Goal: Task Accomplishment & Management: Complete application form

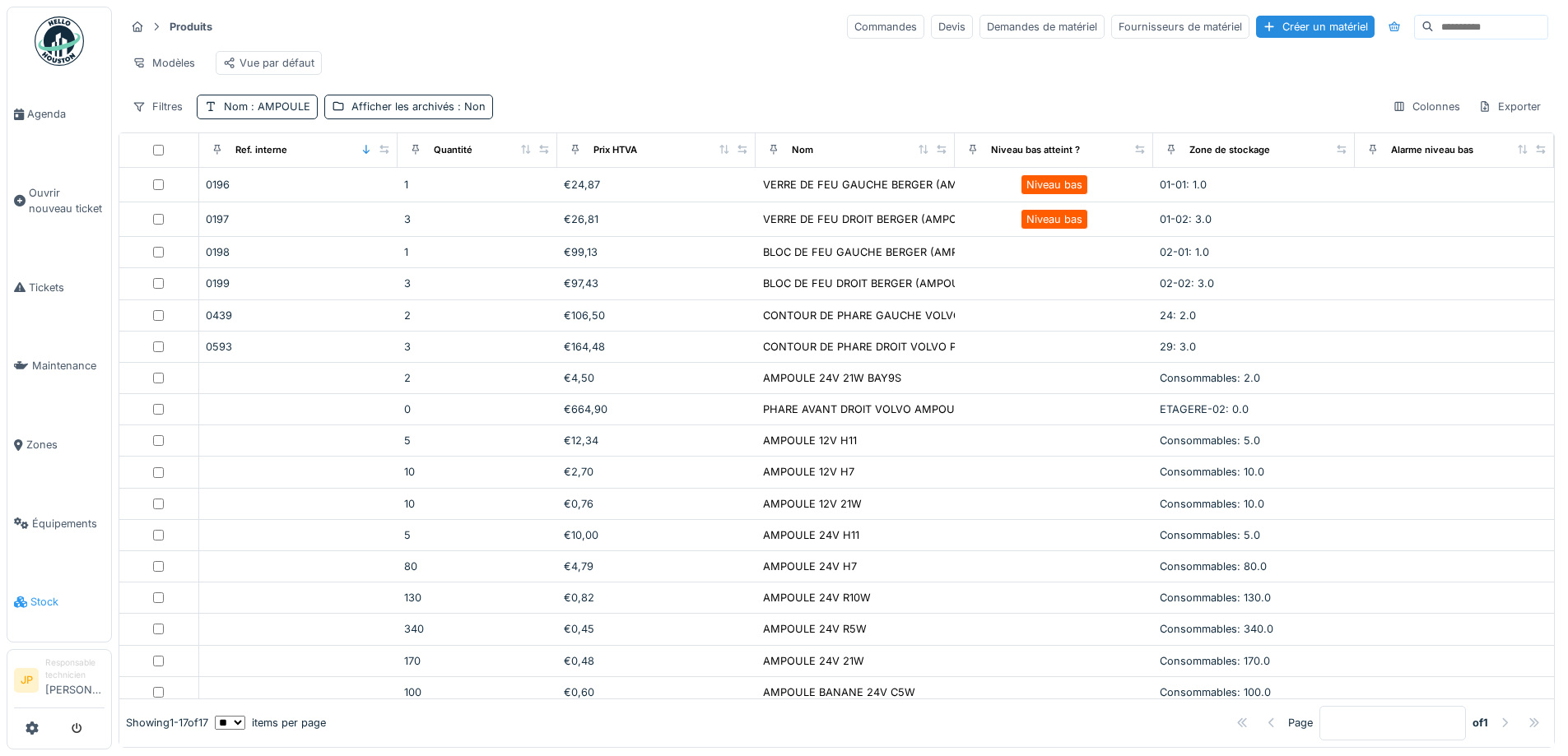
click at [33, 594] on span "Stock" at bounding box center [67, 602] width 74 height 15
click at [285, 112] on span ": AMPOULE" at bounding box center [278, 106] width 62 height 12
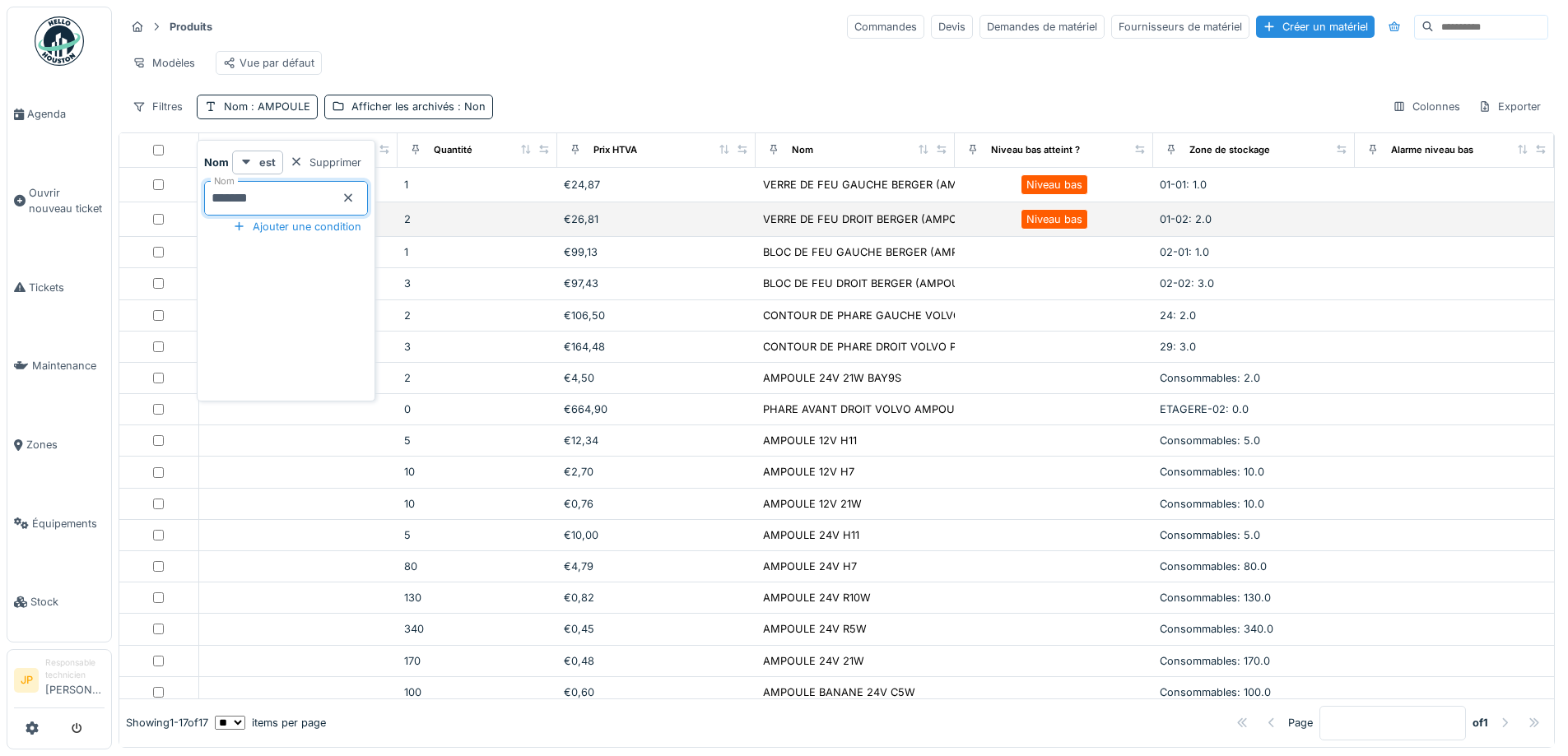
drag, startPoint x: 253, startPoint y: 207, endPoint x: 159, endPoint y: 216, distance: 94.4
click at [159, 216] on body "Agenda Ouvrir nouveau ticket Tickets Maintenance Zones Équipements Stock JP Res…" at bounding box center [784, 378] width 1568 height 756
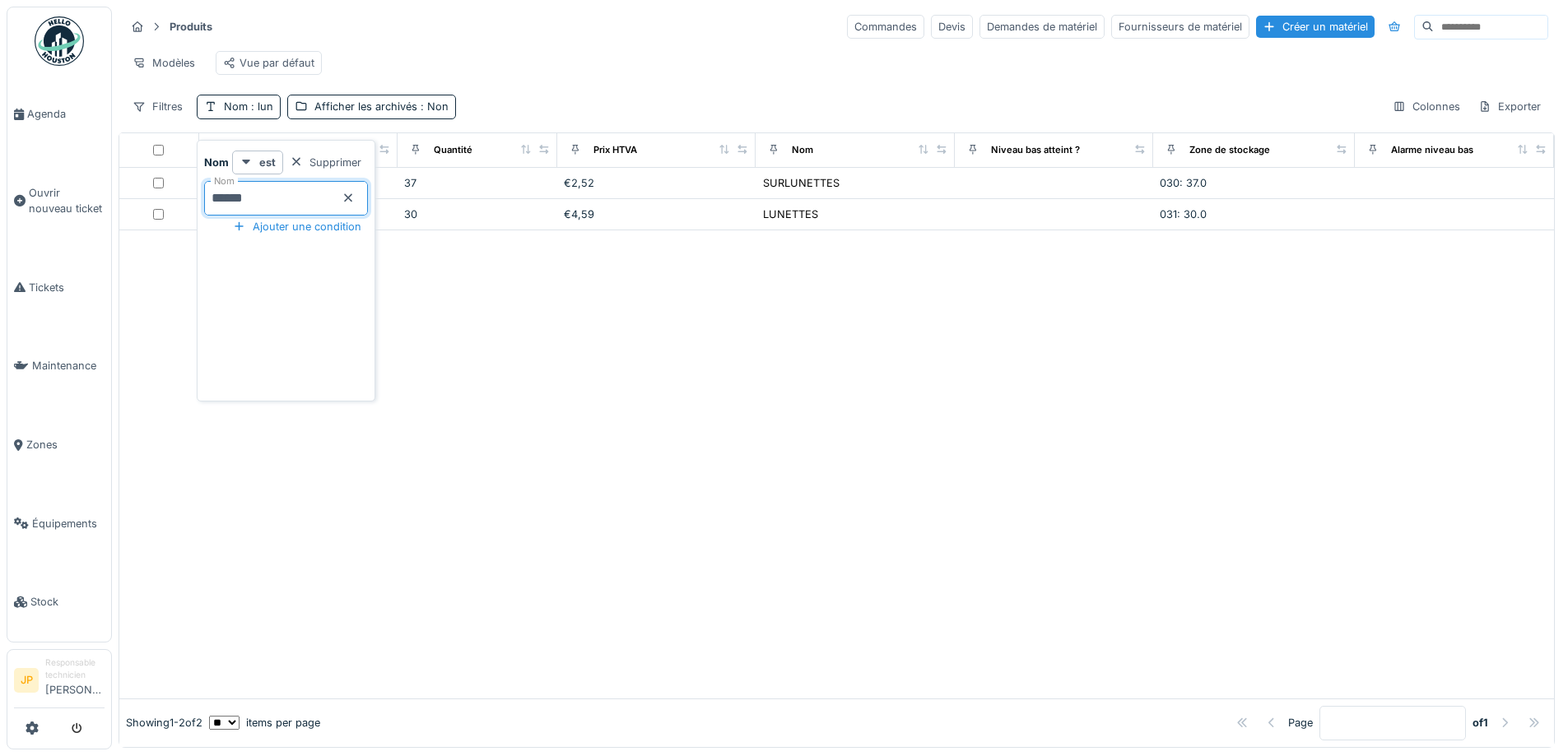
type input "*******"
click at [687, 413] on div at bounding box center [836, 463] width 1435 height 467
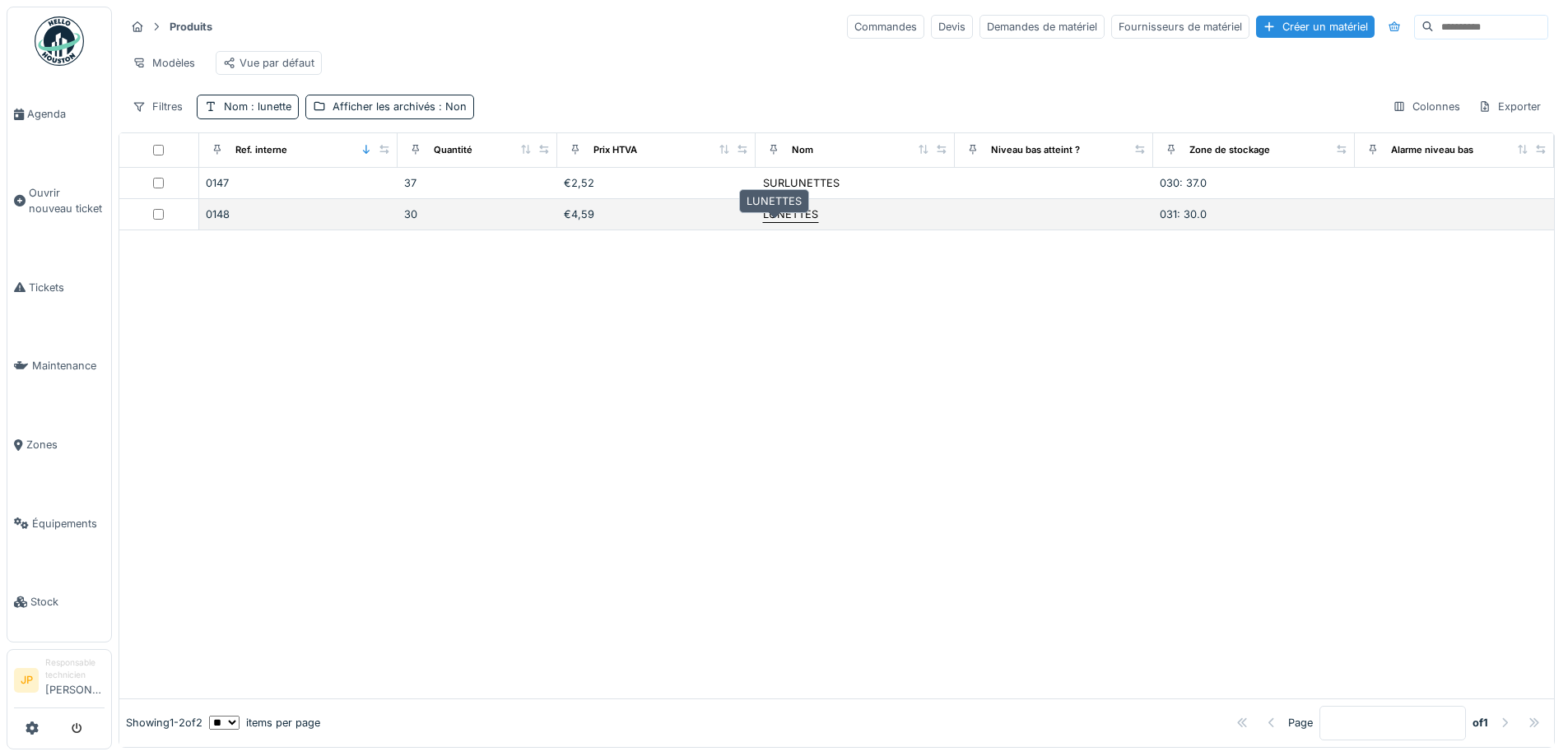
click at [765, 223] on div "LUNETTES" at bounding box center [790, 214] width 55 height 15
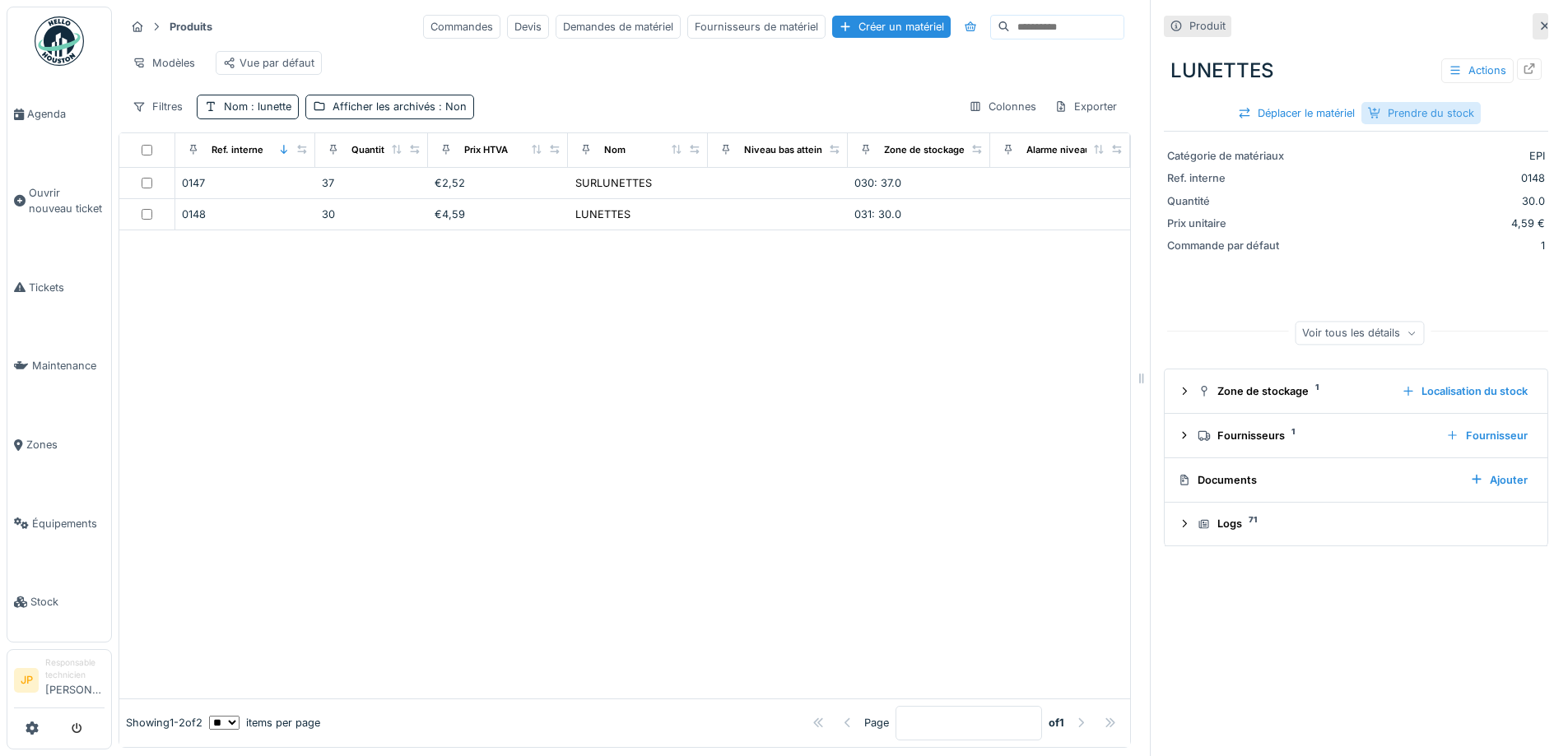
click at [1414, 116] on div "Prendre du stock" at bounding box center [1421, 112] width 119 height 22
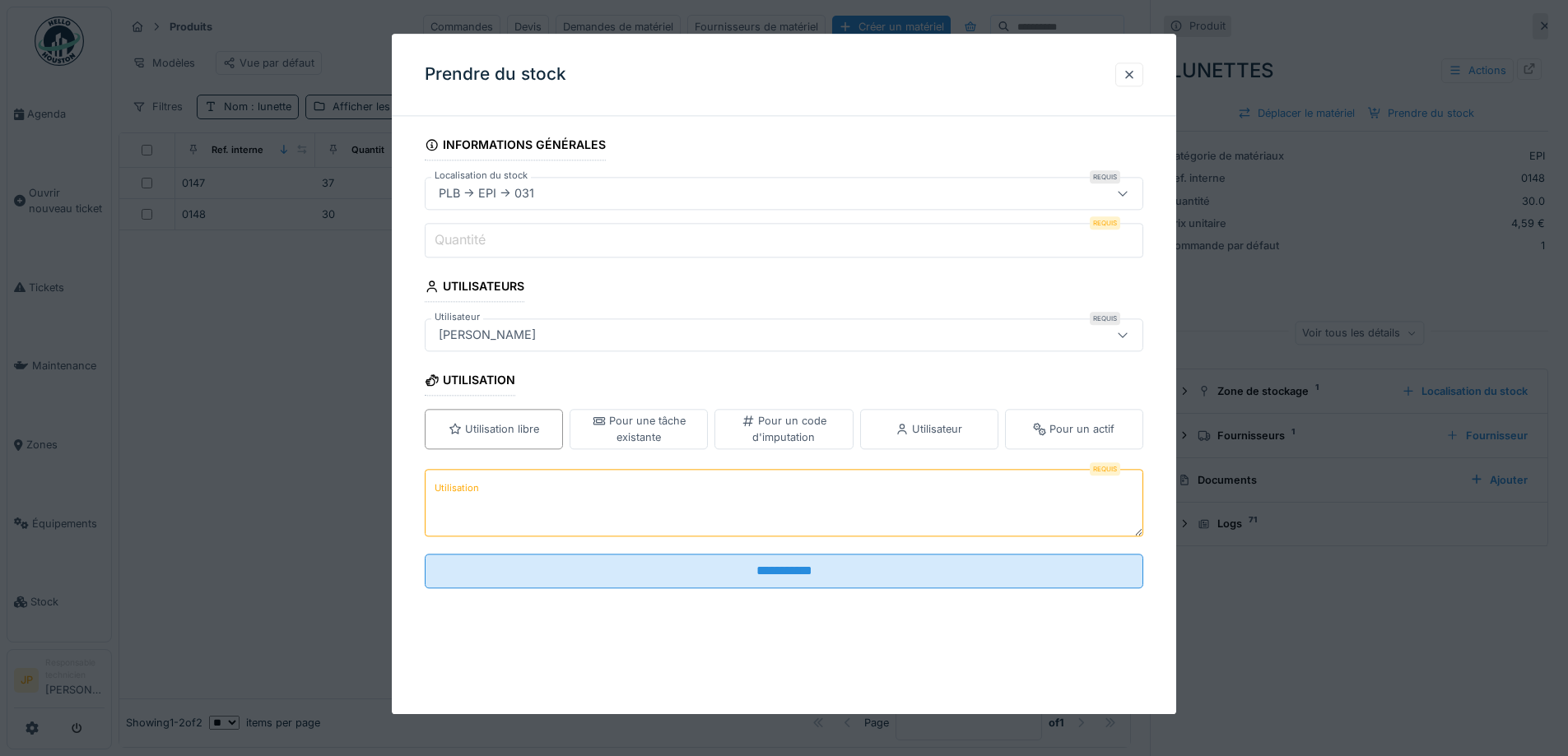
click at [501, 245] on input "Quantité" at bounding box center [784, 240] width 719 height 35
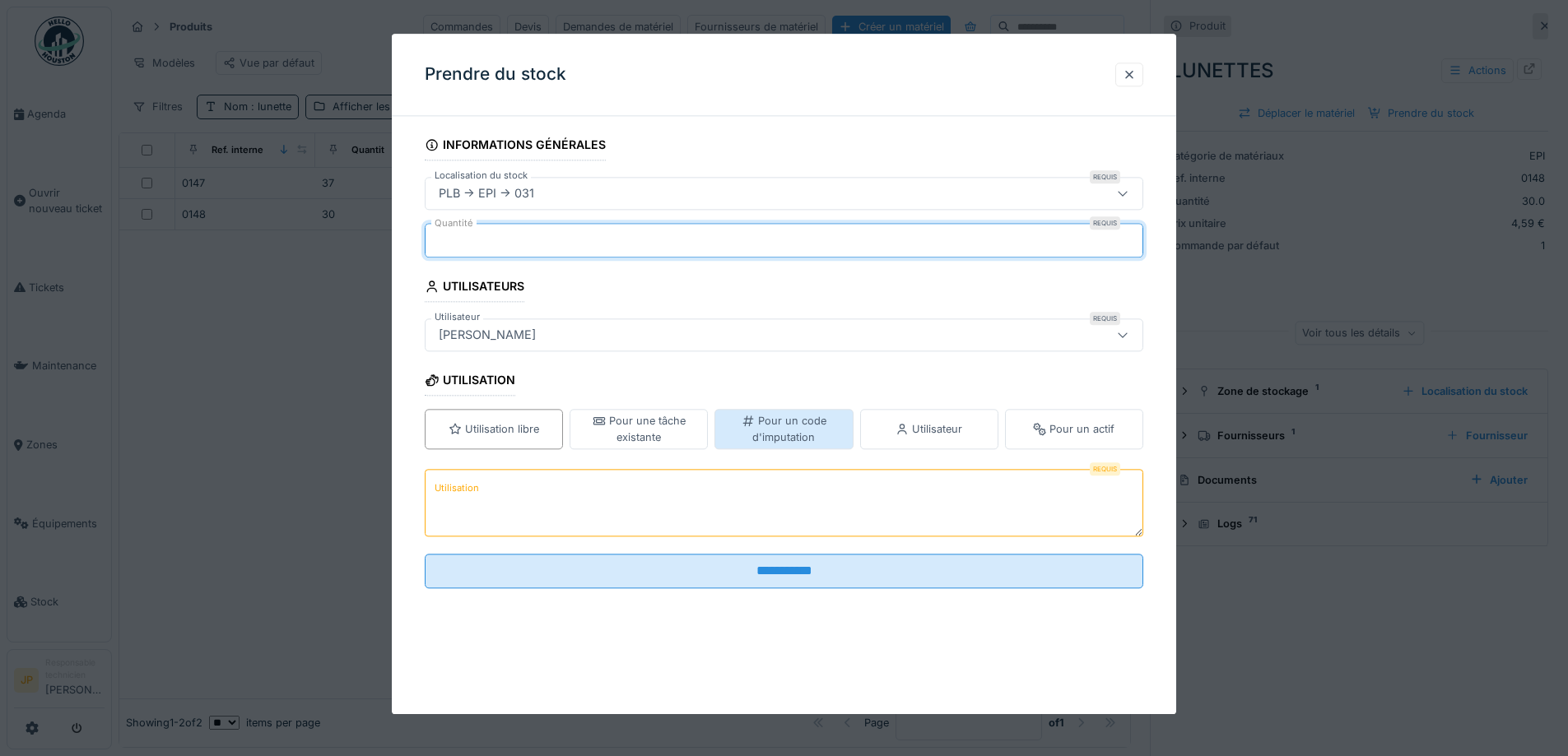
type input "*"
click at [812, 418] on div "Pour un code d'imputation" at bounding box center [783, 429] width 124 height 32
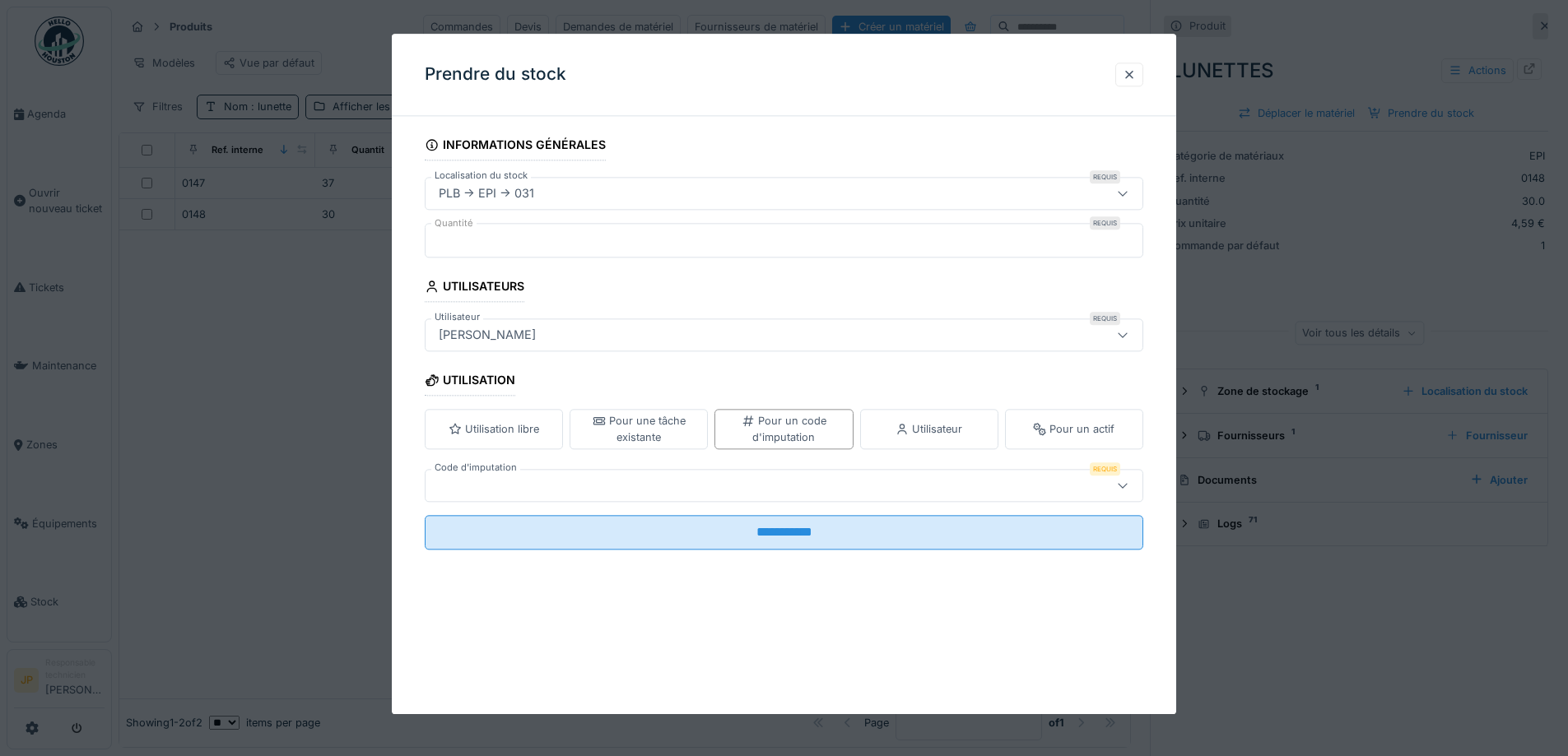
click at [545, 488] on div at bounding box center [742, 485] width 620 height 18
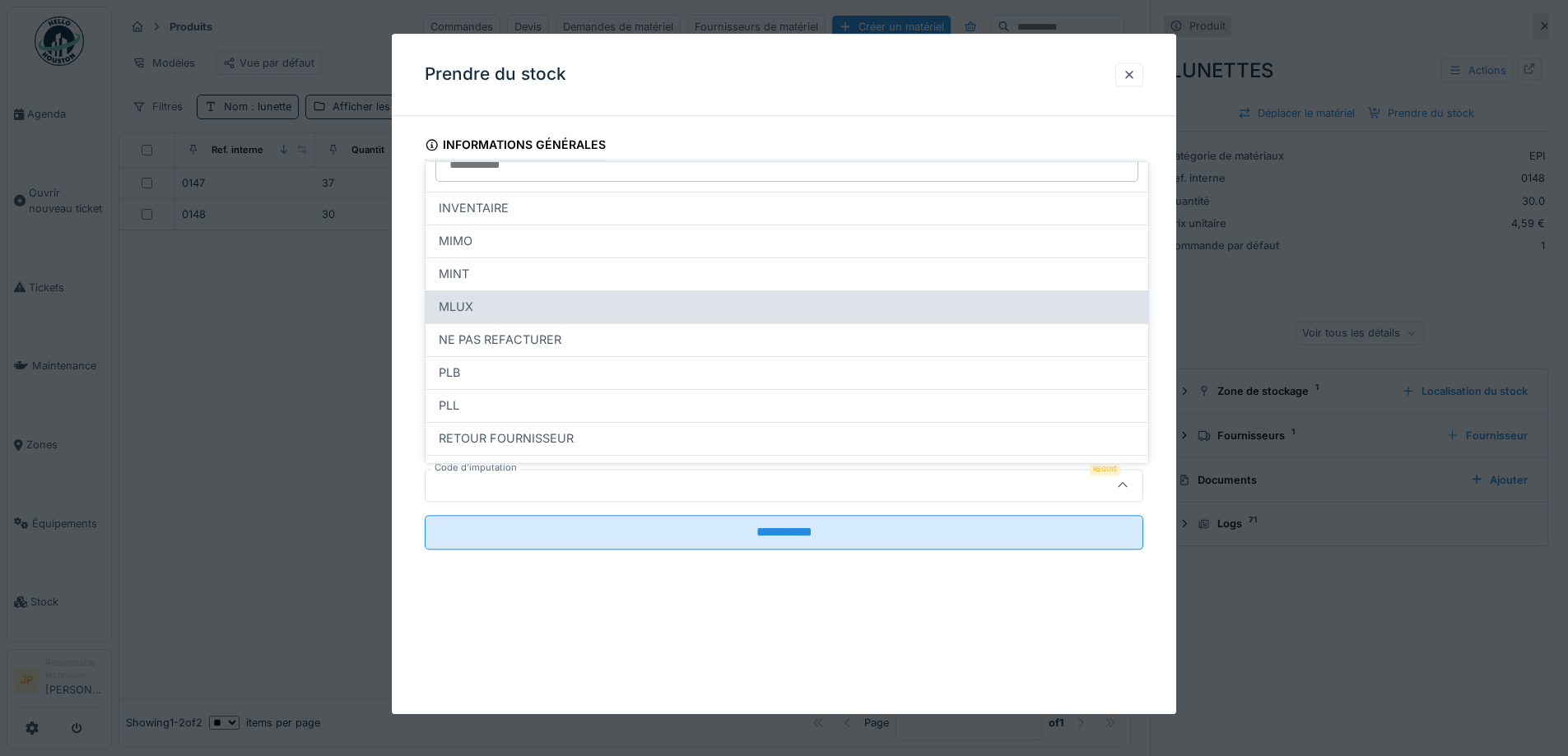
scroll to position [46, 0]
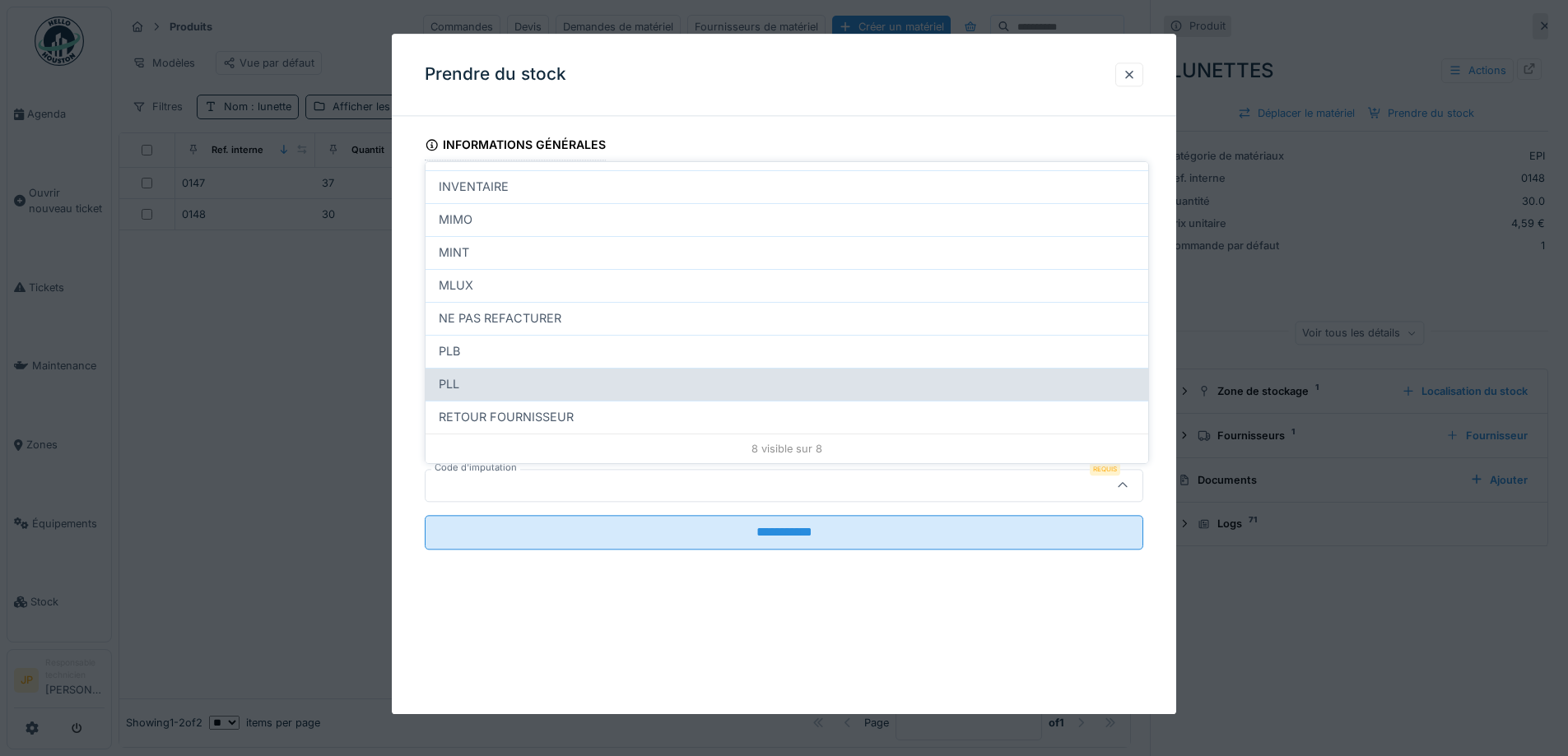
click at [540, 386] on div "PLL" at bounding box center [787, 384] width 697 height 18
type input "***"
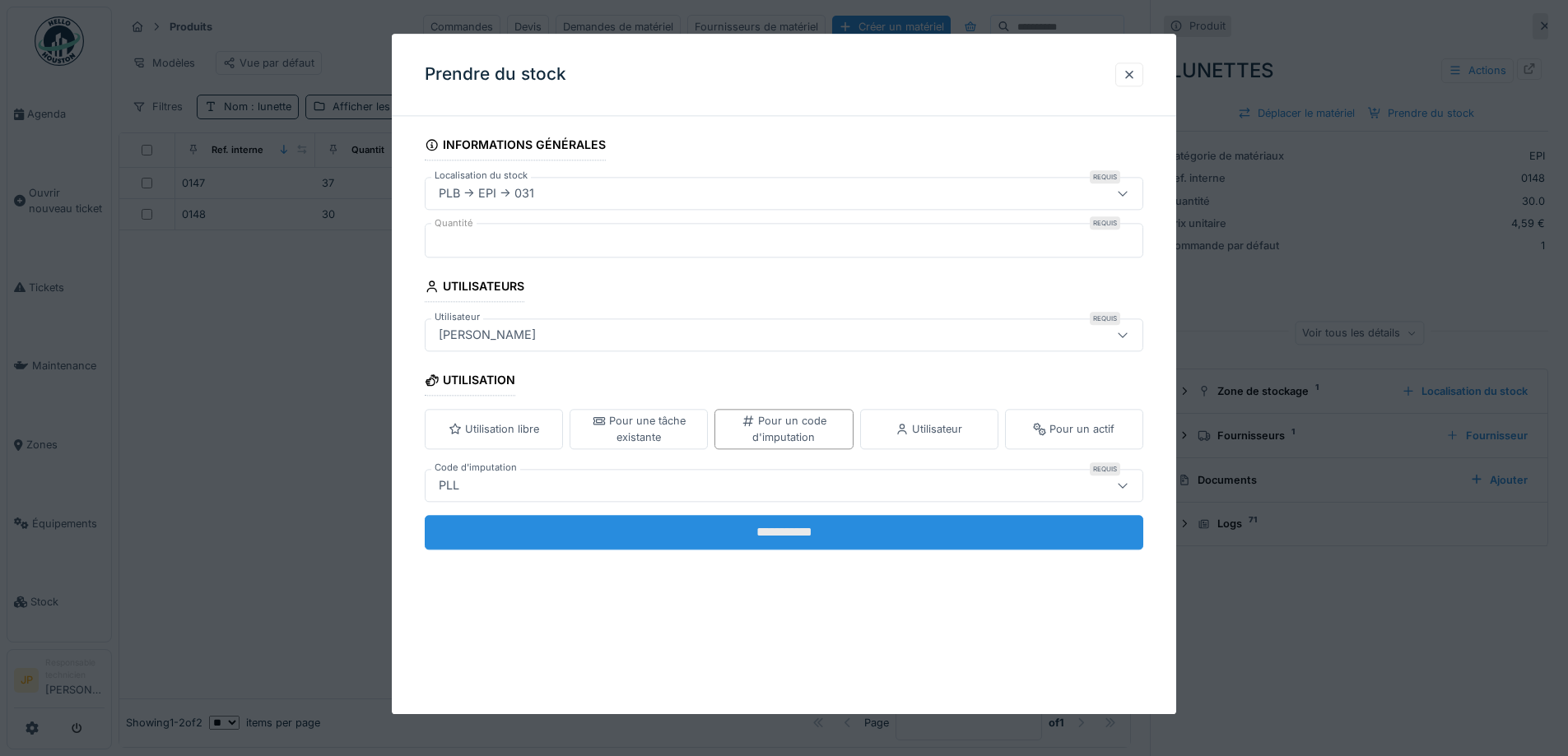
click at [781, 537] on input "**********" at bounding box center [784, 532] width 719 height 35
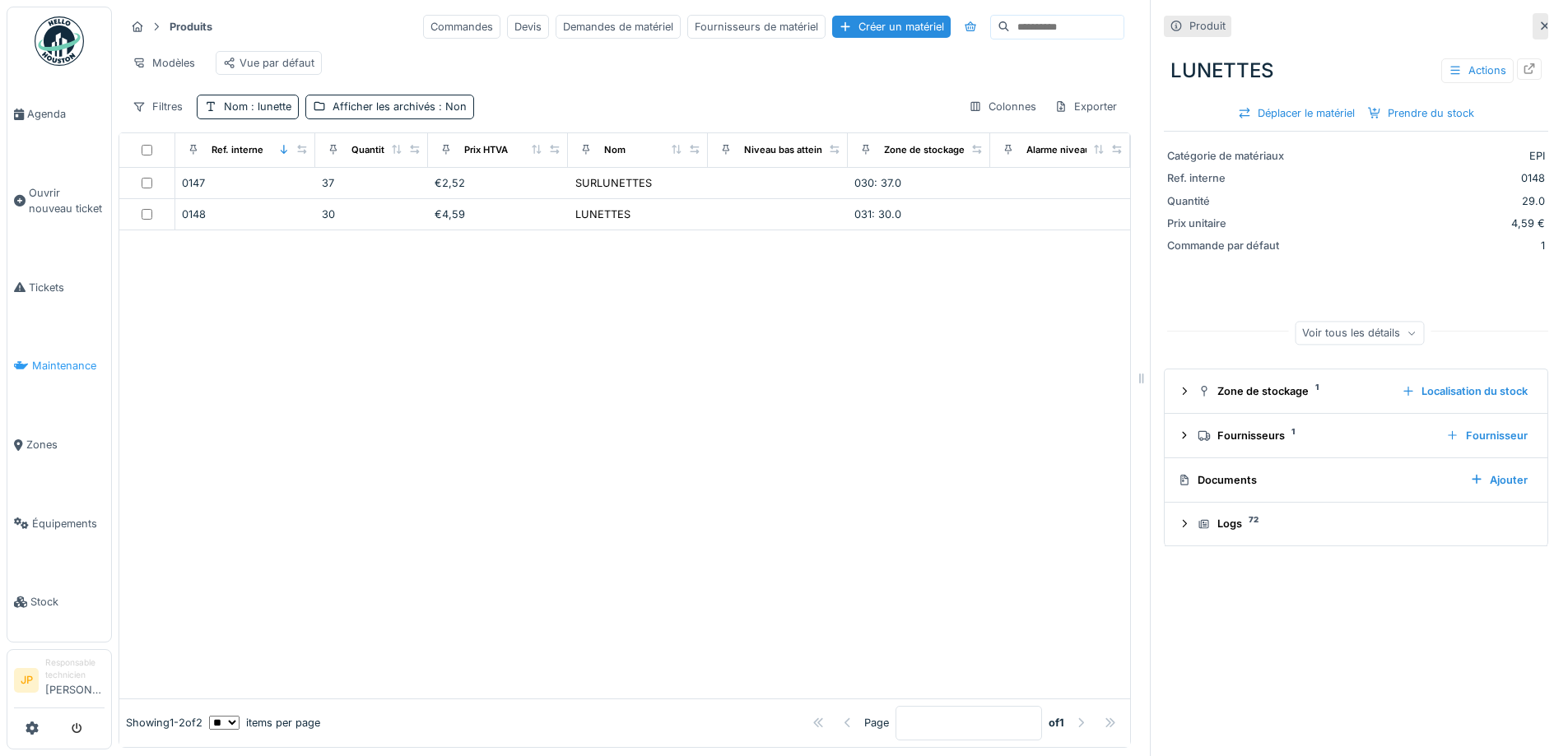
click at [69, 362] on span "Maintenance" at bounding box center [67, 366] width 72 height 15
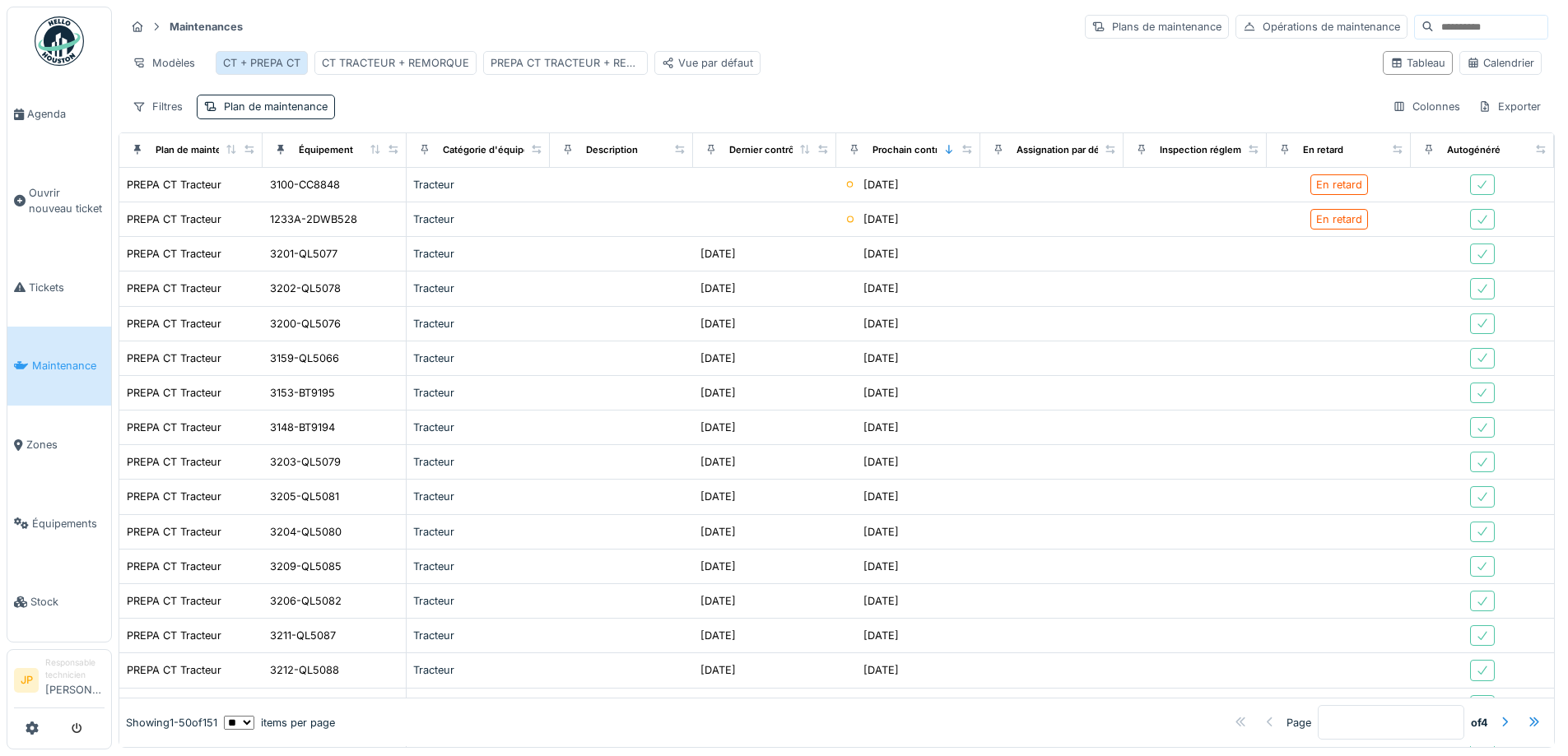
click at [271, 69] on div "CT + PREPA CT" at bounding box center [261, 62] width 78 height 15
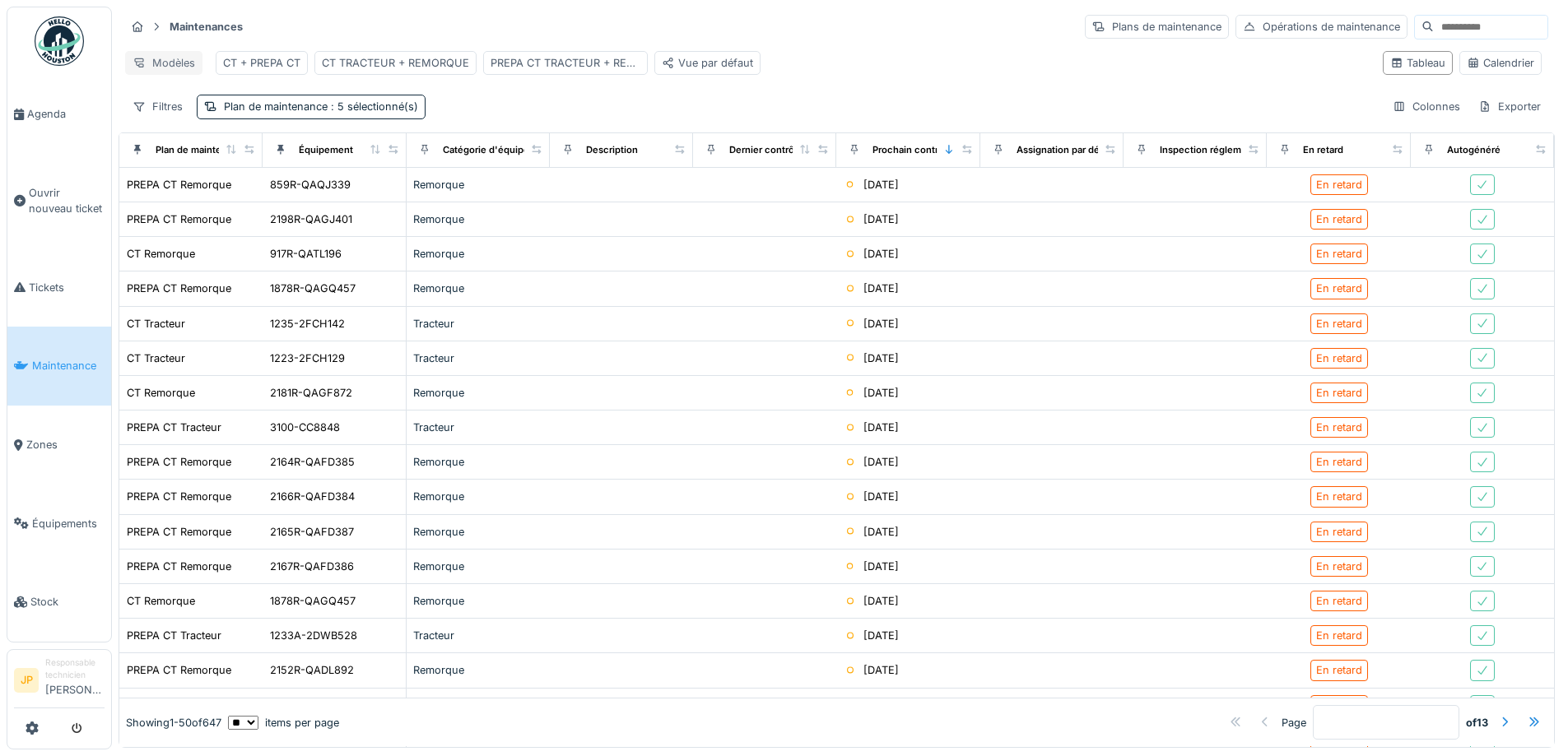
click at [179, 64] on div "Modèles" at bounding box center [163, 62] width 78 height 24
click at [205, 99] on div "Nouvelle vue" at bounding box center [198, 100] width 137 height 25
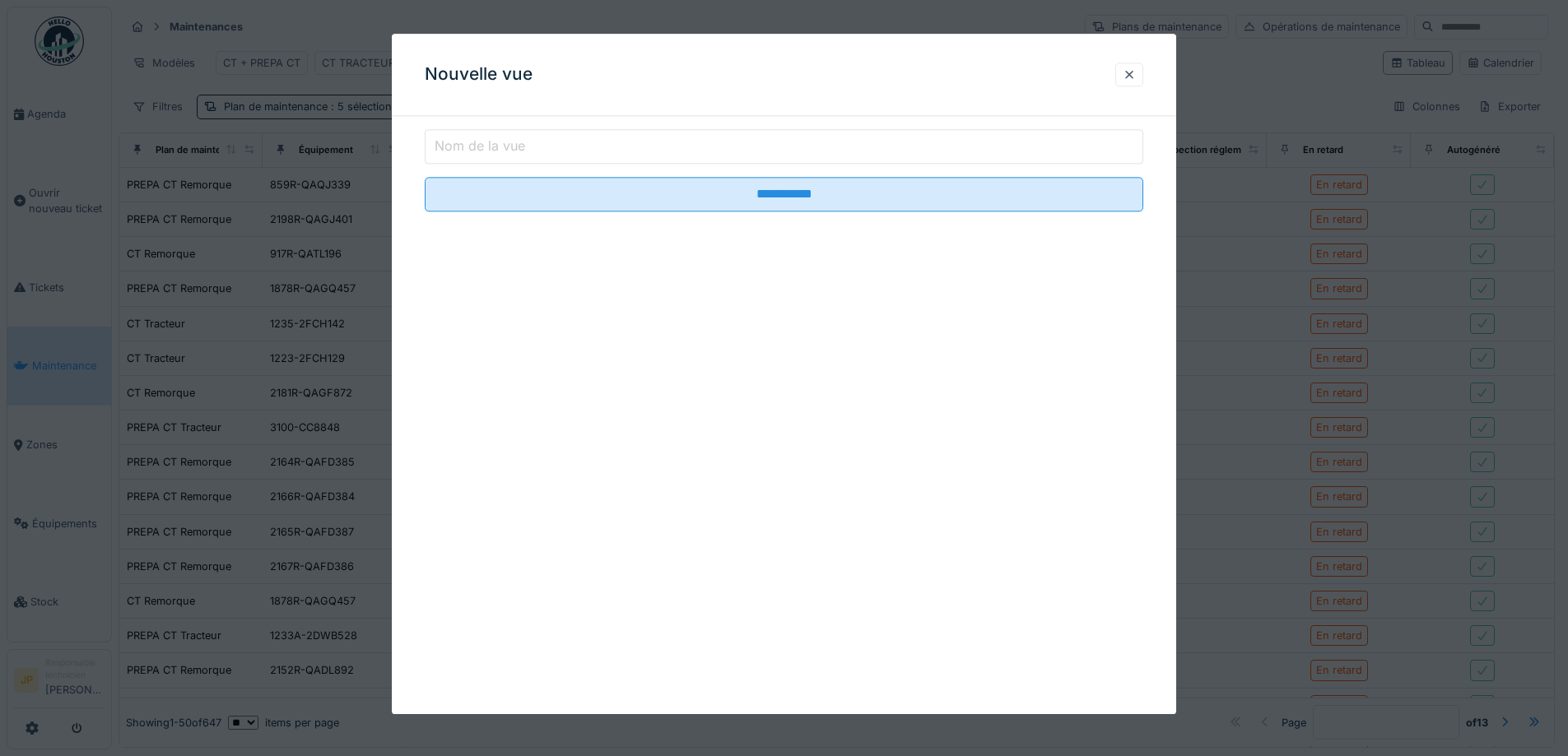
click at [545, 155] on input "Nom de la vue" at bounding box center [784, 147] width 719 height 35
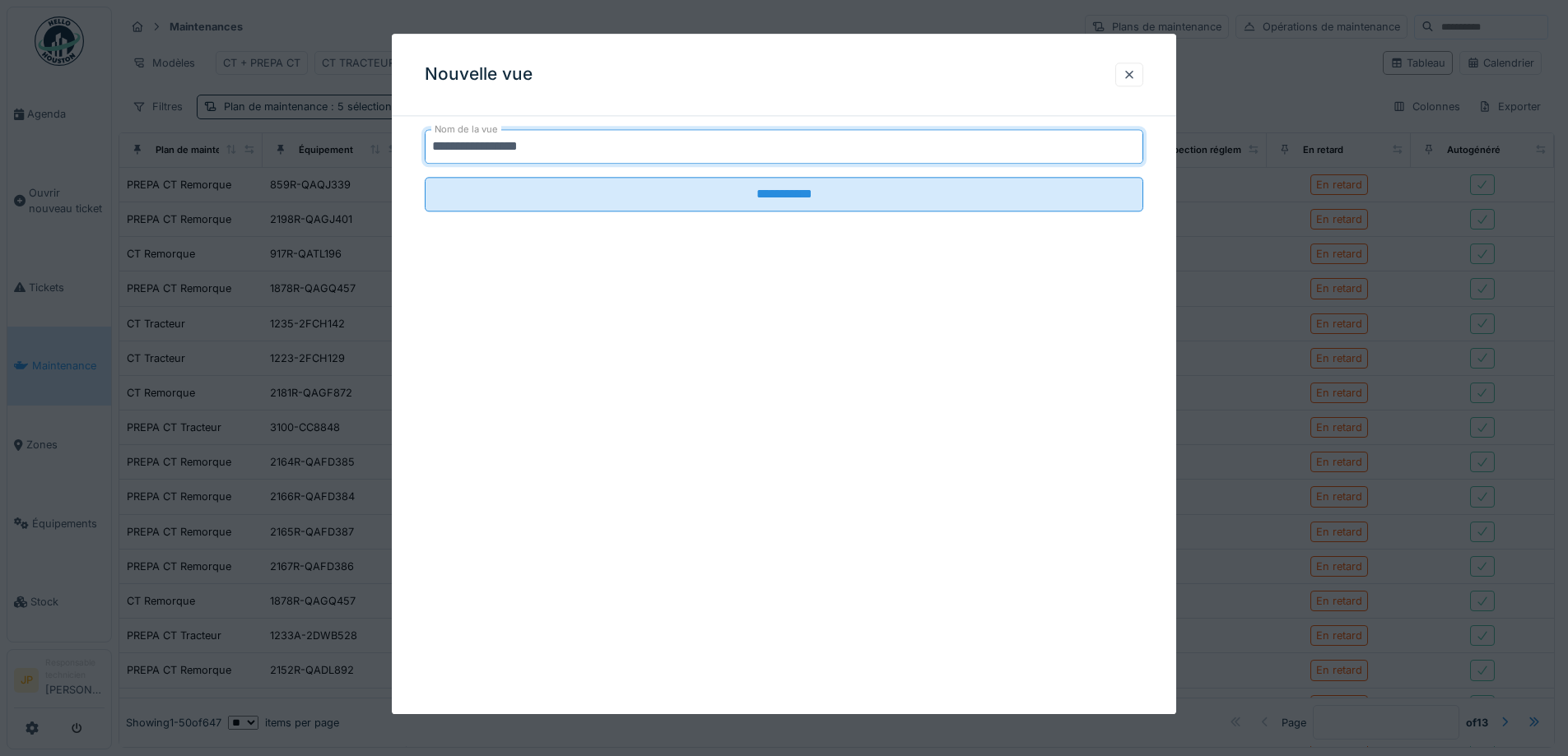
drag, startPoint x: 582, startPoint y: 150, endPoint x: 501, endPoint y: 151, distance: 81.0
click at [501, 151] on input "**********" at bounding box center [784, 147] width 719 height 35
type input "********"
click at [1130, 86] on div at bounding box center [1128, 74] width 28 height 24
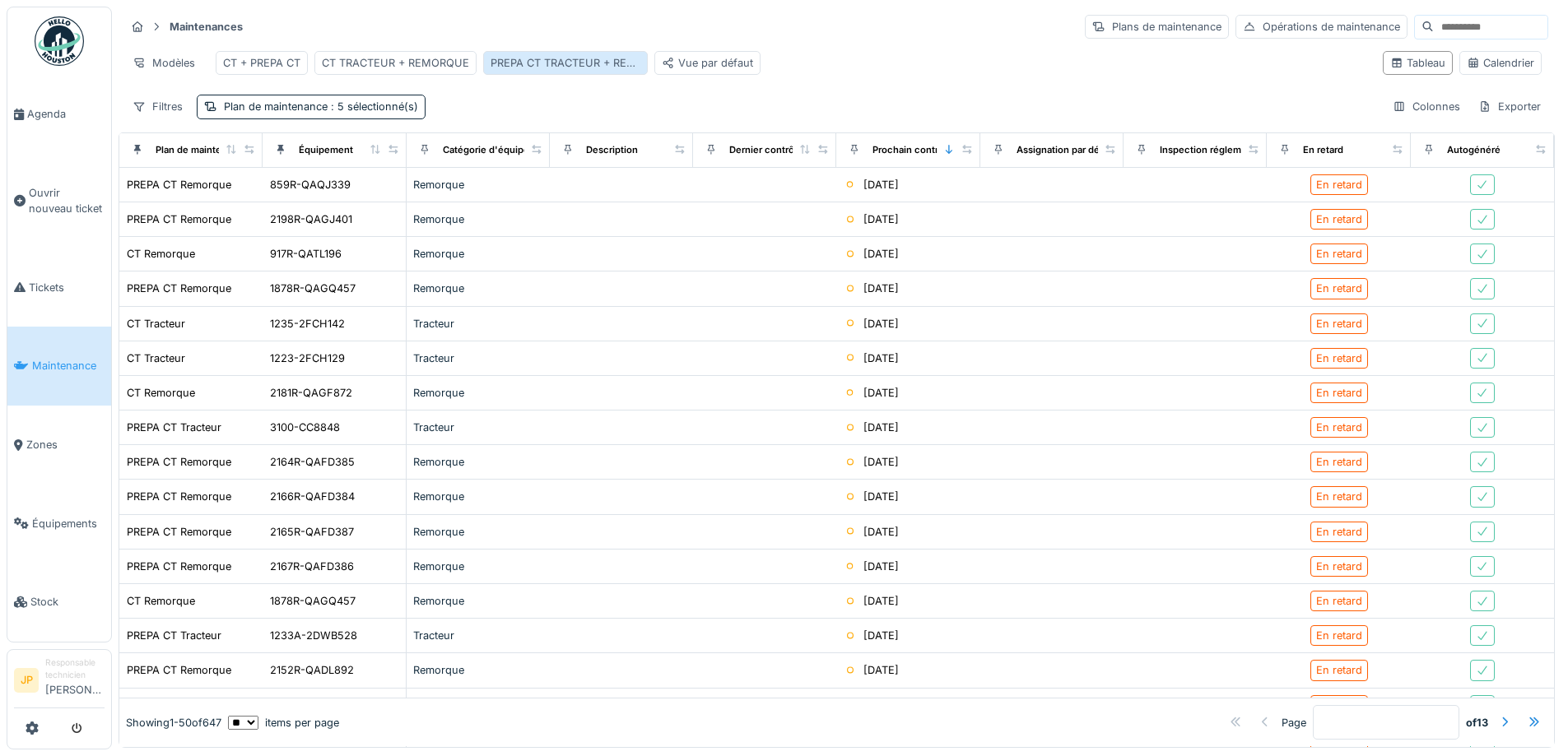
click at [556, 64] on div "PREPA CT TRACTEUR + REMORQUE" at bounding box center [565, 62] width 150 height 15
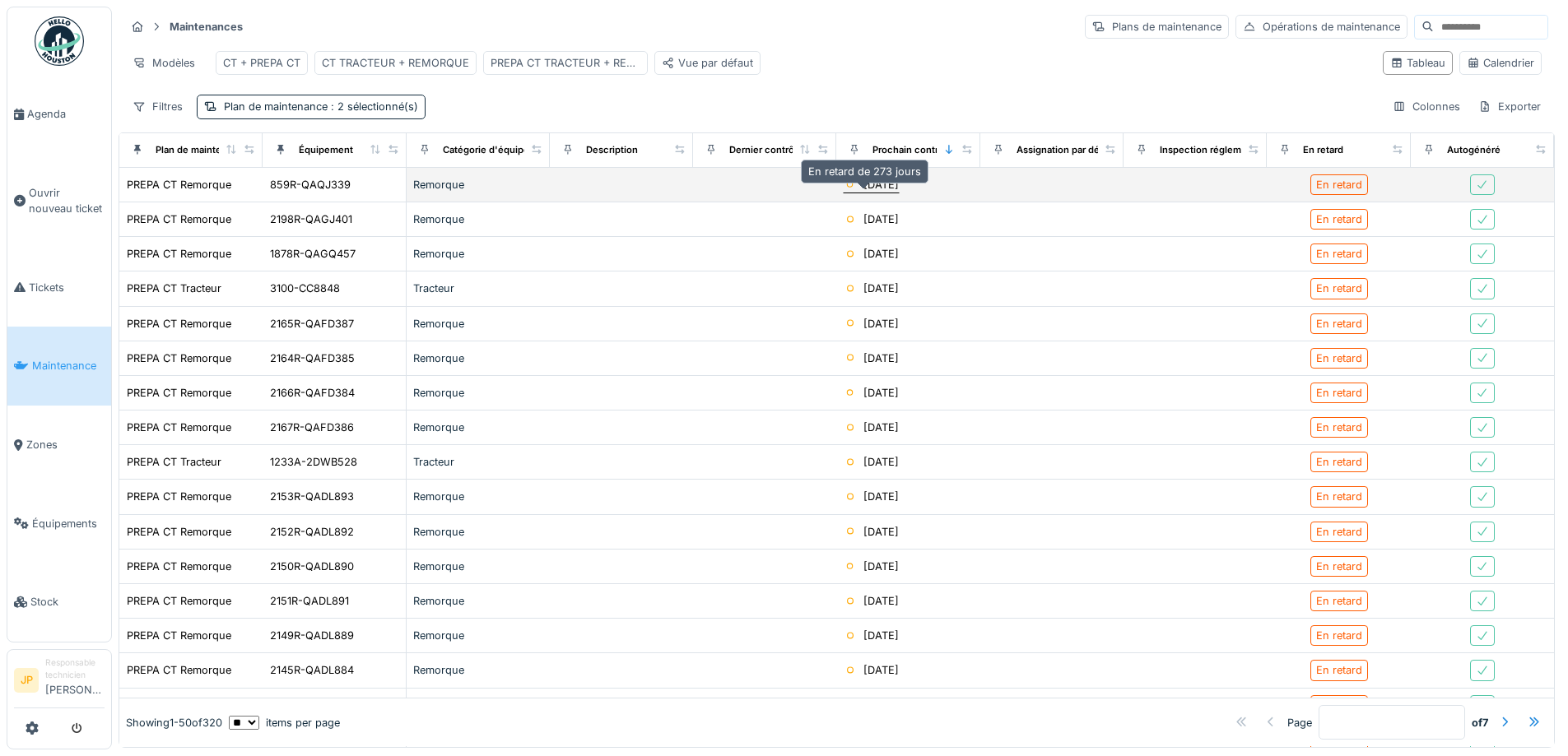
click at [881, 193] on div "31/12/2024" at bounding box center [881, 184] width 36 height 15
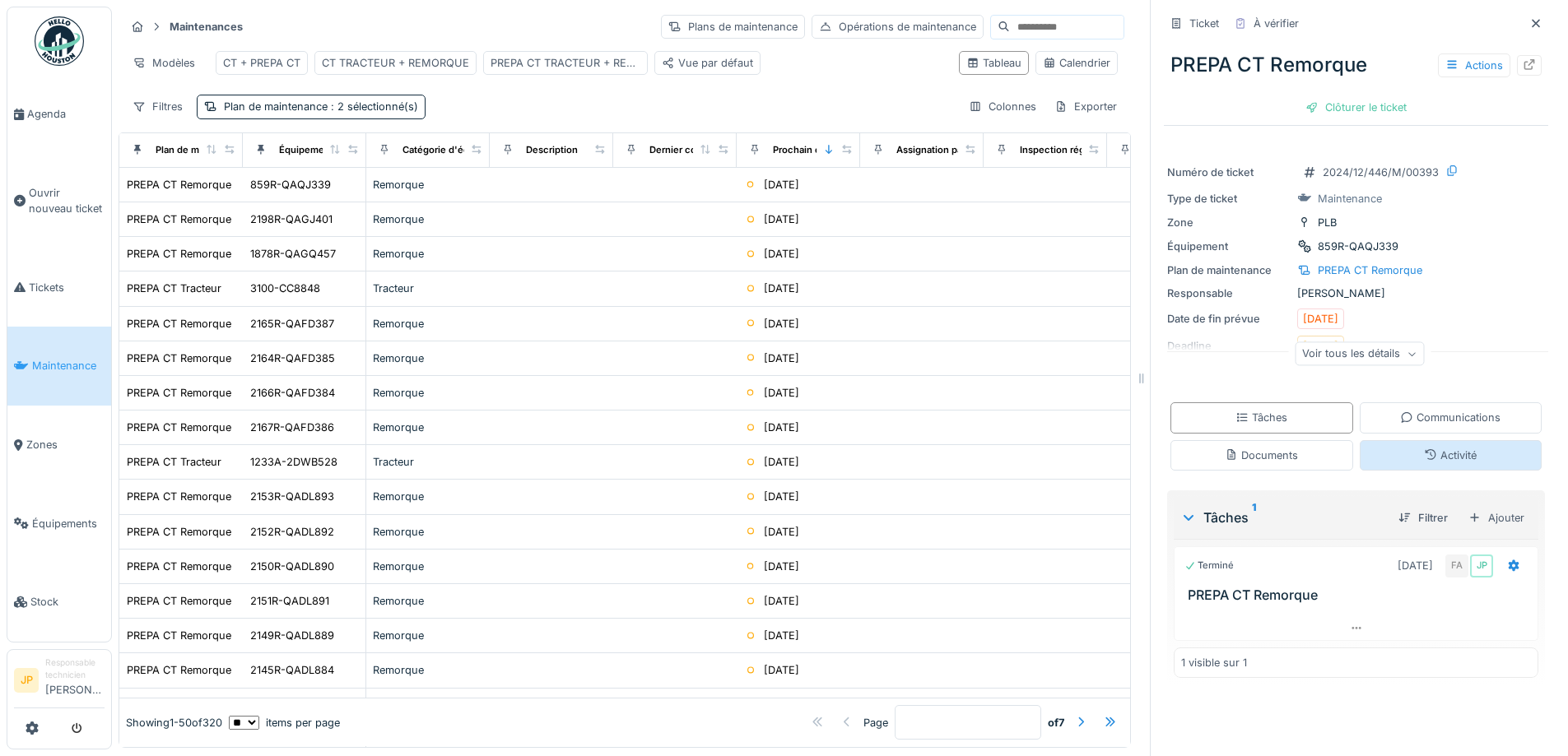
click at [1431, 461] on div "Activité" at bounding box center [1450, 456] width 53 height 15
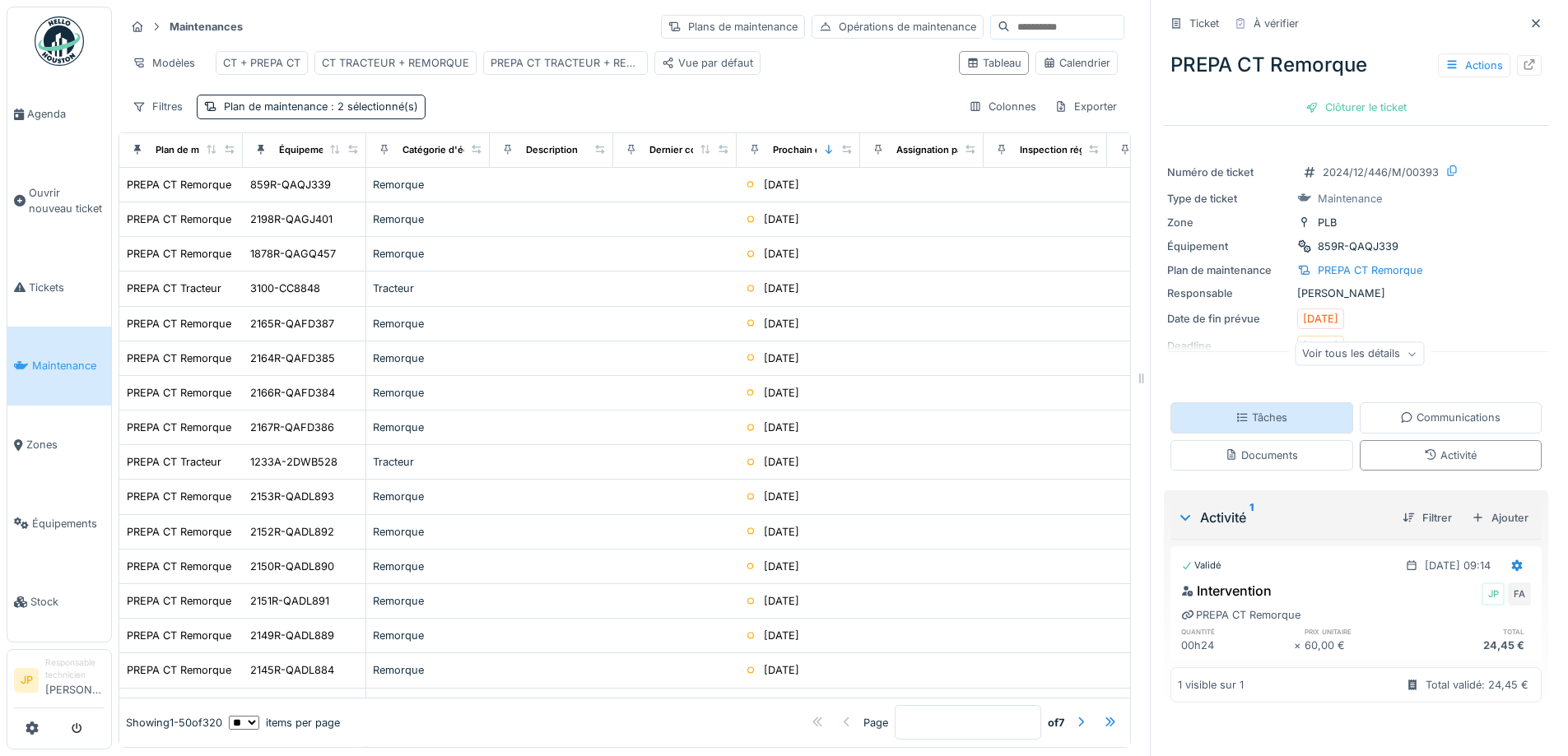
click at [1274, 408] on div "Tâches" at bounding box center [1262, 417] width 182 height 31
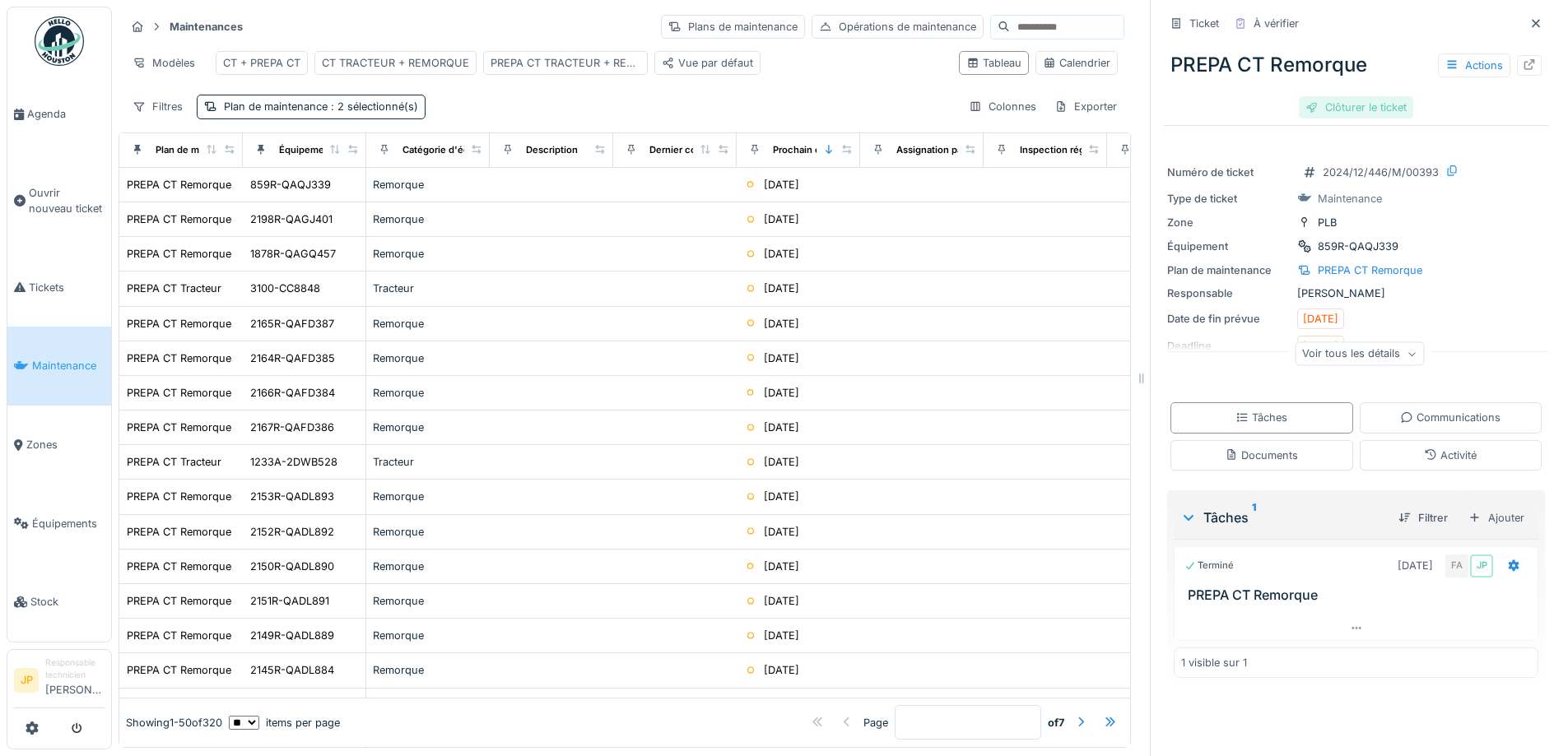
click at [1349, 96] on div "Clôturer le ticket" at bounding box center [1355, 106] width 114 height 22
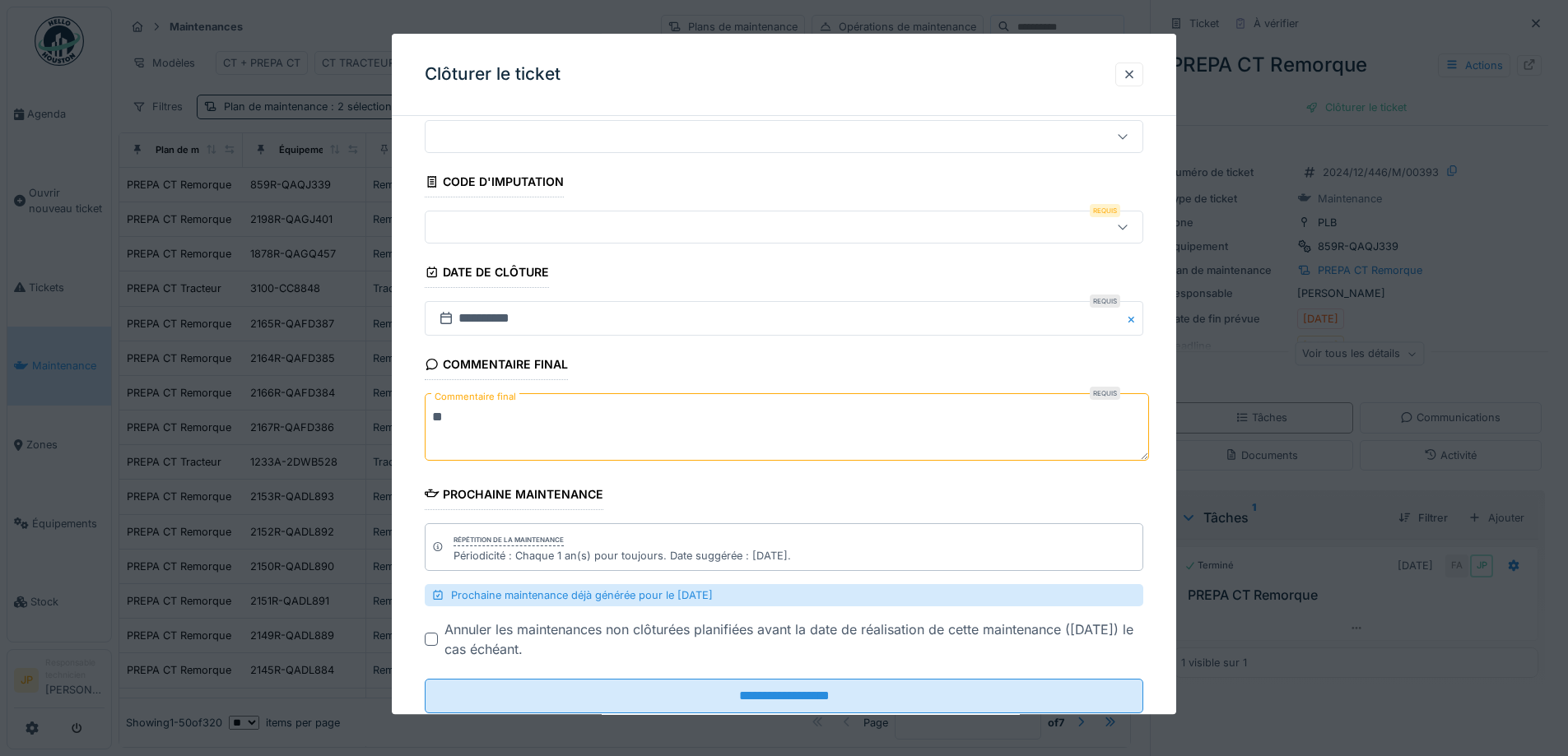
scroll to position [99, 0]
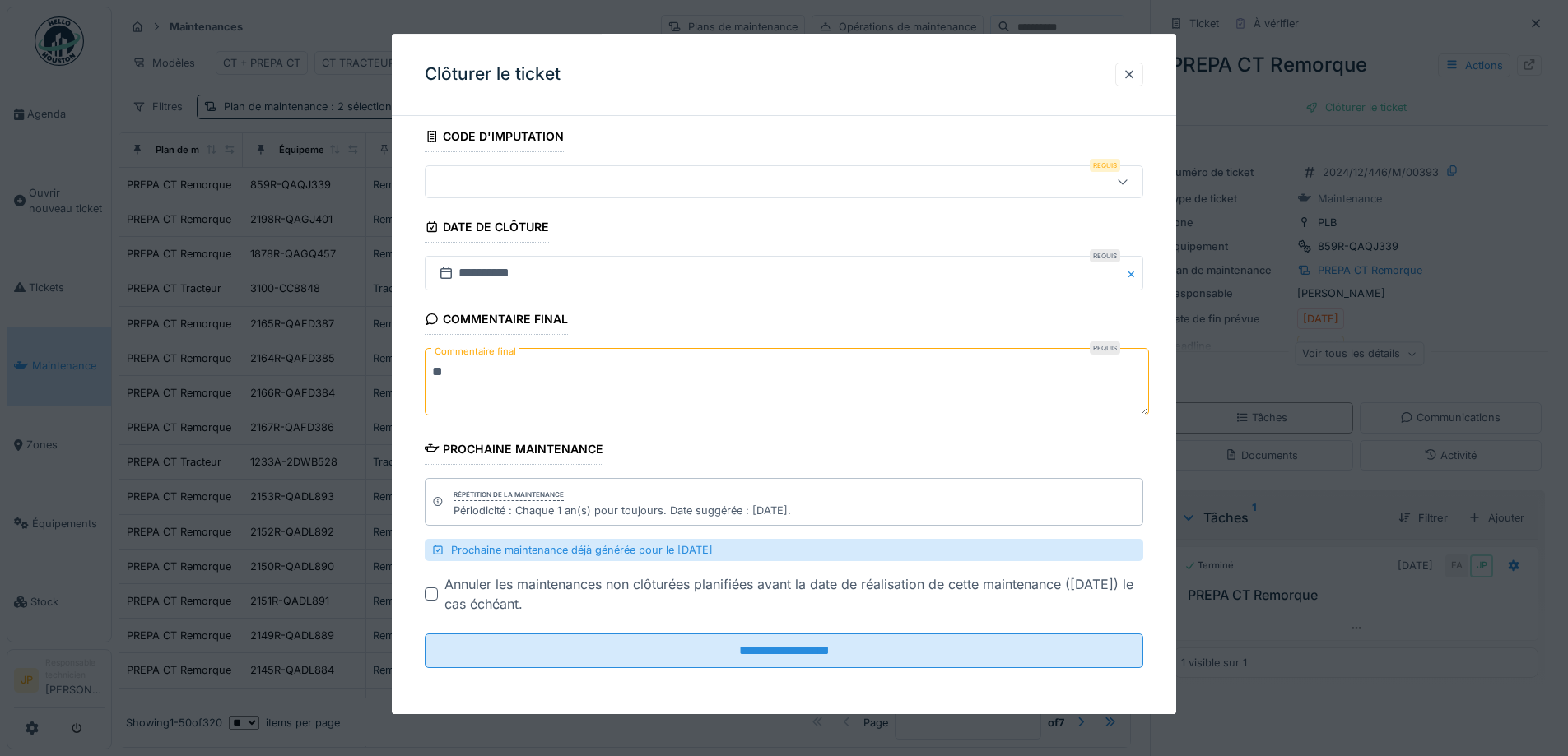
click at [596, 177] on div at bounding box center [742, 182] width 620 height 18
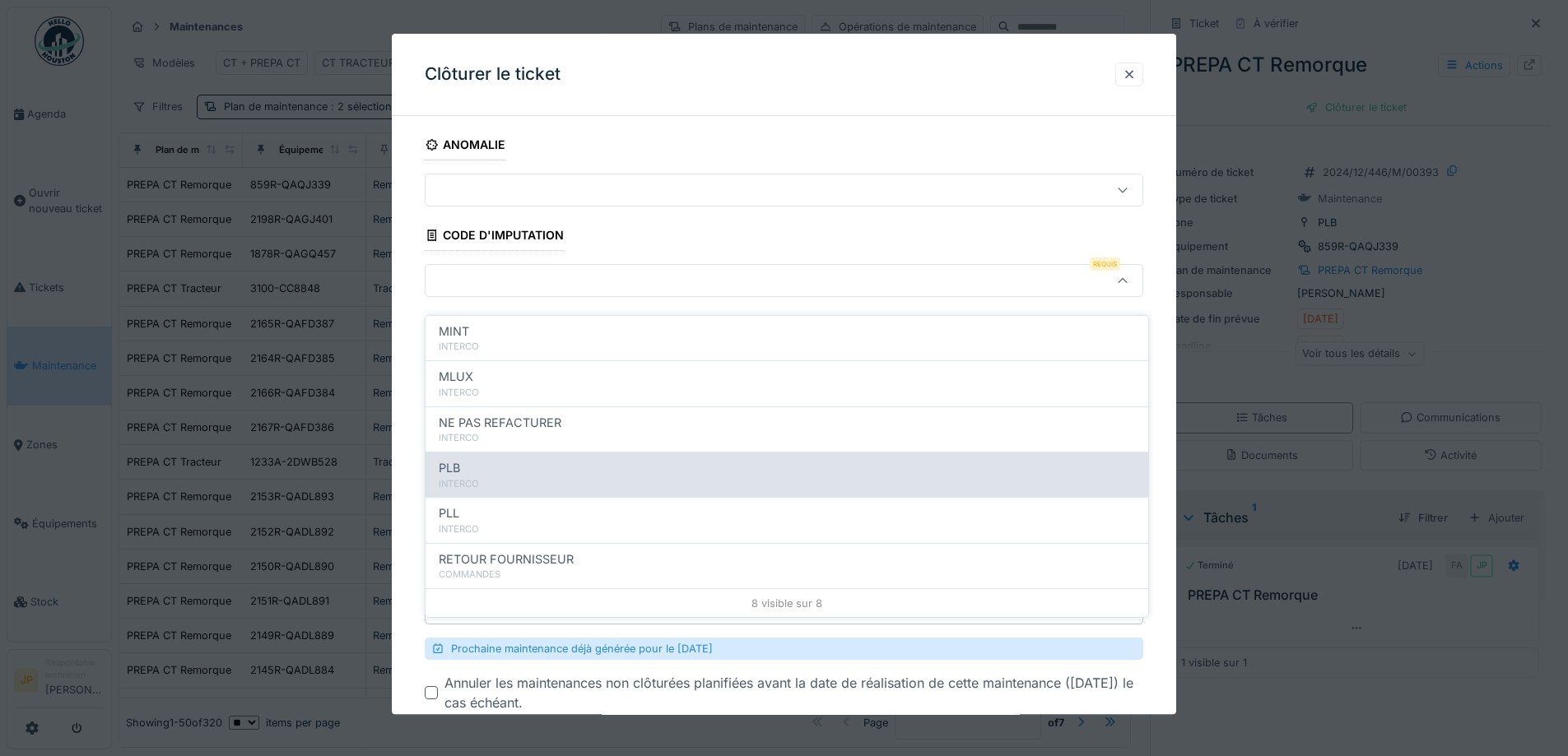
scroll to position [180, 0]
click at [523, 477] on div "INTERCO" at bounding box center [787, 484] width 697 height 14
type input "***"
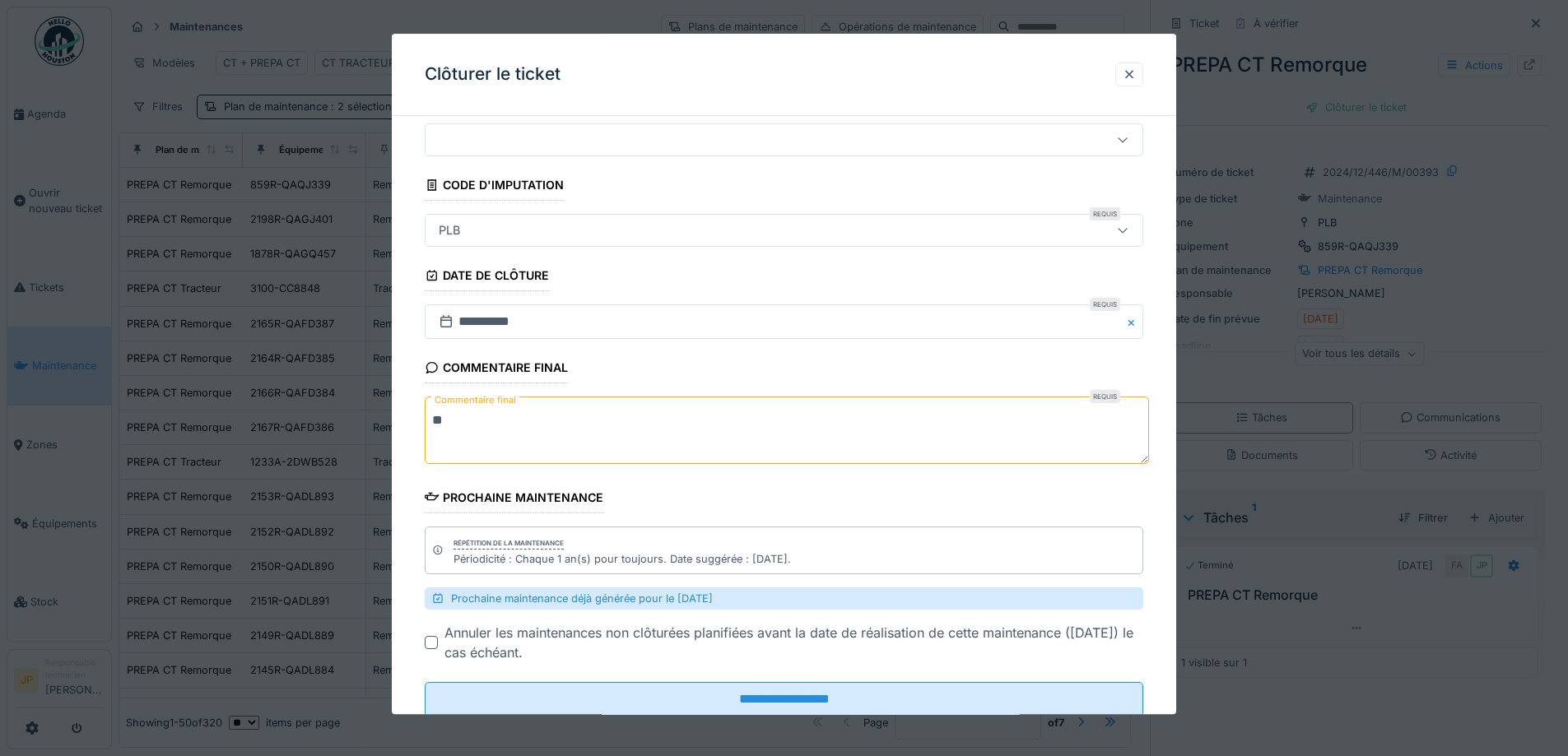
scroll to position [99, 0]
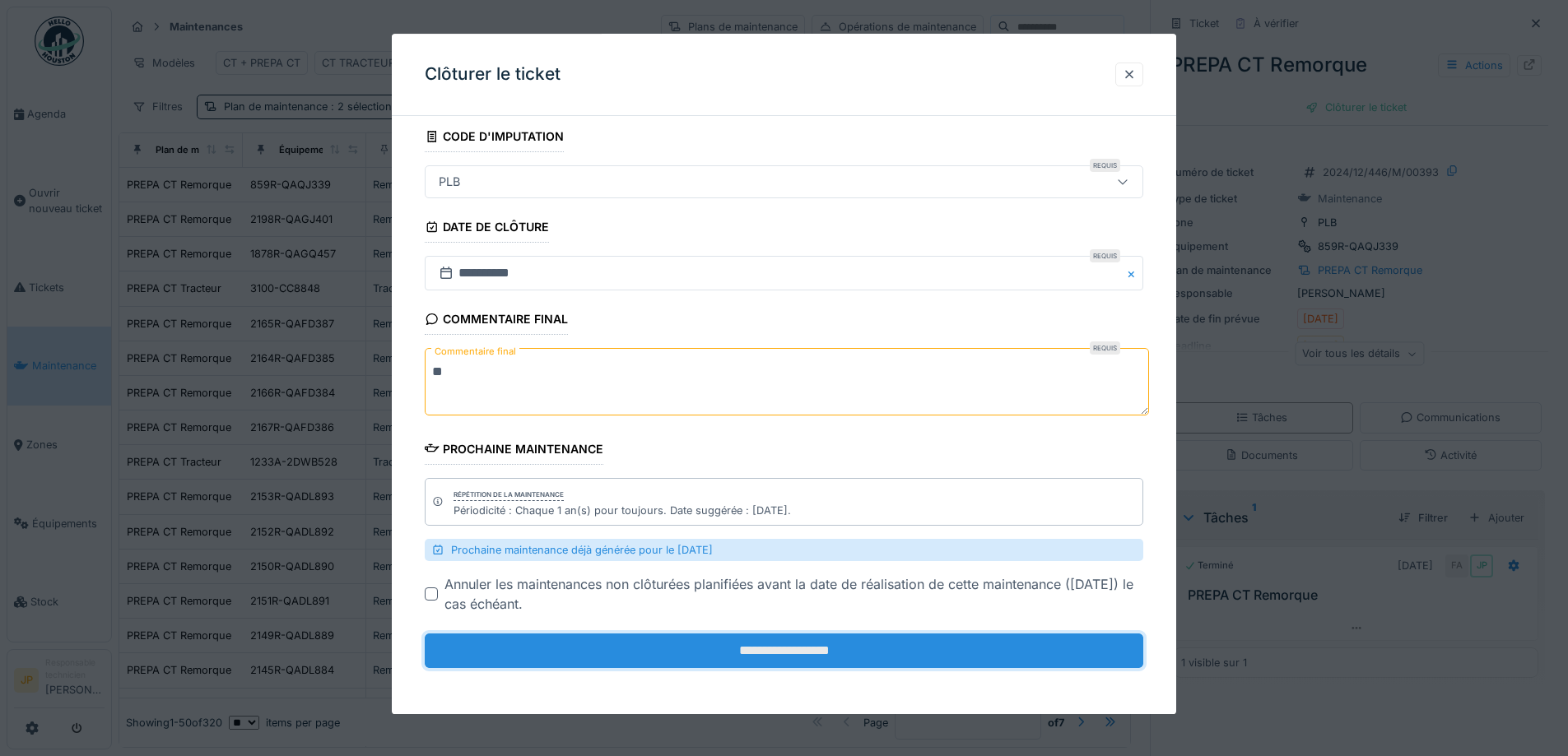
click at [789, 653] on input "**********" at bounding box center [784, 651] width 719 height 35
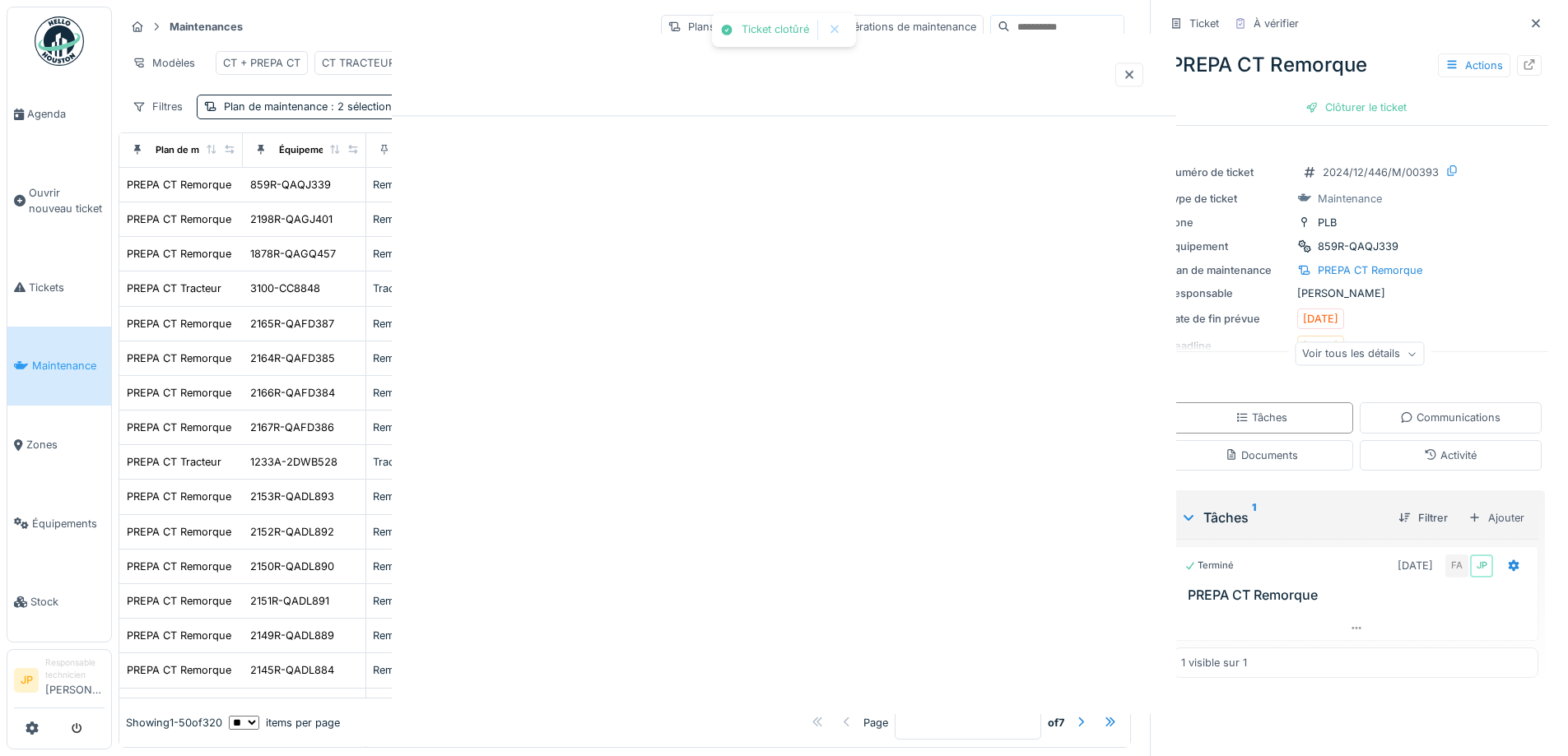
scroll to position [0, 0]
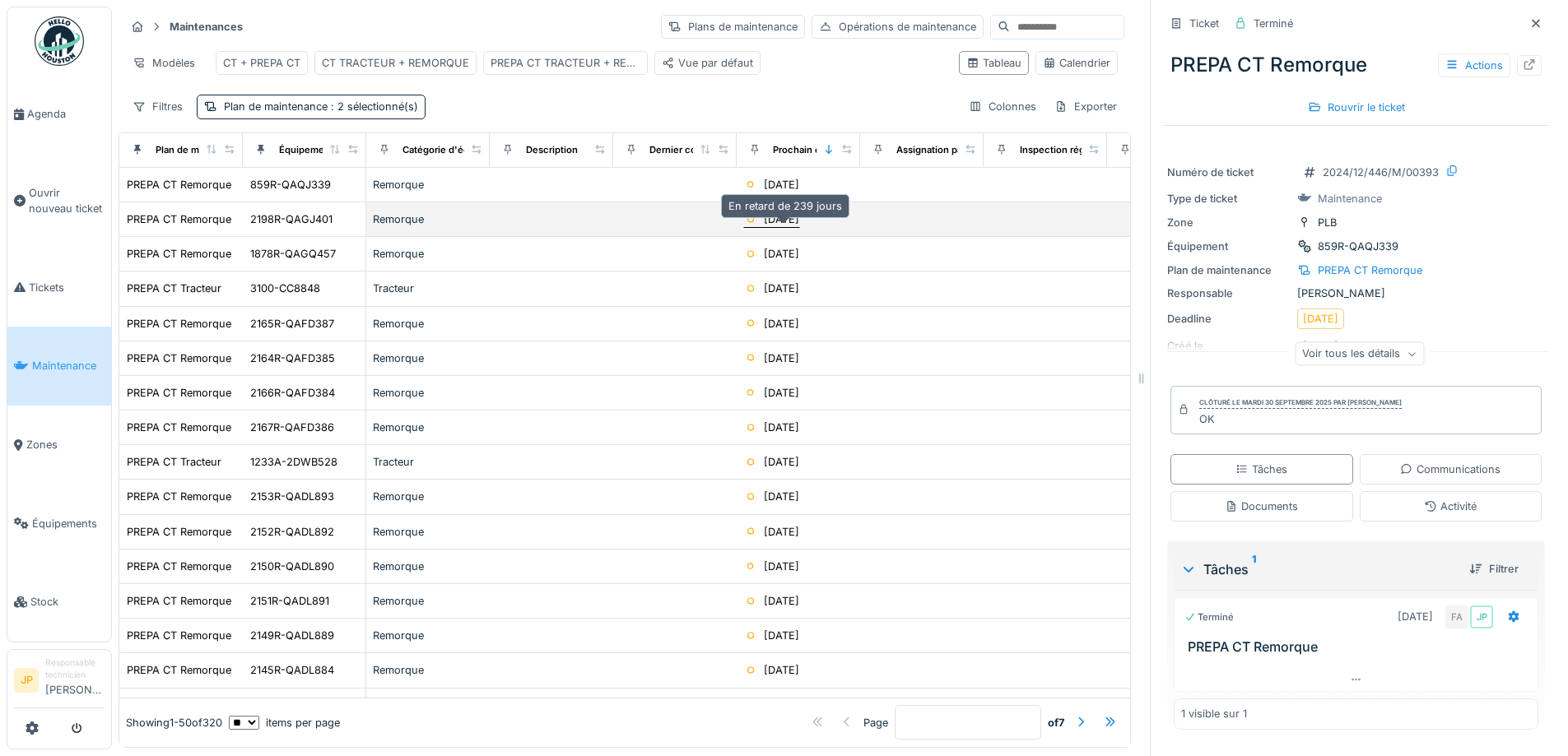
click at [799, 224] on div "03/02/2025" at bounding box center [781, 219] width 36 height 15
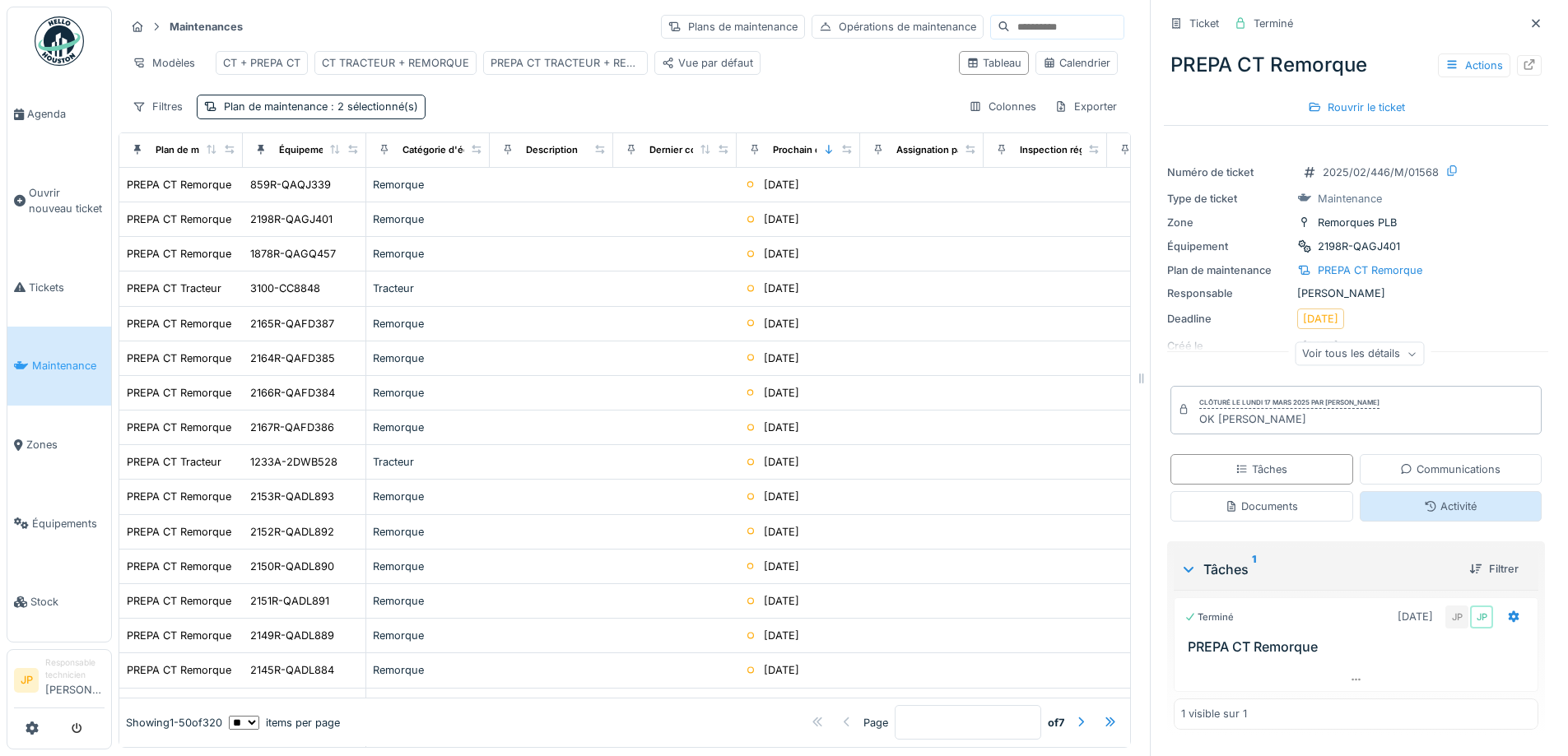
click at [1424, 499] on div "Activité" at bounding box center [1450, 507] width 53 height 15
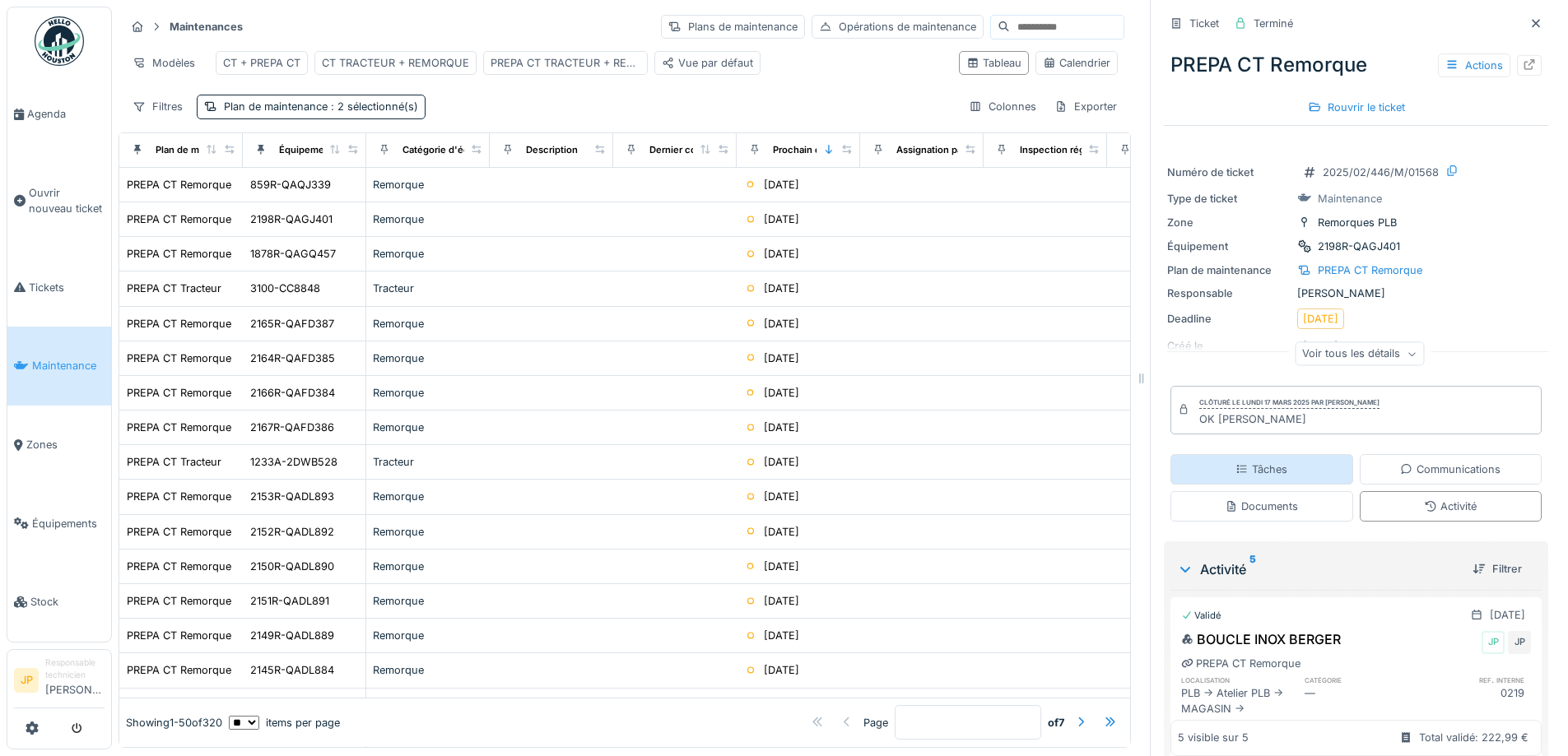
click at [1269, 461] on div "Tâches" at bounding box center [1261, 469] width 52 height 15
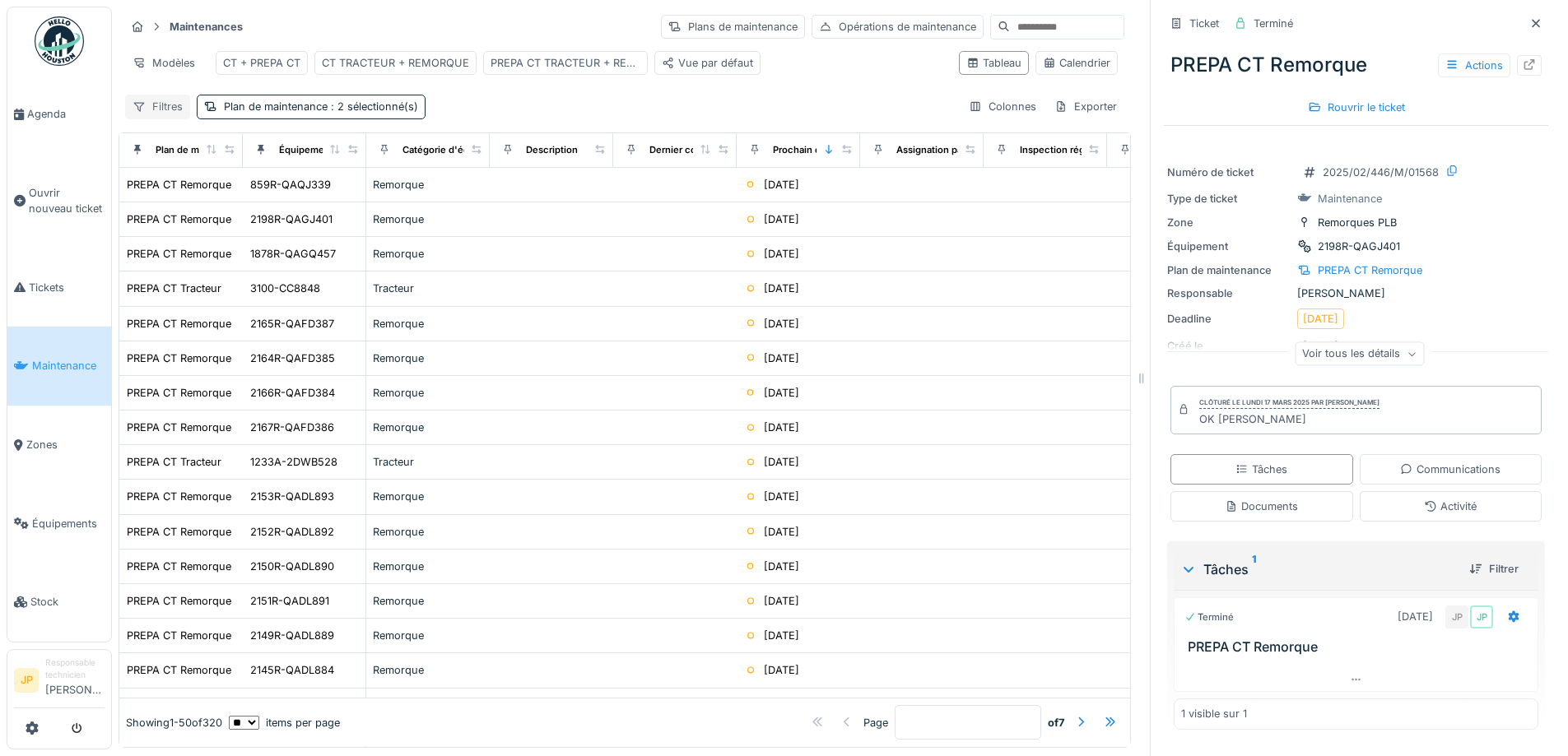
click at [171, 119] on div "Filtres" at bounding box center [157, 106] width 65 height 24
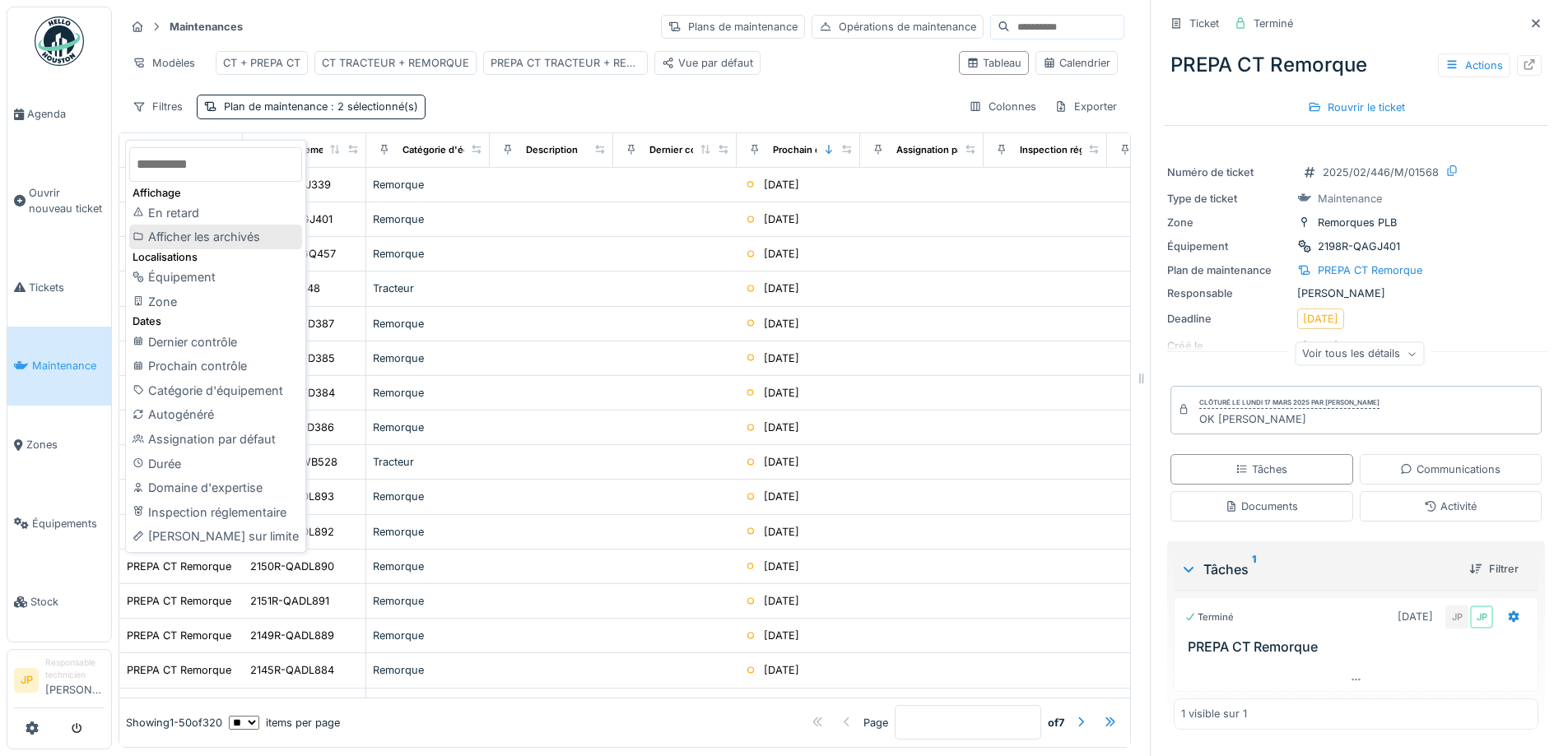
click at [229, 240] on div "Afficher les archivés" at bounding box center [216, 237] width 173 height 25
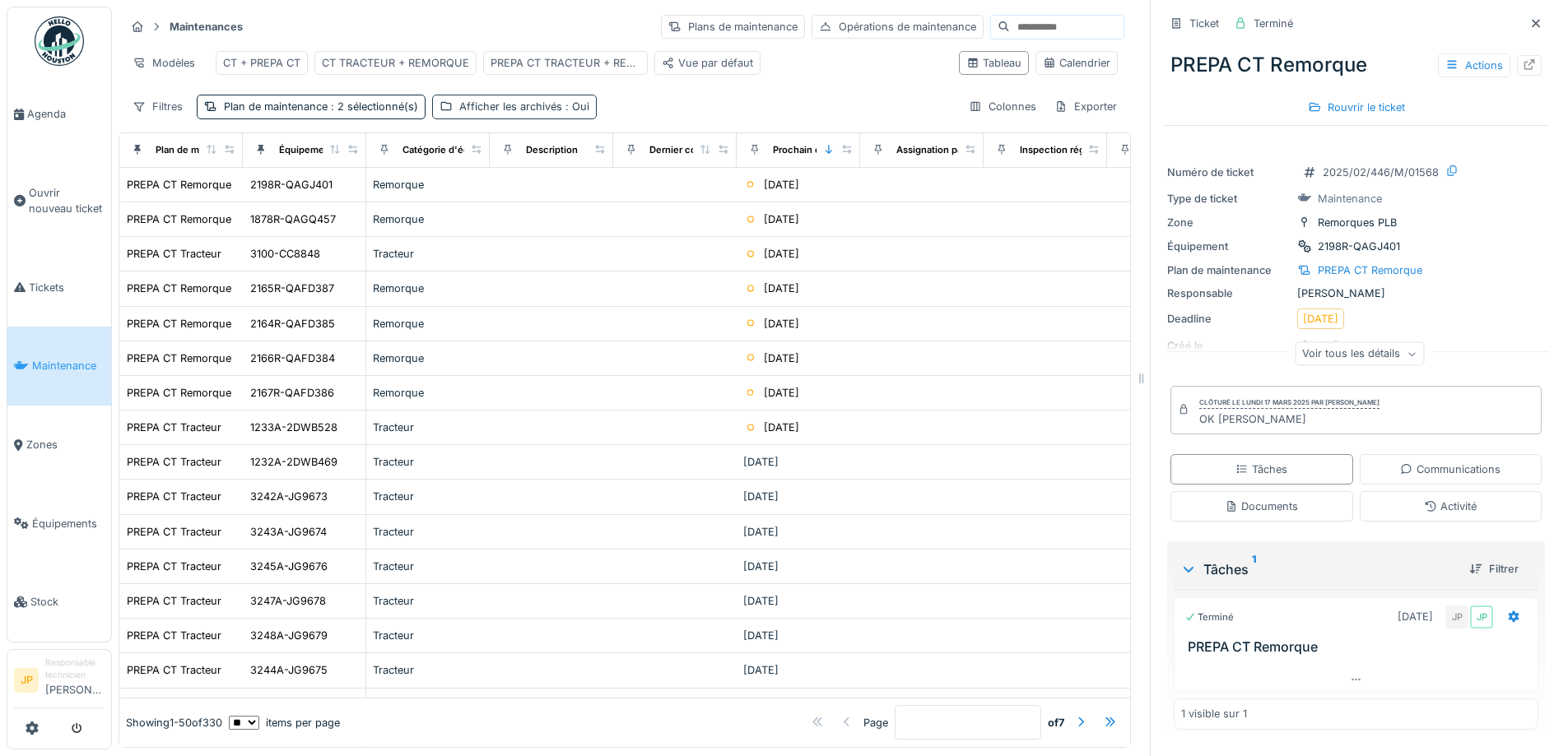
click at [544, 114] on div "Afficher les archivés : Oui" at bounding box center [525, 106] width 131 height 15
click at [511, 192] on div "Afficher les archivés" at bounding box center [520, 194] width 126 height 20
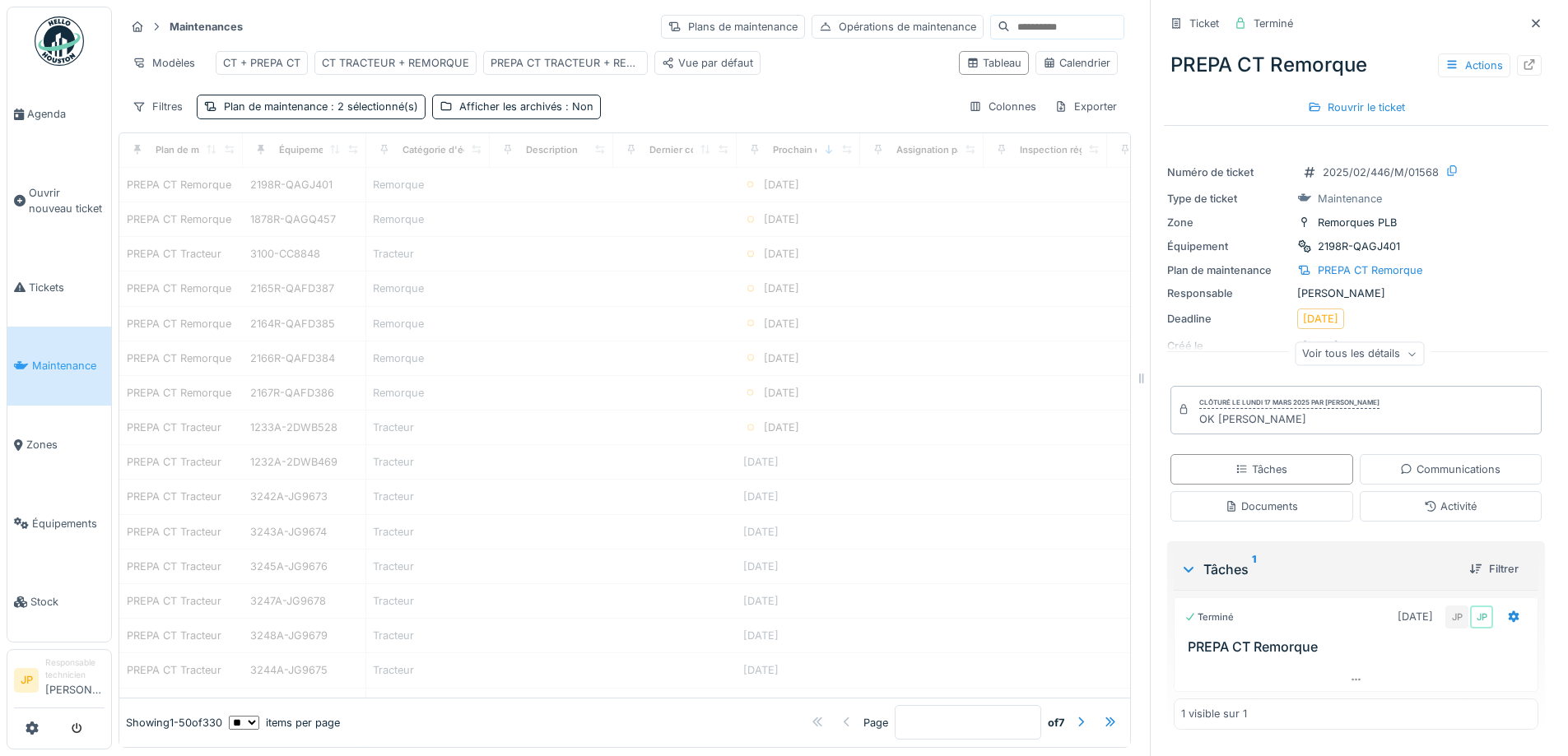
click at [691, 101] on div "Maintenances Plans de maintenance Opérations de maintenance Modèles CT + PREPA …" at bounding box center [625, 66] width 1012 height 119
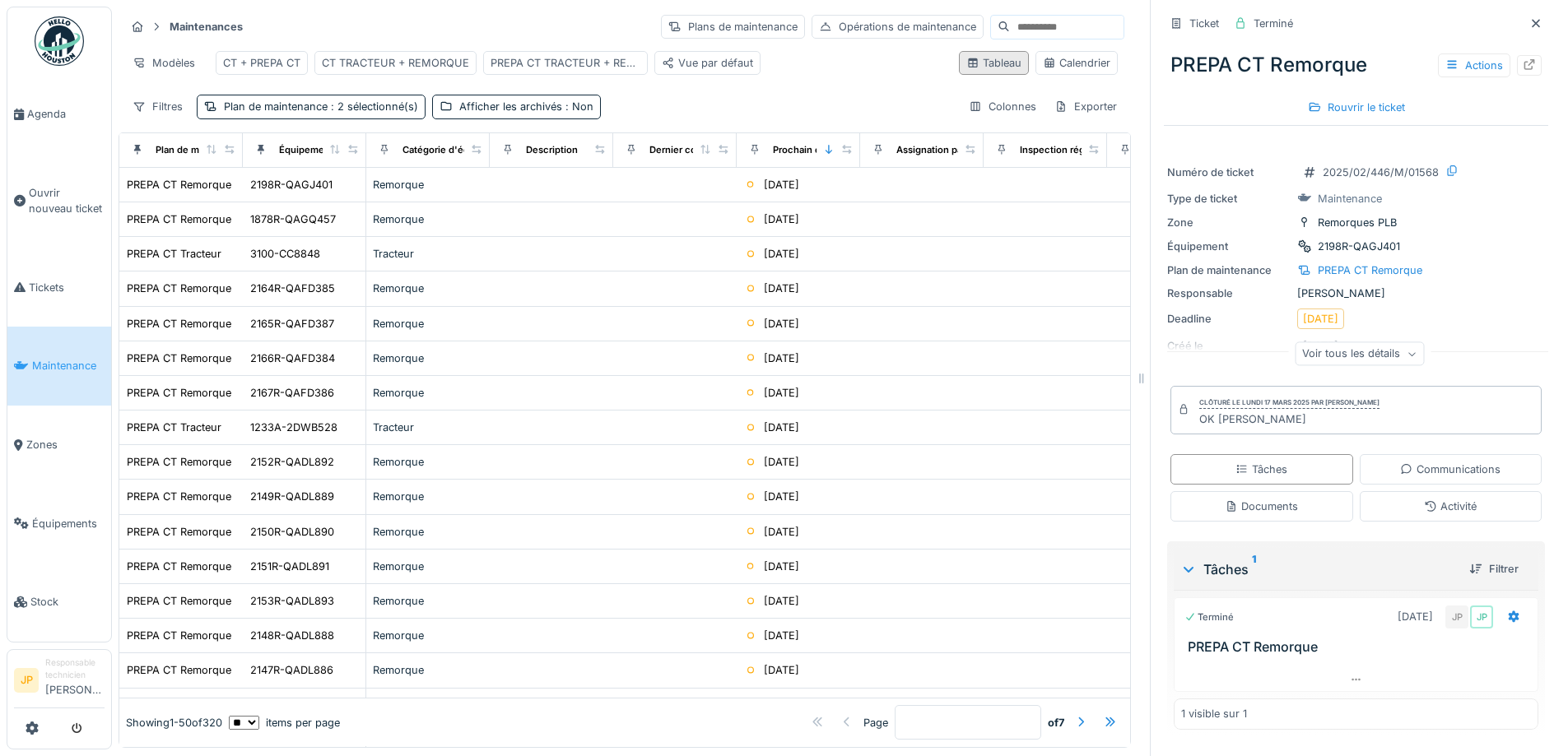
click at [966, 71] on div "Tableau" at bounding box center [993, 62] width 55 height 15
click at [164, 119] on div "Filtres" at bounding box center [157, 106] width 65 height 24
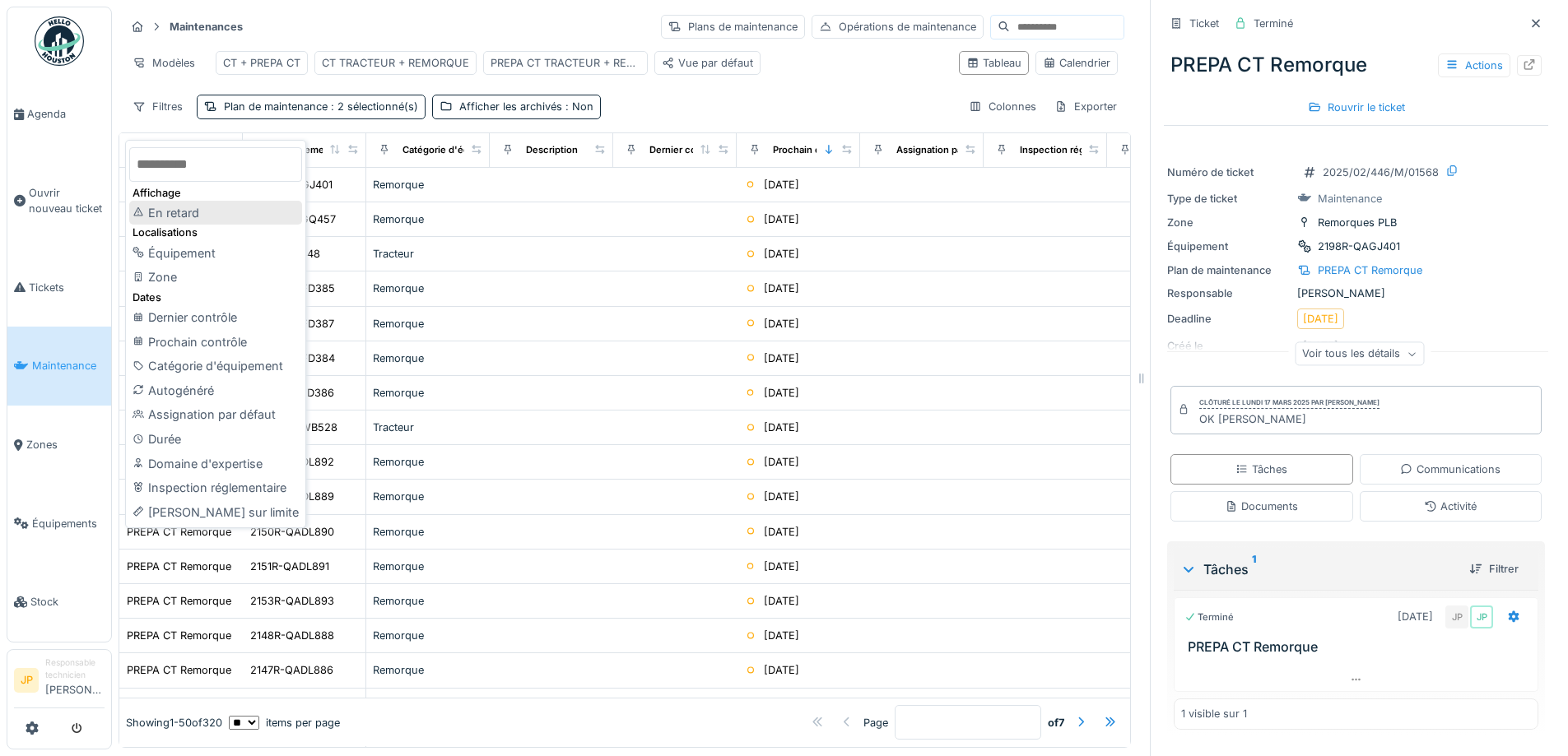
click at [183, 216] on div "En retard" at bounding box center [216, 213] width 173 height 25
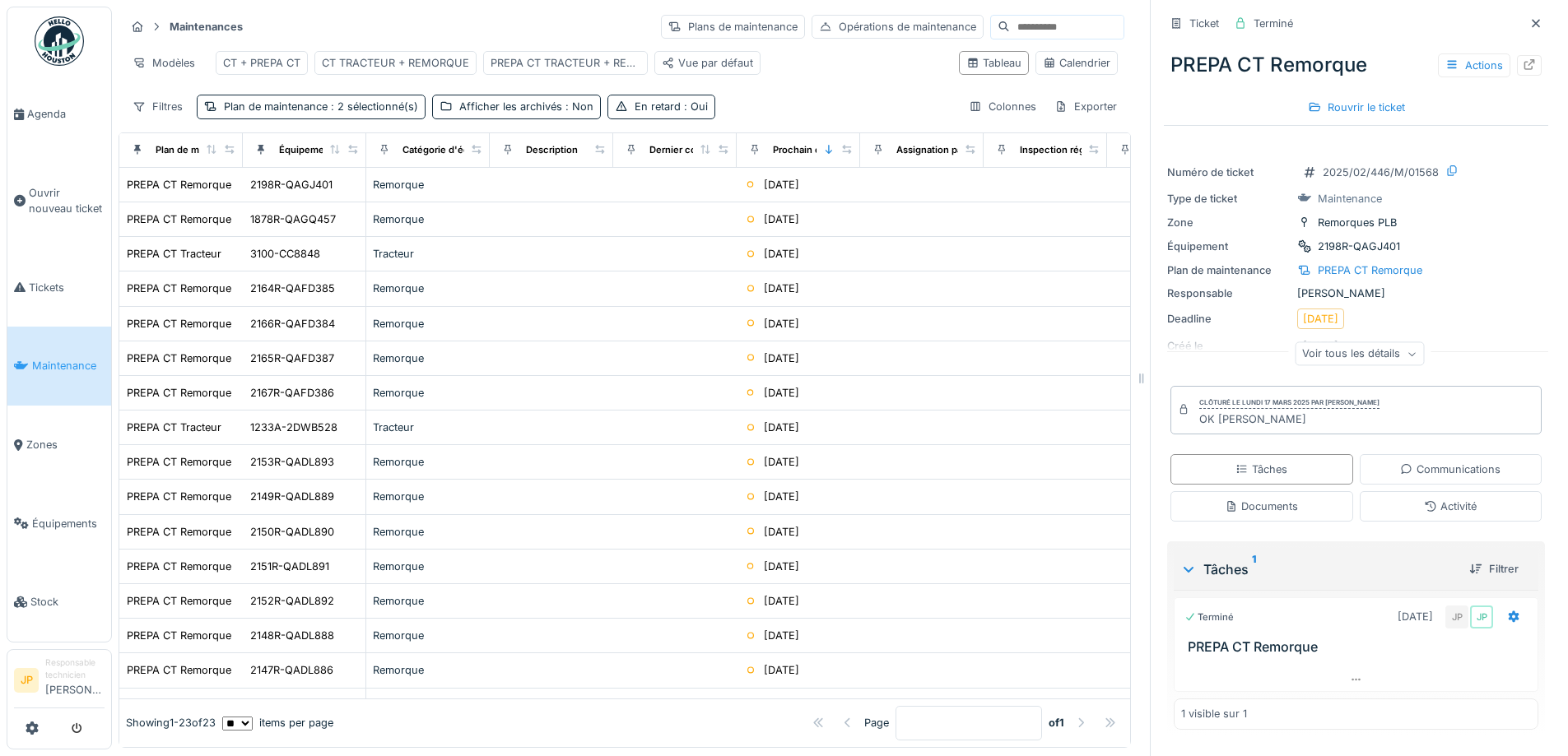
click at [796, 113] on div "Filtres Plan de maintenance : 2 sélectionné(s) Afficher les archivés : Non En r…" at bounding box center [624, 106] width 999 height 24
click at [161, 103] on div "Filtres" at bounding box center [157, 106] width 65 height 24
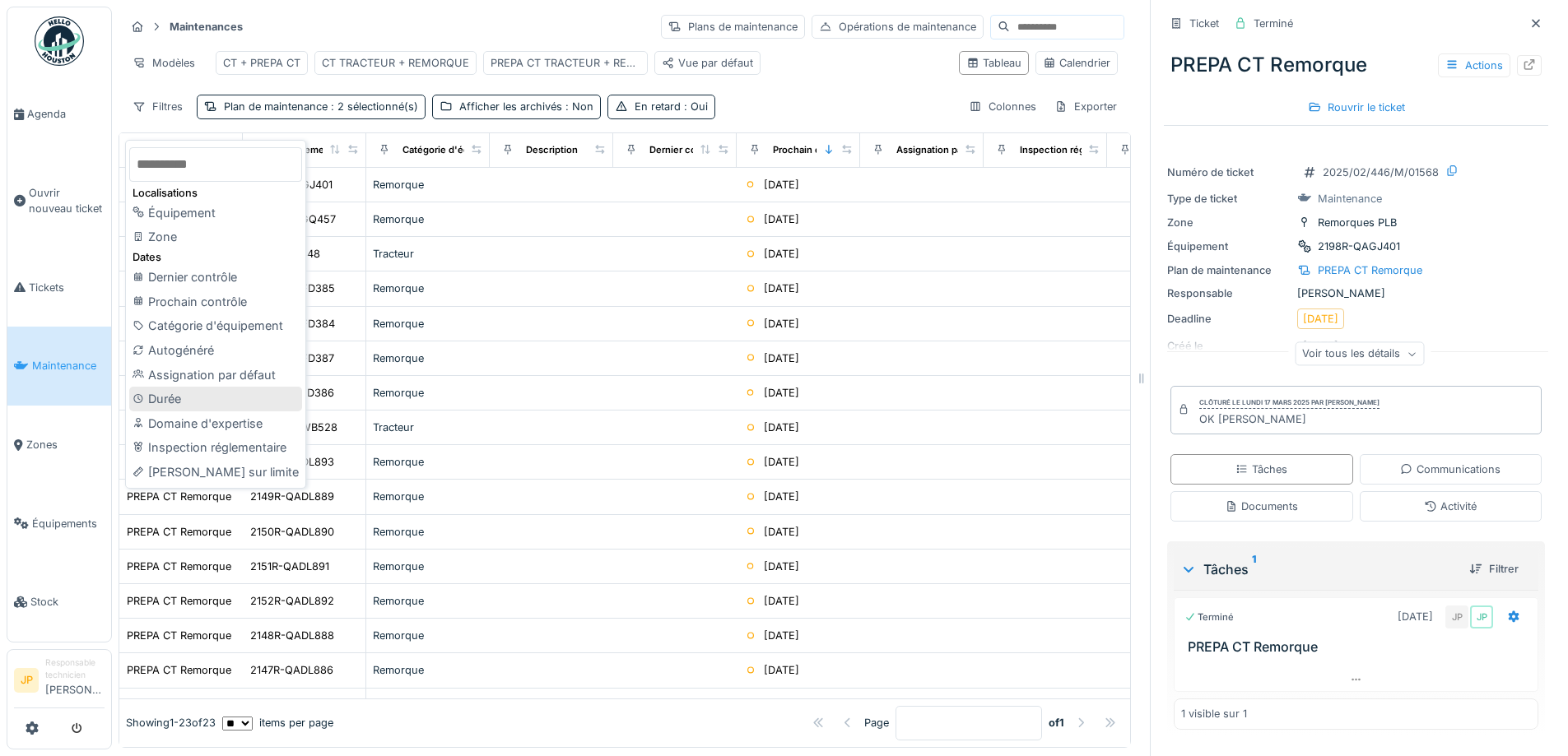
click at [189, 390] on div "Durée" at bounding box center [216, 399] width 173 height 25
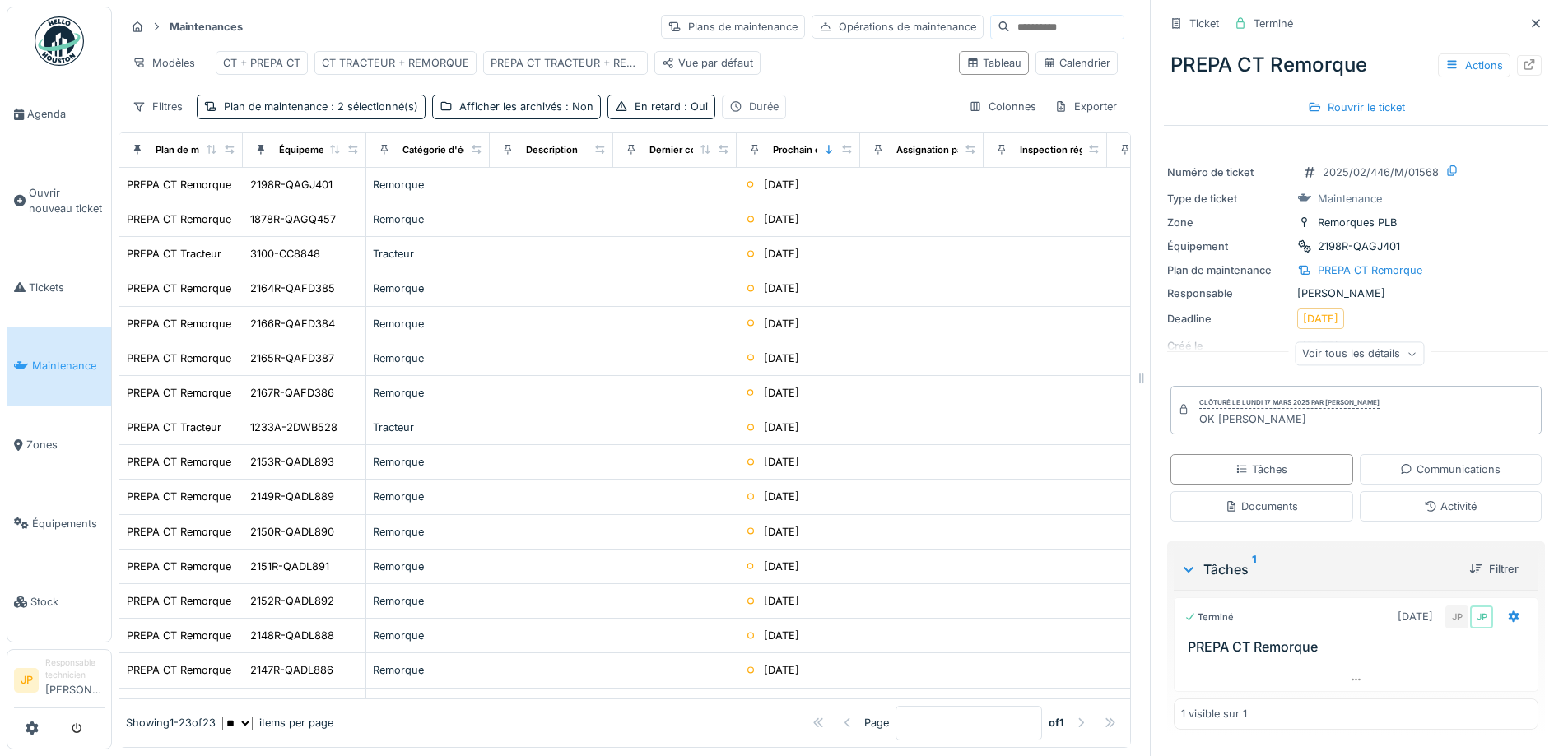
click at [748, 112] on div "Durée" at bounding box center [763, 106] width 30 height 15
click at [869, 154] on div "Supprimer" at bounding box center [855, 162] width 84 height 22
click at [177, 105] on div "Filtres" at bounding box center [157, 106] width 65 height 24
click at [824, 53] on div "Modèles CT + PREPA CT CT TRACTEUR + REMORQUE PREPA CT TRACTEUR + REMORQUE Vue p…" at bounding box center [535, 62] width 820 height 37
click at [51, 280] on span "Tickets" at bounding box center [66, 288] width 76 height 15
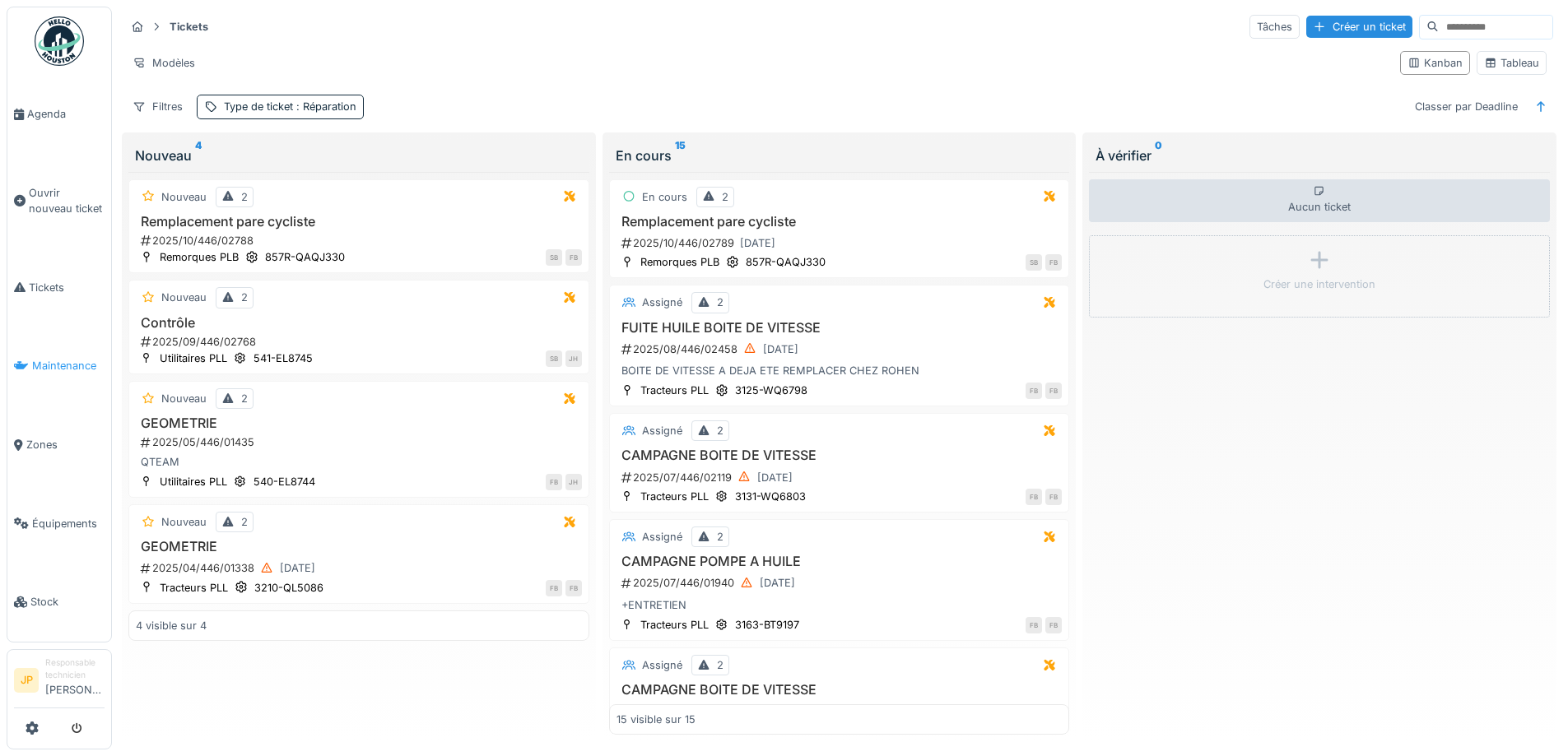
click at [66, 348] on link "Maintenance" at bounding box center [59, 366] width 104 height 79
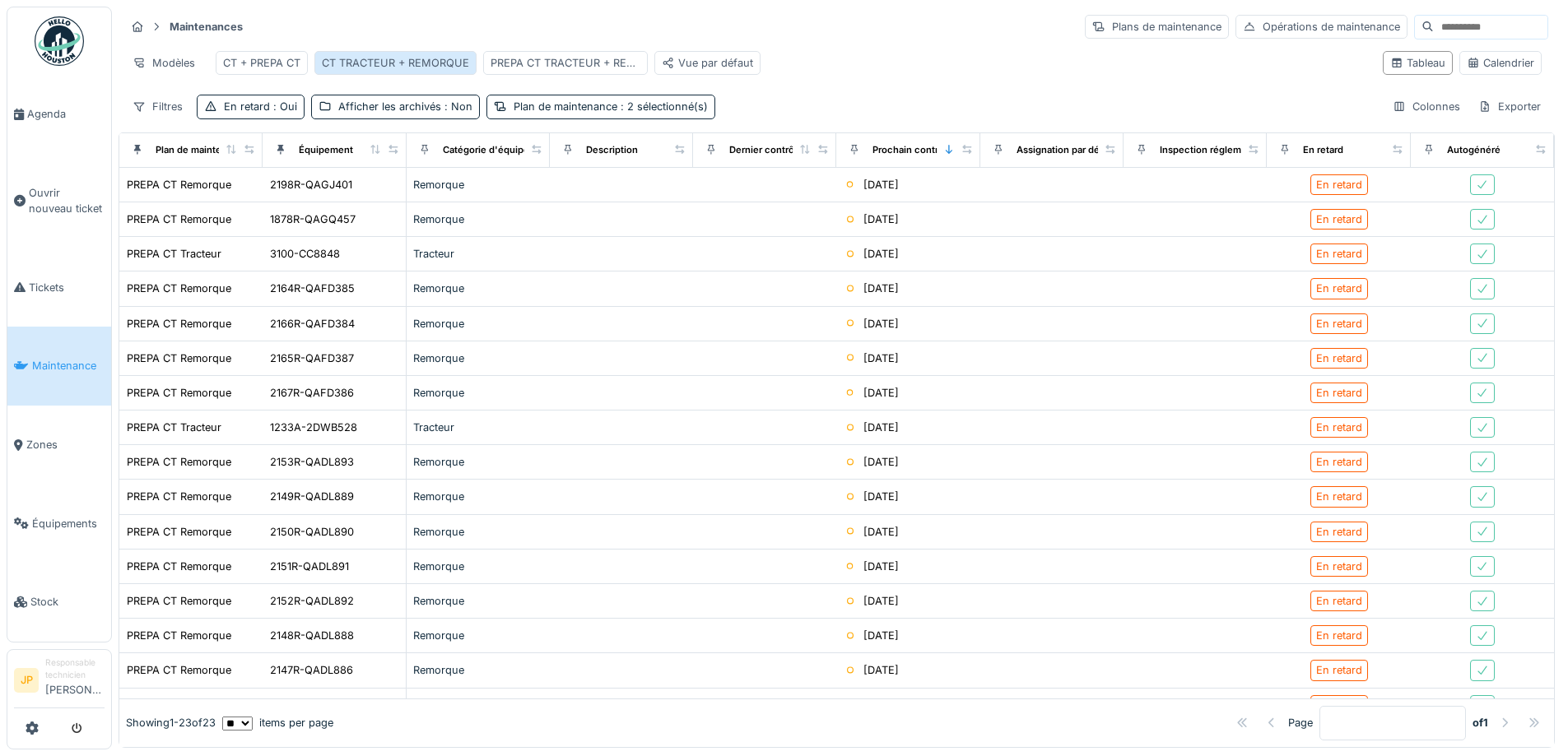
click at [403, 65] on div "CT TRACTEUR + REMORQUE" at bounding box center [395, 62] width 148 height 15
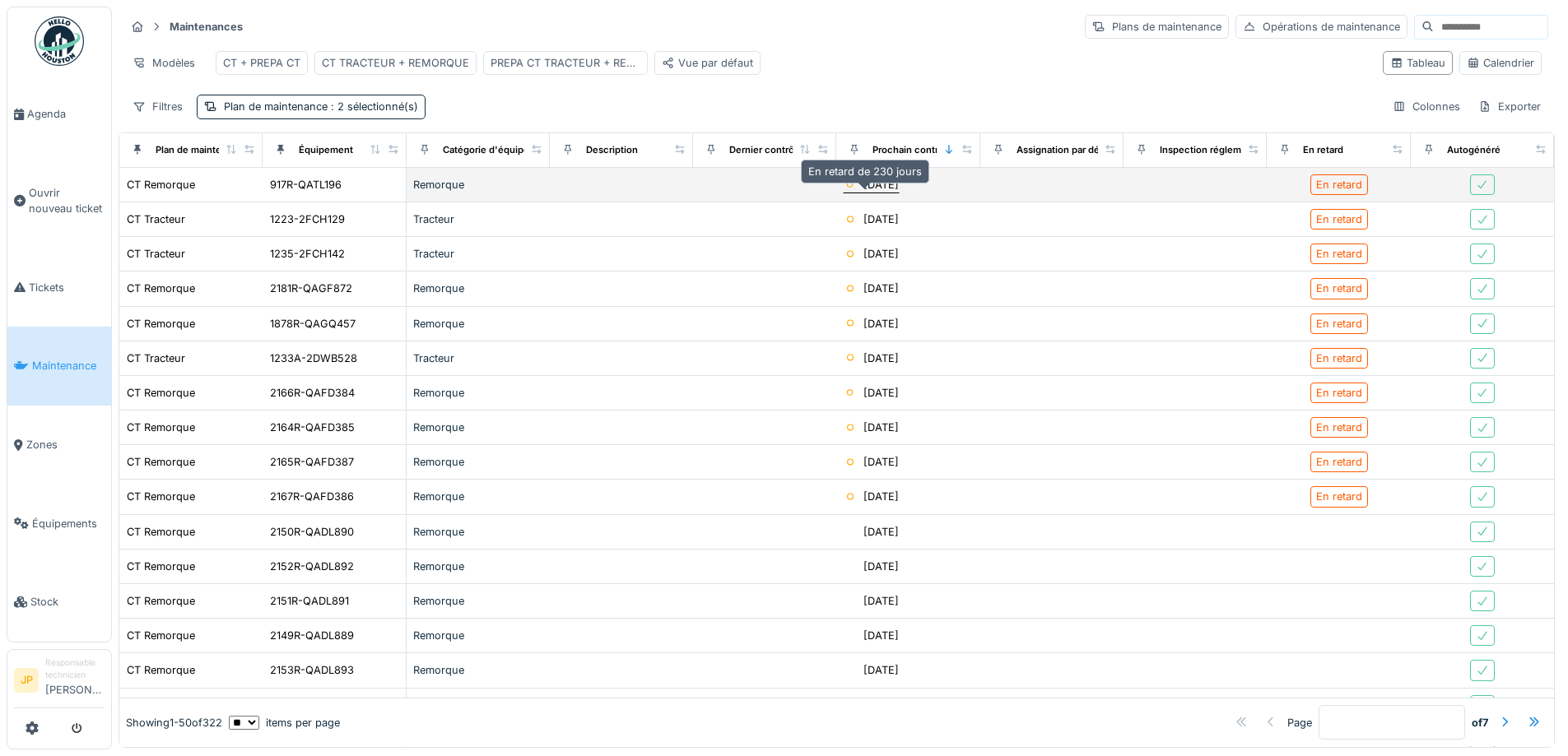
click at [880, 193] on div "12/02/2025" at bounding box center [881, 184] width 36 height 15
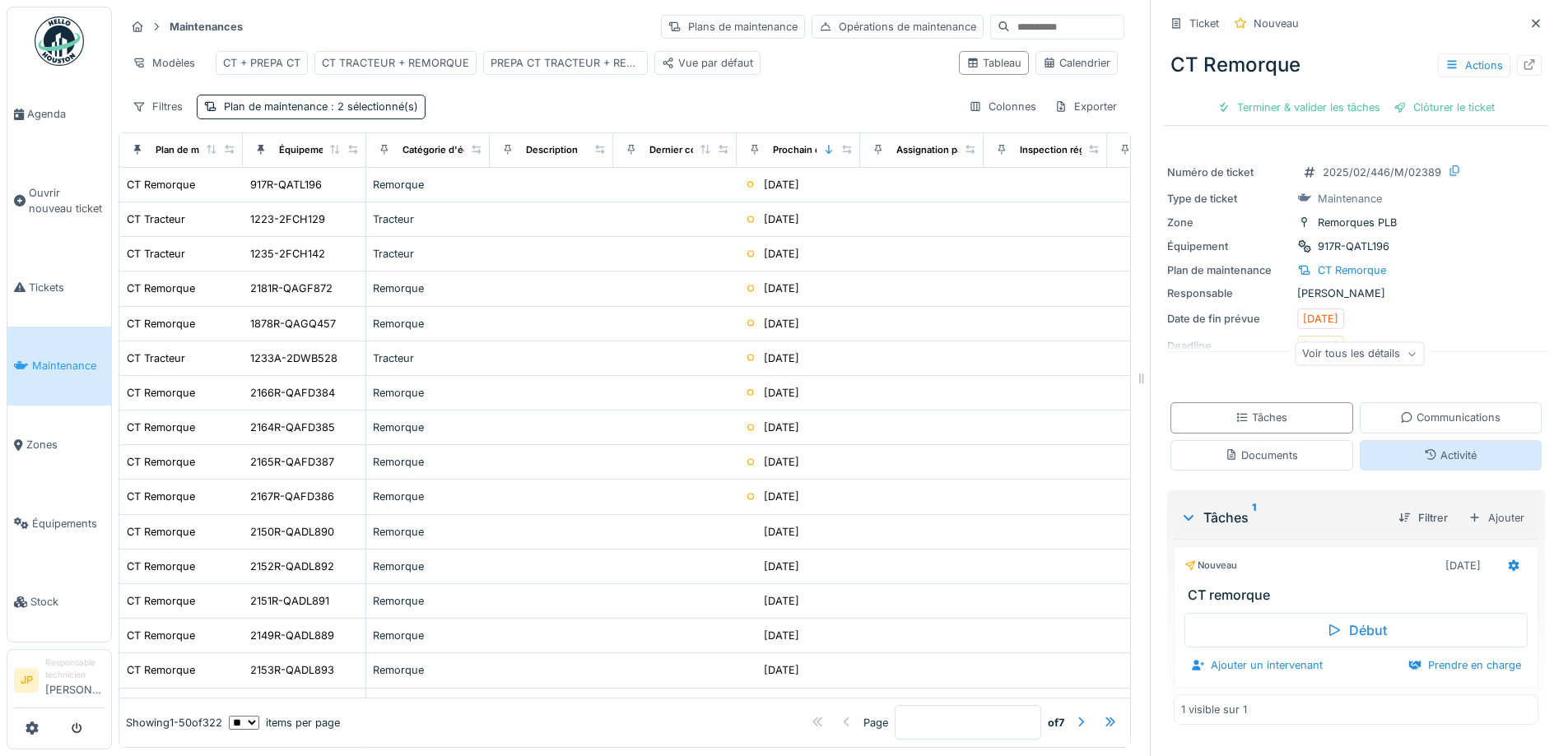
click at [1432, 449] on div "Activité" at bounding box center [1450, 456] width 53 height 15
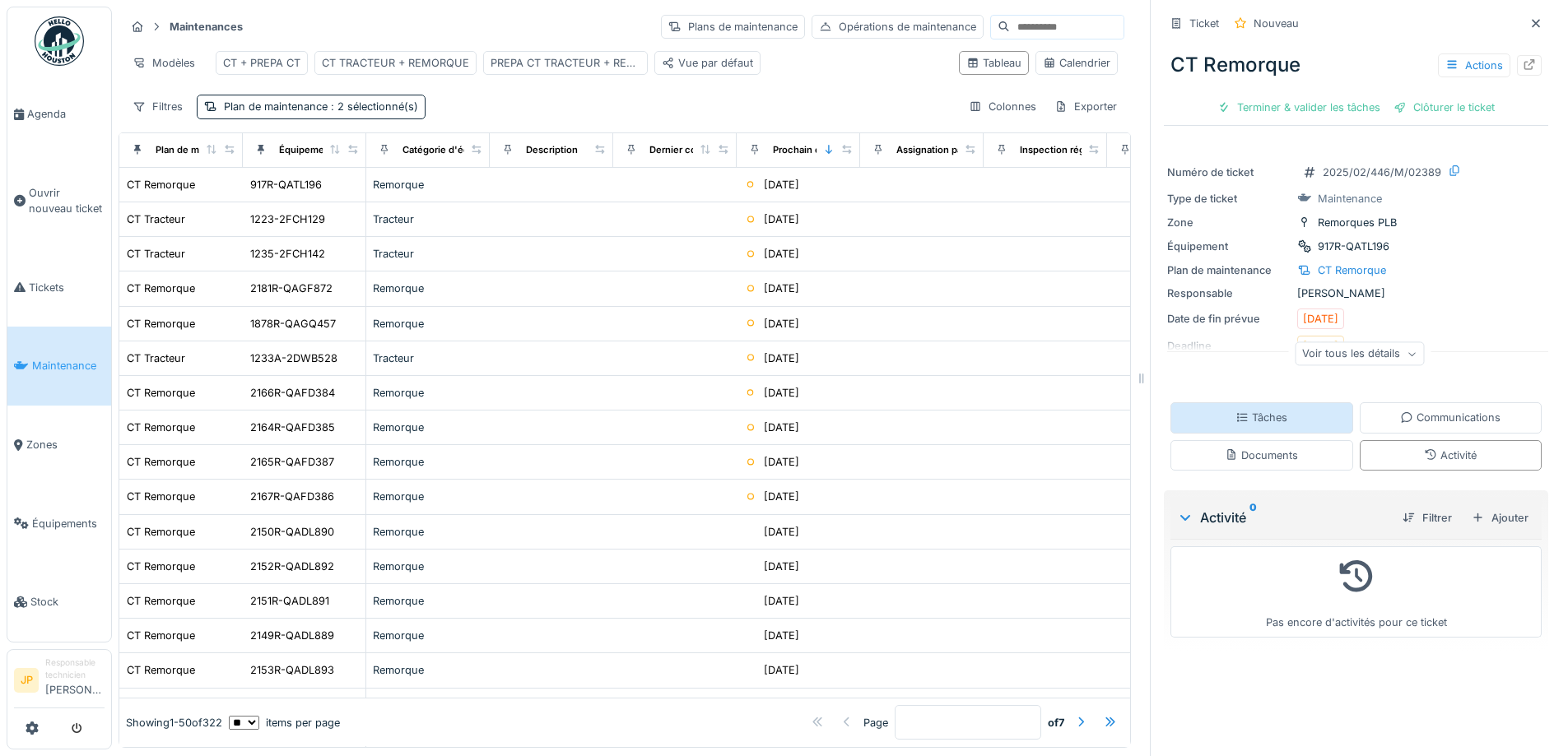
click at [1279, 407] on div "Tâches" at bounding box center [1262, 417] width 182 height 31
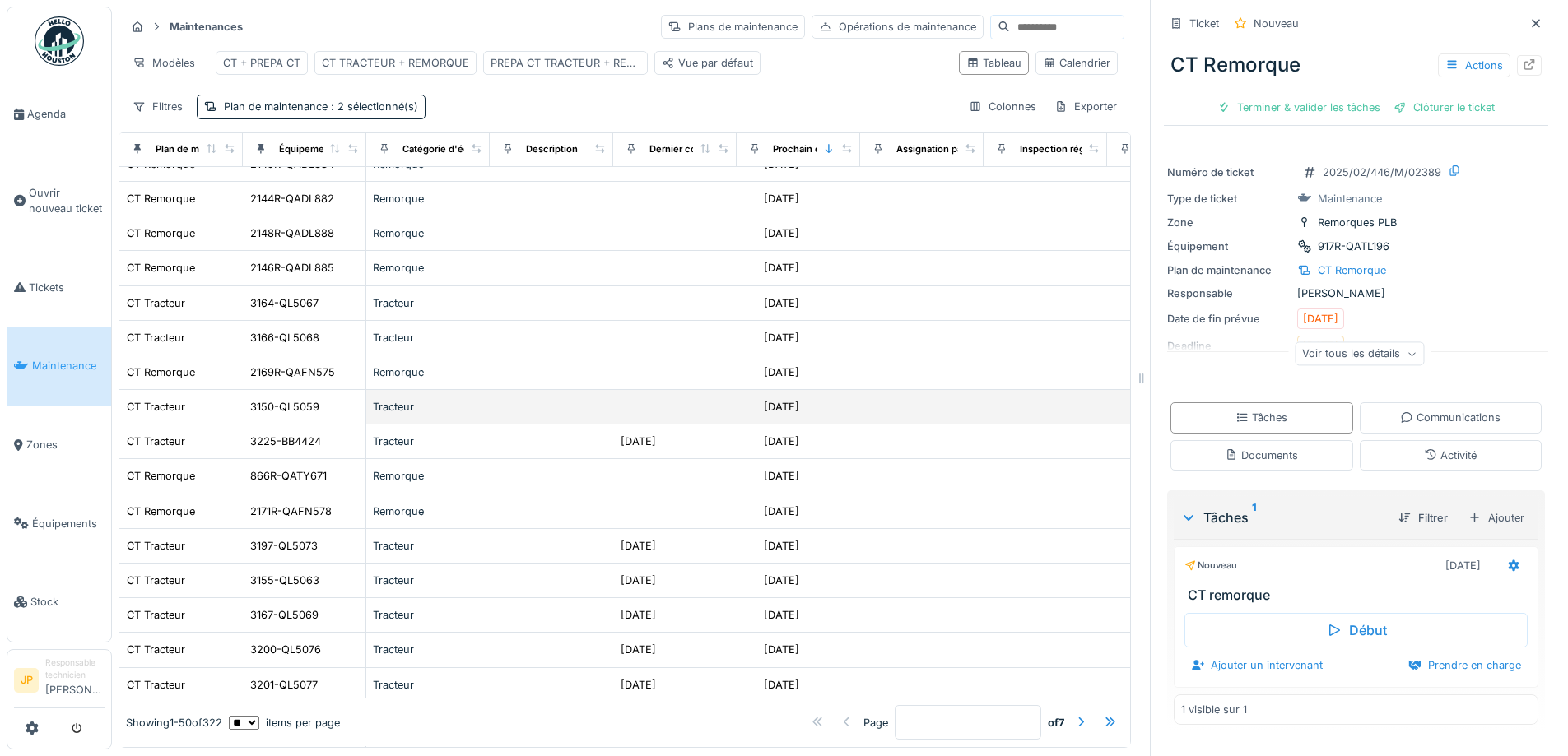
scroll to position [0, 0]
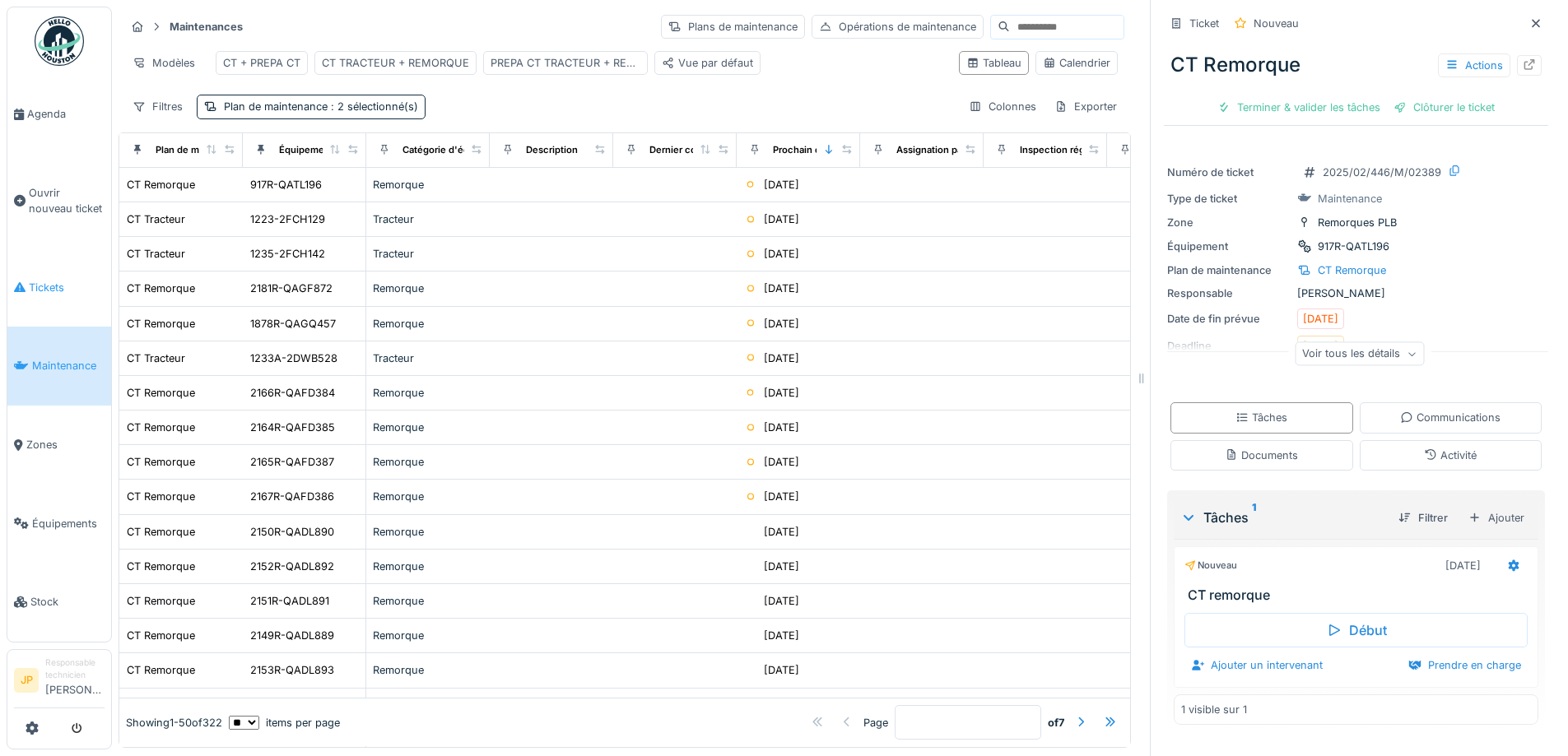
click at [40, 272] on link "Tickets" at bounding box center [59, 288] width 104 height 79
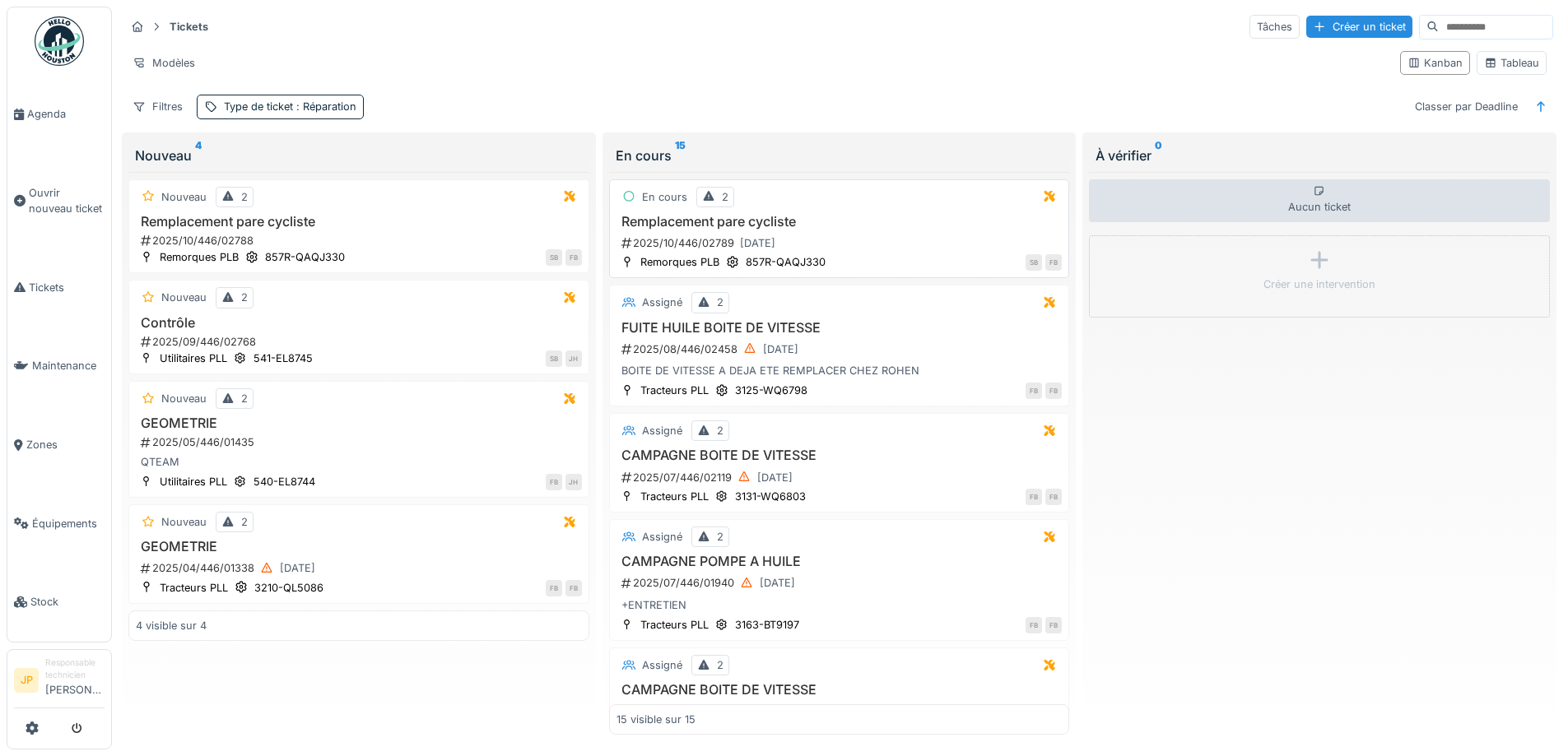
click at [762, 219] on h3 "Remplacement pare cycliste" at bounding box center [839, 222] width 446 height 15
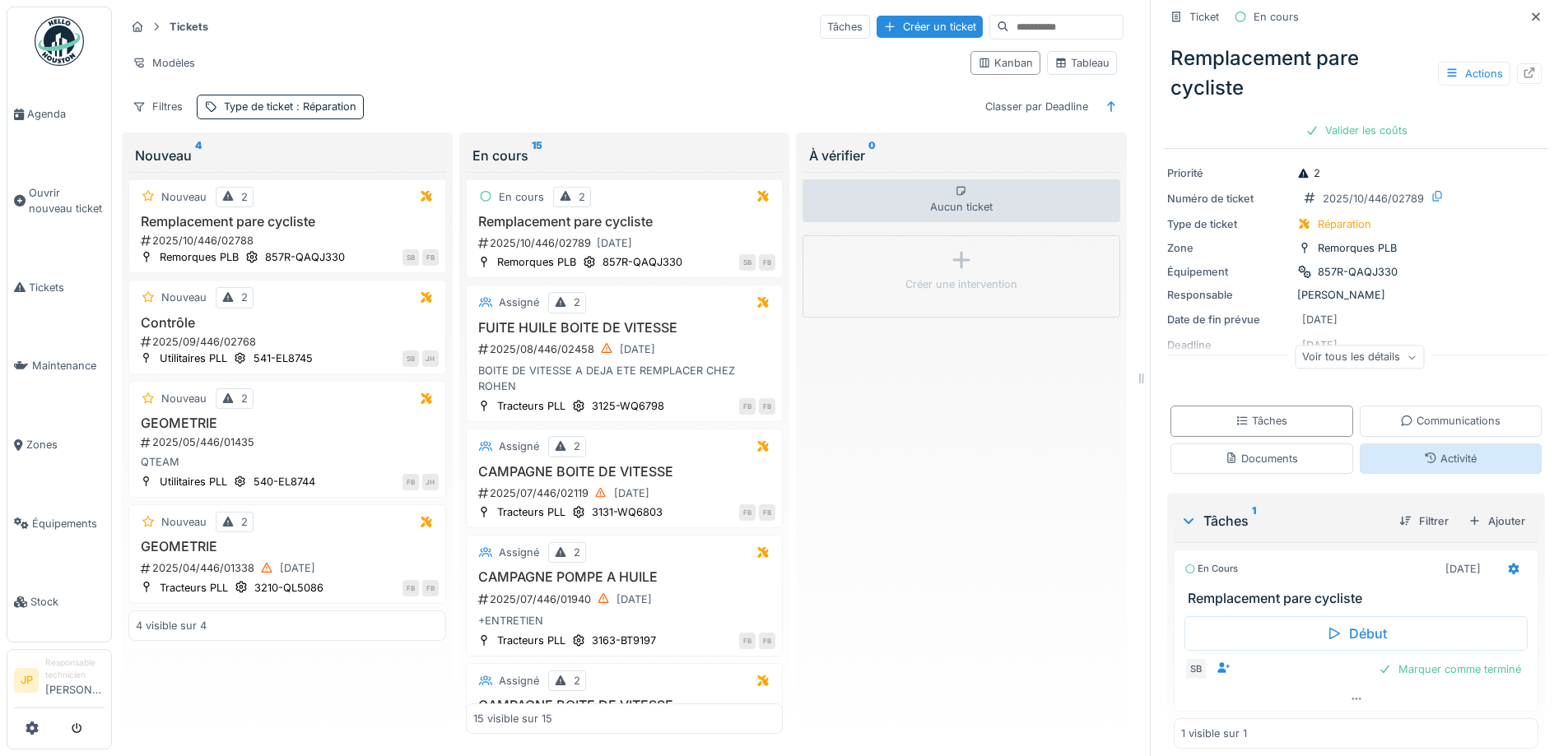
scroll to position [41, 0]
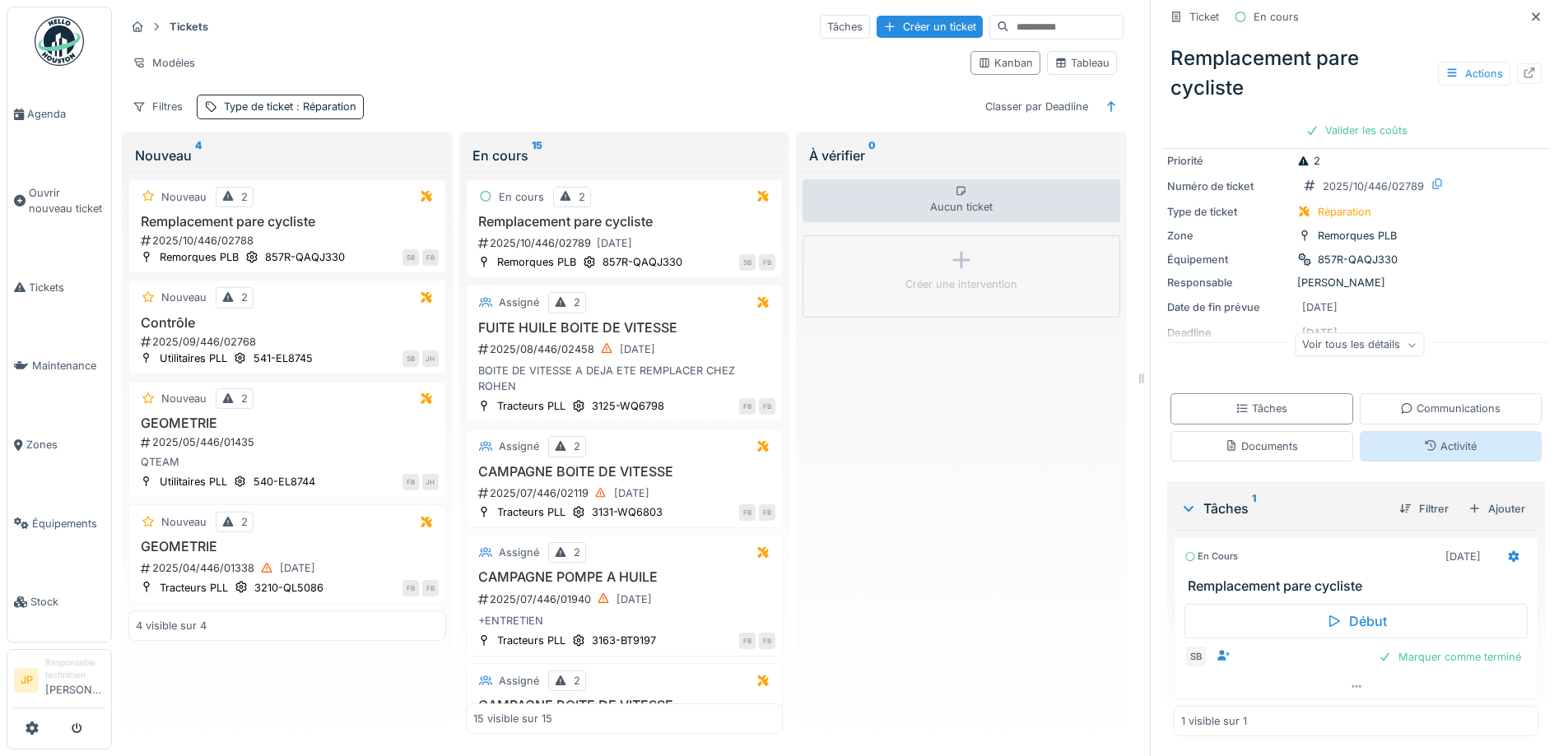
click at [1447, 432] on div "Activité" at bounding box center [1451, 446] width 182 height 31
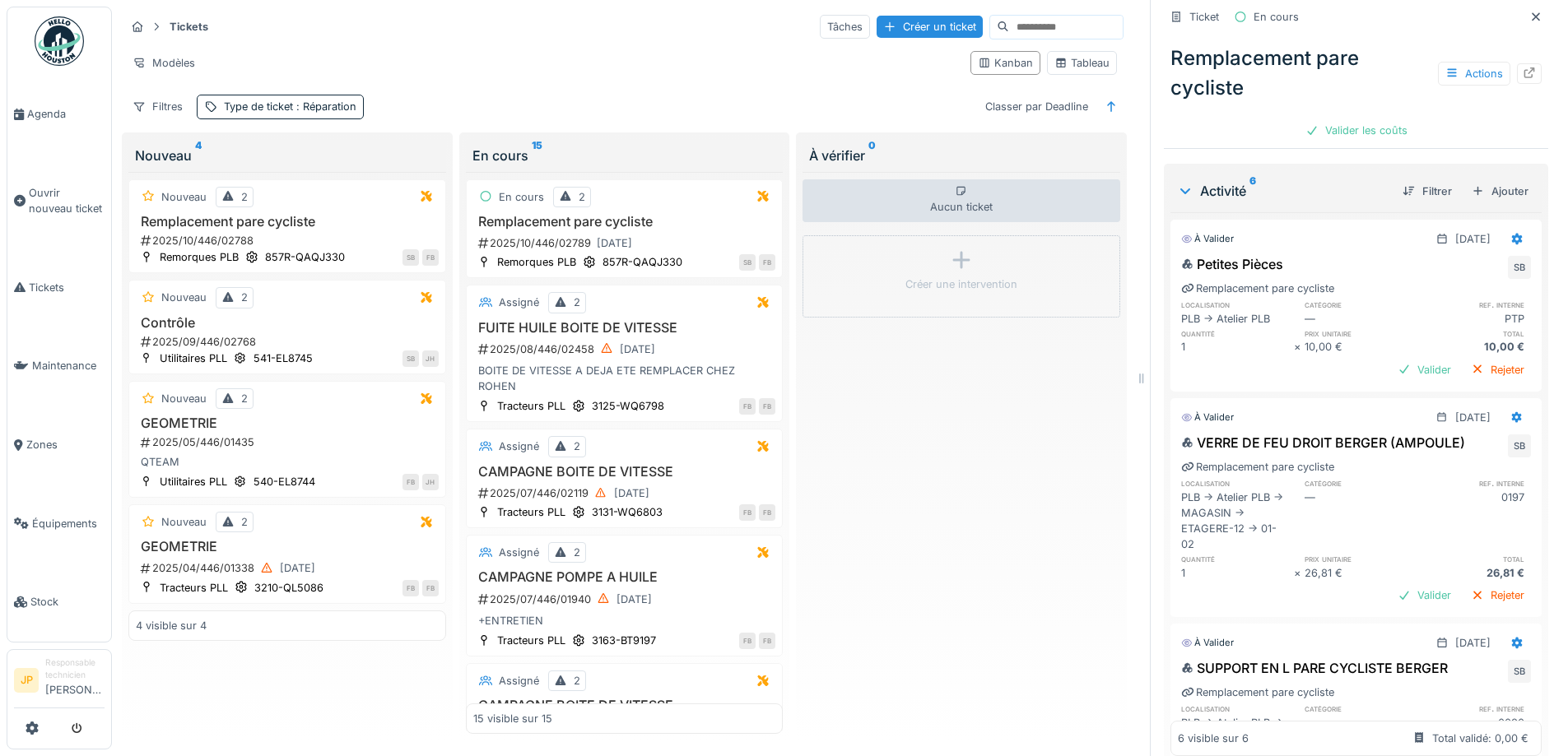
scroll to position [209, 0]
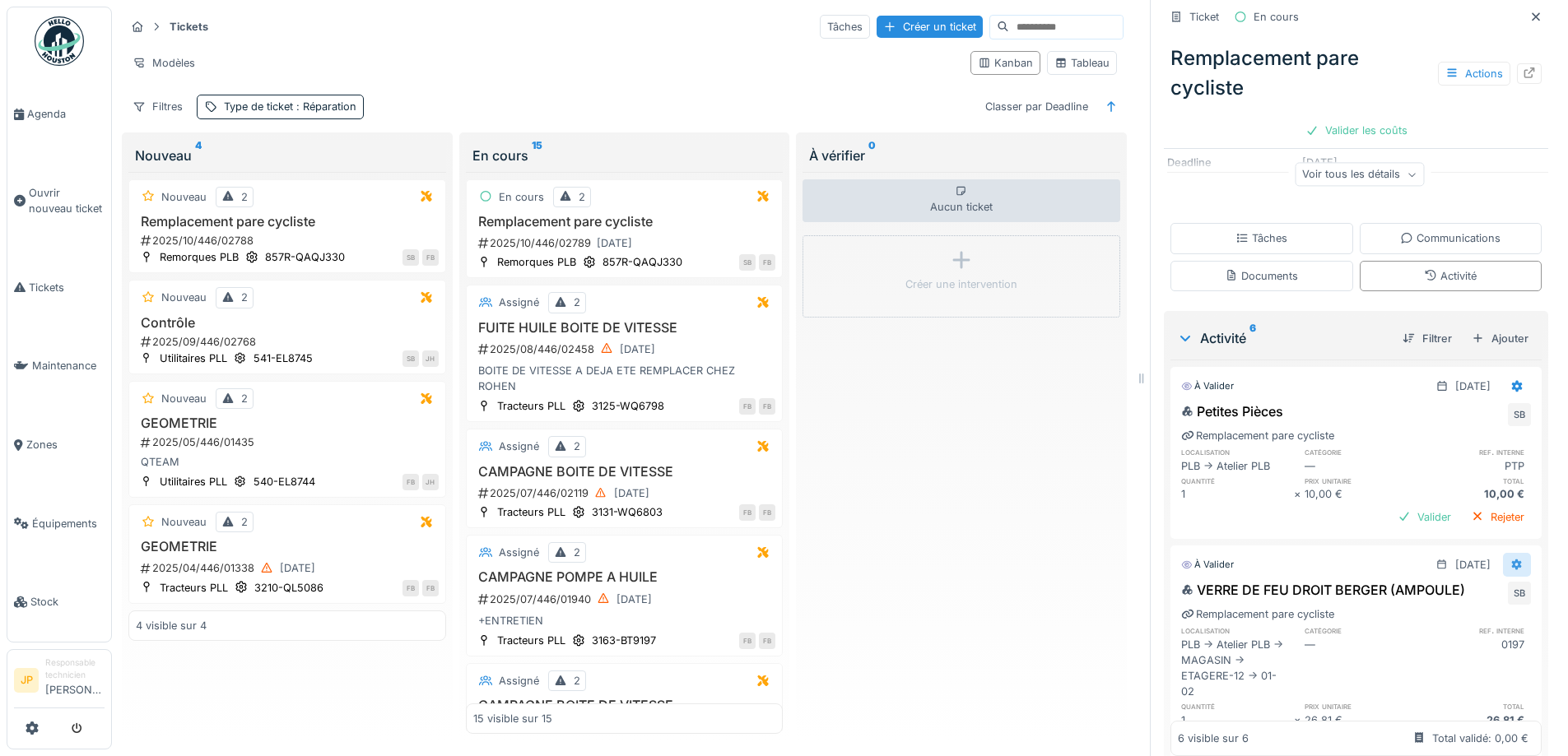
click at [1503, 553] on div at bounding box center [1516, 564] width 28 height 24
click at [1453, 619] on div "Supprimer" at bounding box center [1448, 628] width 80 height 25
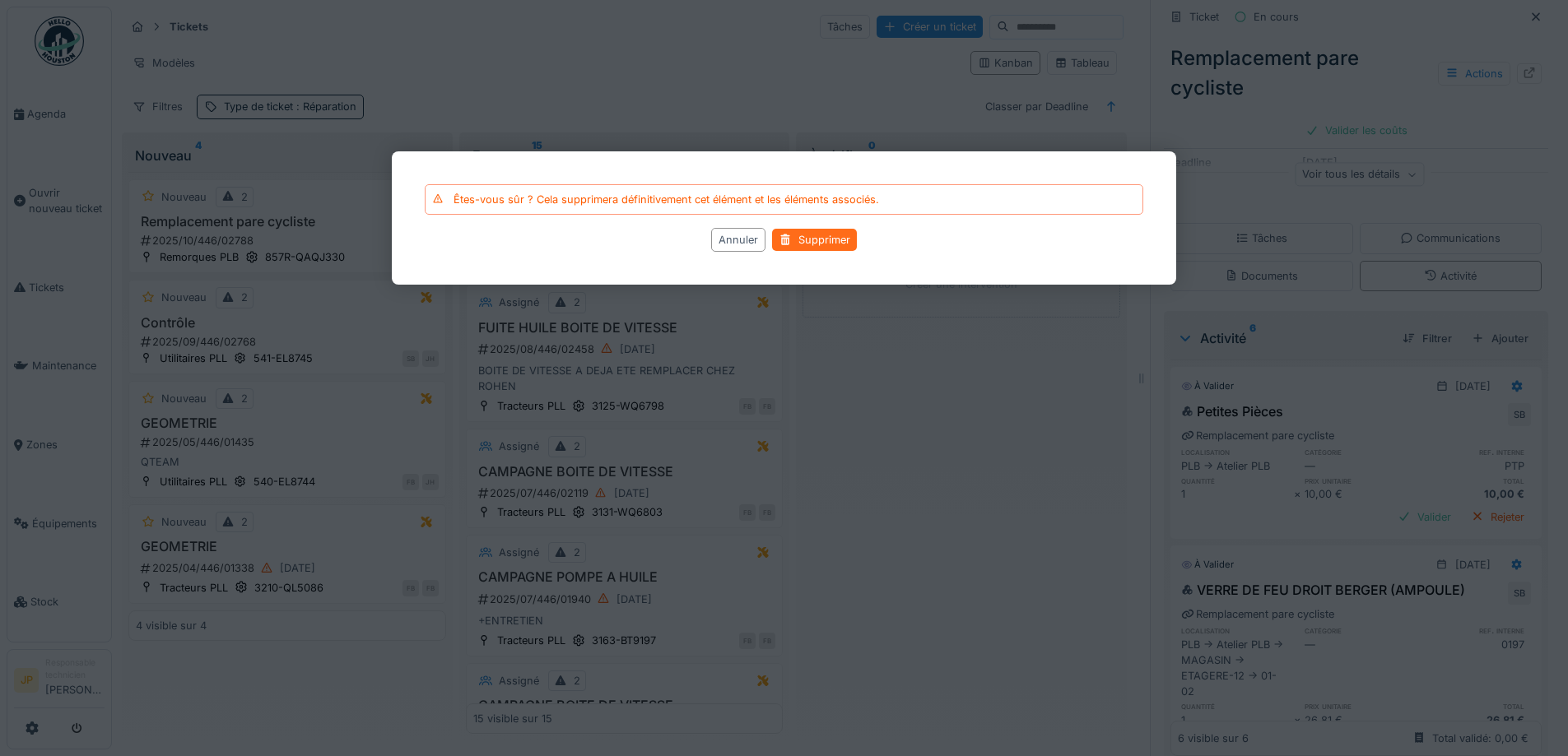
click at [813, 243] on div "Supprimer" at bounding box center [814, 239] width 84 height 22
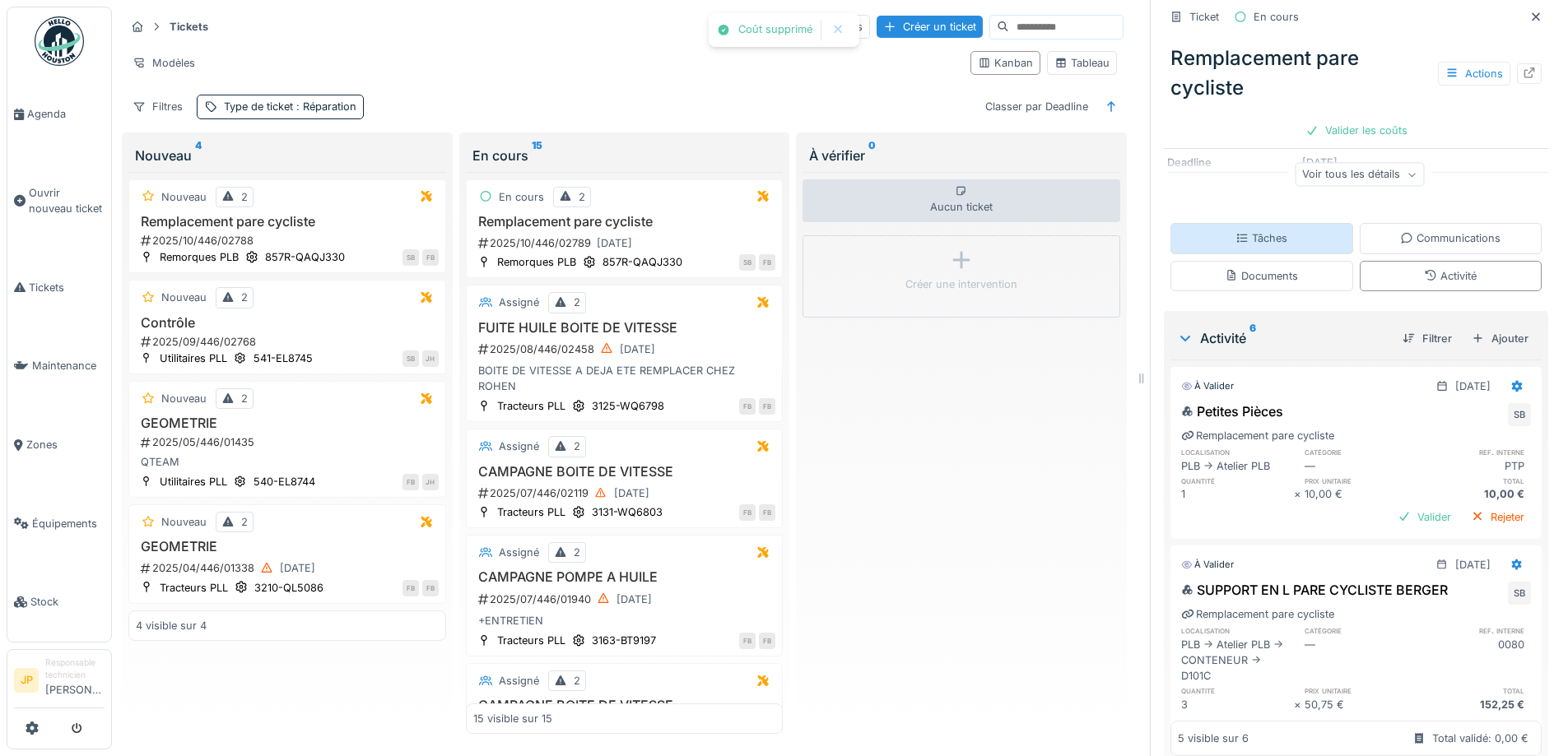
click at [1235, 230] on div "Tâches" at bounding box center [1261, 238] width 52 height 15
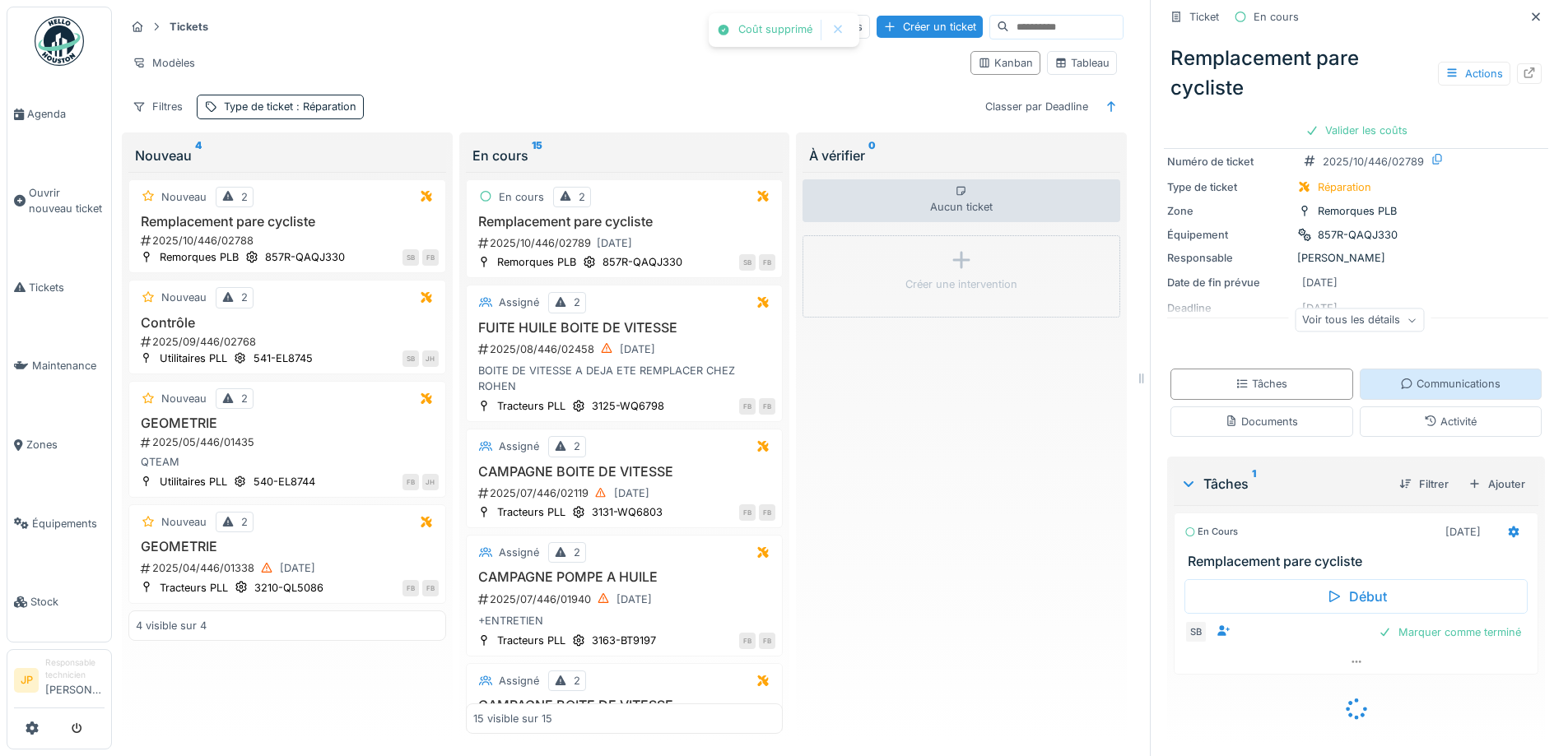
scroll to position [41, 0]
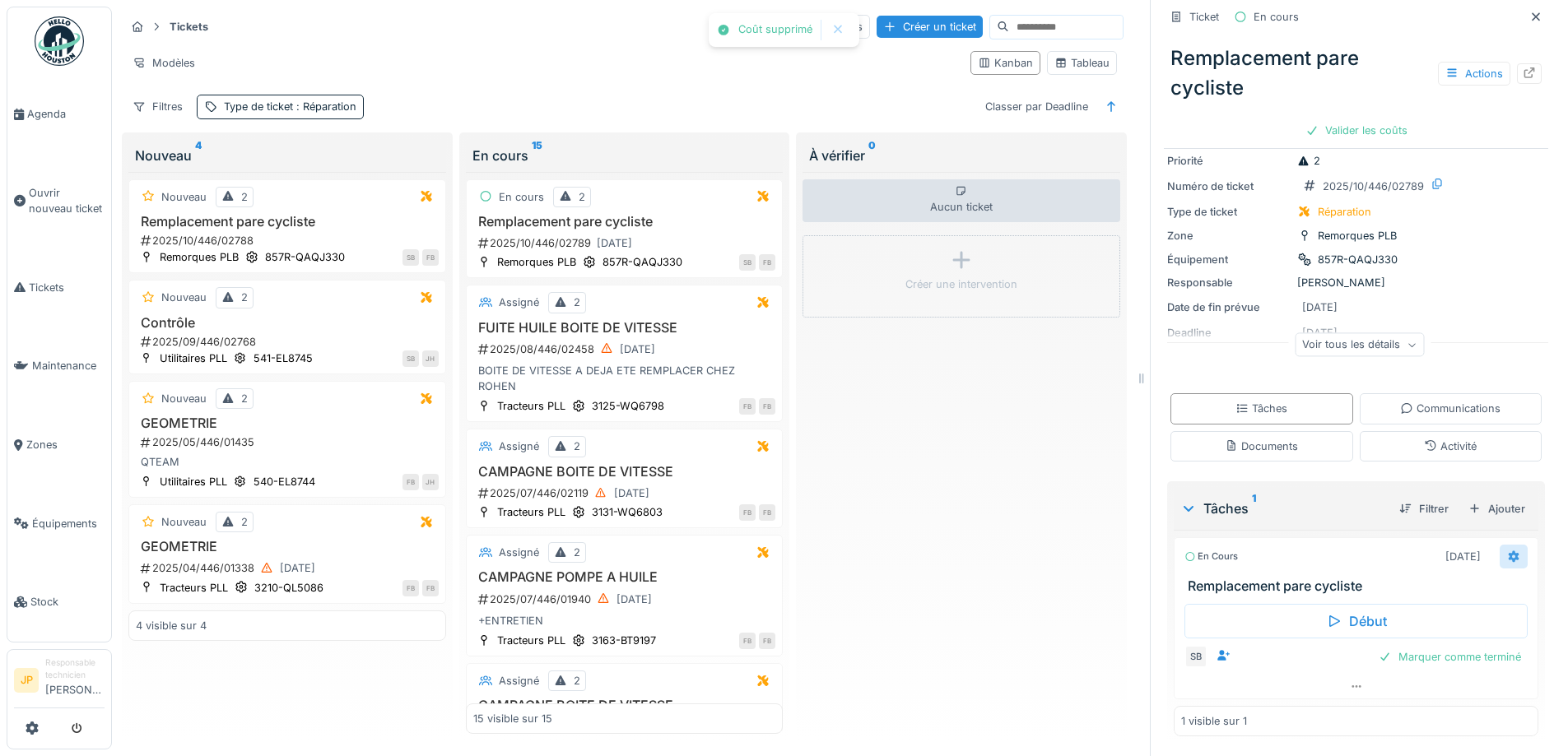
click at [1500, 558] on div at bounding box center [1513, 556] width 28 height 24
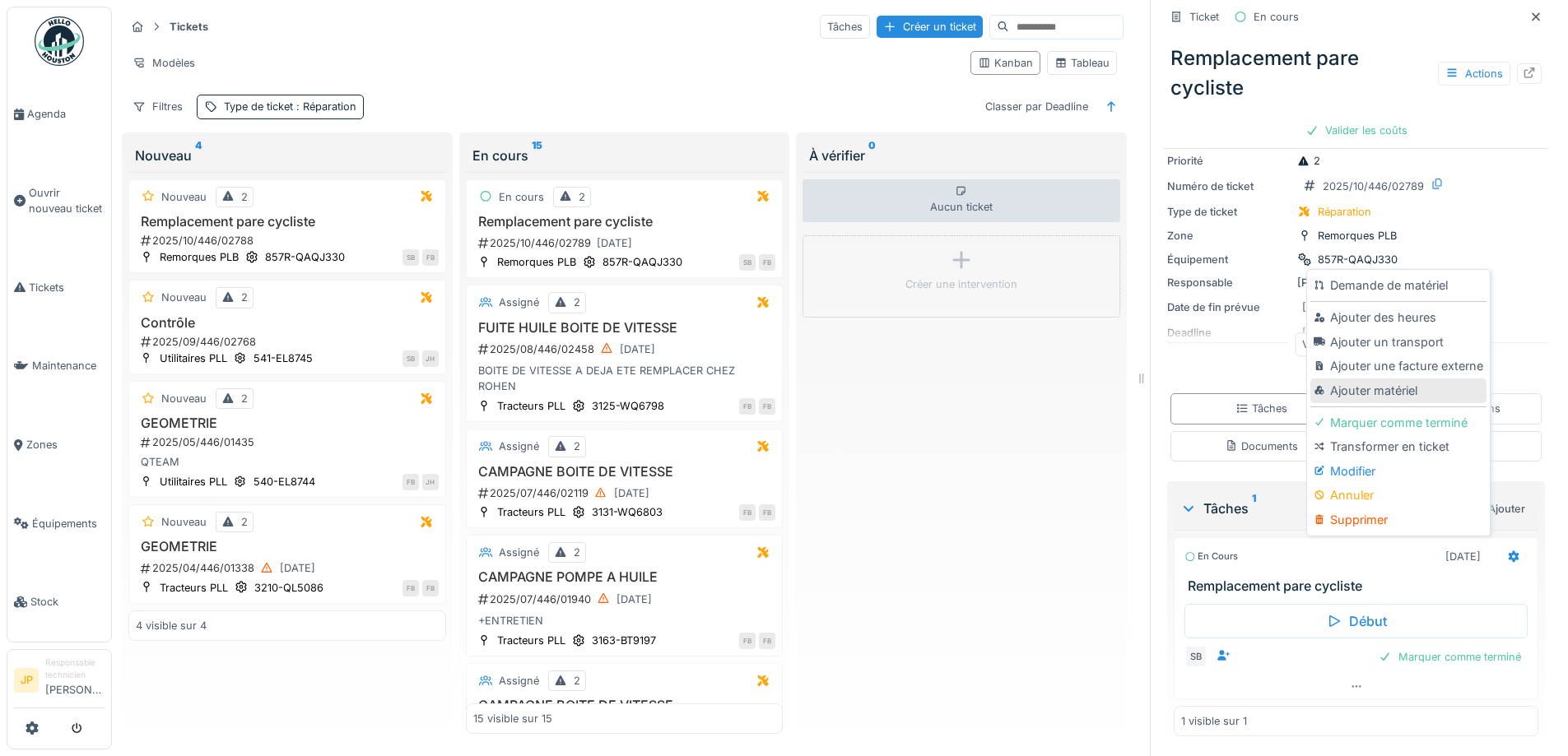
click at [1375, 393] on div "Ajouter matériel" at bounding box center [1397, 391] width 176 height 25
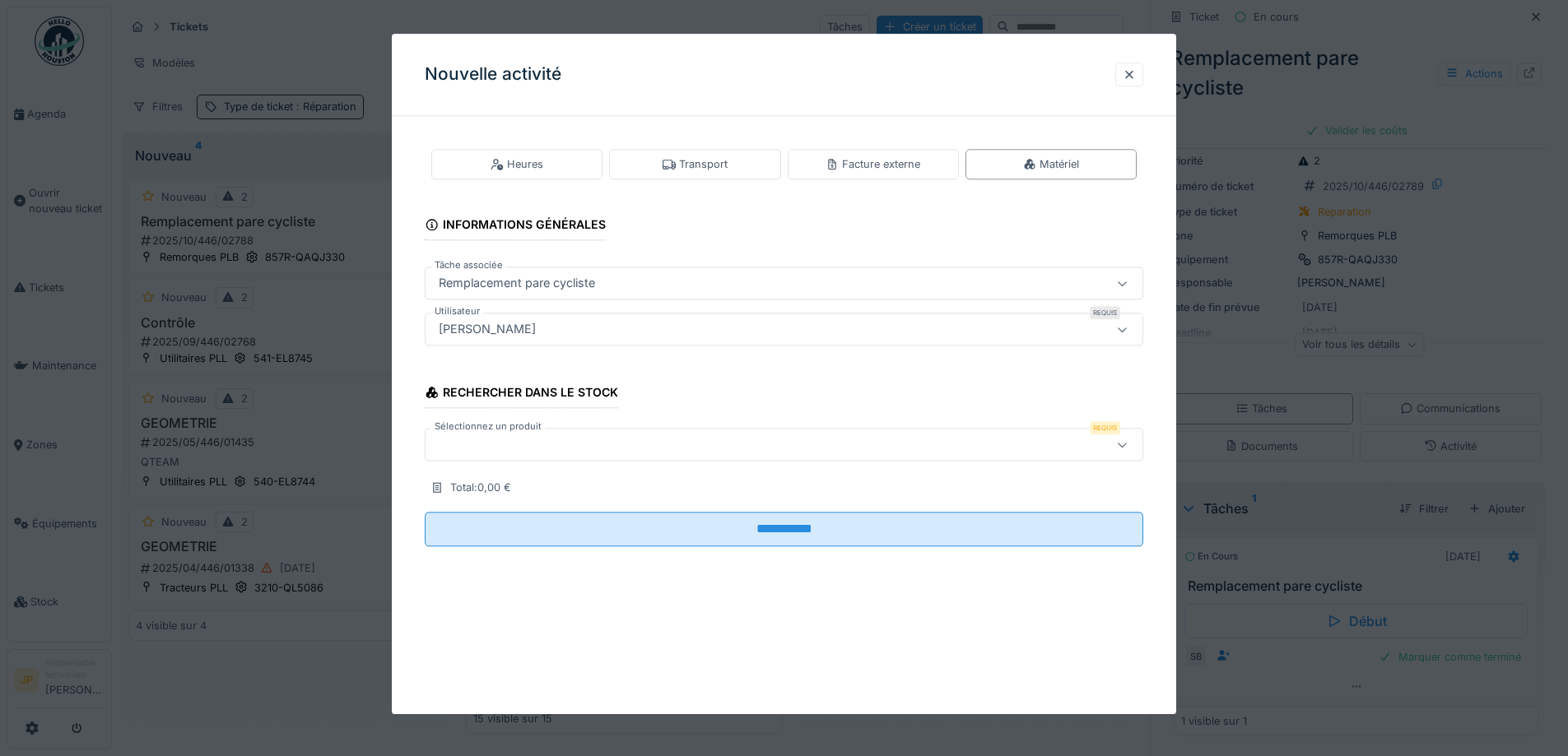
click at [513, 338] on div "[PERSON_NAME]" at bounding box center [487, 329] width 110 height 18
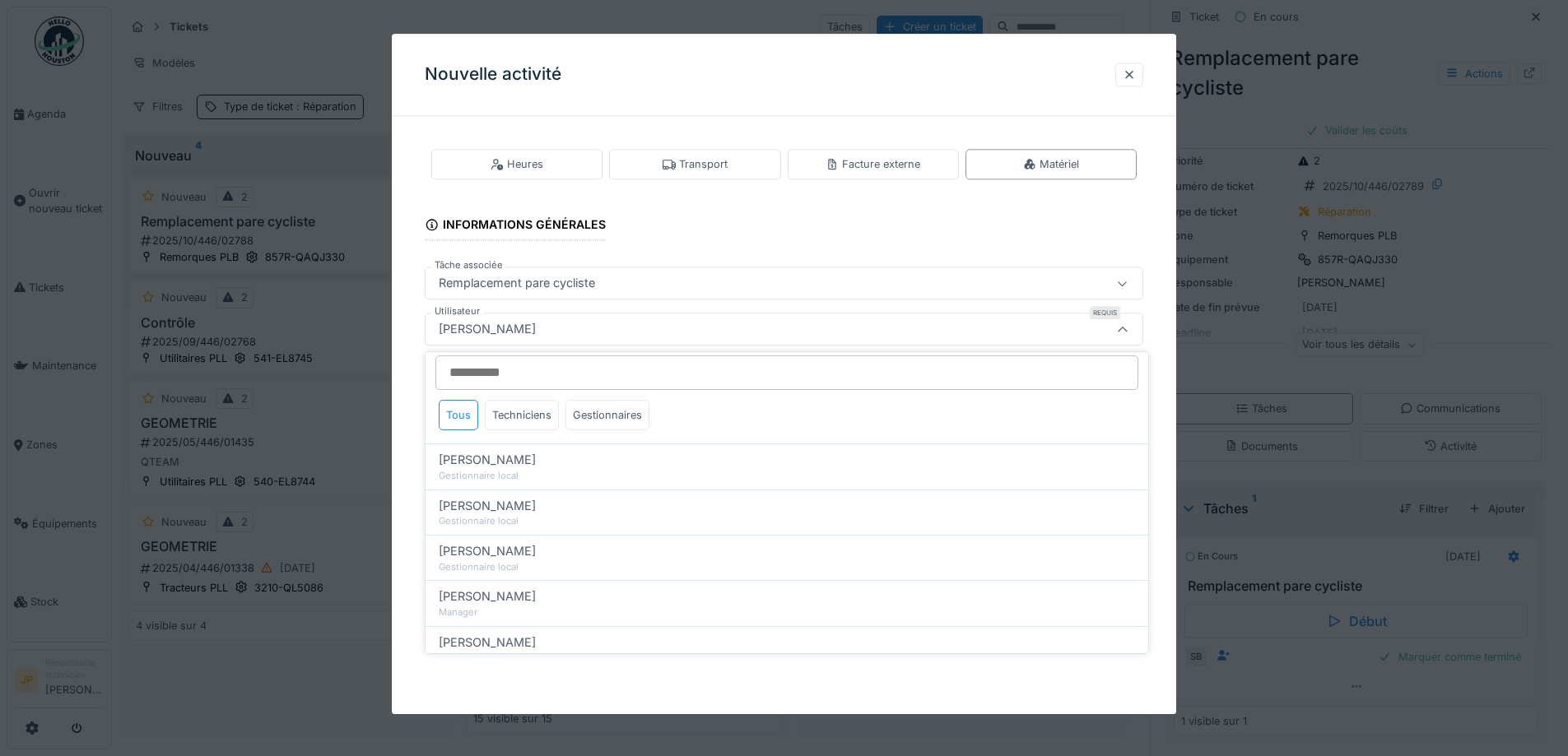
scroll to position [0, 0]
click at [526, 424] on div "Techniciens" at bounding box center [521, 422] width 74 height 31
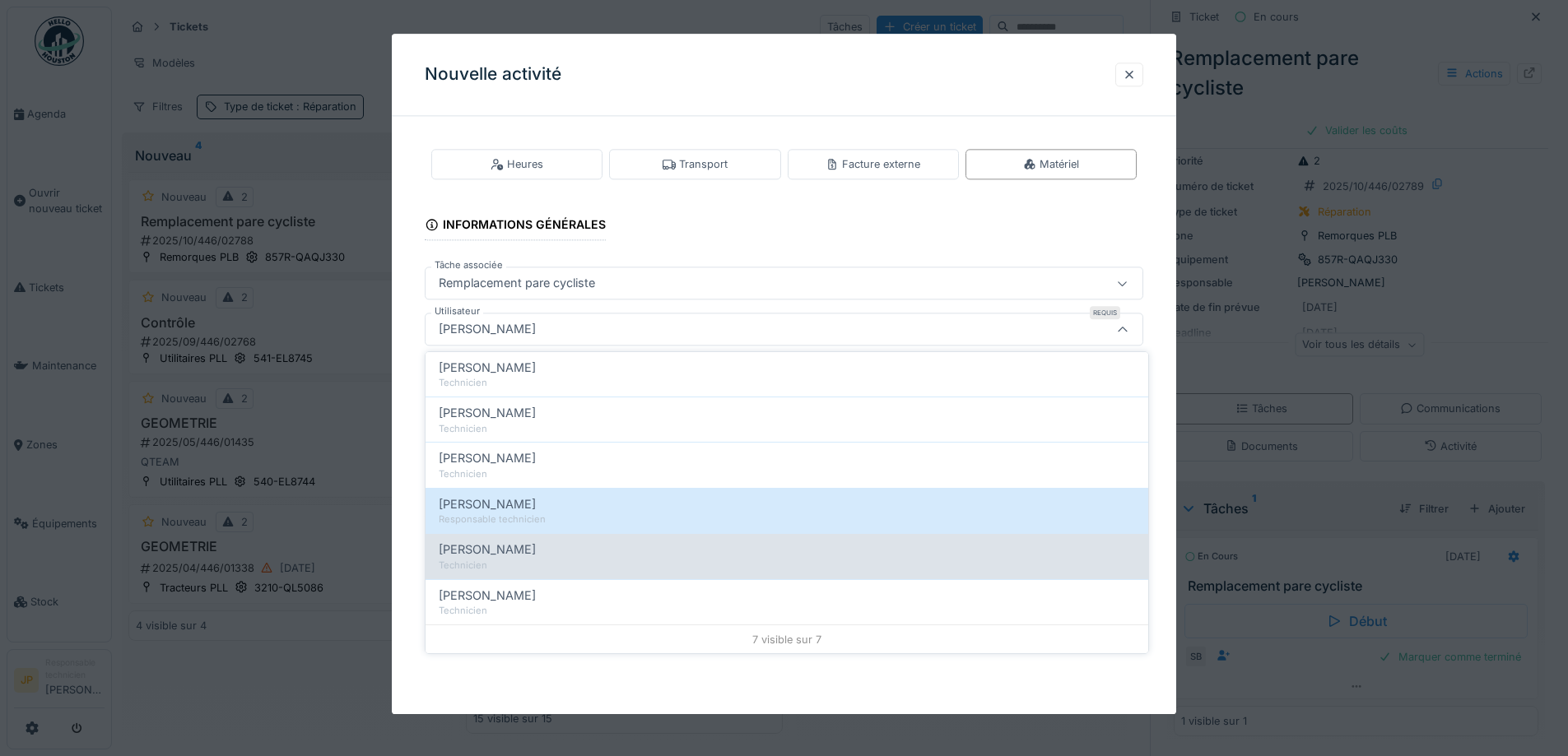
scroll to position [146, 0]
click at [521, 559] on div "Technicien" at bounding box center [787, 564] width 697 height 14
type input "*****"
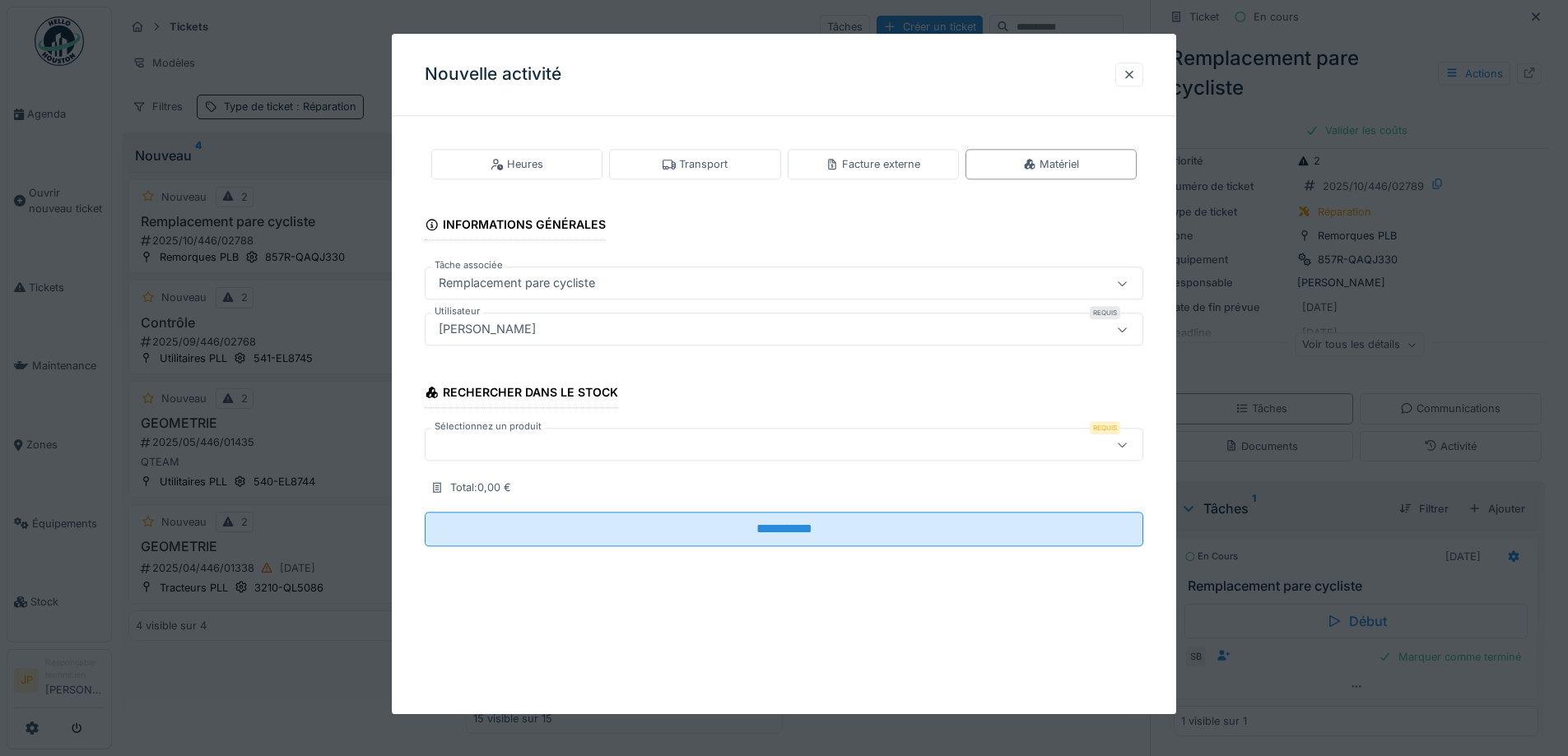
click at [503, 448] on div at bounding box center [742, 445] width 620 height 18
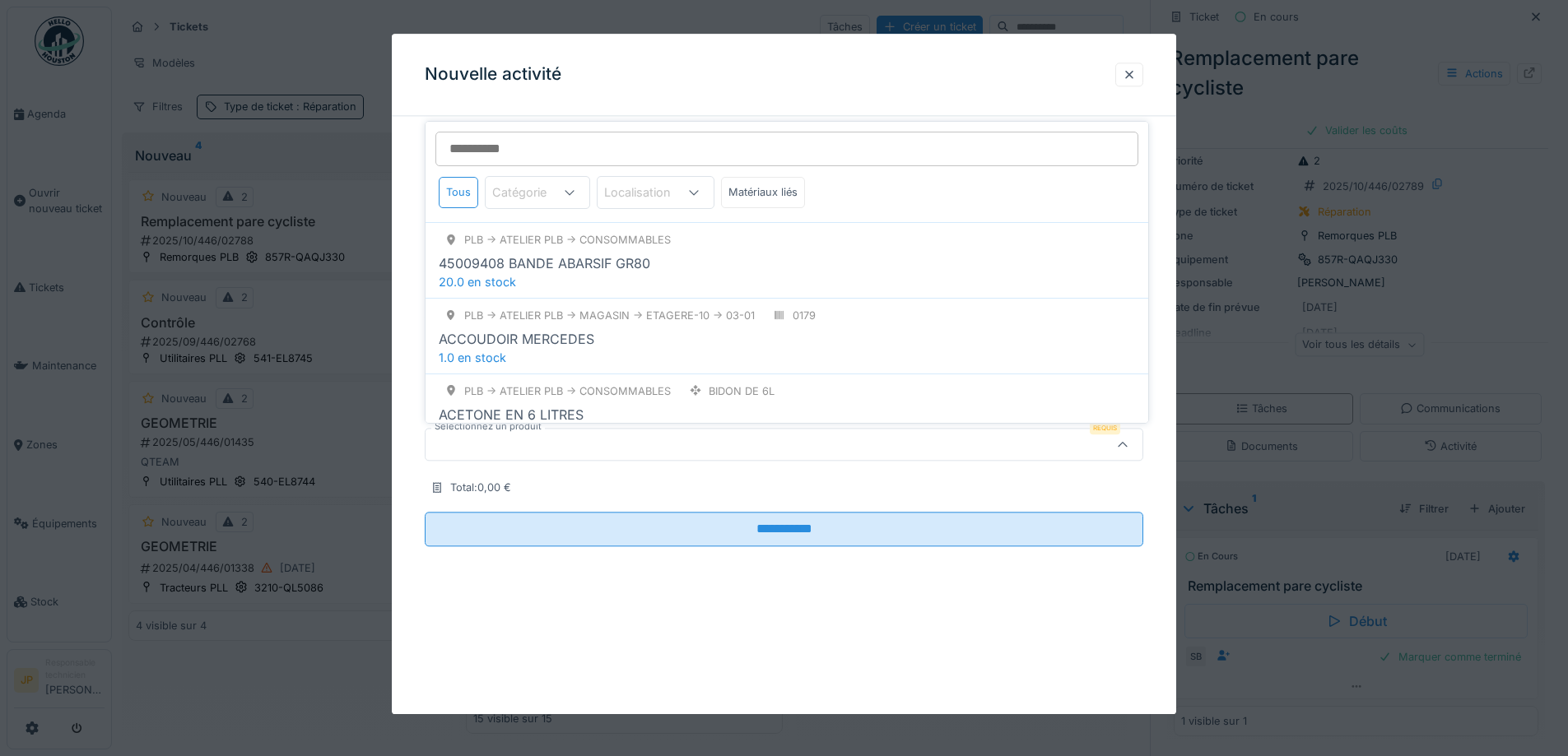
click at [500, 142] on input "Sélectionnez un produit" at bounding box center [787, 149] width 702 height 35
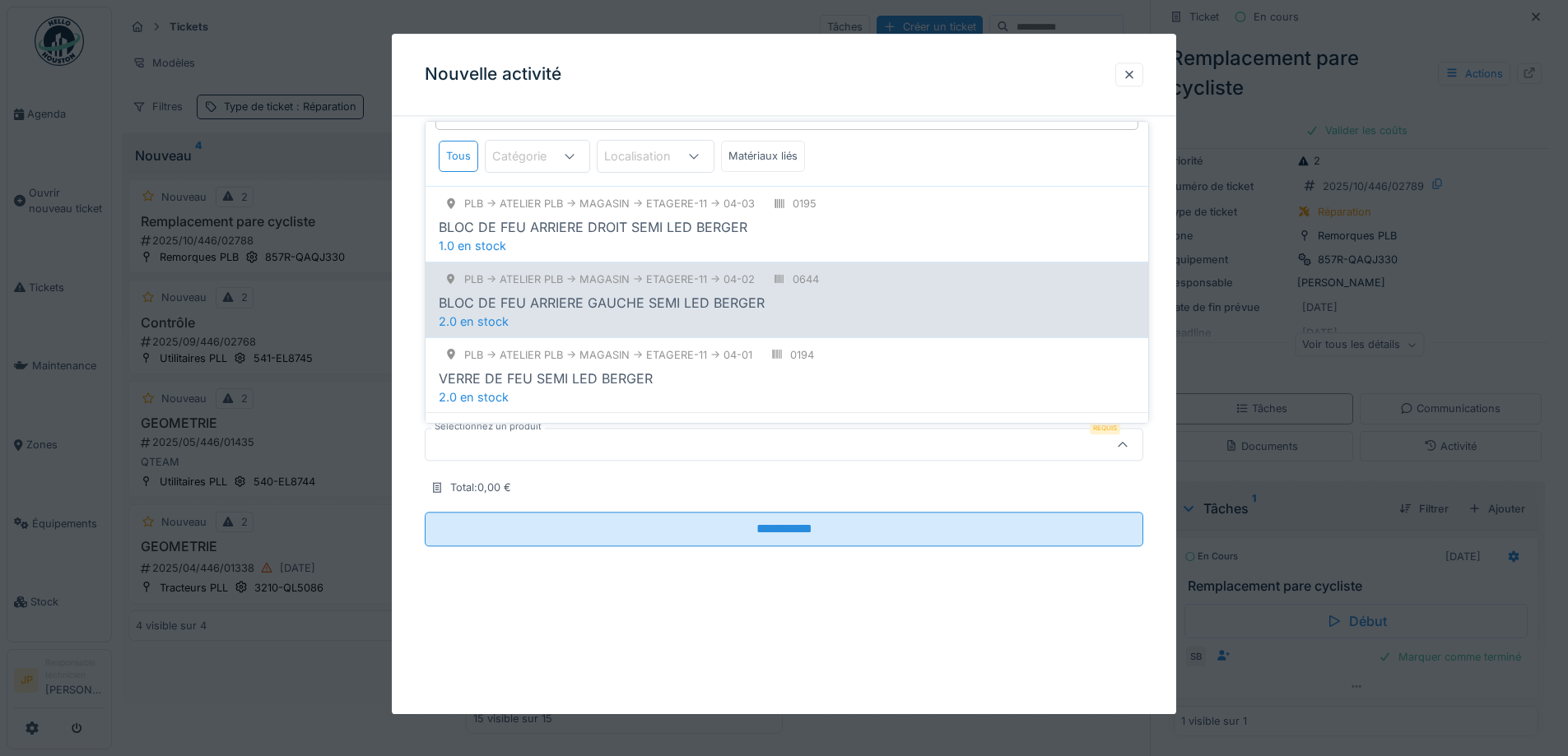
scroll to position [56, 0]
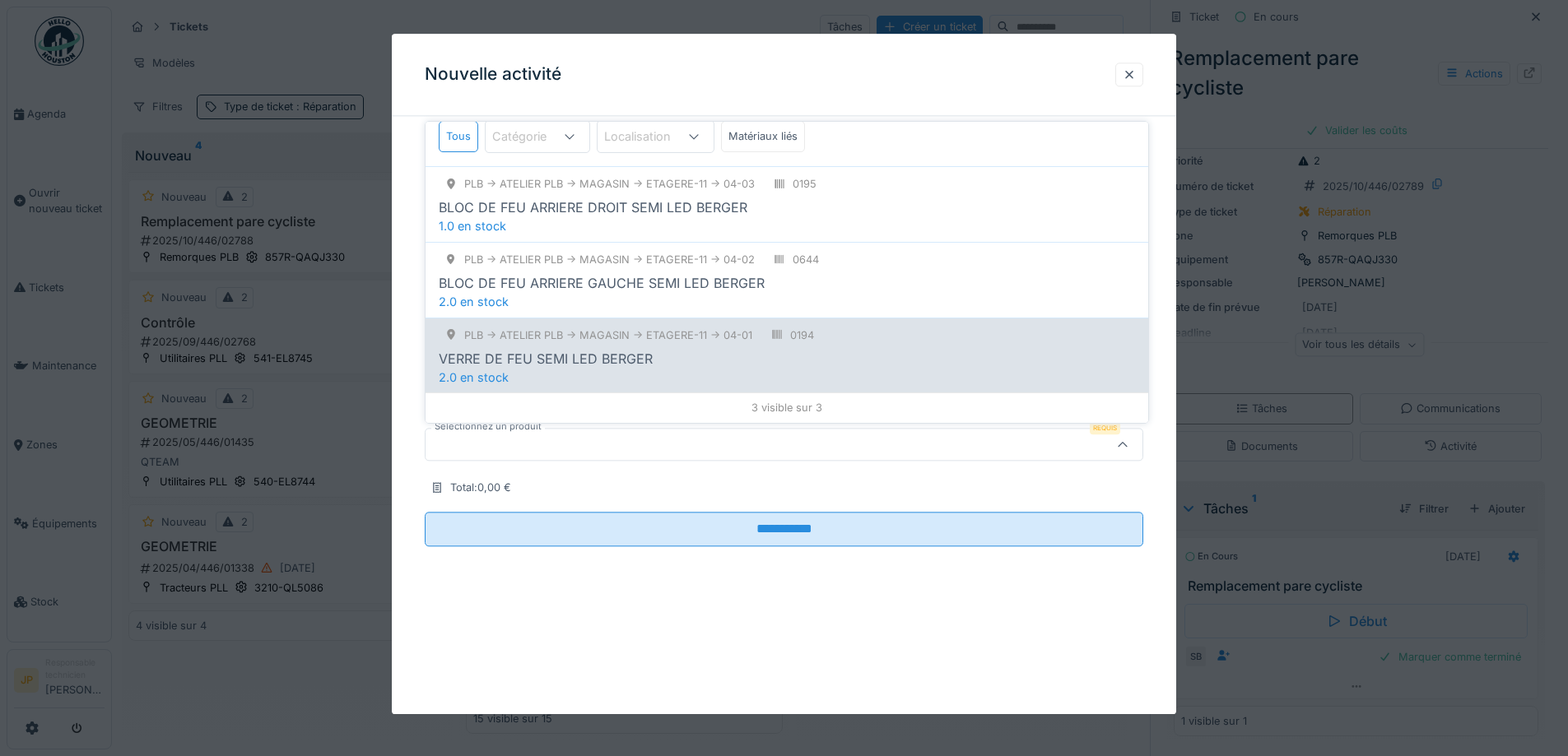
type input "********"
click at [551, 359] on div "VERRE DE FEU SEMI LED BERGER" at bounding box center [545, 359] width 214 height 20
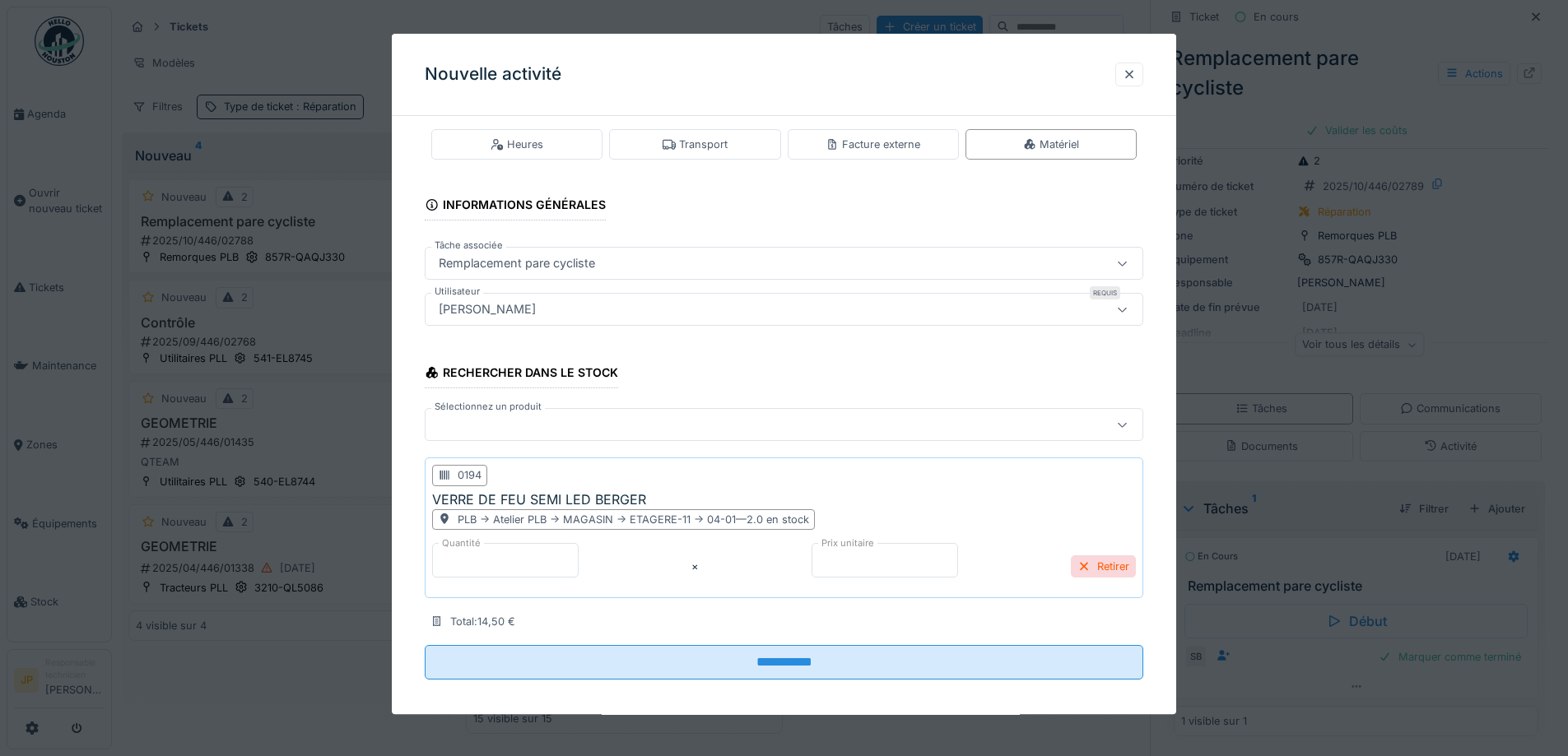
scroll to position [32, 0]
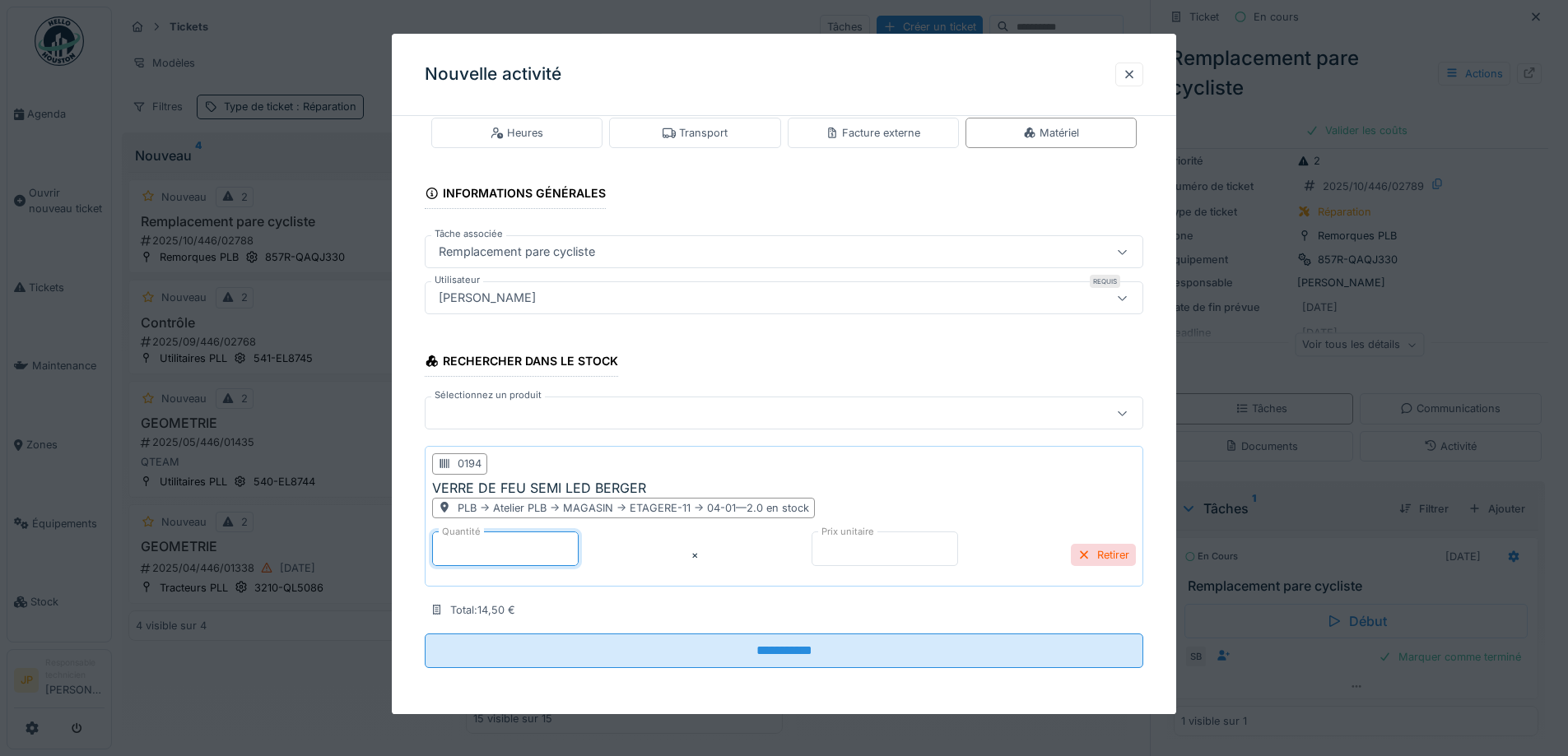
drag, startPoint x: 503, startPoint y: 549, endPoint x: 441, endPoint y: 560, distance: 63.0
click at [437, 559] on input "*" at bounding box center [505, 549] width 147 height 35
type input "*"
click at [789, 669] on fieldset "**********" at bounding box center [784, 390] width 719 height 583
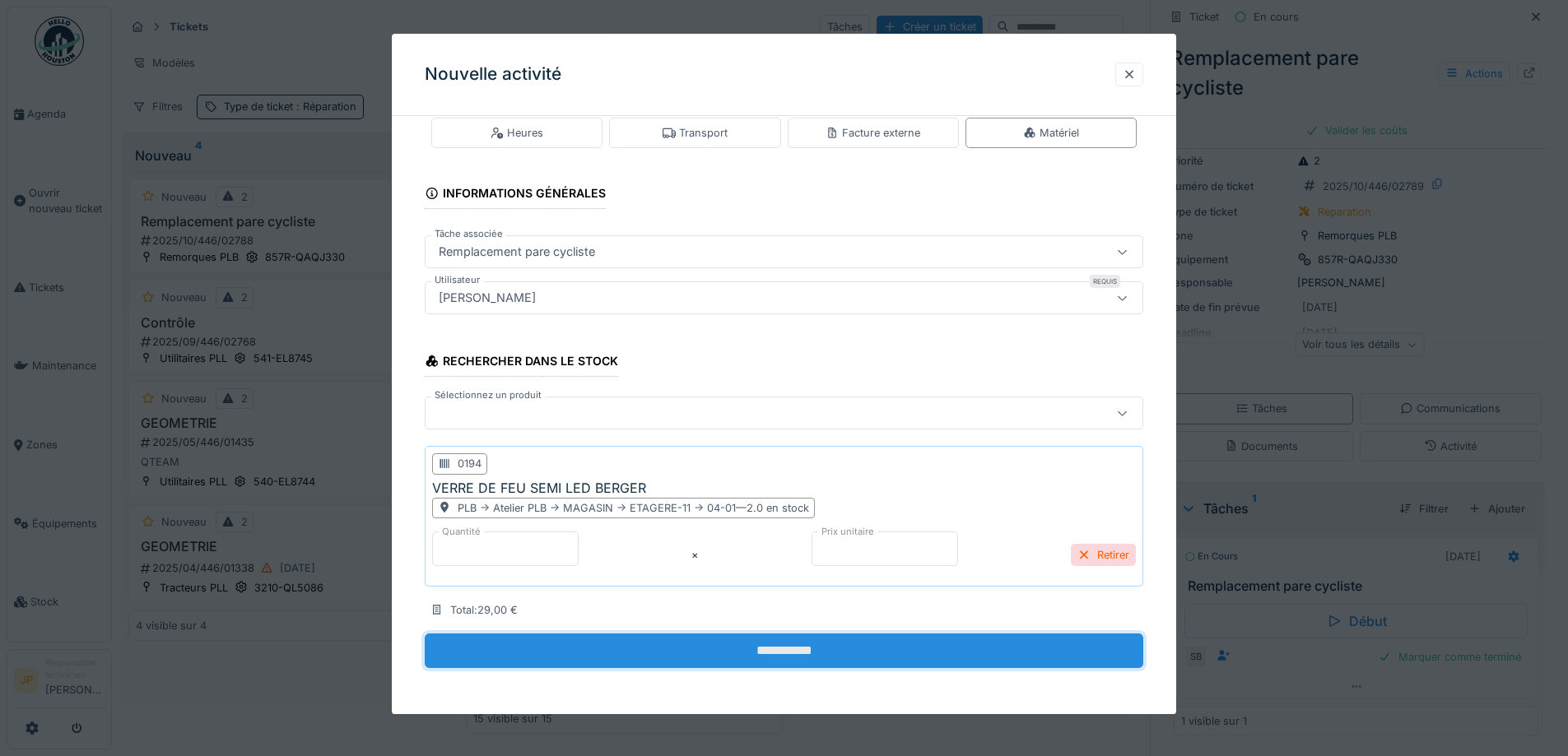
click at [786, 660] on input "**********" at bounding box center [784, 650] width 719 height 35
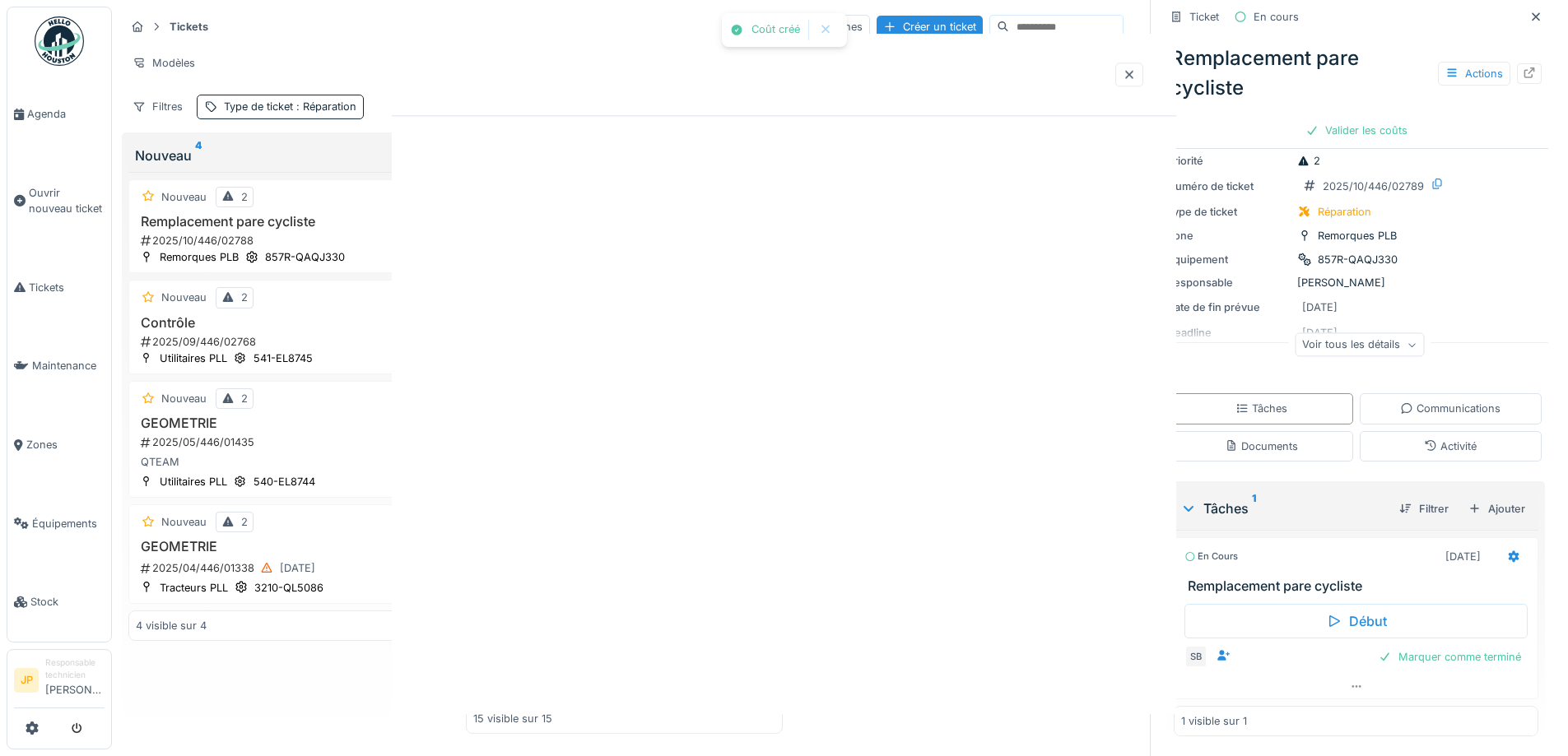
scroll to position [0, 0]
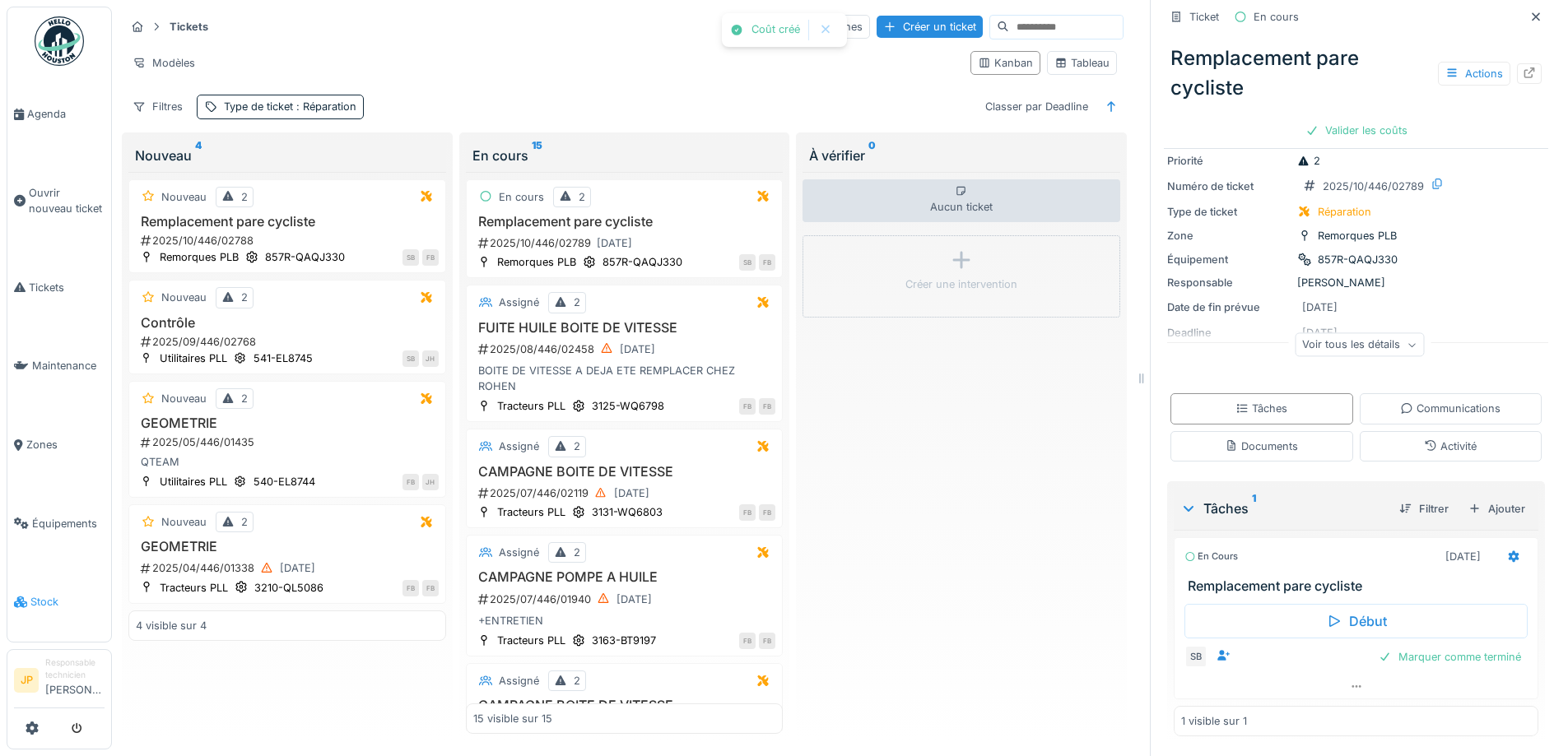
click at [37, 594] on span "Stock" at bounding box center [67, 602] width 74 height 15
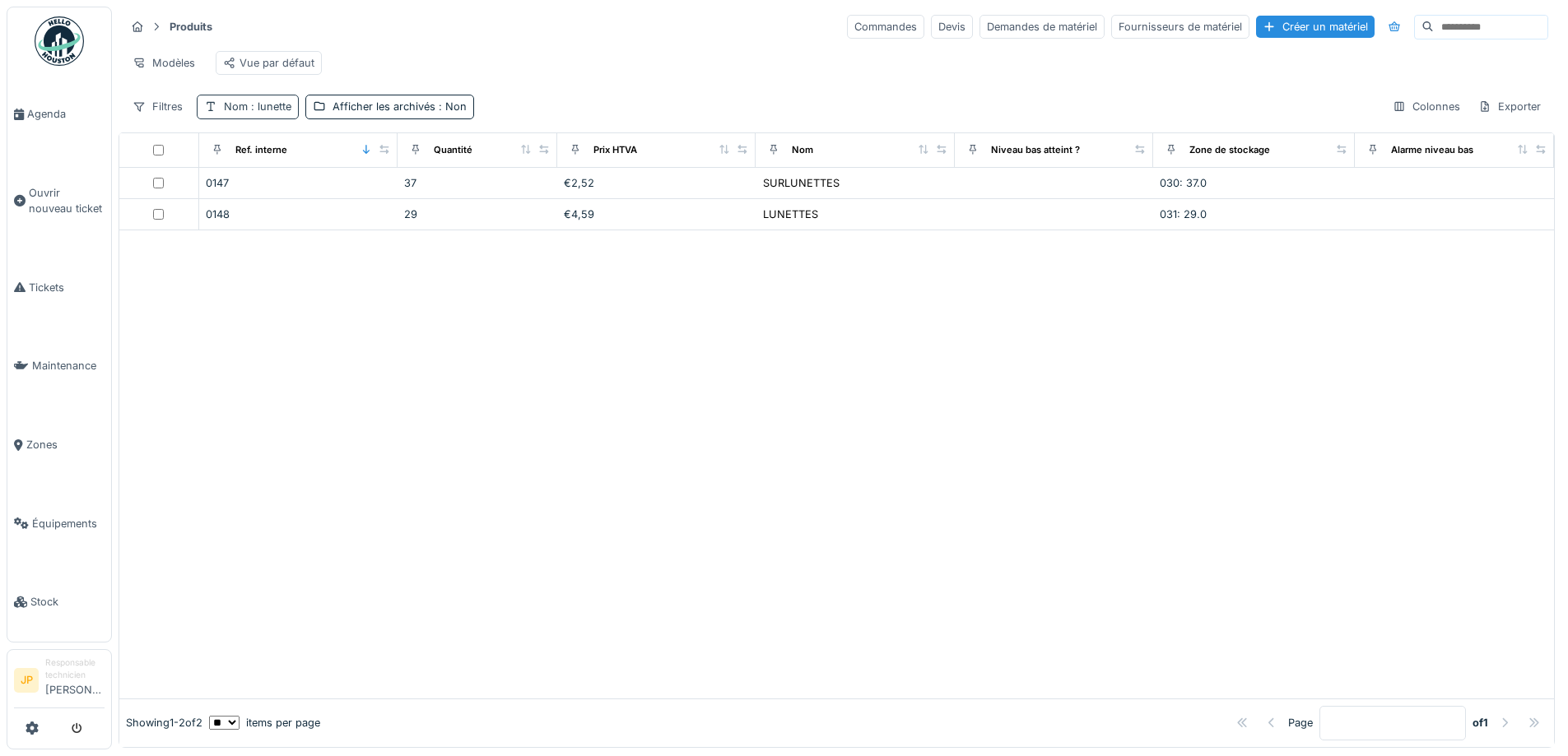
click at [259, 112] on span ": lunette" at bounding box center [269, 106] width 43 height 12
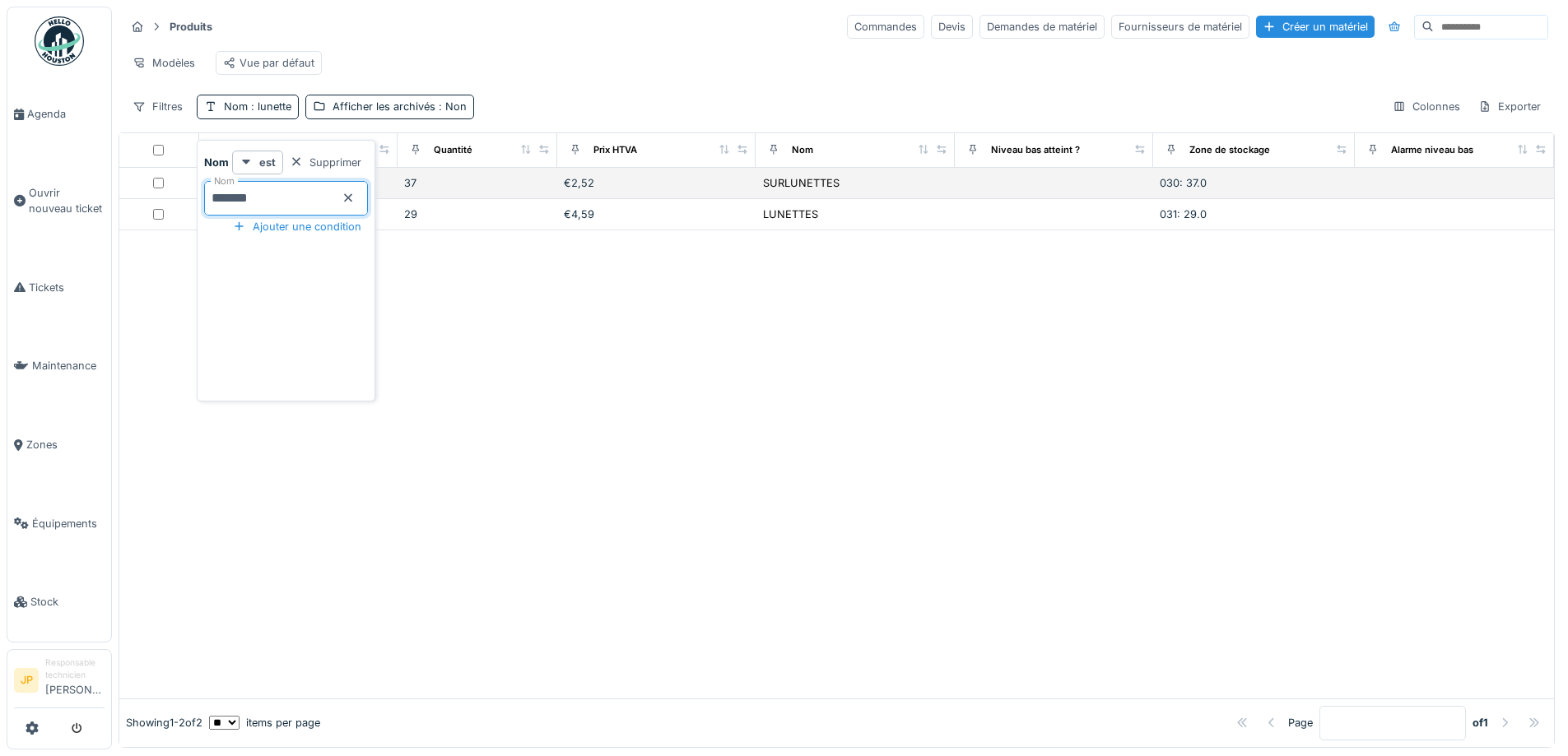
drag, startPoint x: 271, startPoint y: 194, endPoint x: 154, endPoint y: 202, distance: 117.3
click at [154, 202] on body "Agenda Ouvrir nouveau ticket Tickets Maintenance Zones Équipements Stock JP Res…" at bounding box center [784, 378] width 1568 height 756
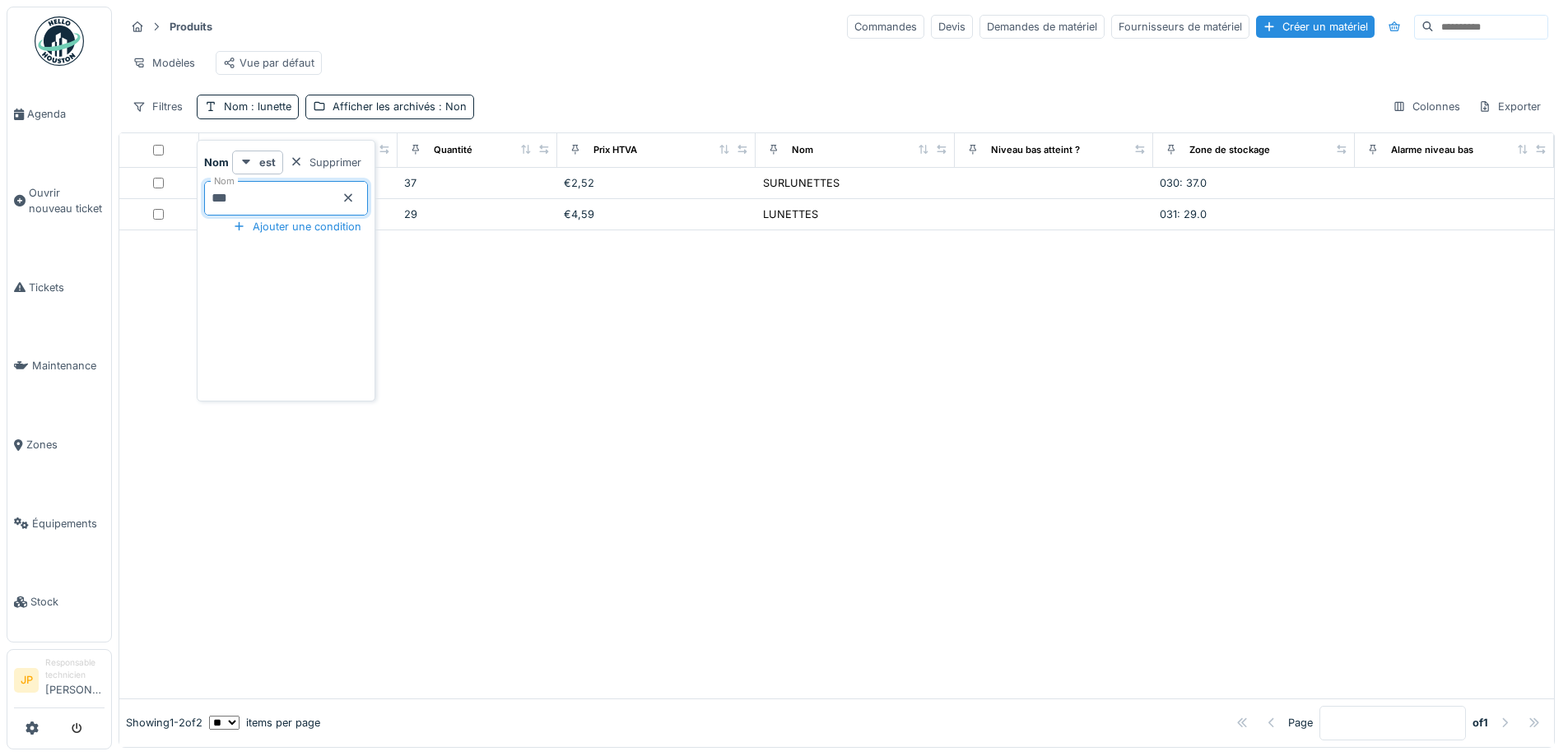
type input "****"
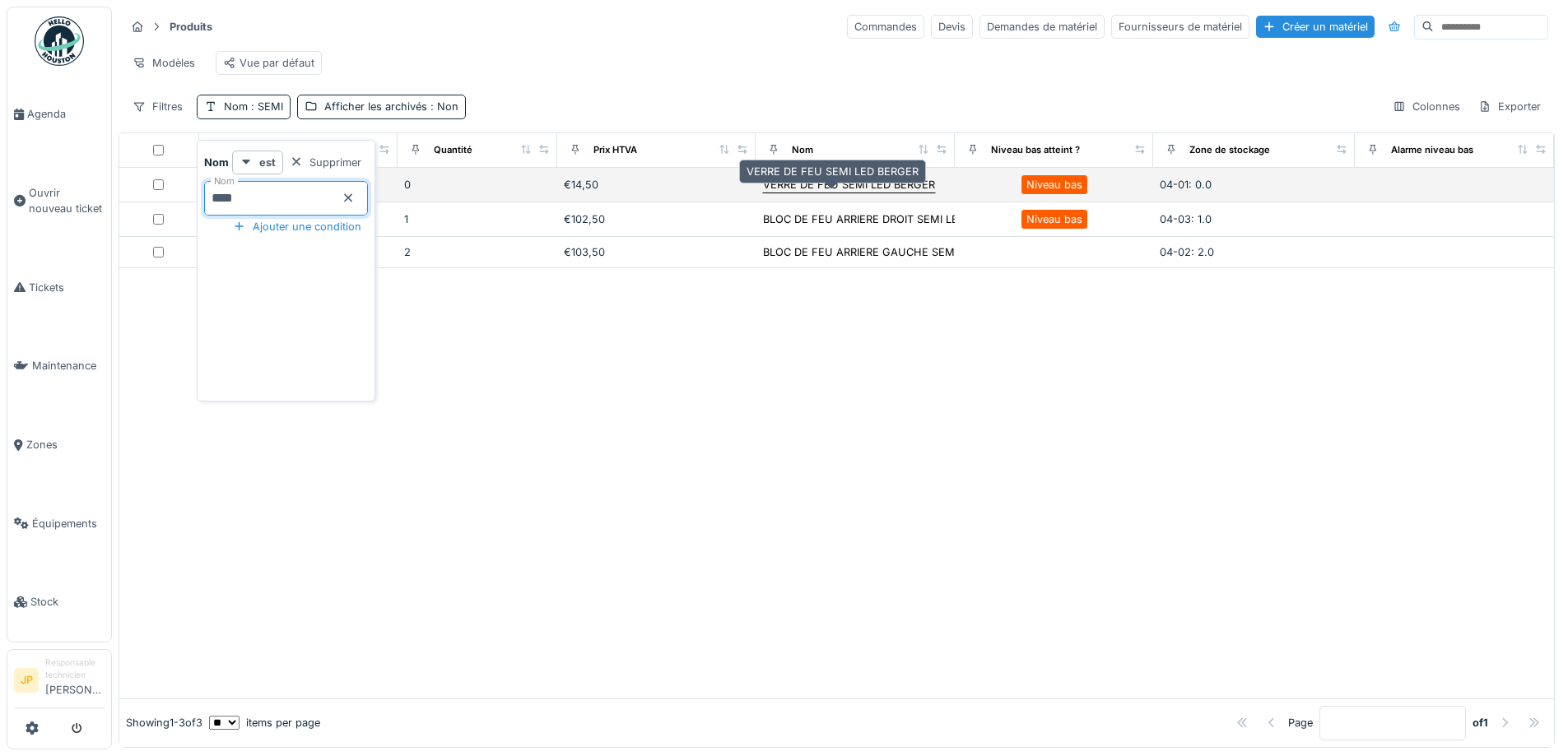
click at [825, 193] on div "VERRE DE FEU SEMI LED BERGER" at bounding box center [848, 184] width 172 height 15
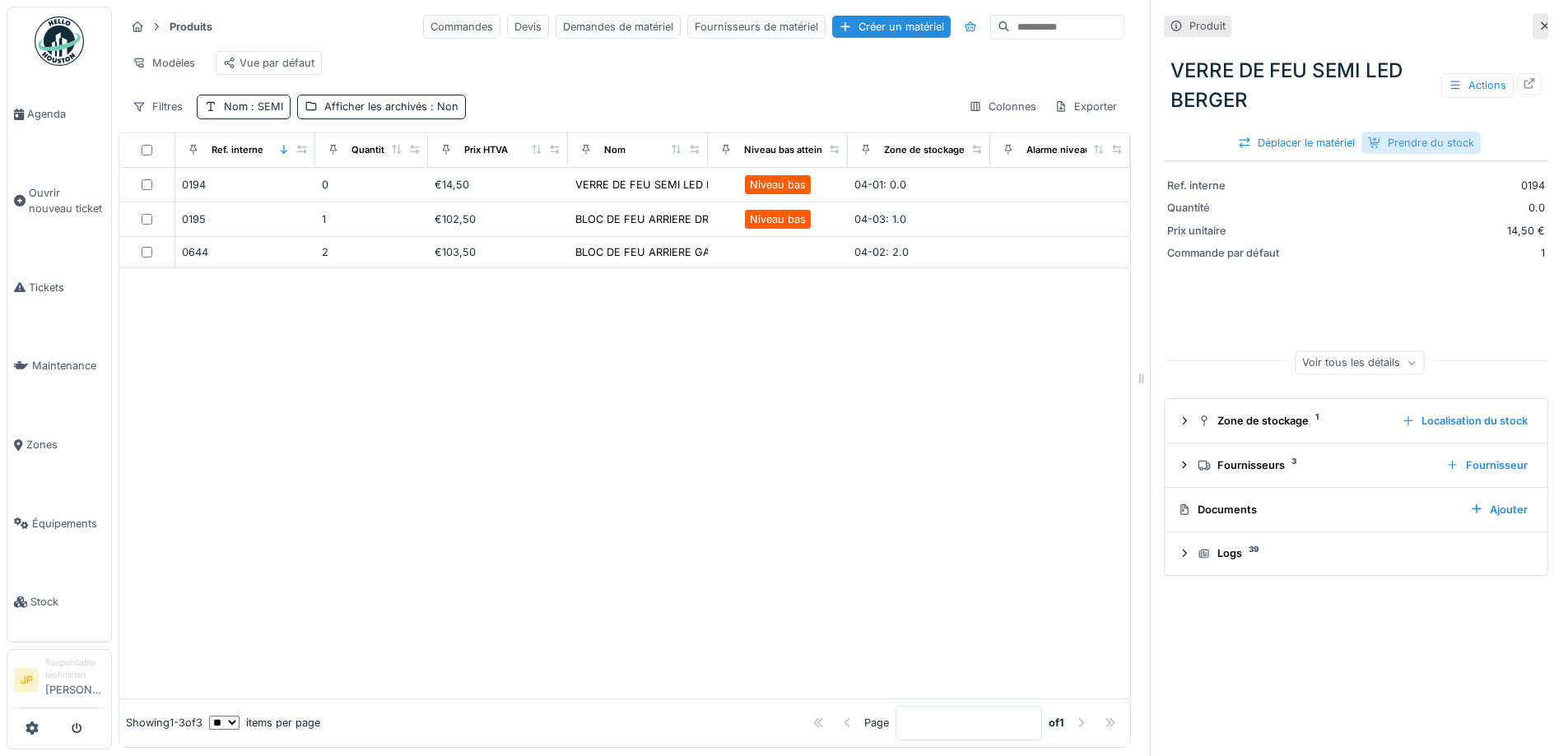
click at [1410, 144] on div "Prendre du stock" at bounding box center [1421, 142] width 119 height 22
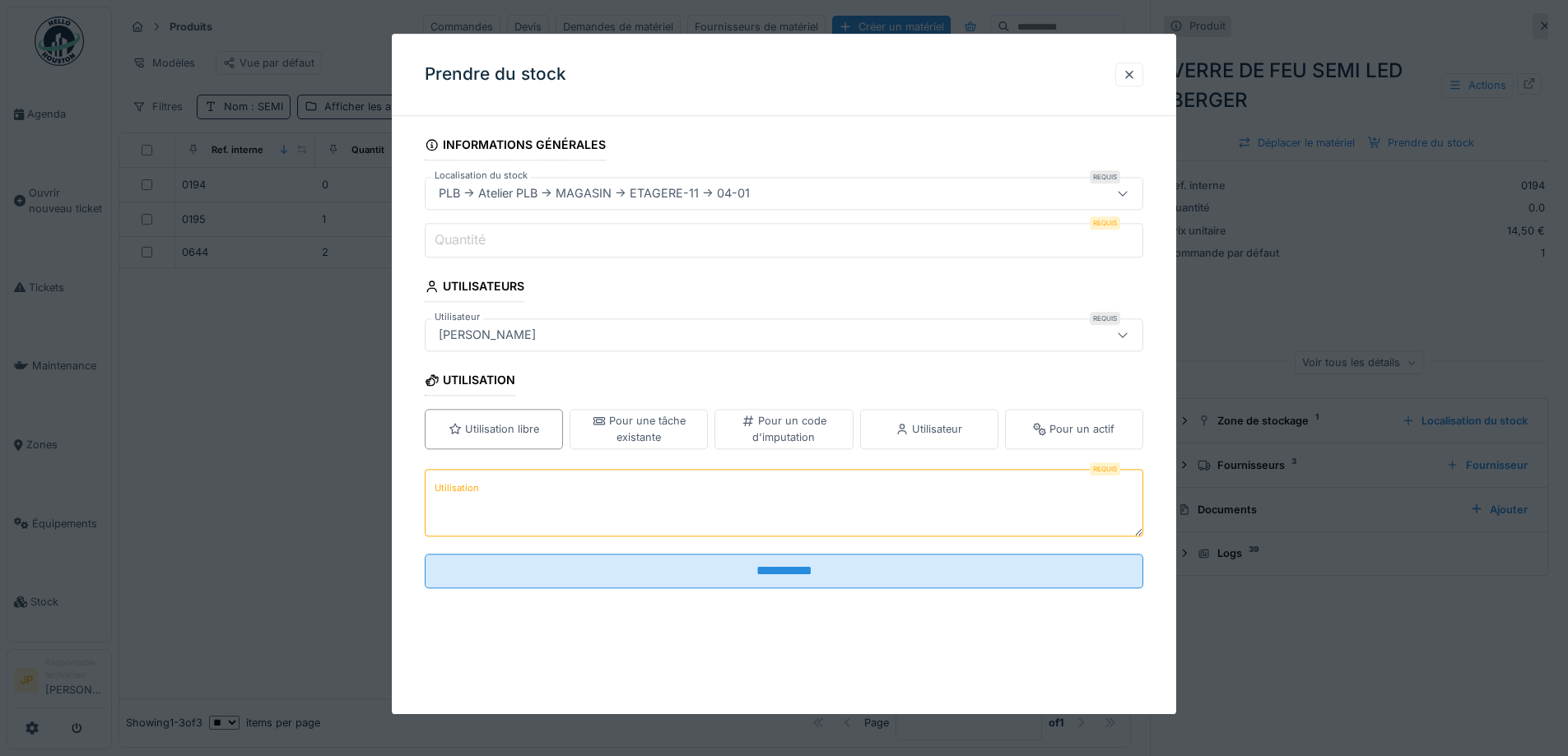
click at [506, 234] on input "Quantité" at bounding box center [784, 240] width 719 height 35
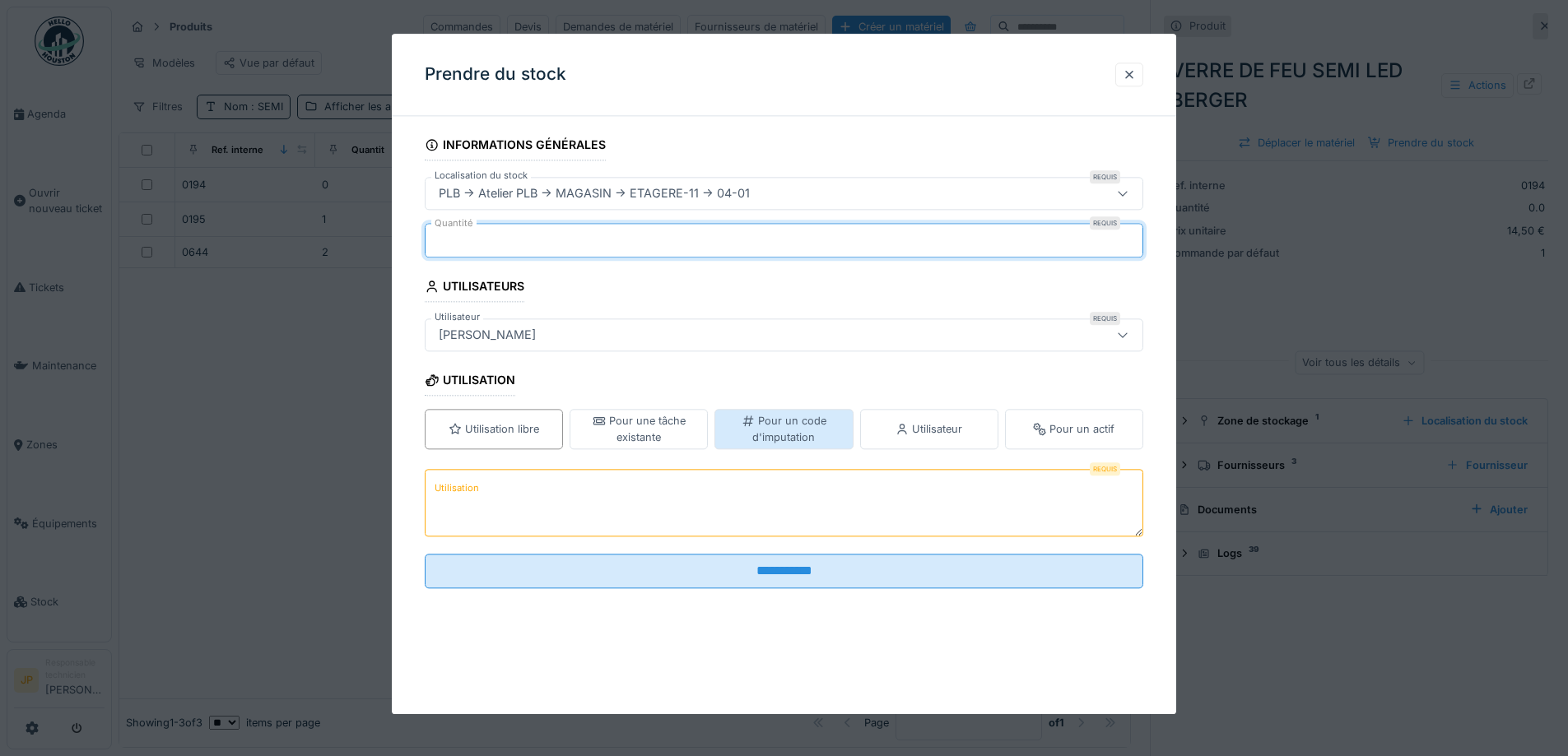
type input "*"
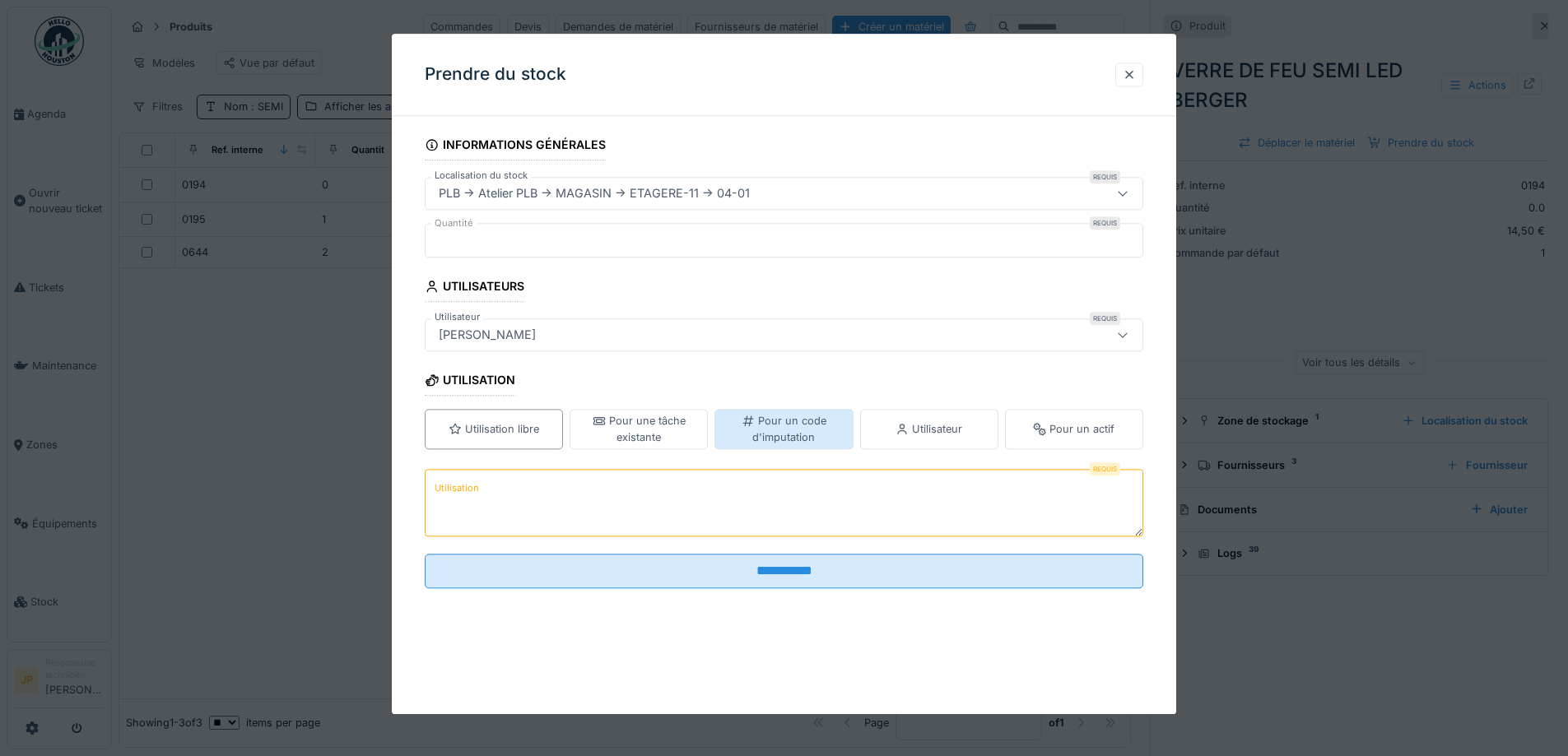
click at [809, 442] on div "Pour un code d'imputation" at bounding box center [783, 429] width 124 height 32
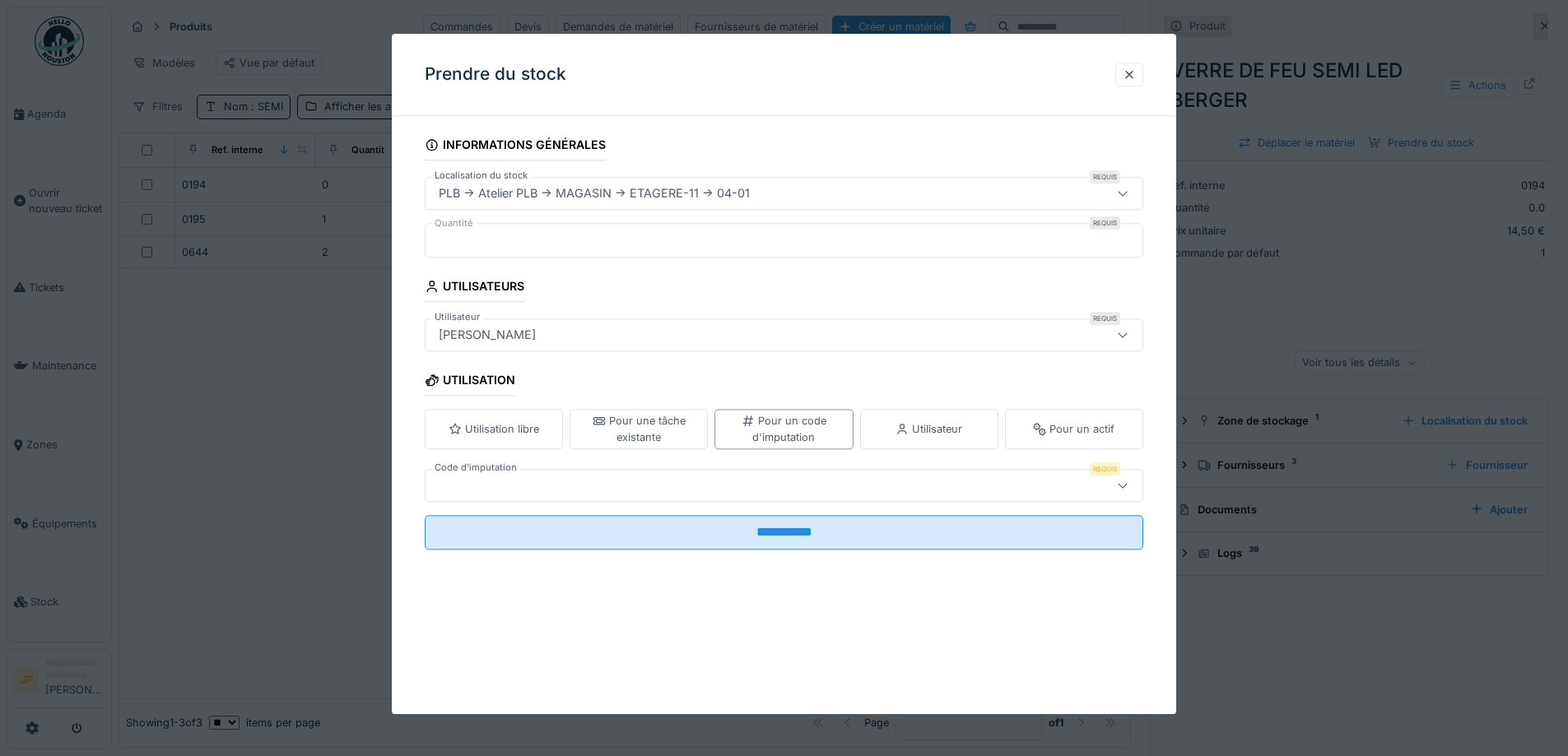
click at [662, 490] on div at bounding box center [742, 485] width 620 height 18
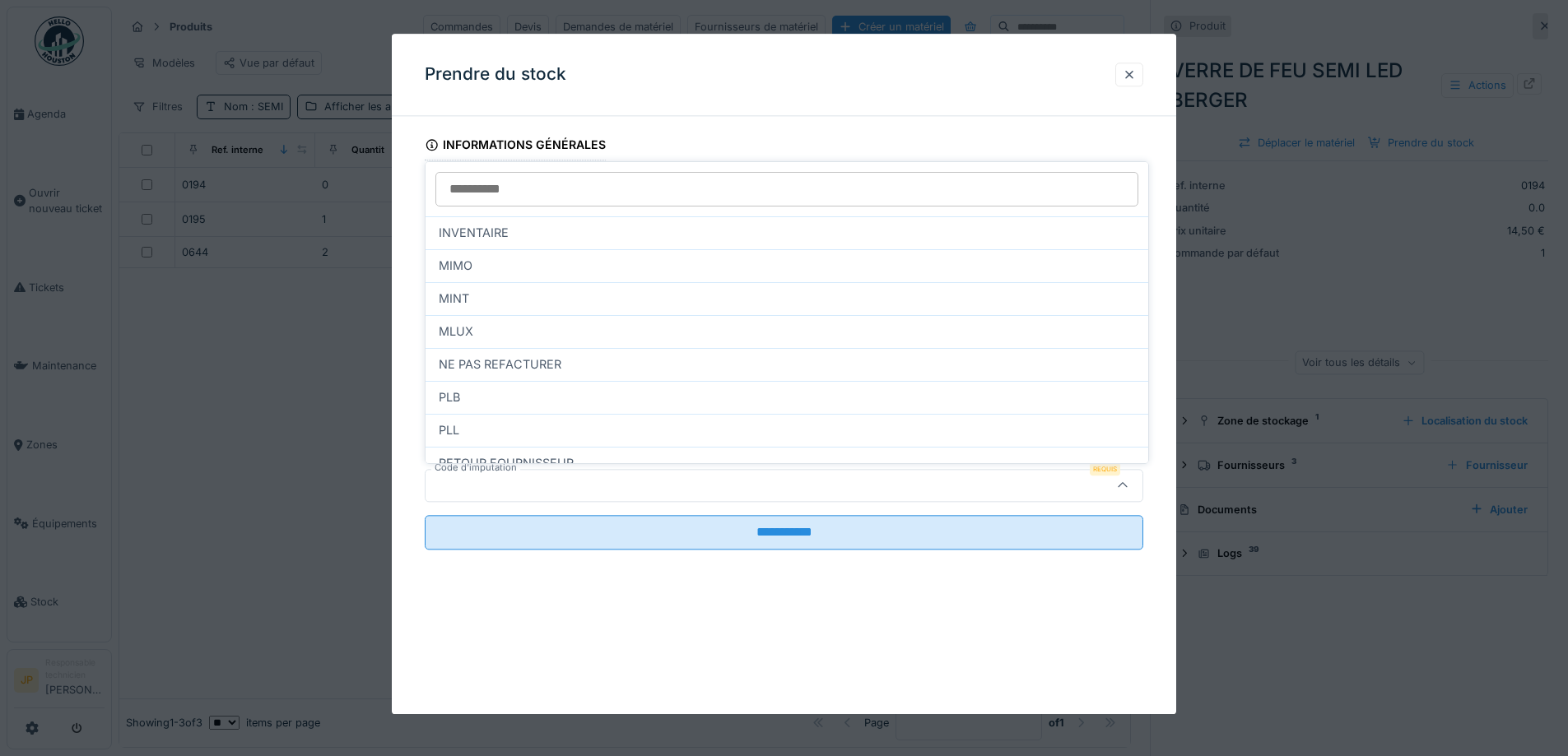
click at [512, 231] on div "INVENTAIRE" at bounding box center [787, 232] width 697 height 18
type input "****"
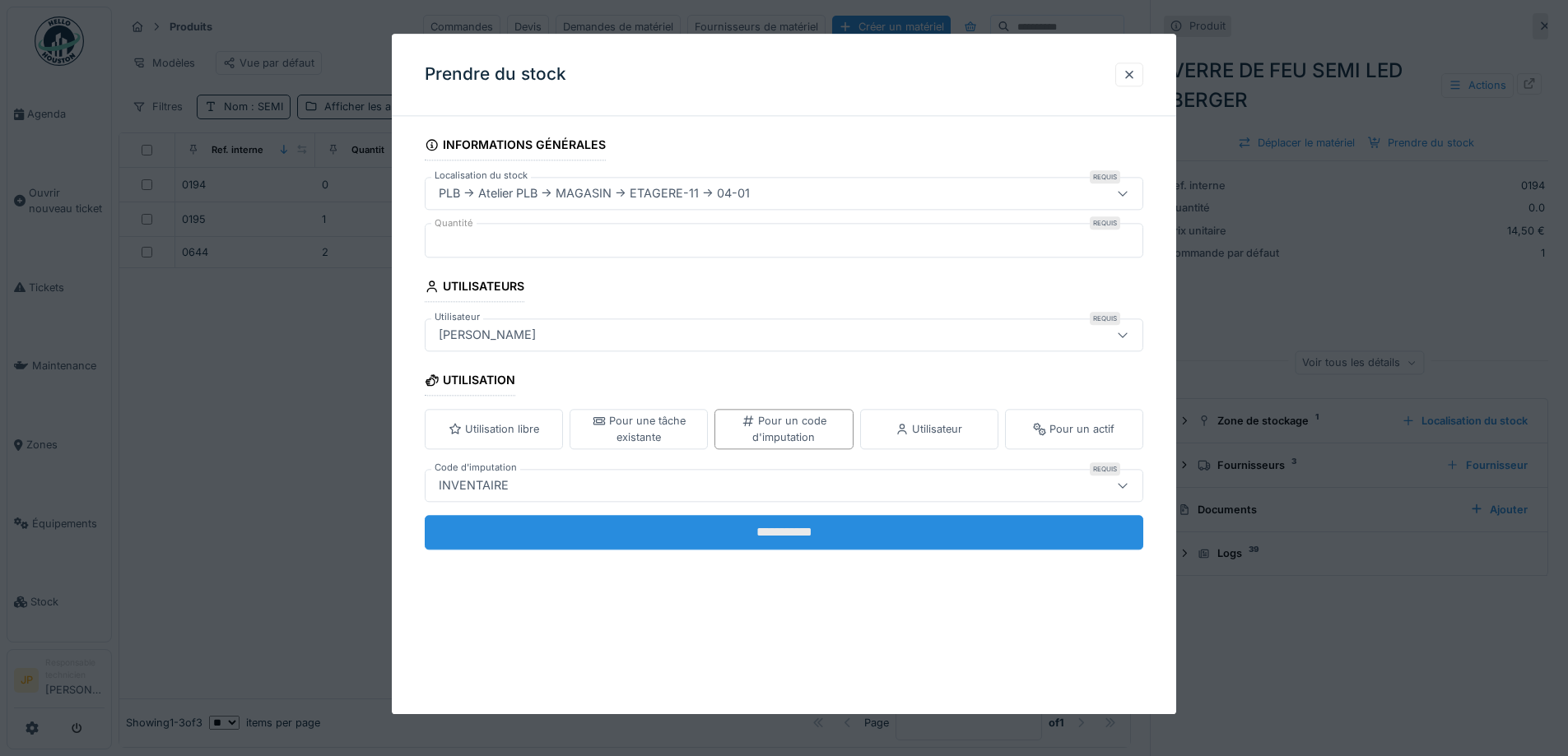
click at [772, 523] on input "**********" at bounding box center [784, 532] width 719 height 35
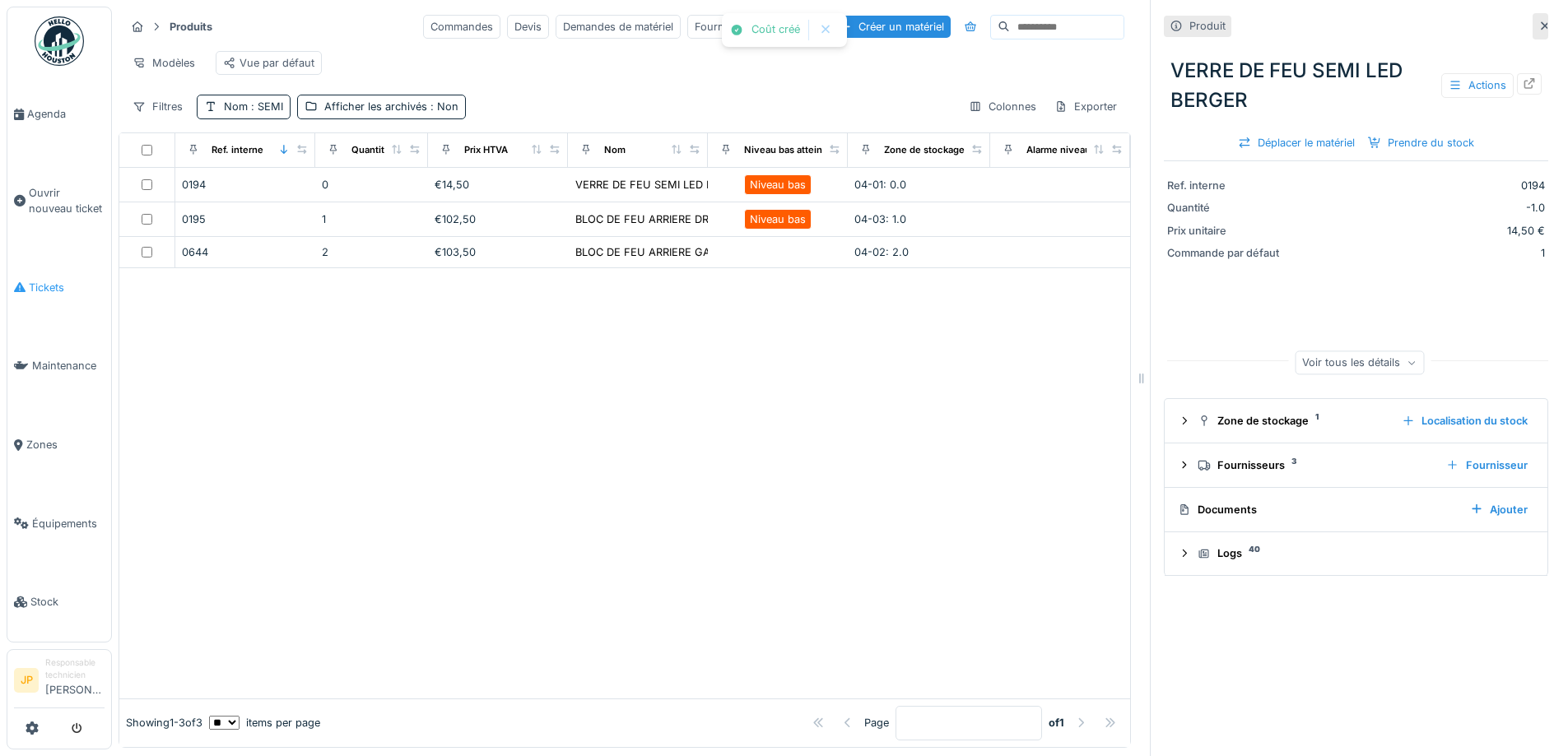
click at [29, 269] on link "Tickets" at bounding box center [59, 288] width 104 height 79
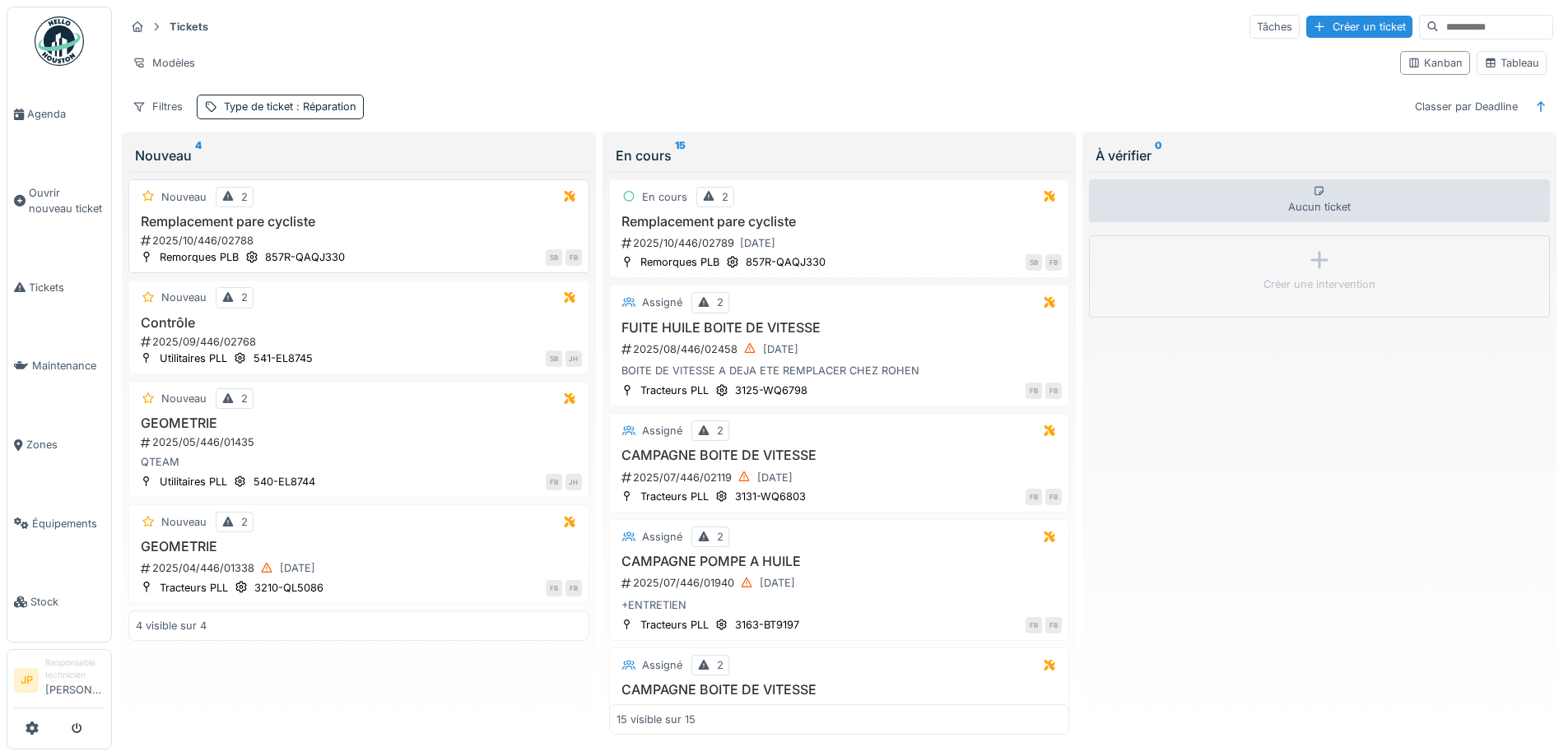
click at [281, 221] on h3 "Remplacement pare cycliste" at bounding box center [359, 222] width 446 height 15
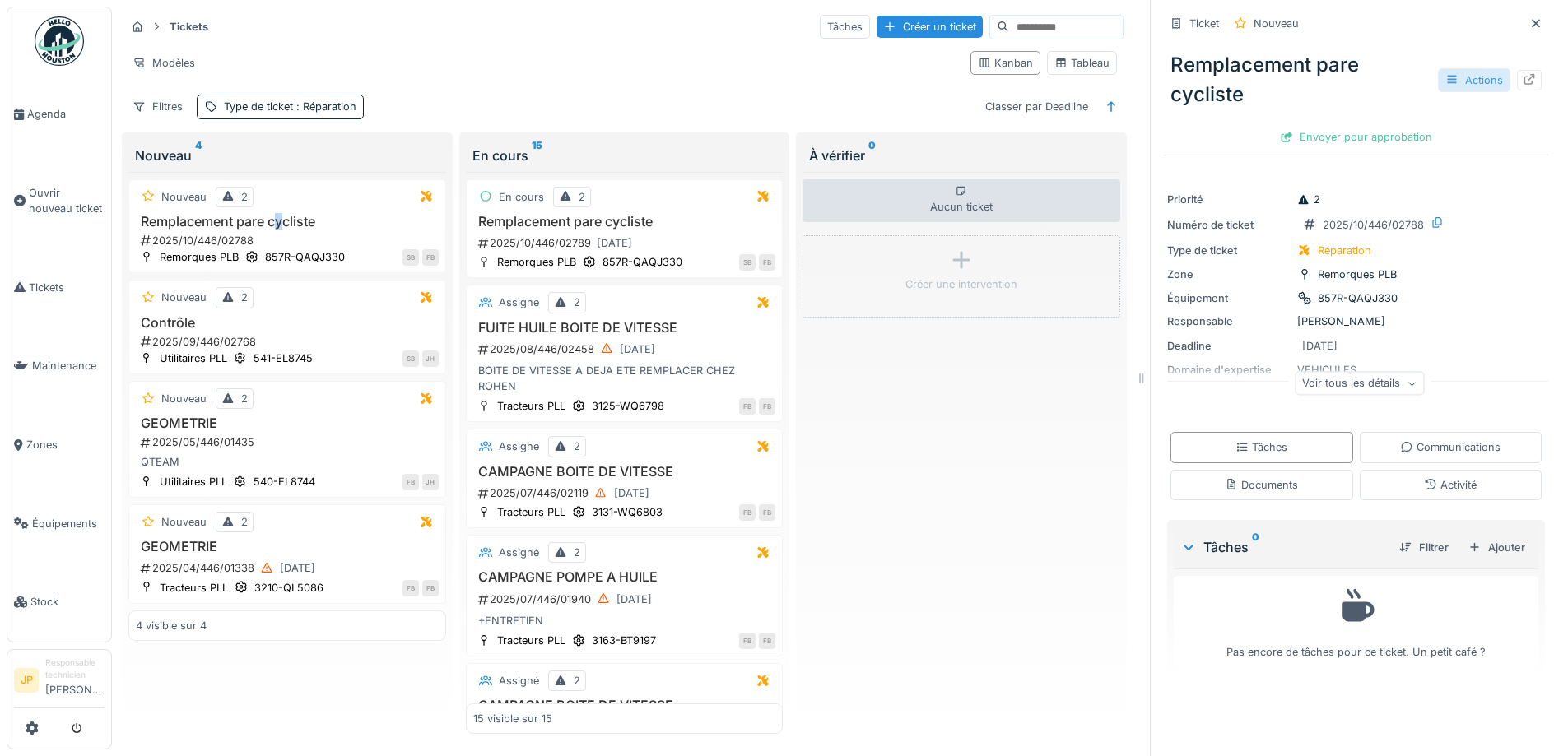
click at [1463, 82] on div "Actions" at bounding box center [1473, 80] width 72 height 24
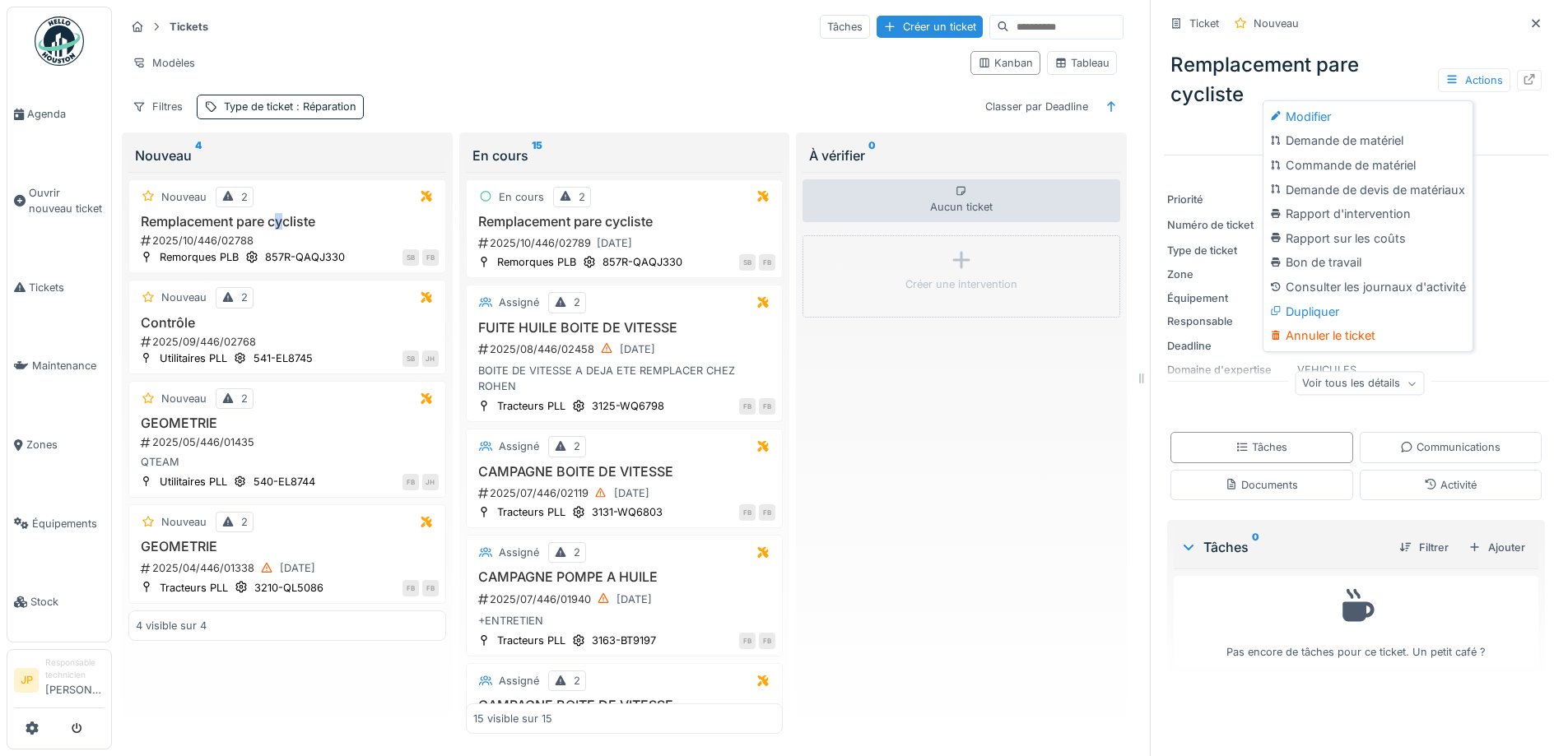
click at [1340, 342] on div "Annuler le ticket" at bounding box center [1367, 336] width 202 height 25
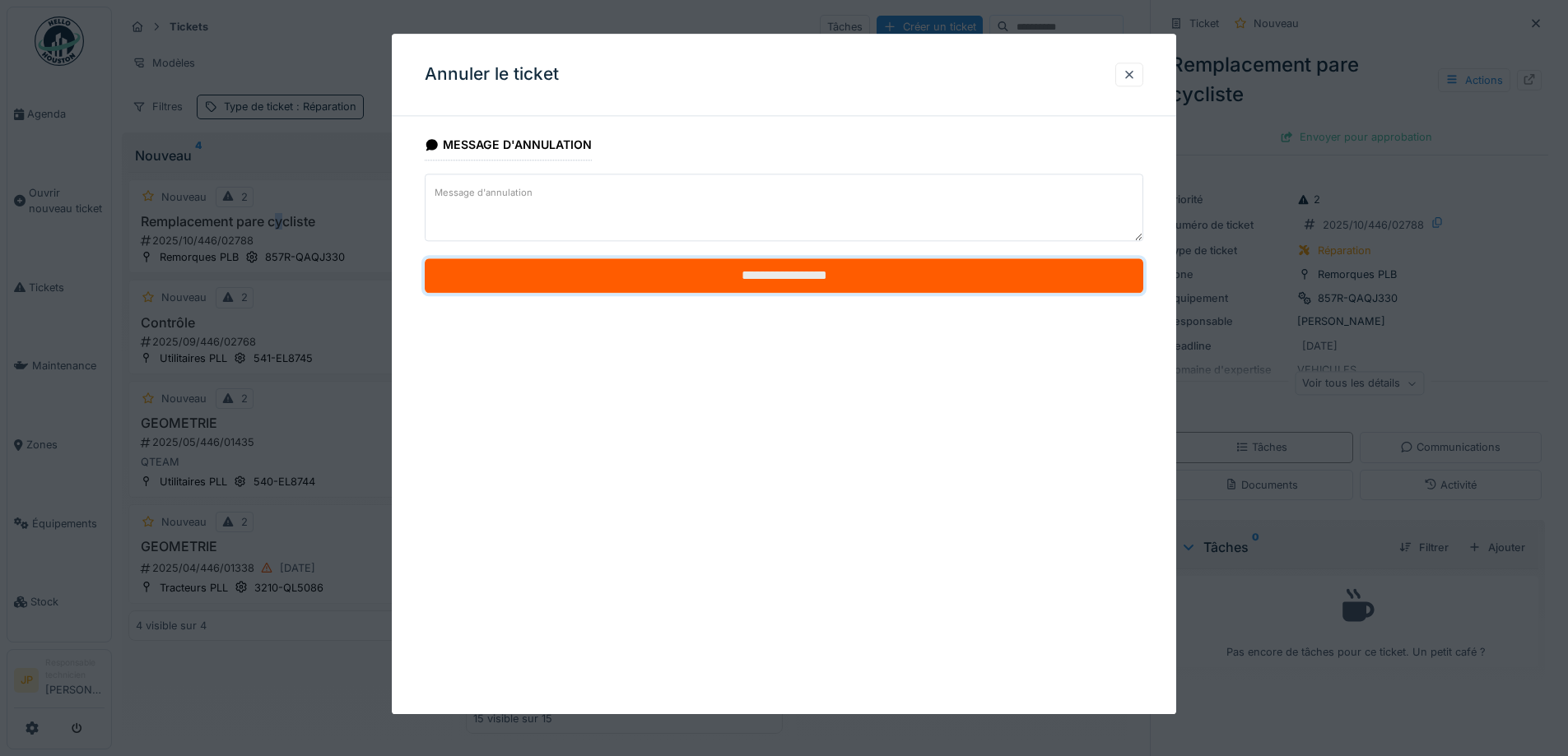
click at [747, 289] on input "**********" at bounding box center [784, 276] width 719 height 35
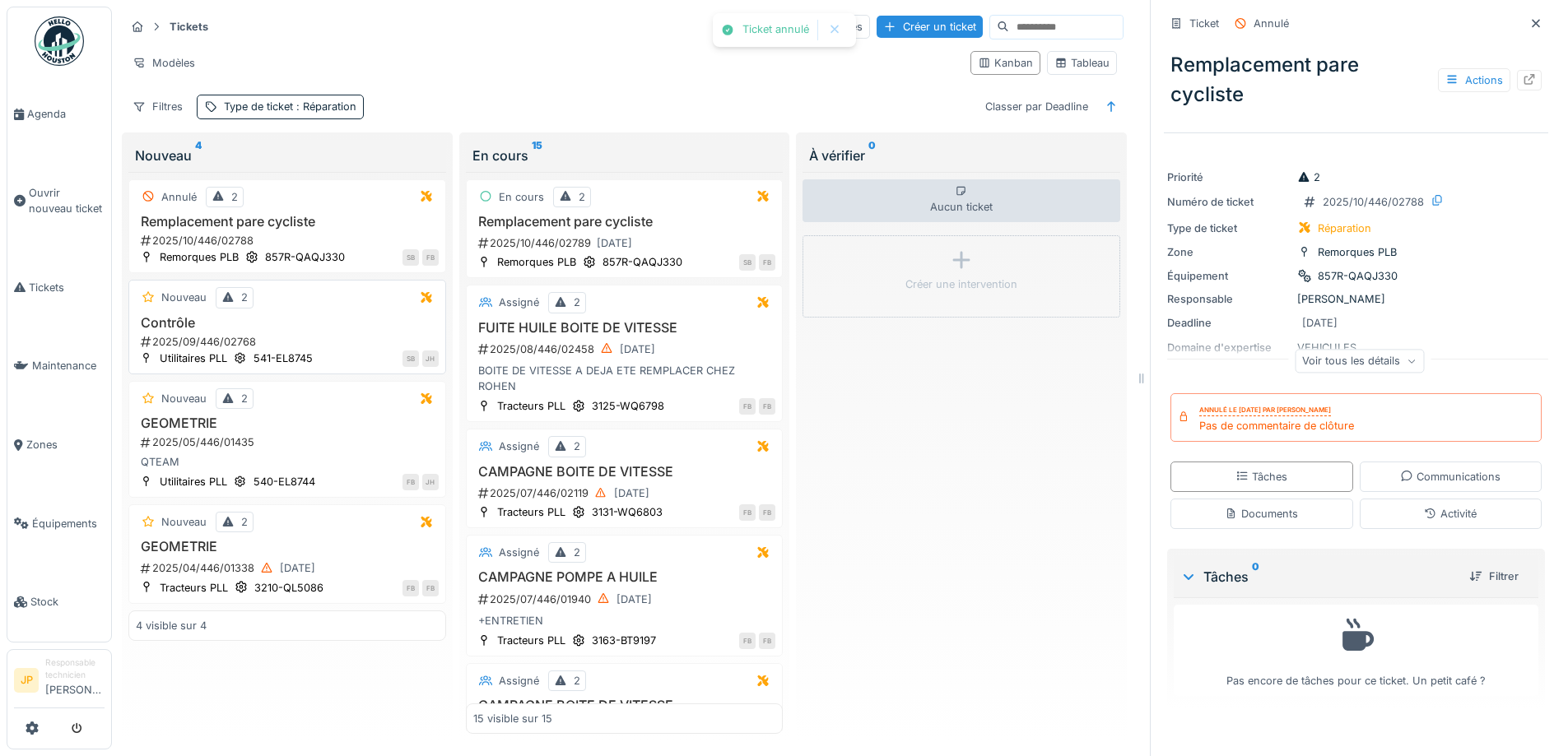
click at [189, 327] on h3 "Contrôle" at bounding box center [288, 322] width 303 height 15
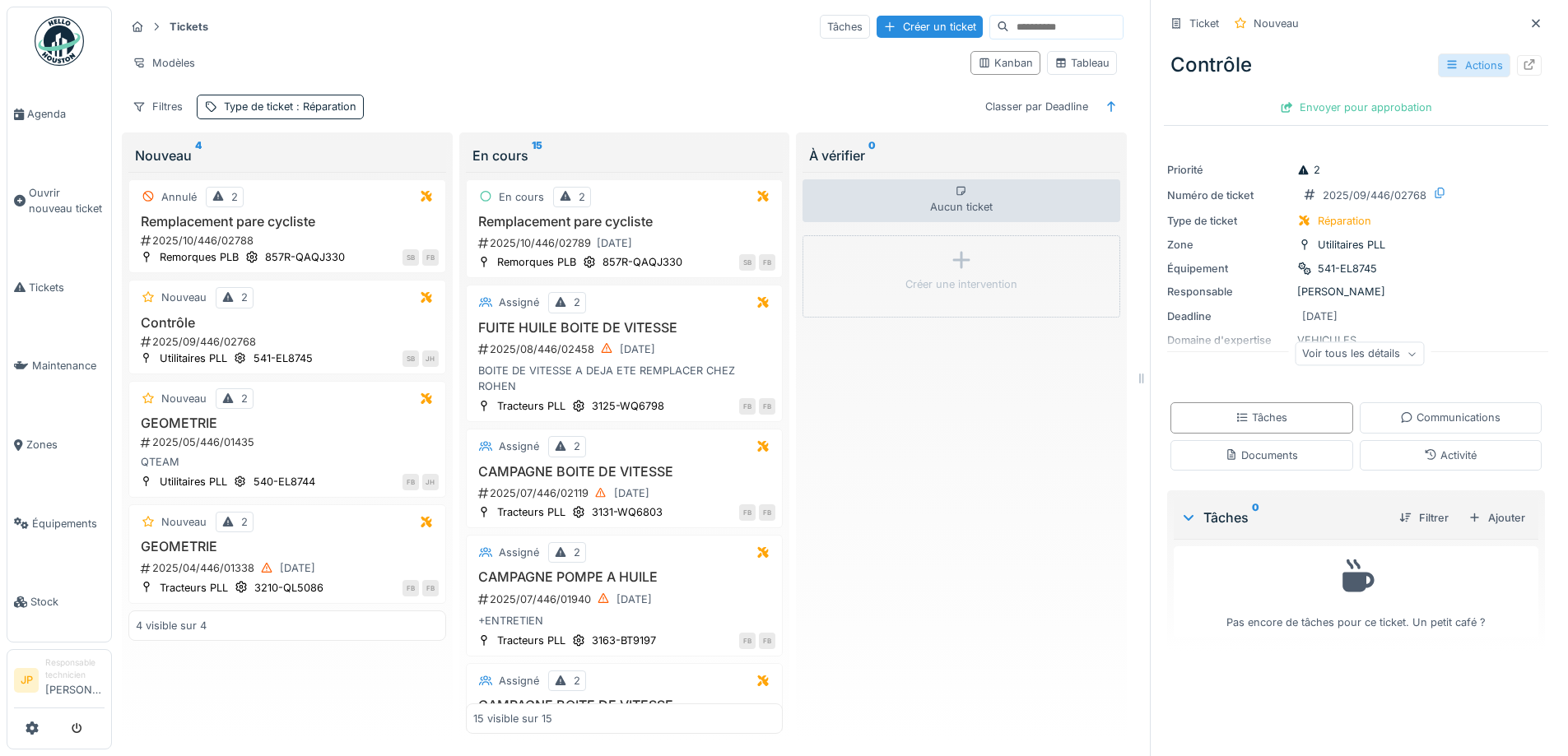
click at [1437, 62] on div "Actions" at bounding box center [1473, 65] width 72 height 24
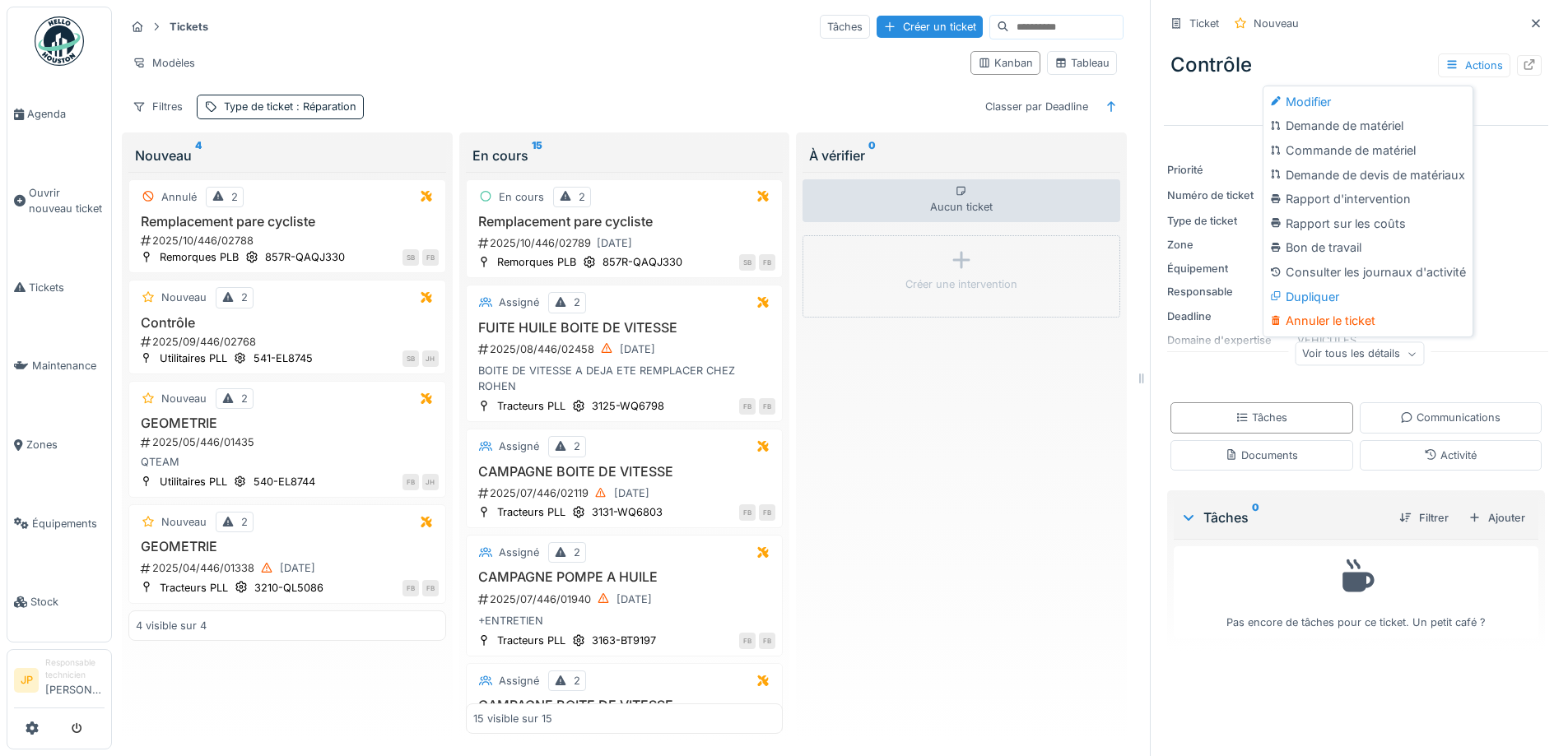
click at [1330, 321] on div "Annuler le ticket" at bounding box center [1367, 321] width 202 height 25
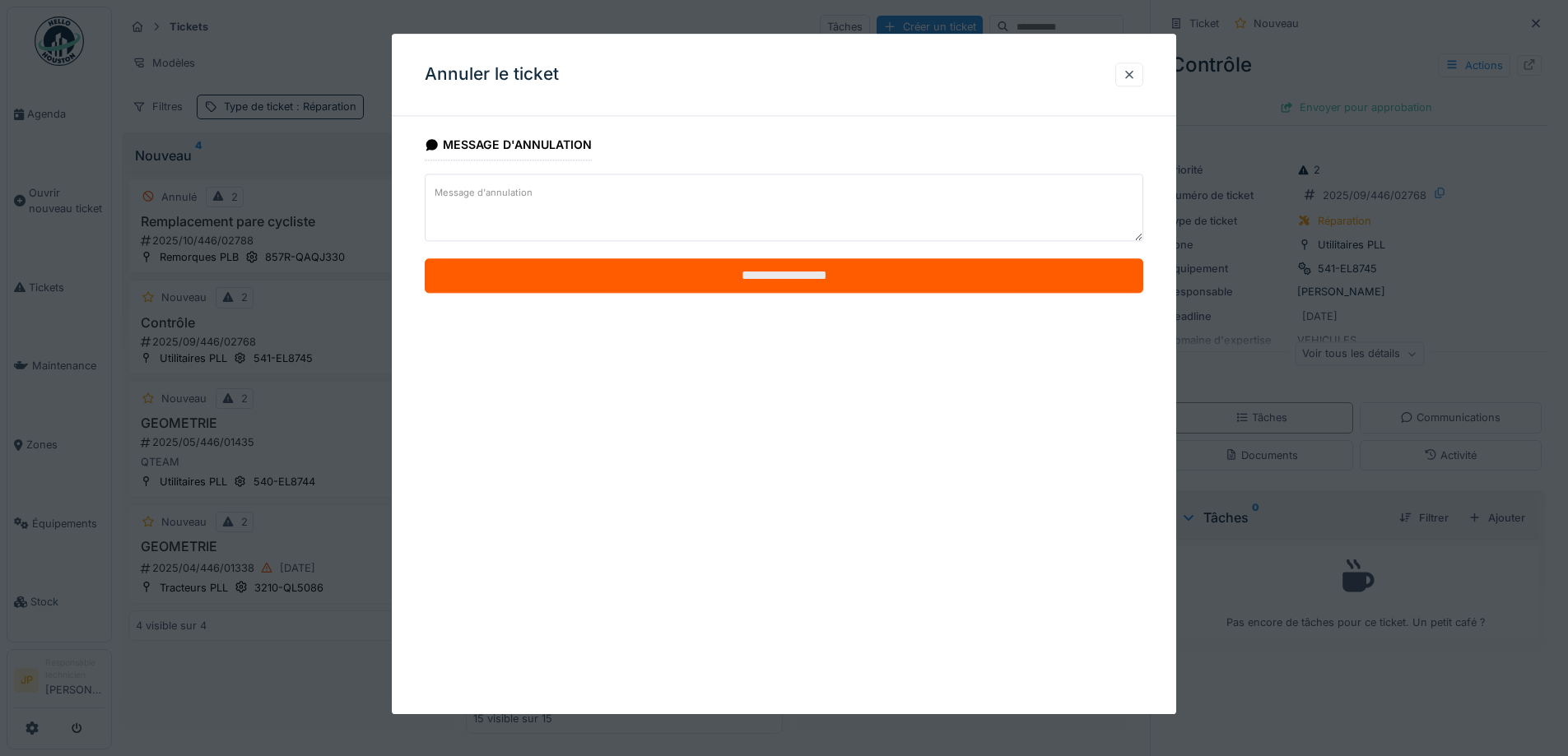
click at [778, 272] on input "**********" at bounding box center [784, 276] width 719 height 35
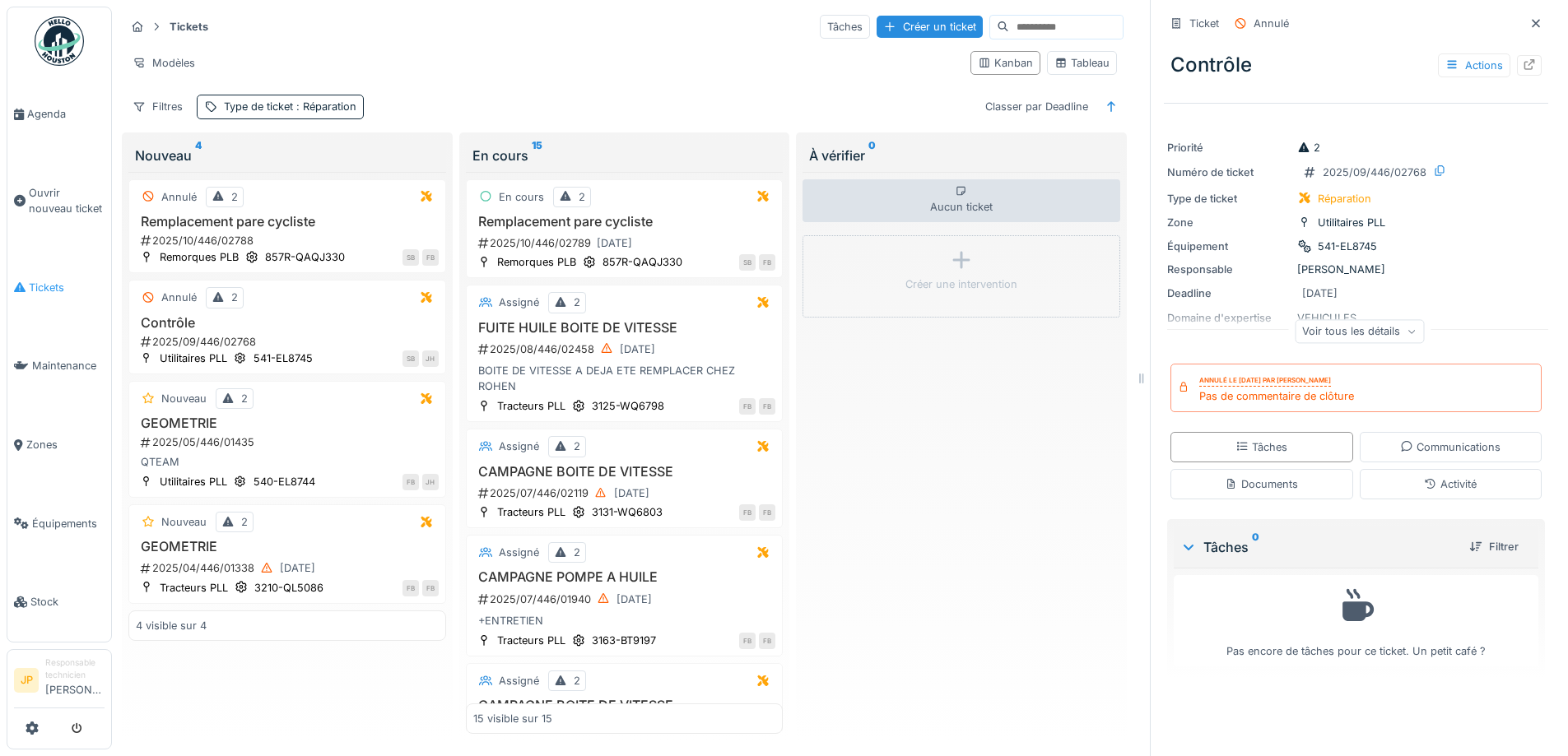
click at [48, 282] on span "Tickets" at bounding box center [66, 288] width 76 height 15
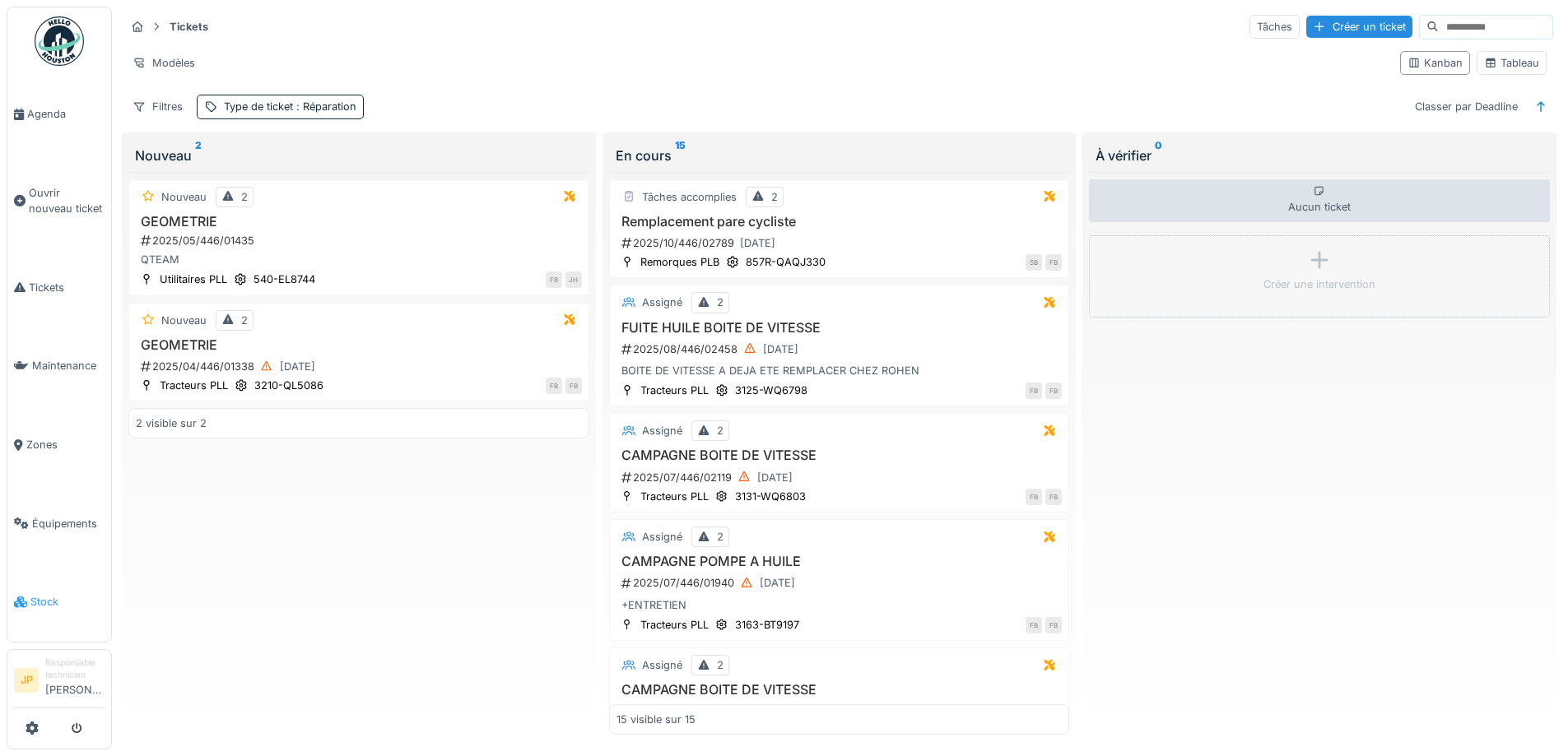
click at [51, 598] on link "Stock" at bounding box center [59, 602] width 104 height 79
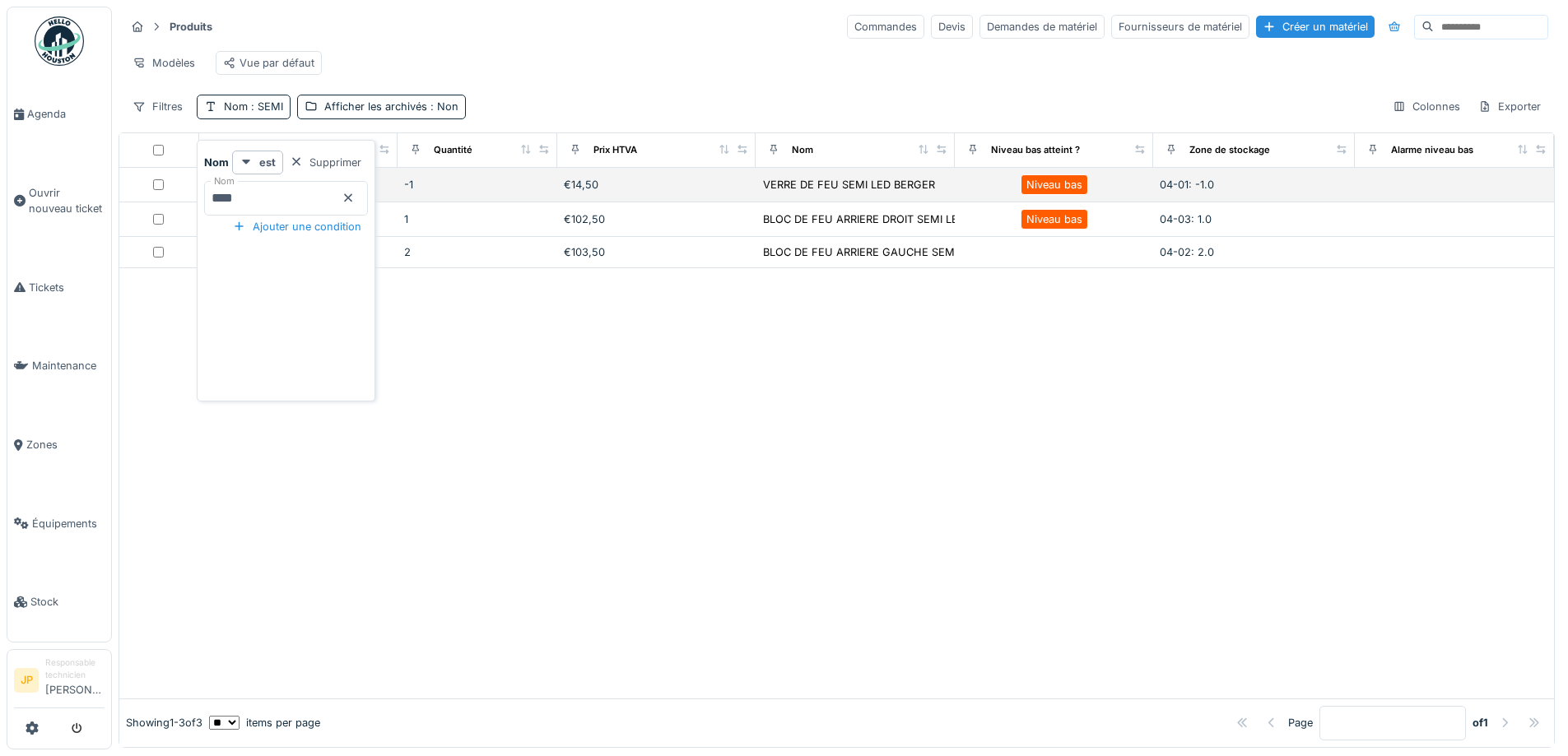
drag, startPoint x: 262, startPoint y: 195, endPoint x: 154, endPoint y: 205, distance: 108.5
click at [154, 205] on body "Agenda Ouvrir nouveau ticket Tickets Maintenance Zones Équipements Stock JP Res…" at bounding box center [784, 378] width 1568 height 756
type input "******"
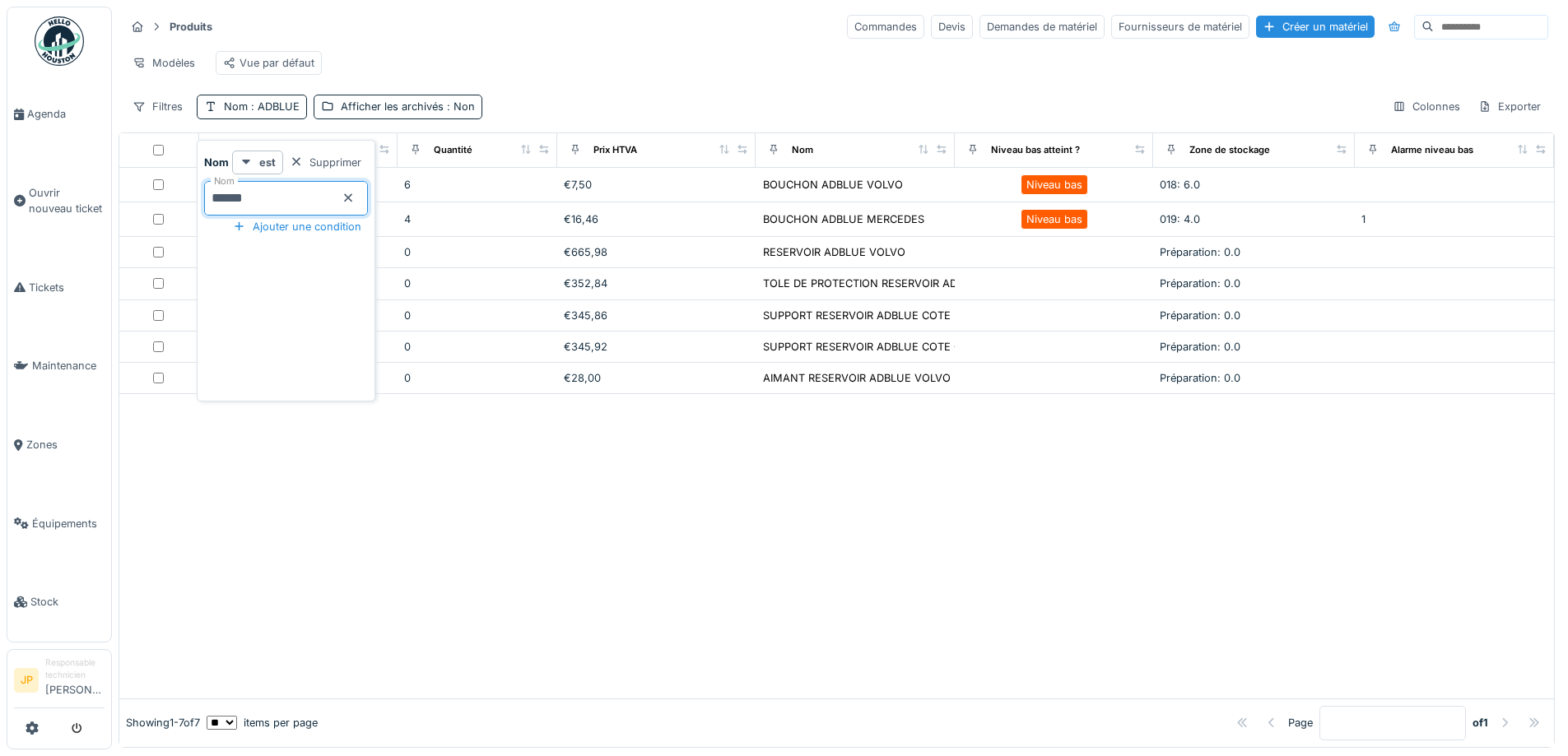
click at [749, 519] on div at bounding box center [836, 546] width 1435 height 304
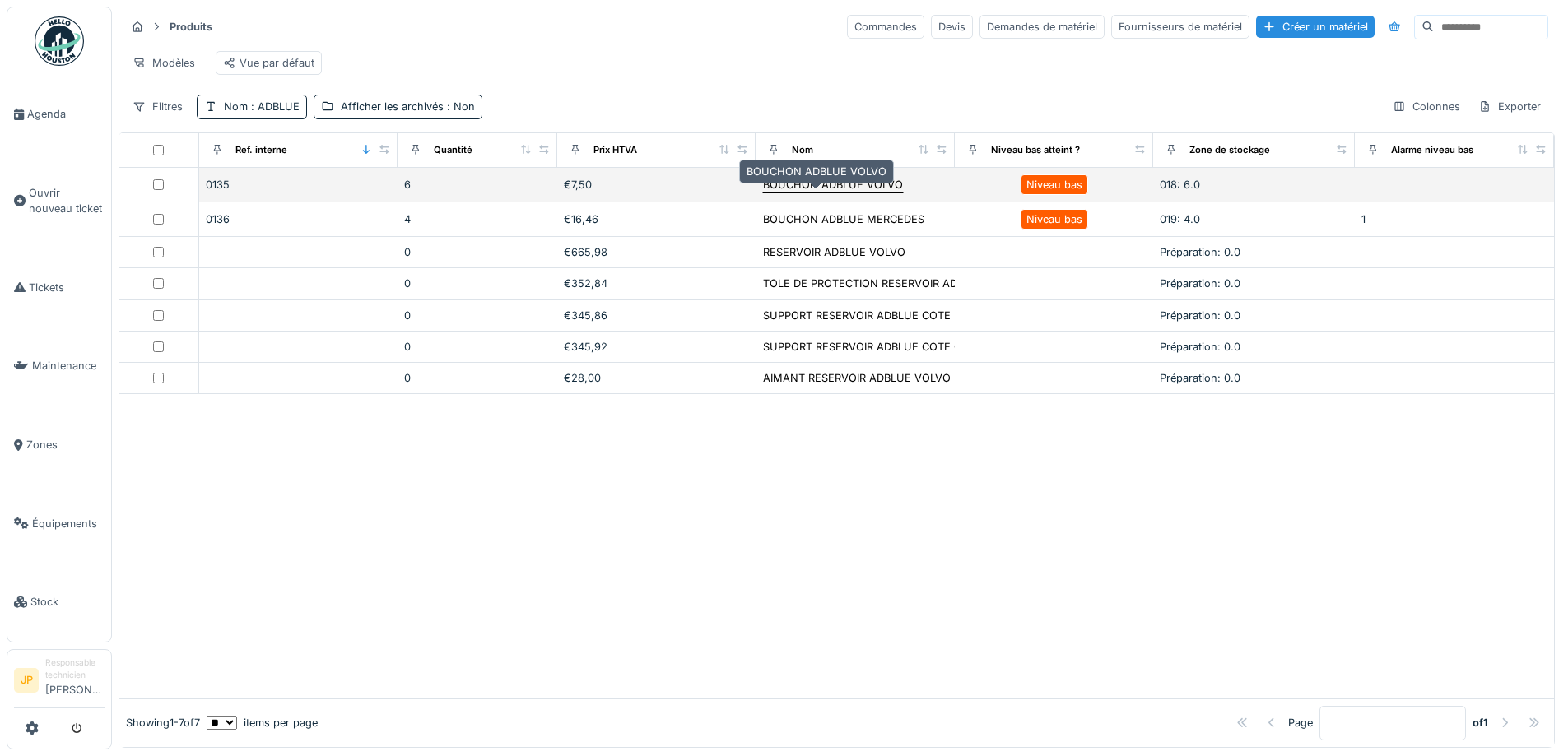
click at [800, 193] on div "BOUCHON ADBLUE VOLVO" at bounding box center [833, 184] width 140 height 15
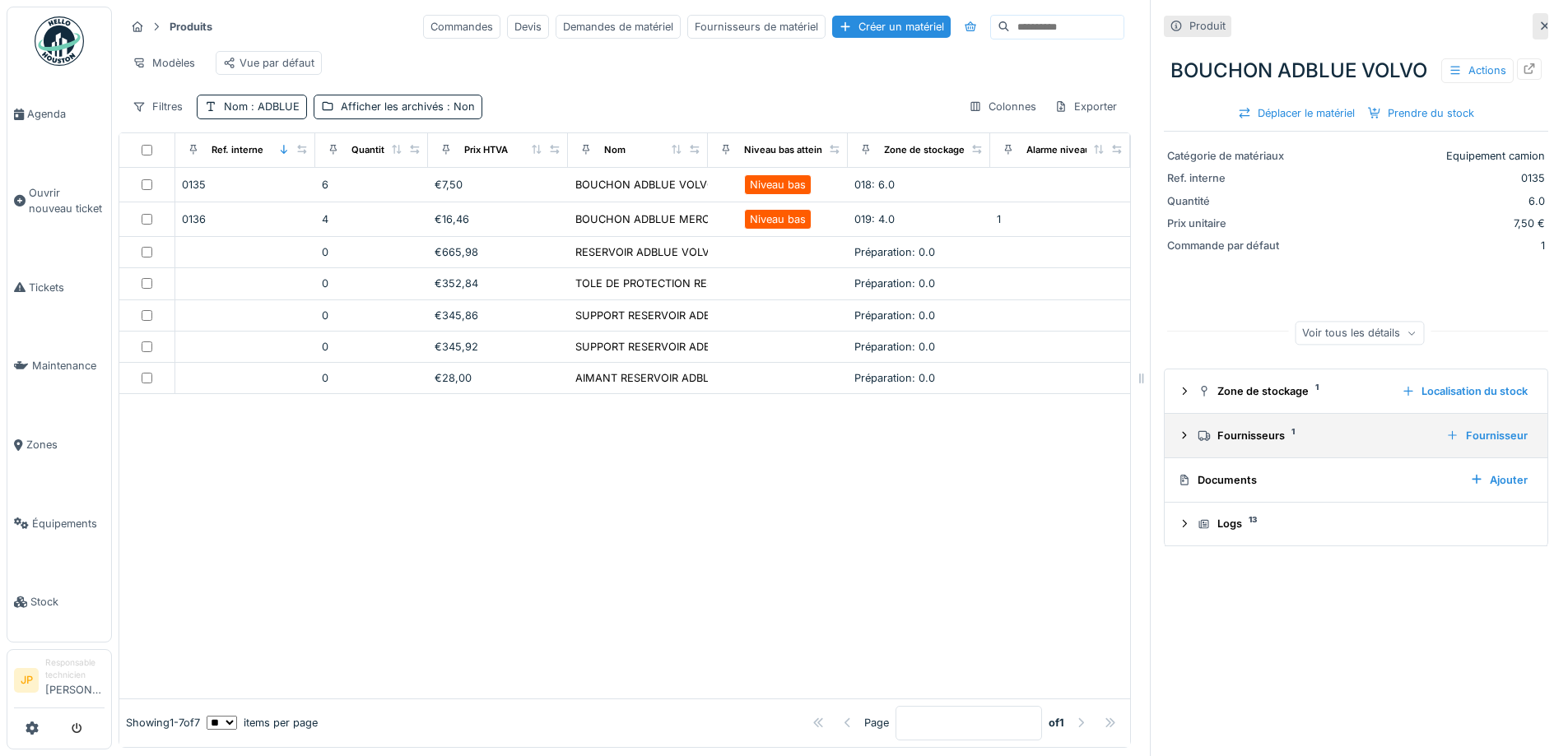
click at [1227, 447] on div "Fournisseurs 1 Fournisseur" at bounding box center [1355, 436] width 356 height 22
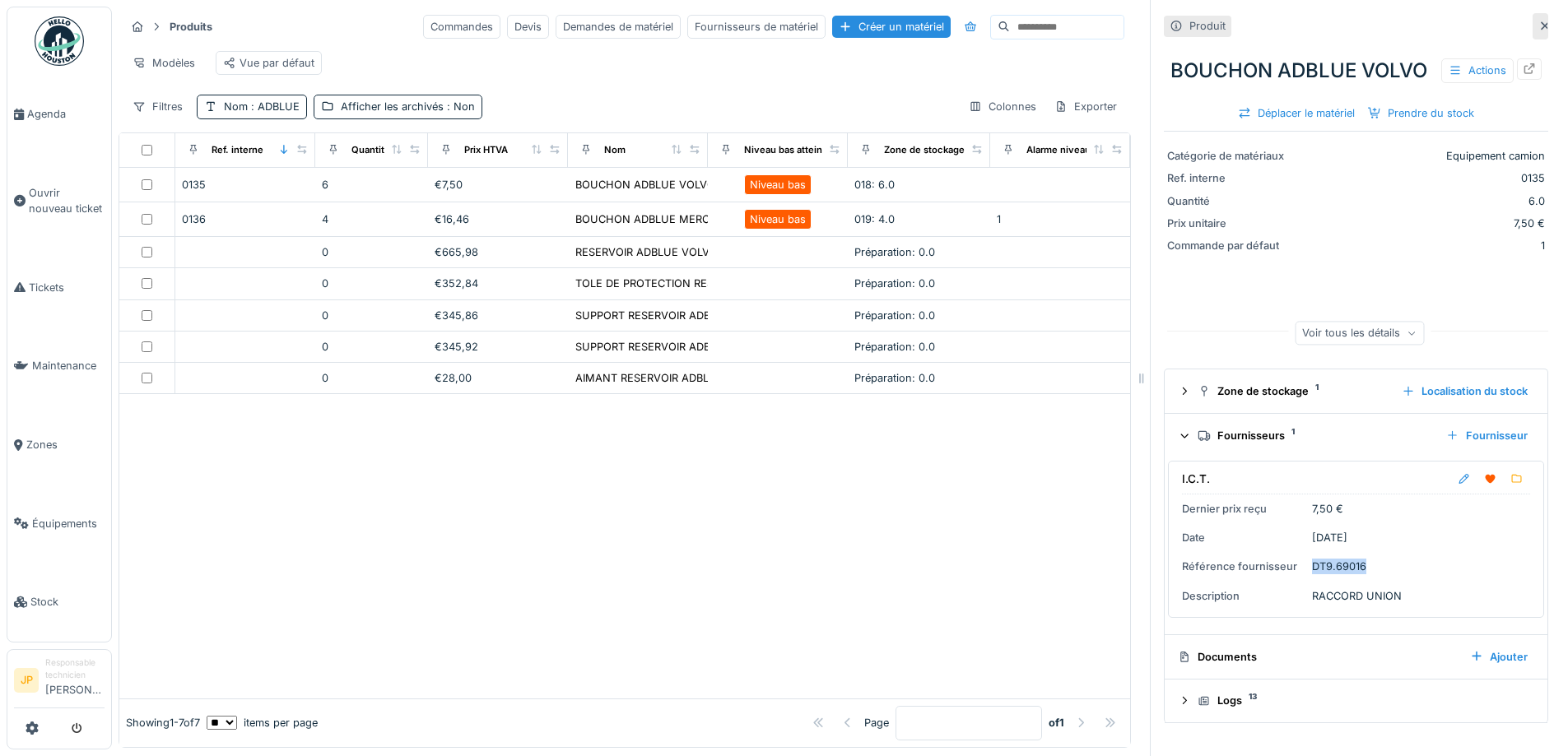
drag, startPoint x: 1360, startPoint y: 602, endPoint x: 1298, endPoint y: 600, distance: 62.0
click at [1298, 600] on div "I.C.T. Dernier prix reçu 7,50 € Date 14/02/2025 Référence fournisseur DT9.69016…" at bounding box center [1356, 539] width 376 height 157
copy div "DT9.69016"
click at [289, 126] on div "Produits Commandes Devis Demandes de matériel Fournisseurs de matériel Créer un…" at bounding box center [625, 66] width 1012 height 119
click at [289, 119] on div "Nom : ADBLUE" at bounding box center [251, 106] width 110 height 24
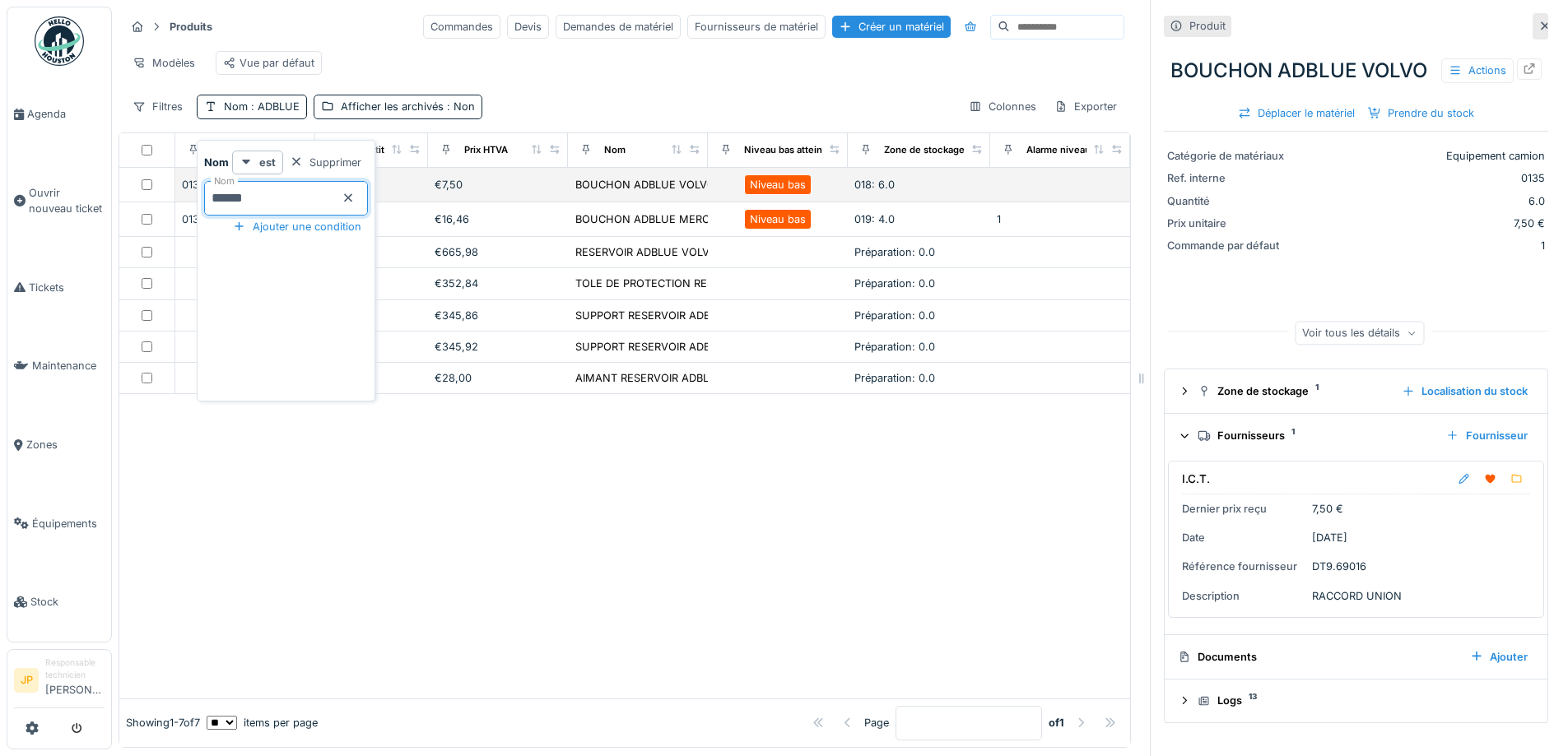
drag, startPoint x: 281, startPoint y: 182, endPoint x: 174, endPoint y: 204, distance: 109.2
click at [174, 204] on body "Agenda Ouvrir nouveau ticket Tickets Maintenance Zones Équipements Stock JP Res…" at bounding box center [784, 378] width 1568 height 756
type input "****"
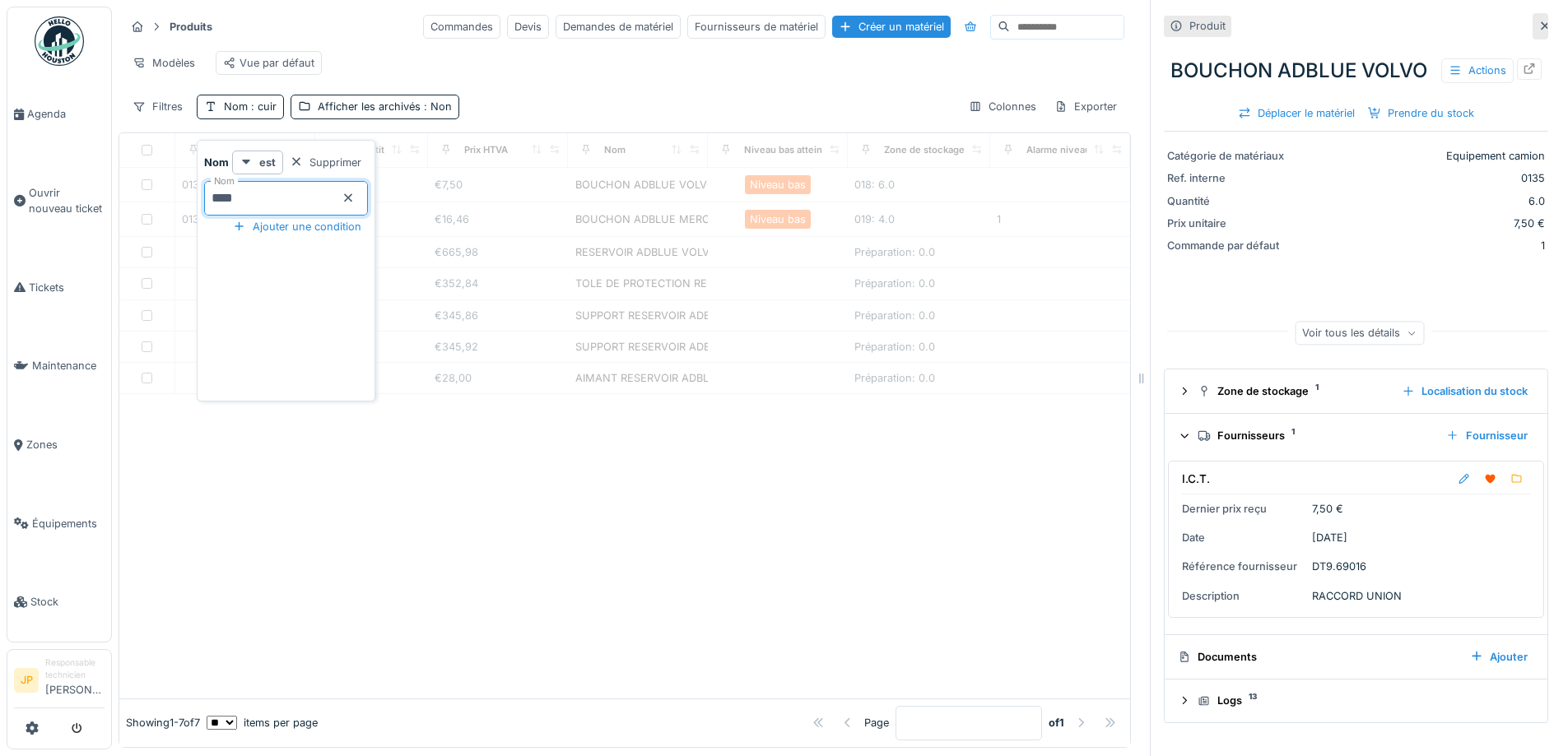
drag, startPoint x: 667, startPoint y: 610, endPoint x: 665, endPoint y: 586, distance: 24.1
click at [668, 610] on div at bounding box center [624, 546] width 1010 height 304
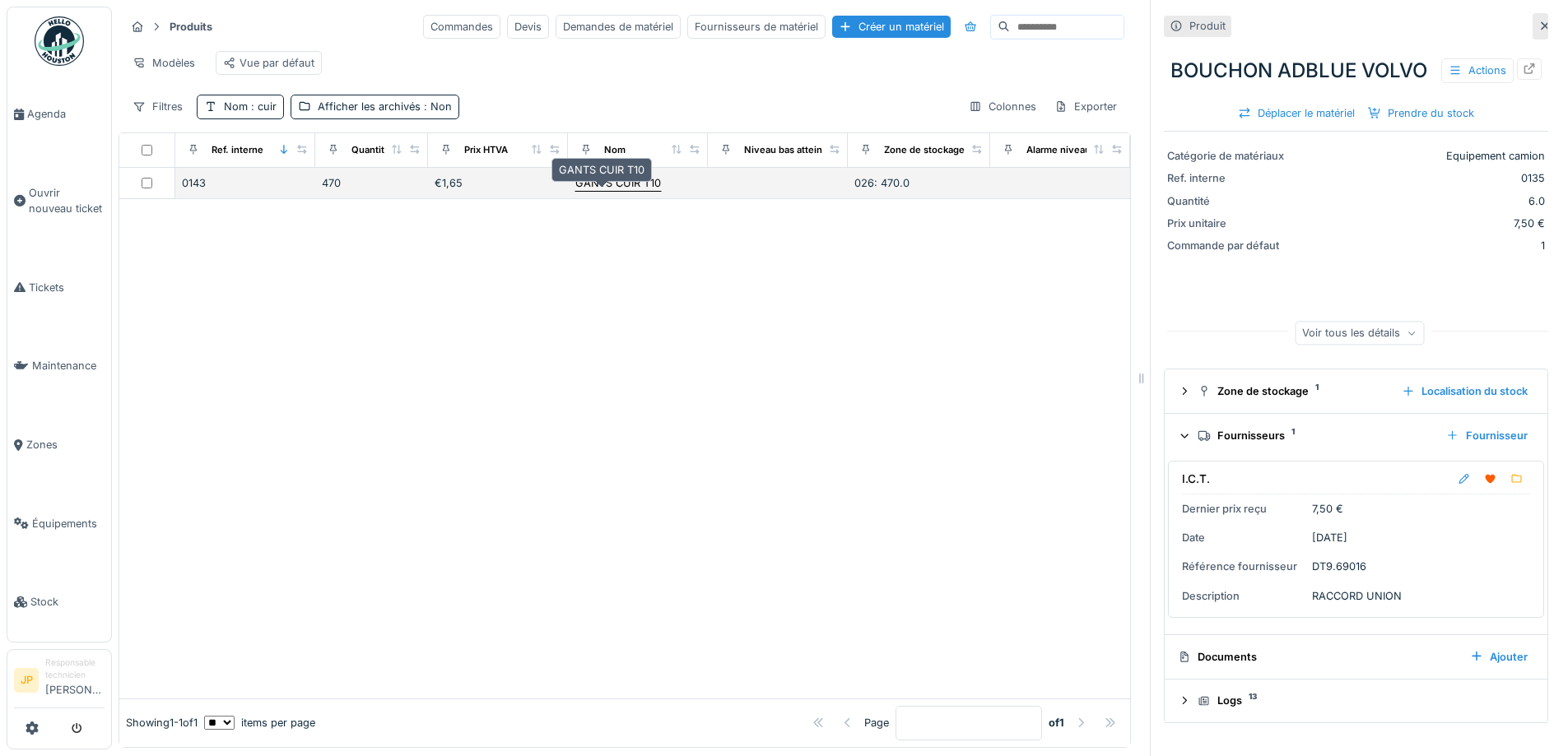
click at [615, 191] on div "GANTS CUIR T10" at bounding box center [617, 183] width 85 height 15
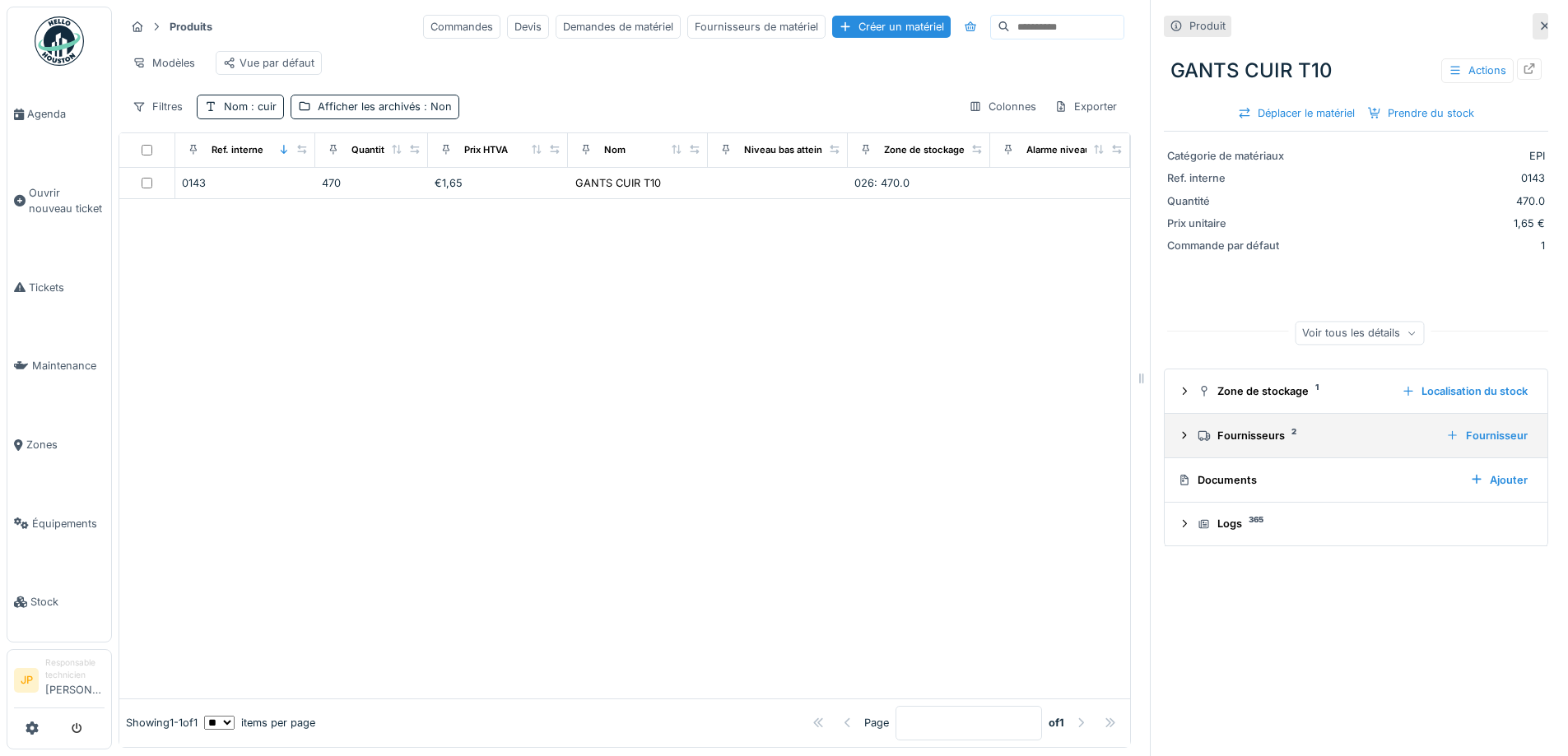
click at [1237, 437] on div "Fournisseurs 2" at bounding box center [1315, 436] width 235 height 15
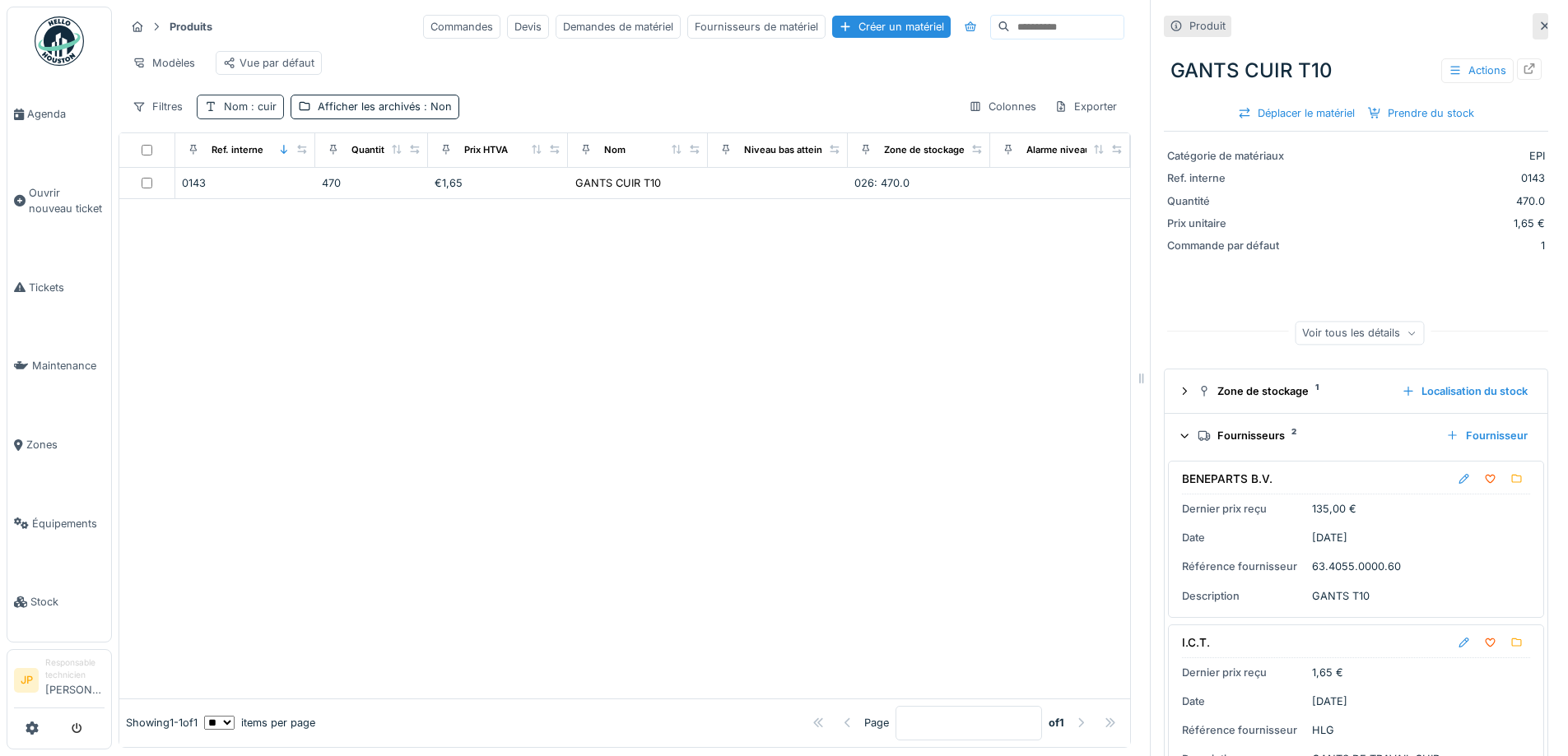
click at [250, 106] on div "Nom : cuir" at bounding box center [240, 106] width 87 height 24
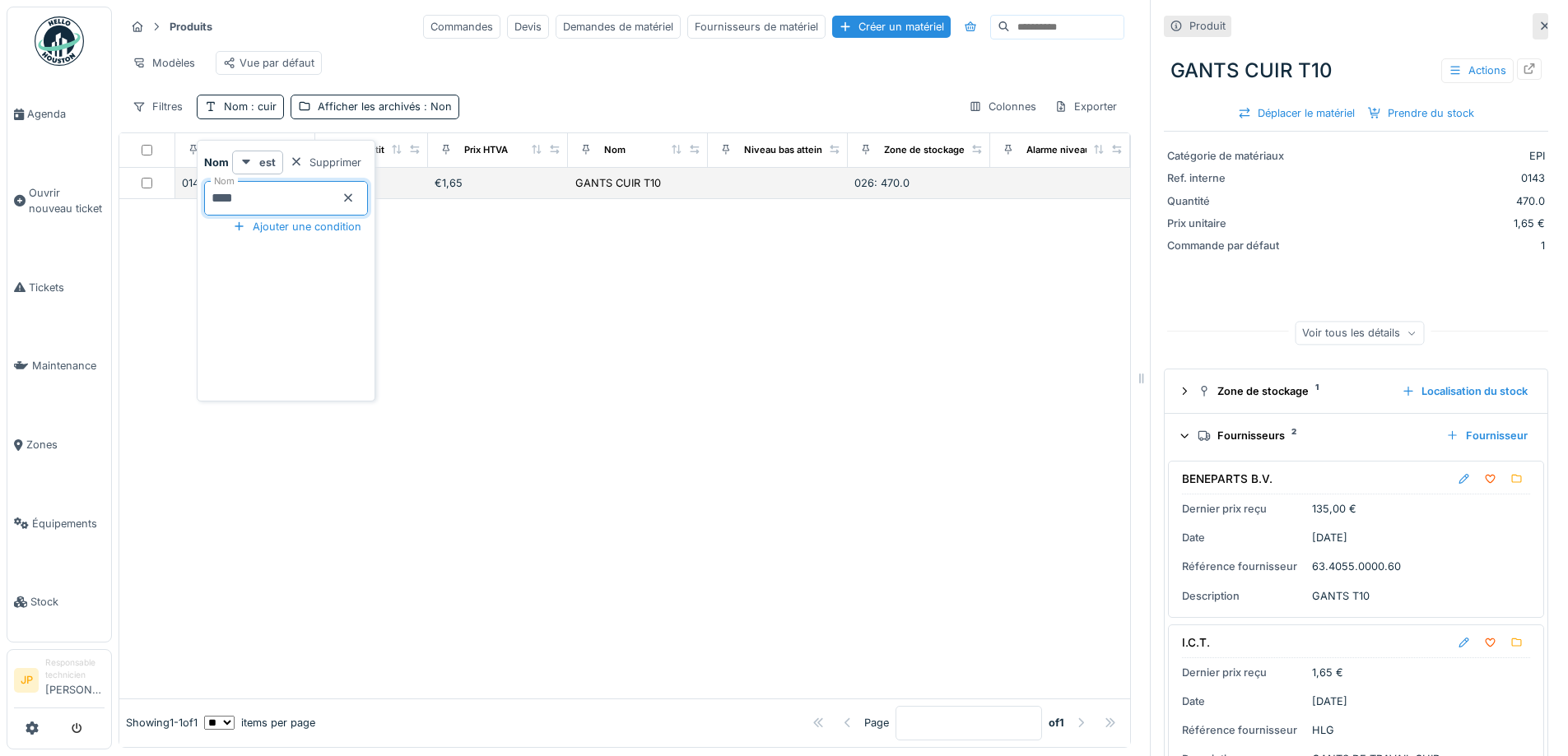
drag, startPoint x: 279, startPoint y: 202, endPoint x: 175, endPoint y: 205, distance: 104.0
click at [175, 205] on body "Agenda Ouvrir nouveau ticket Tickets Maintenance Zones Équipements Stock JP Res…" at bounding box center [784, 378] width 1568 height 756
type input "******"
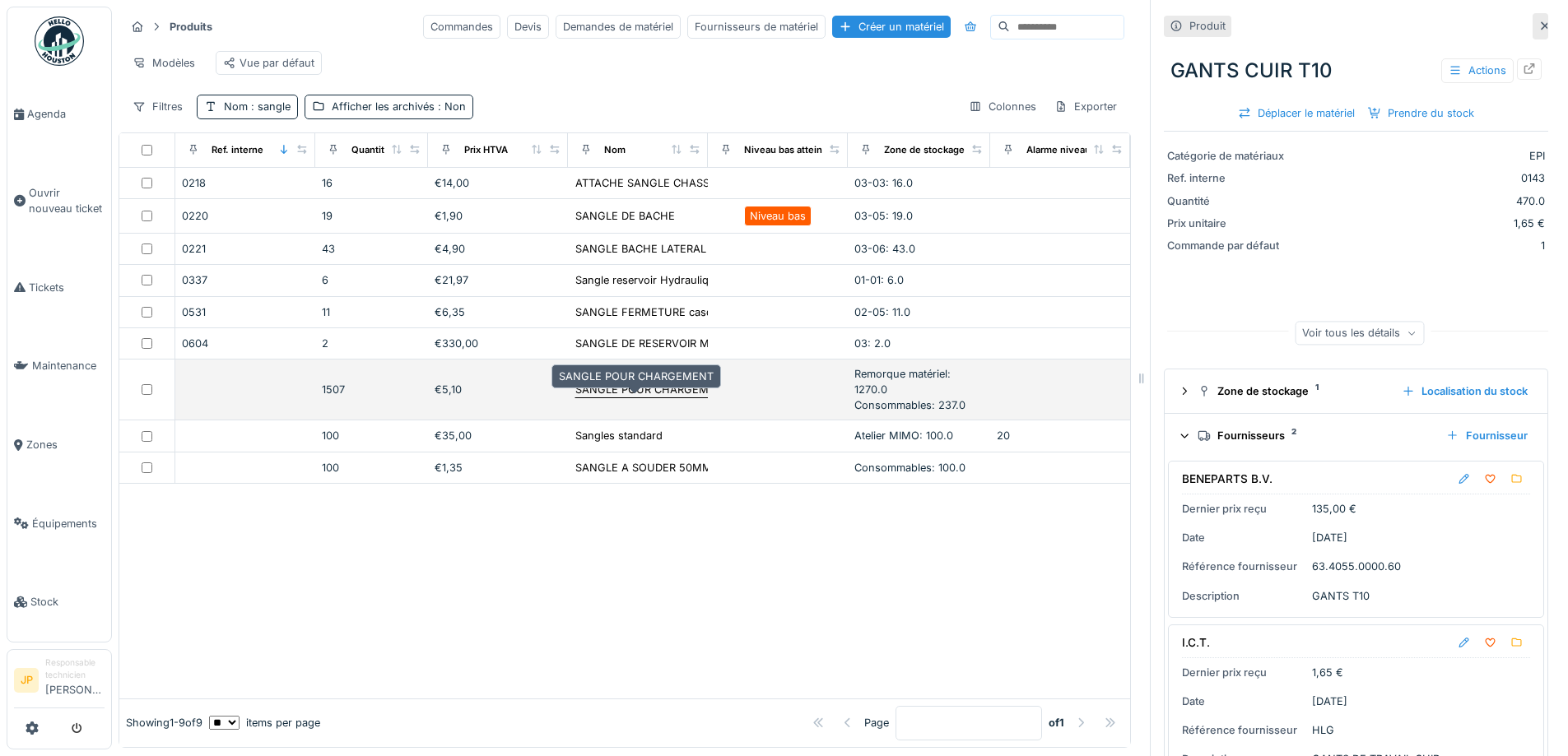
click at [608, 397] on div "SANGLE POUR CHARGEMENT" at bounding box center [652, 390] width 154 height 15
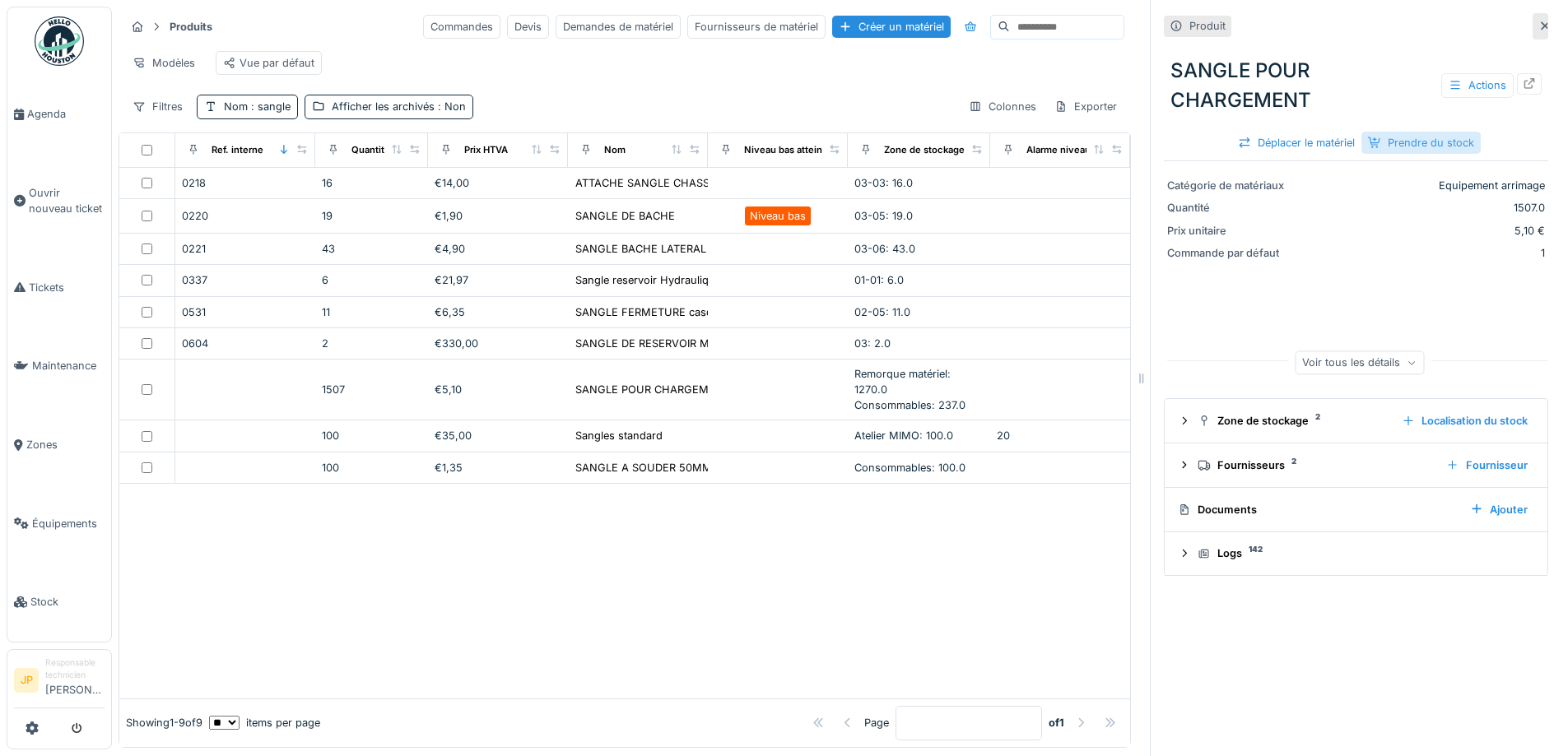
click at [1429, 142] on div "Prendre du stock" at bounding box center [1421, 142] width 119 height 22
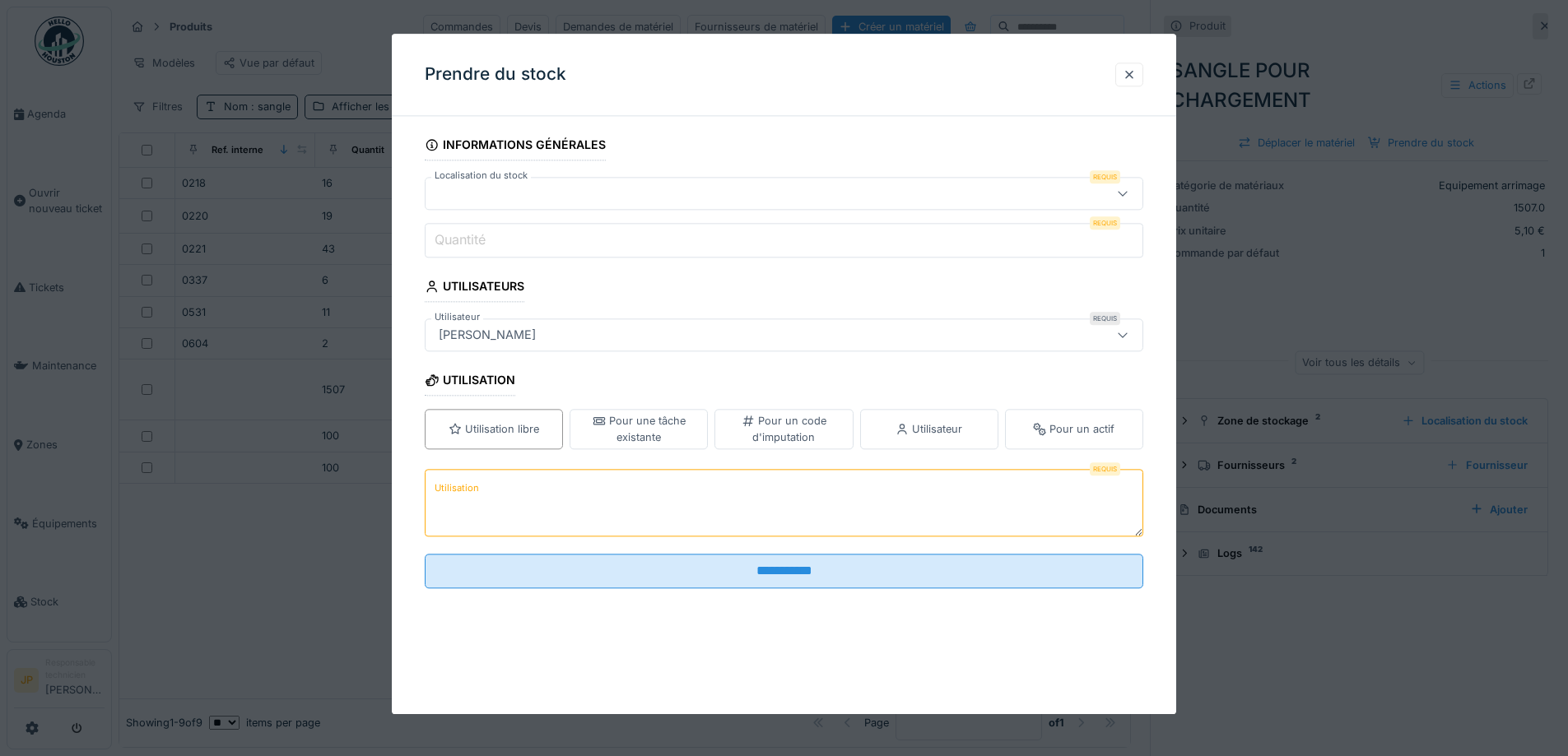
click at [514, 190] on div at bounding box center [742, 193] width 620 height 18
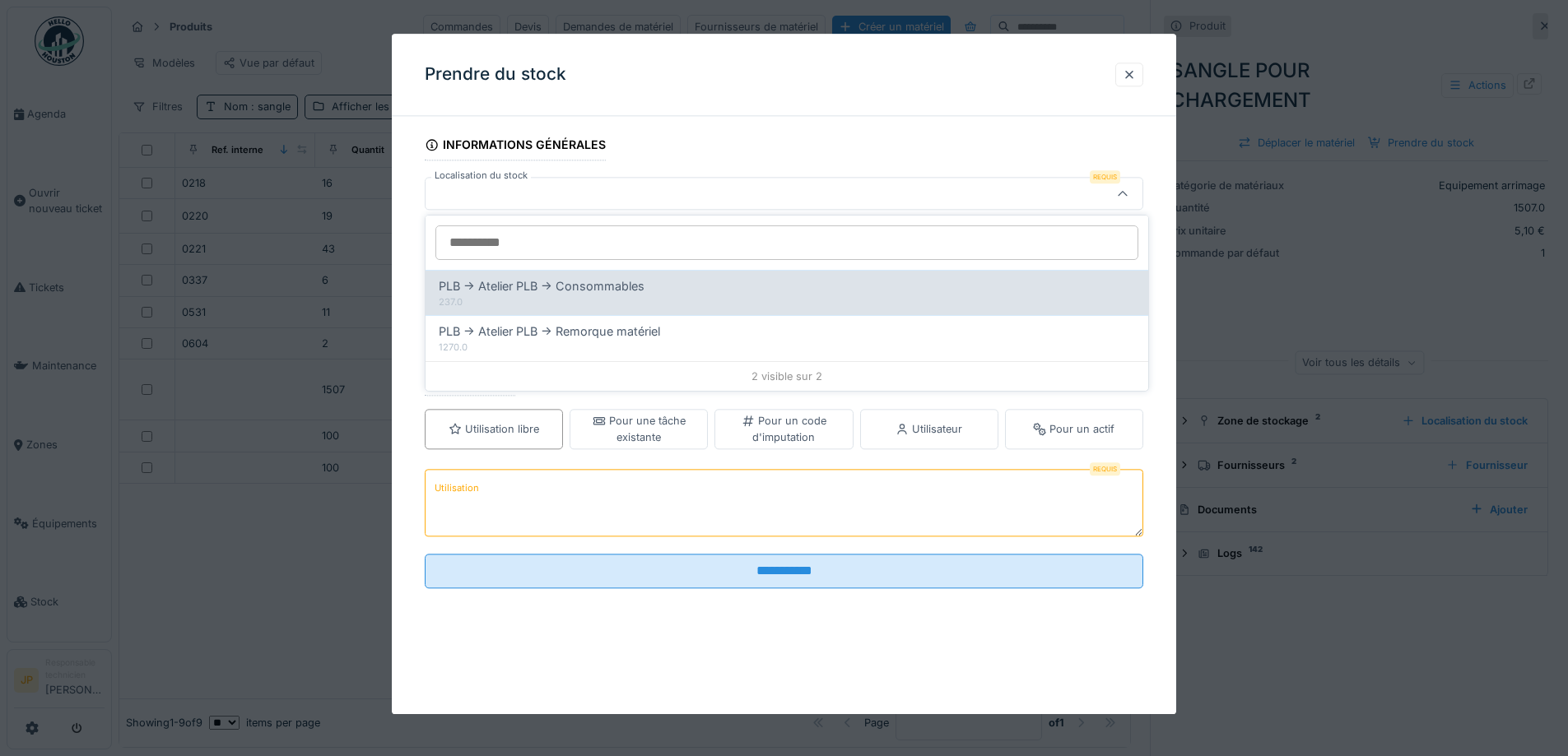
click at [591, 301] on div "237.0" at bounding box center [787, 302] width 697 height 14
type input "*****"
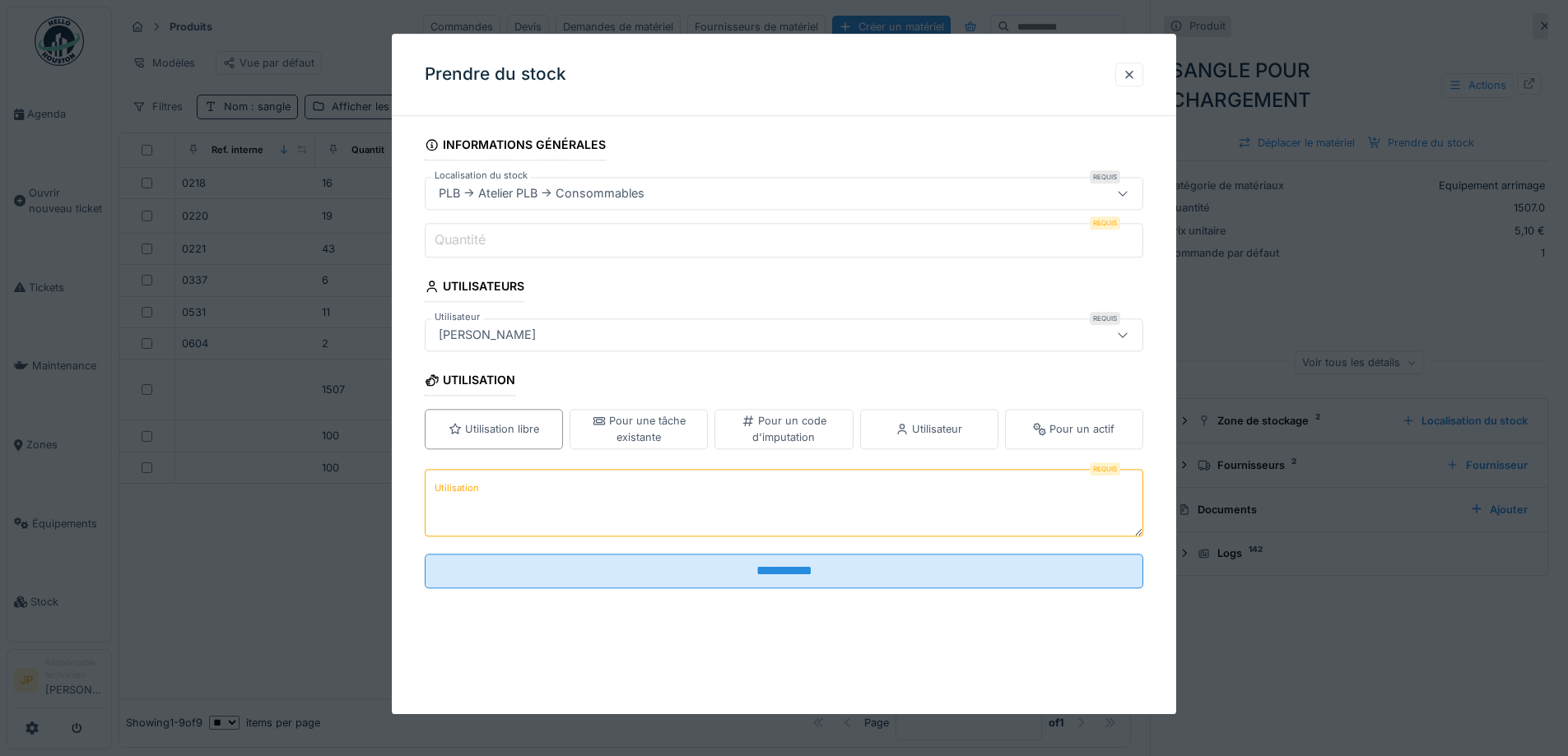
click at [513, 236] on input "Quantité" at bounding box center [784, 240] width 719 height 35
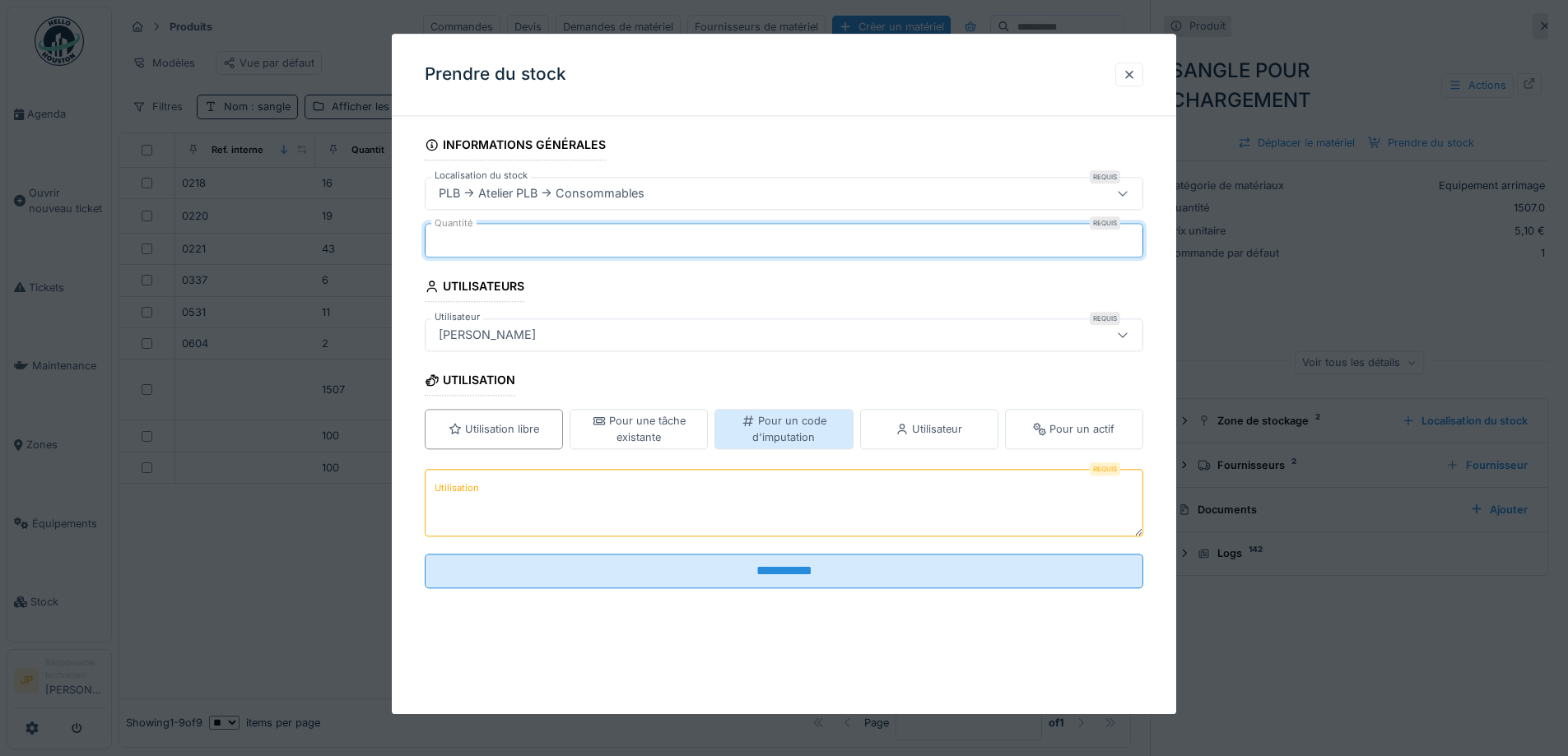
type input "**"
click at [783, 434] on div "Pour un code d'imputation" at bounding box center [783, 429] width 124 height 32
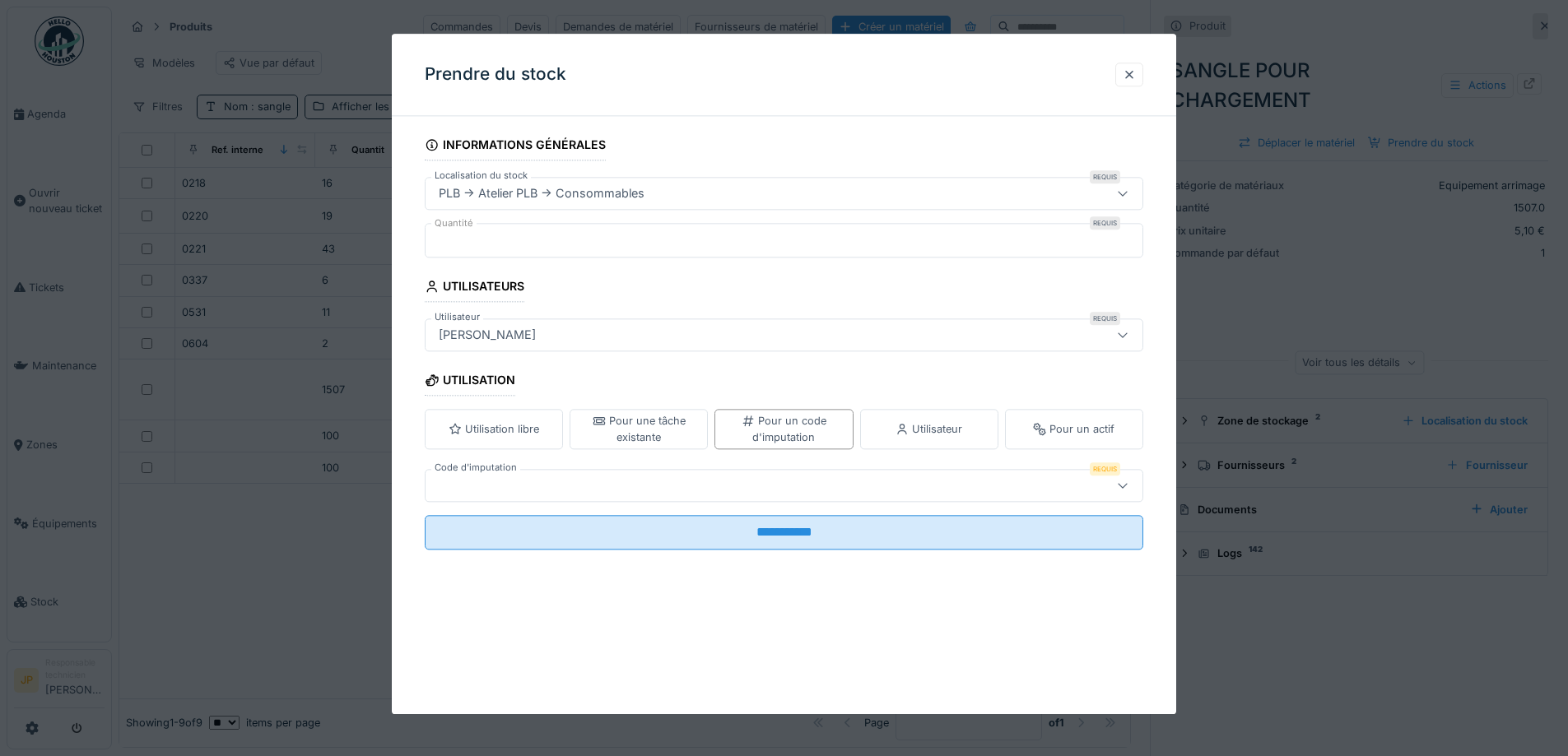
click at [694, 488] on div at bounding box center [742, 485] width 620 height 18
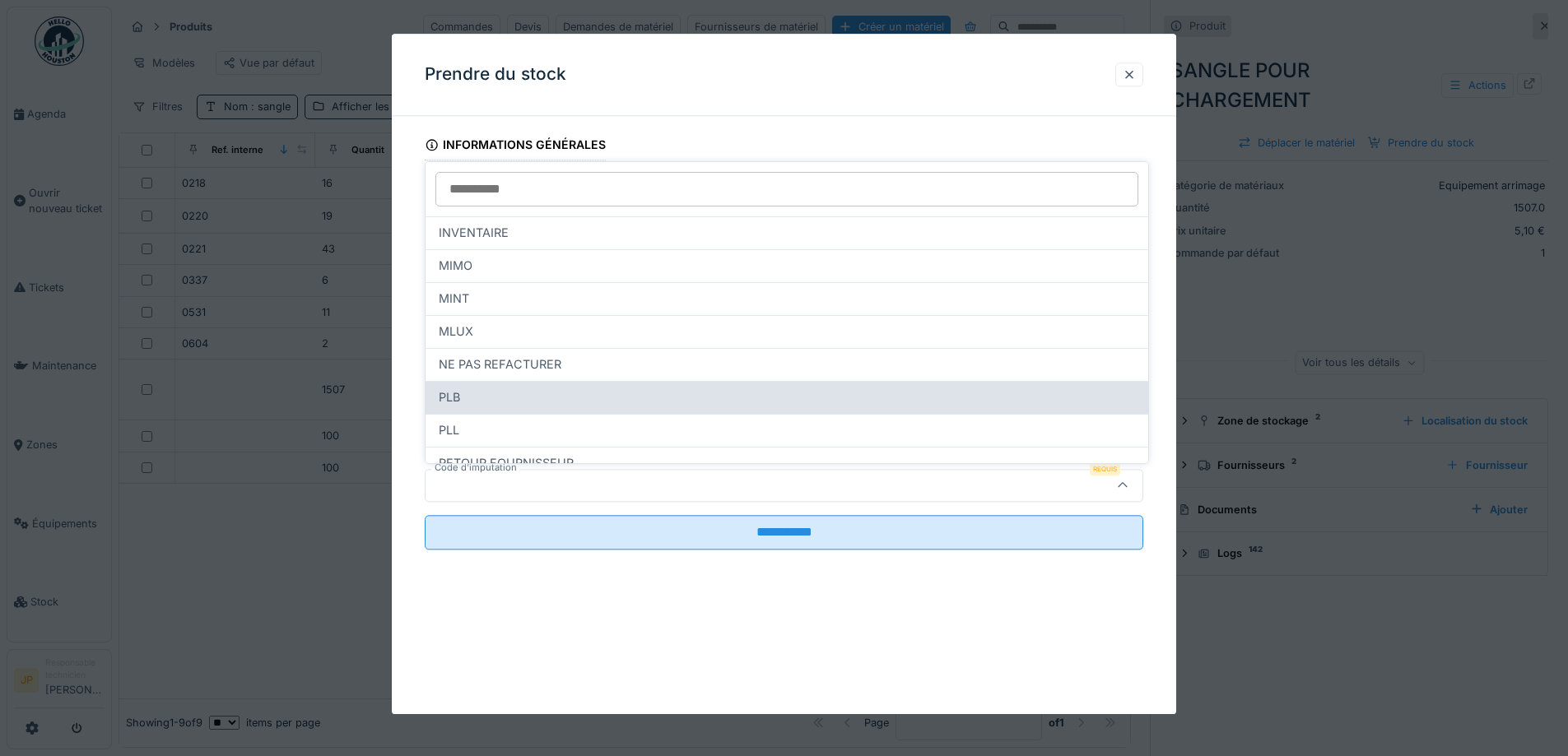
click at [564, 391] on div "PLB" at bounding box center [787, 397] width 697 height 18
type input "***"
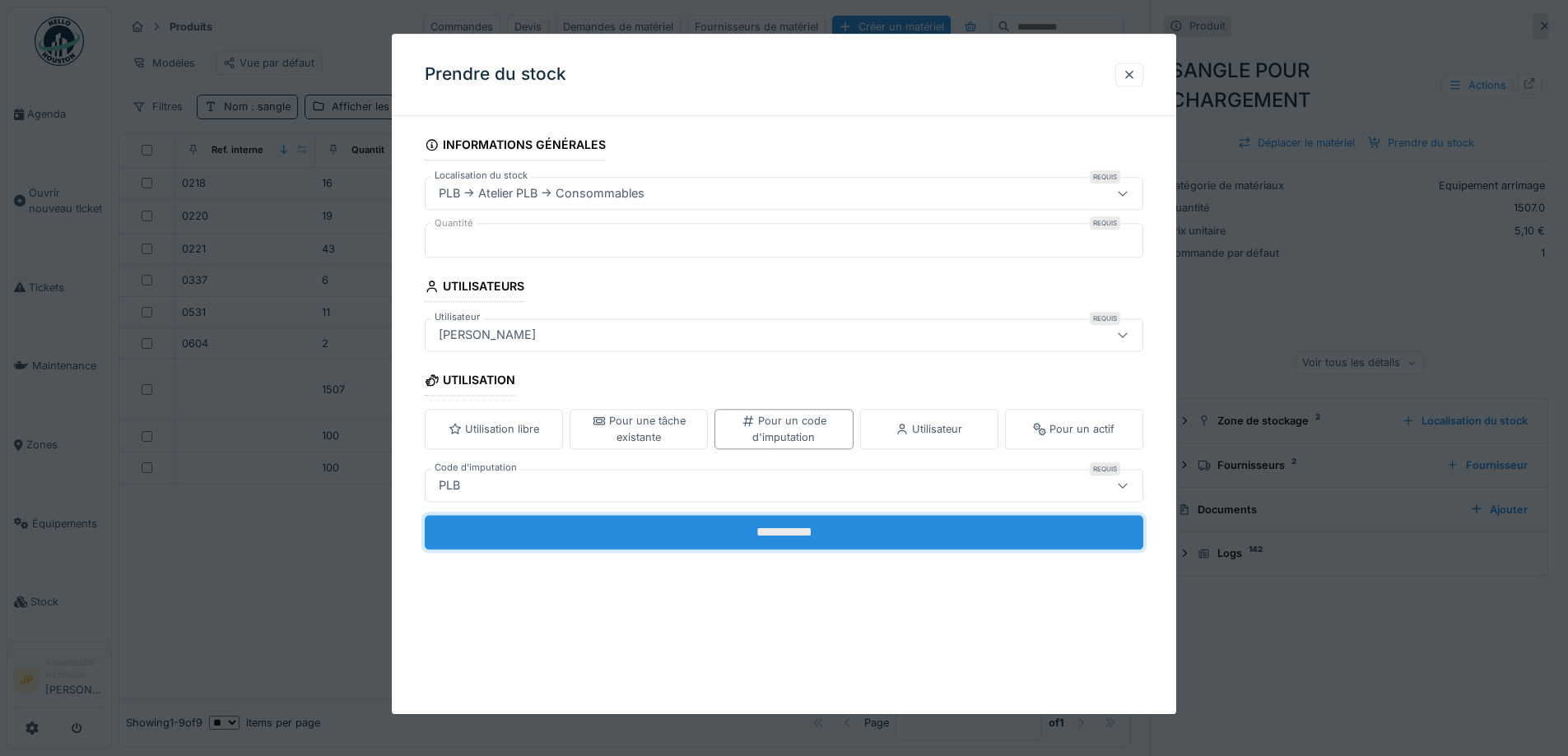
click at [784, 544] on input "**********" at bounding box center [784, 532] width 719 height 35
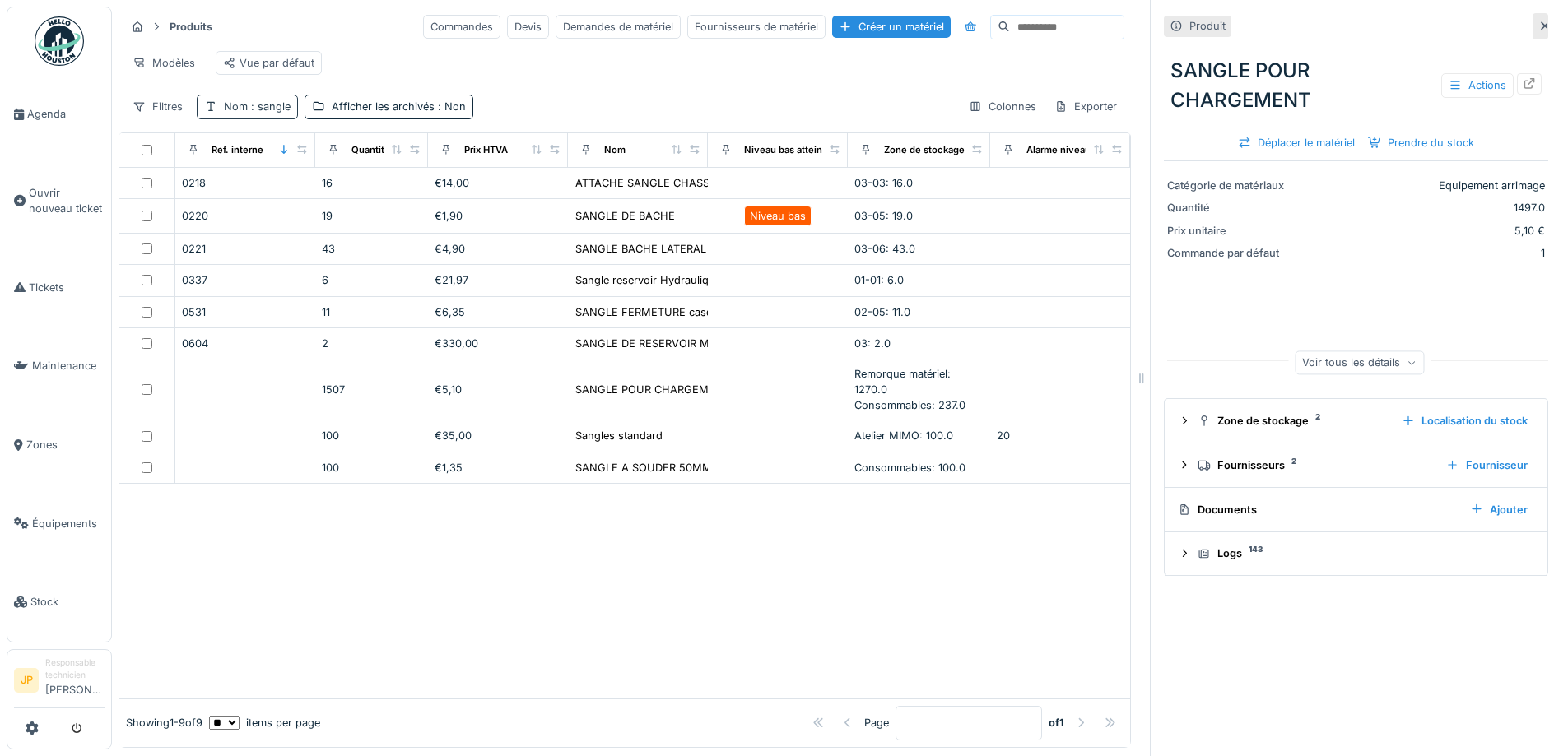
click at [278, 112] on span ": sangle" at bounding box center [269, 106] width 43 height 12
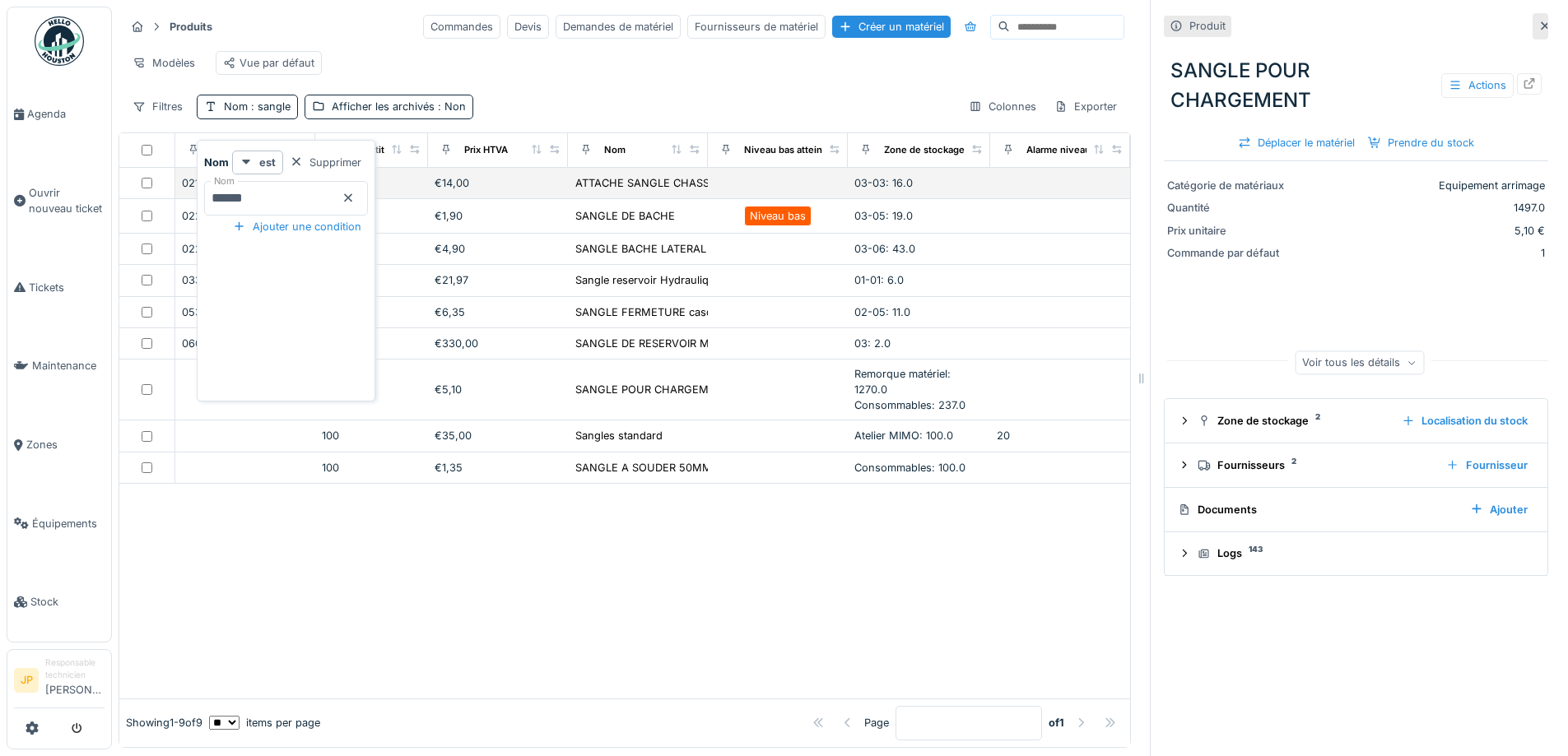
drag, startPoint x: 280, startPoint y: 192, endPoint x: 159, endPoint y: 201, distance: 121.3
click at [159, 201] on body "Agenda Ouvrir nouveau ticket Tickets Maintenance Zones Équipements Stock JP Res…" at bounding box center [784, 378] width 1568 height 756
type input "*****"
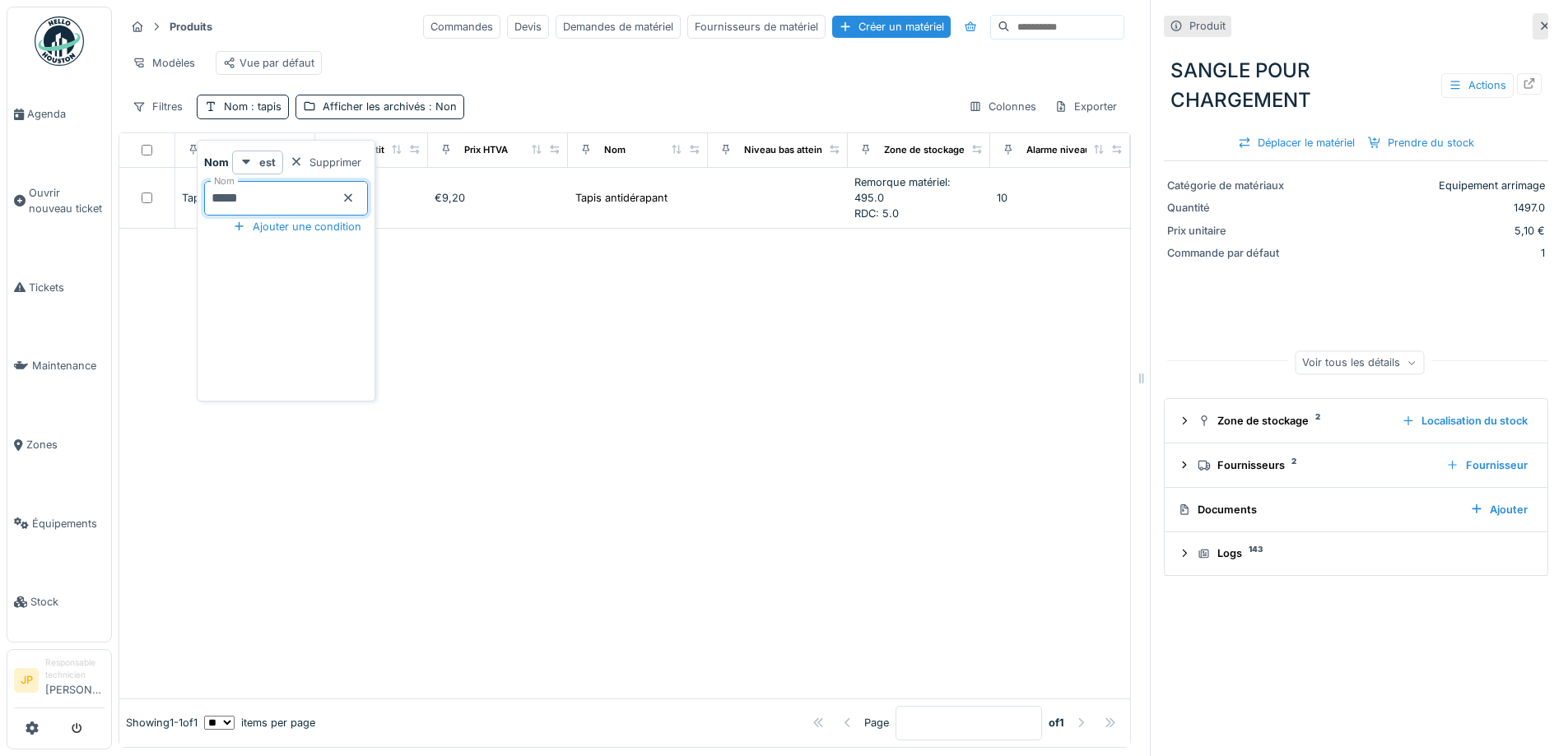
click at [610, 109] on div "Filtres Nom : tapis Afficher les archivés : Non Colonnes Exporter" at bounding box center [624, 106] width 999 height 24
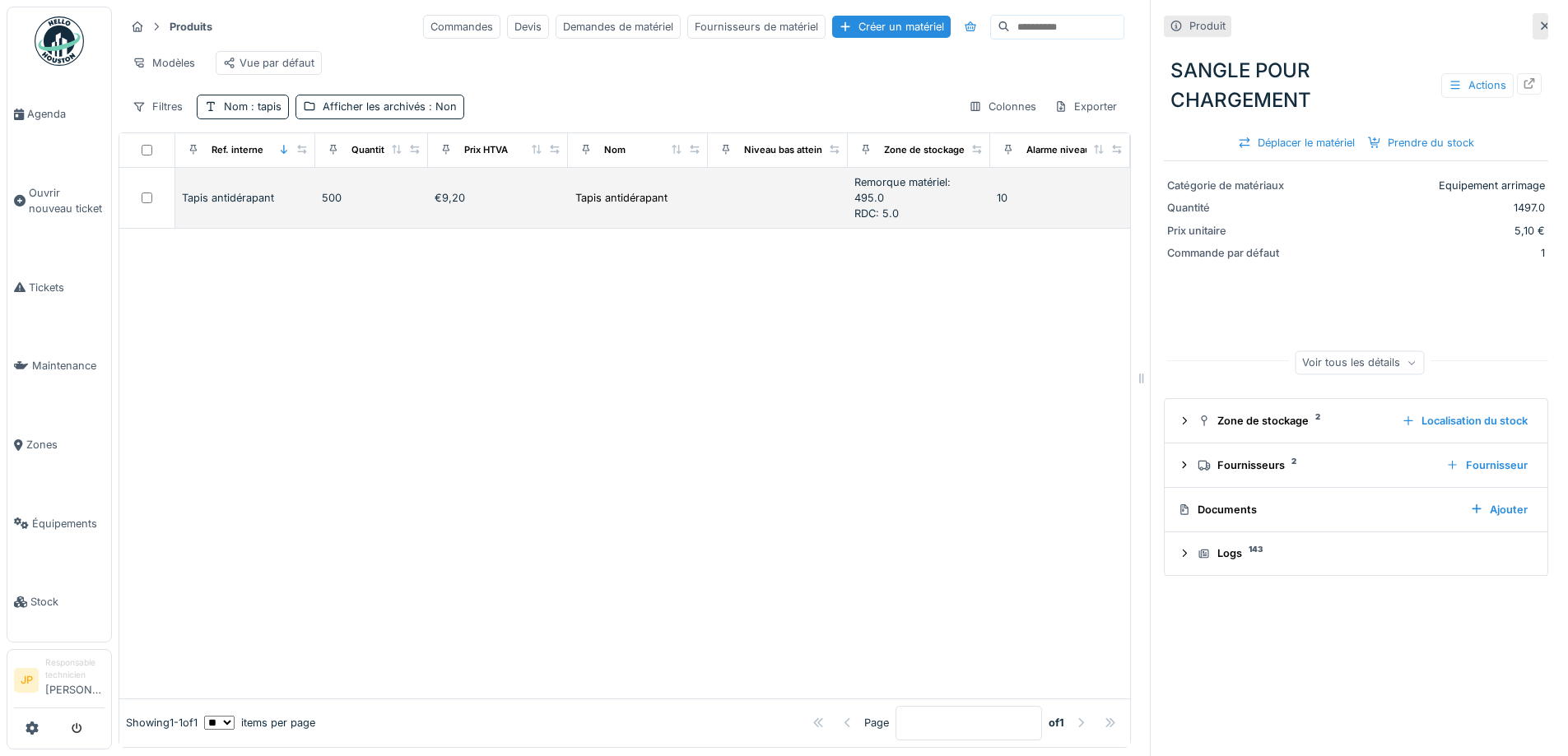
click at [204, 205] on div "Tapis antidérapant" at bounding box center [246, 198] width 127 height 15
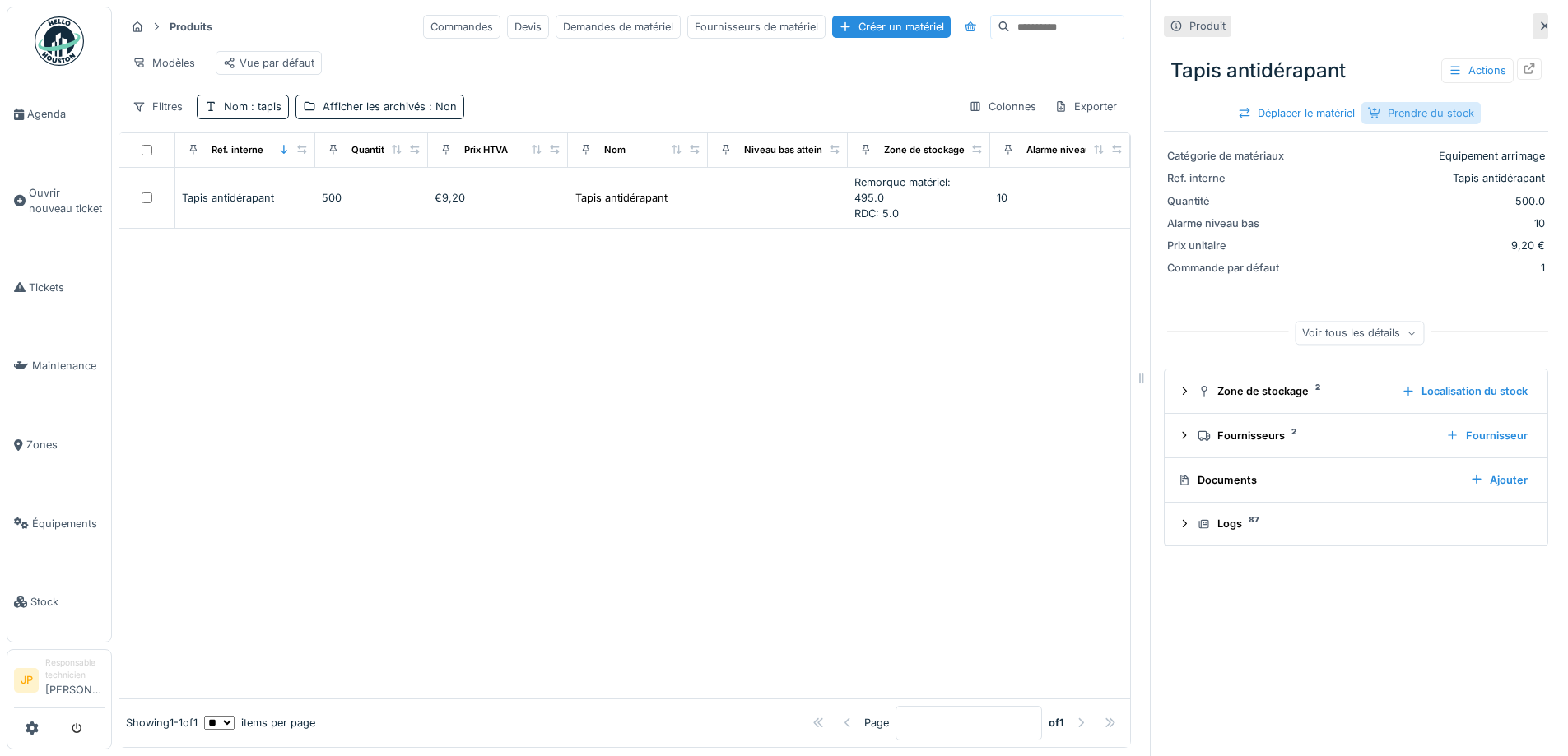
click at [1406, 118] on div "Prendre du stock" at bounding box center [1421, 112] width 119 height 22
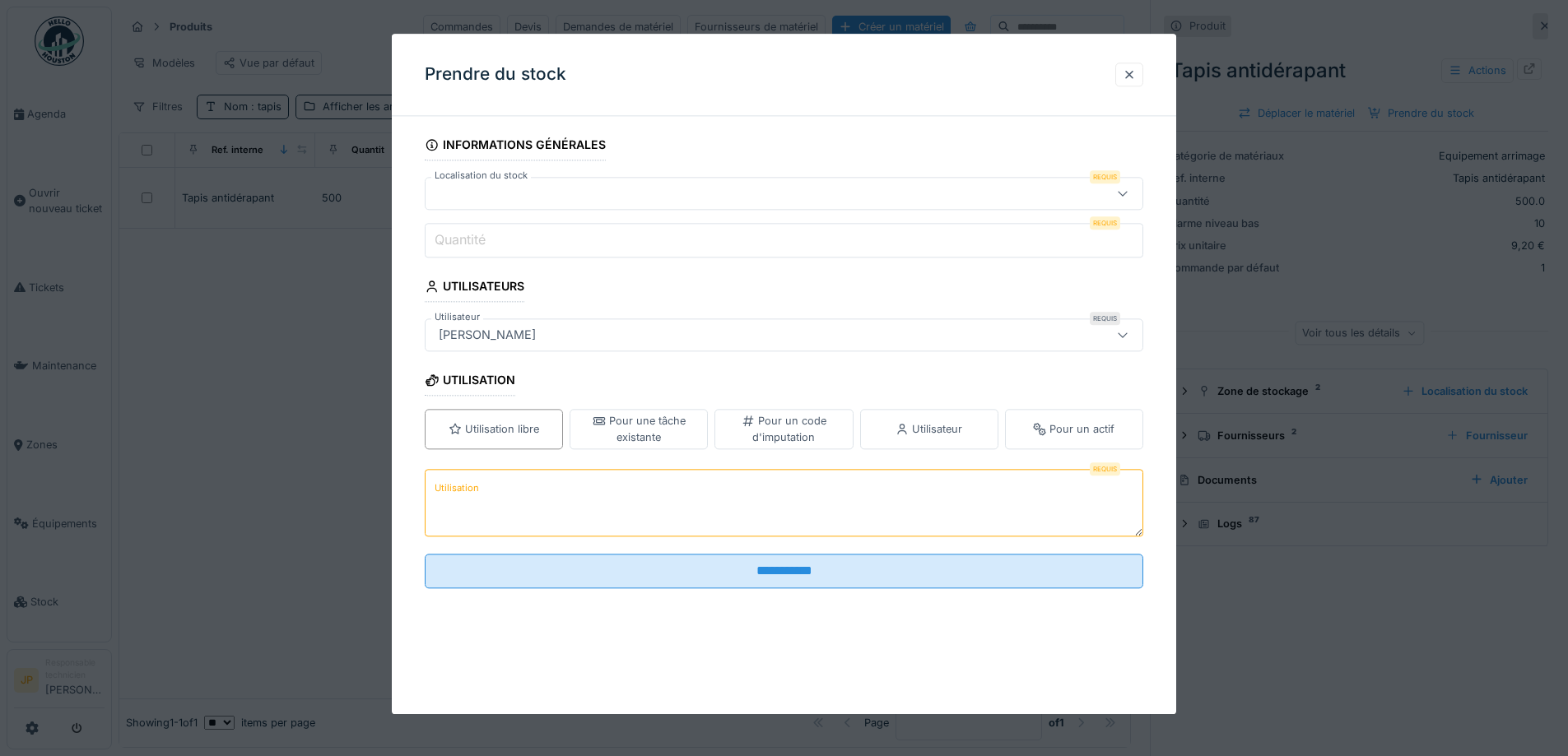
click at [477, 200] on div at bounding box center [742, 193] width 620 height 18
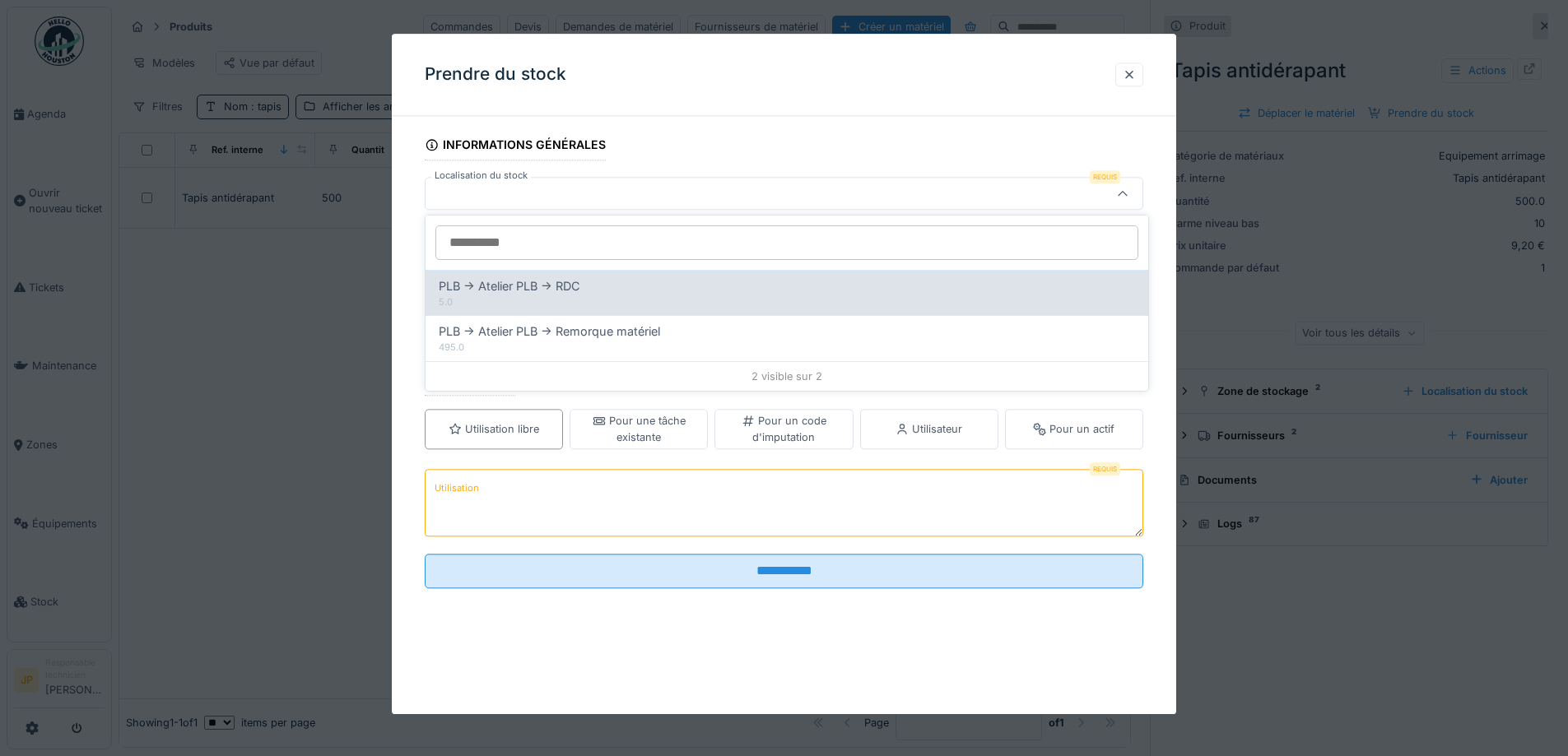
click at [660, 299] on div "5.0" at bounding box center [787, 302] width 697 height 14
type input "******"
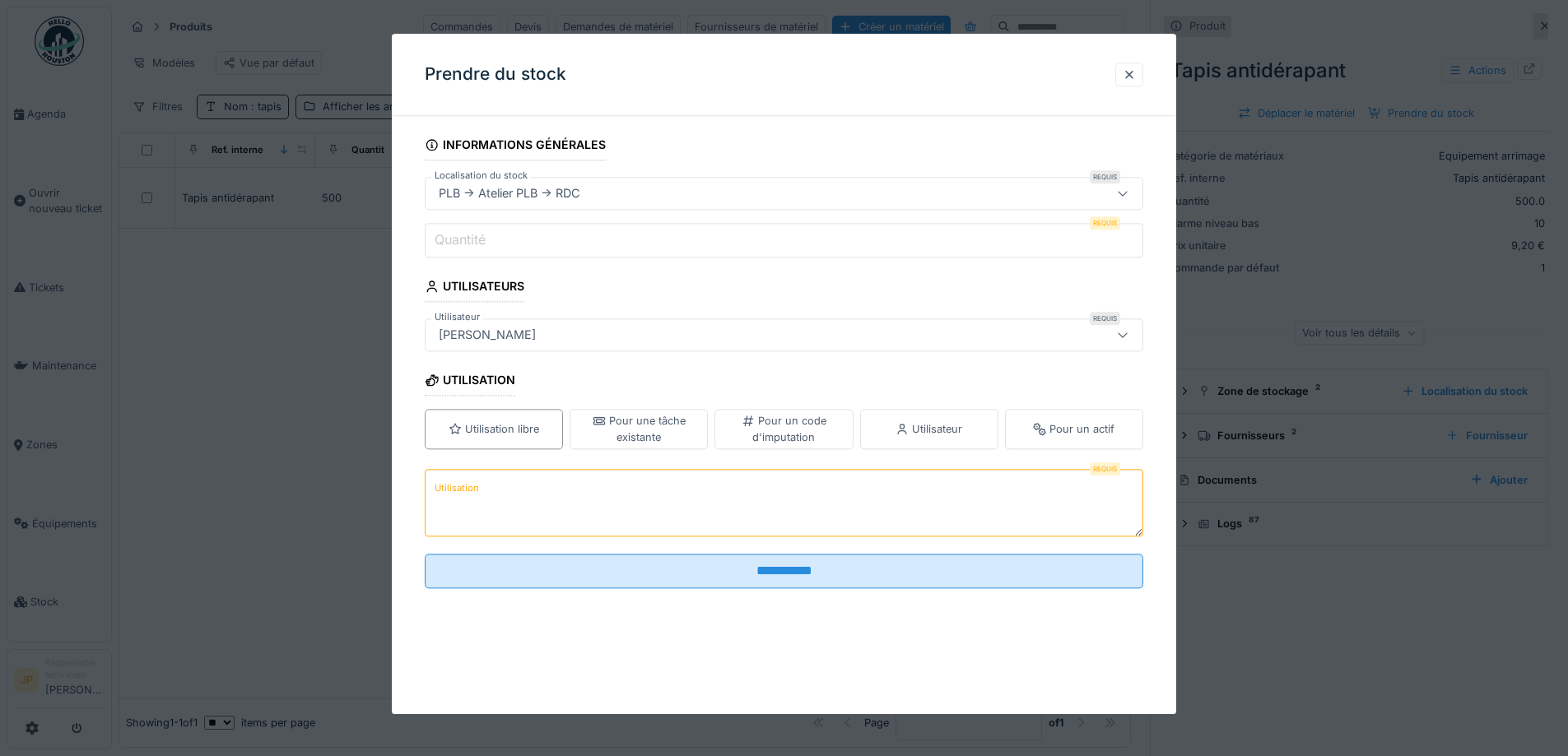
click at [557, 249] on input "Quantité" at bounding box center [784, 240] width 719 height 35
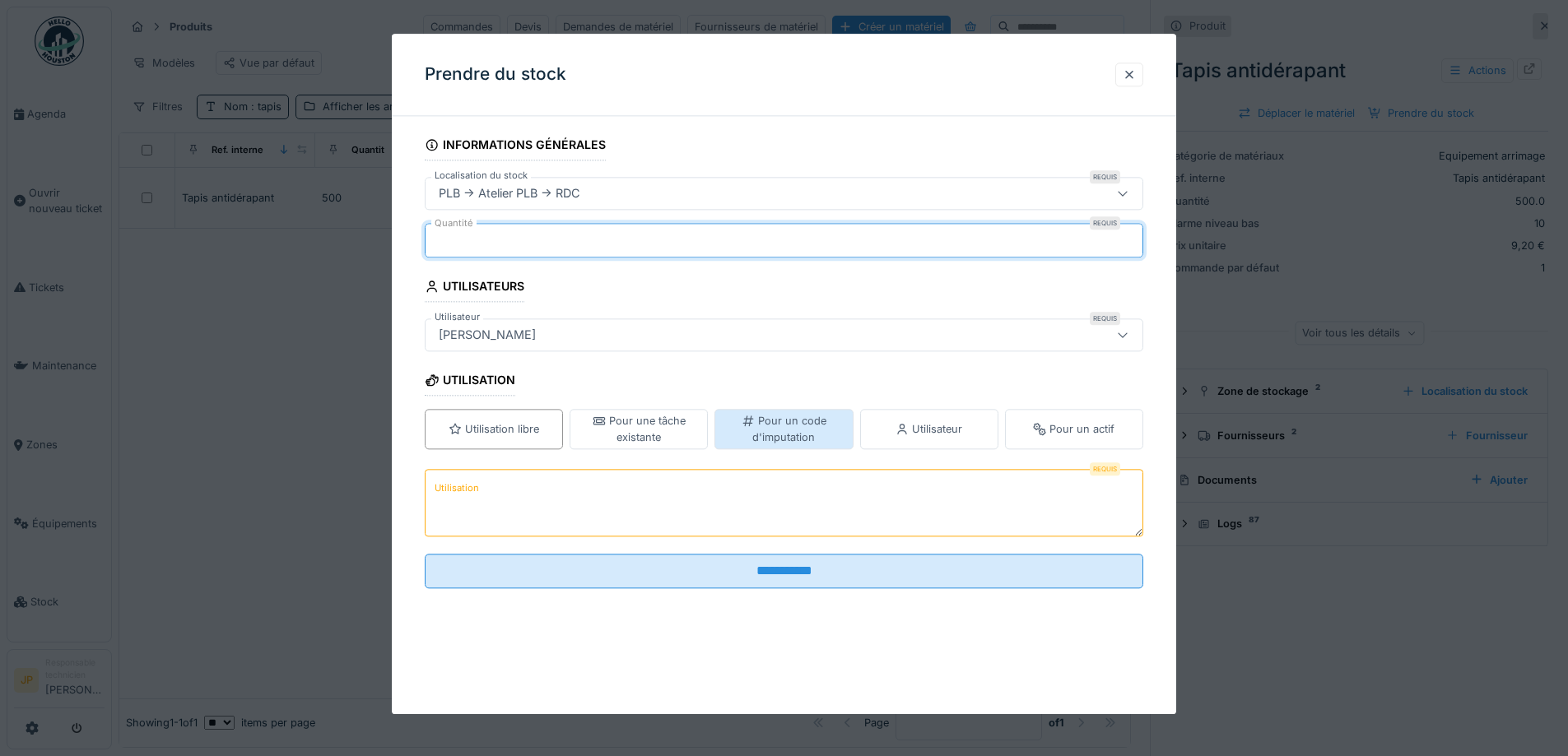
type input "*"
click at [821, 442] on div "Pour un code d'imputation" at bounding box center [783, 429] width 124 height 32
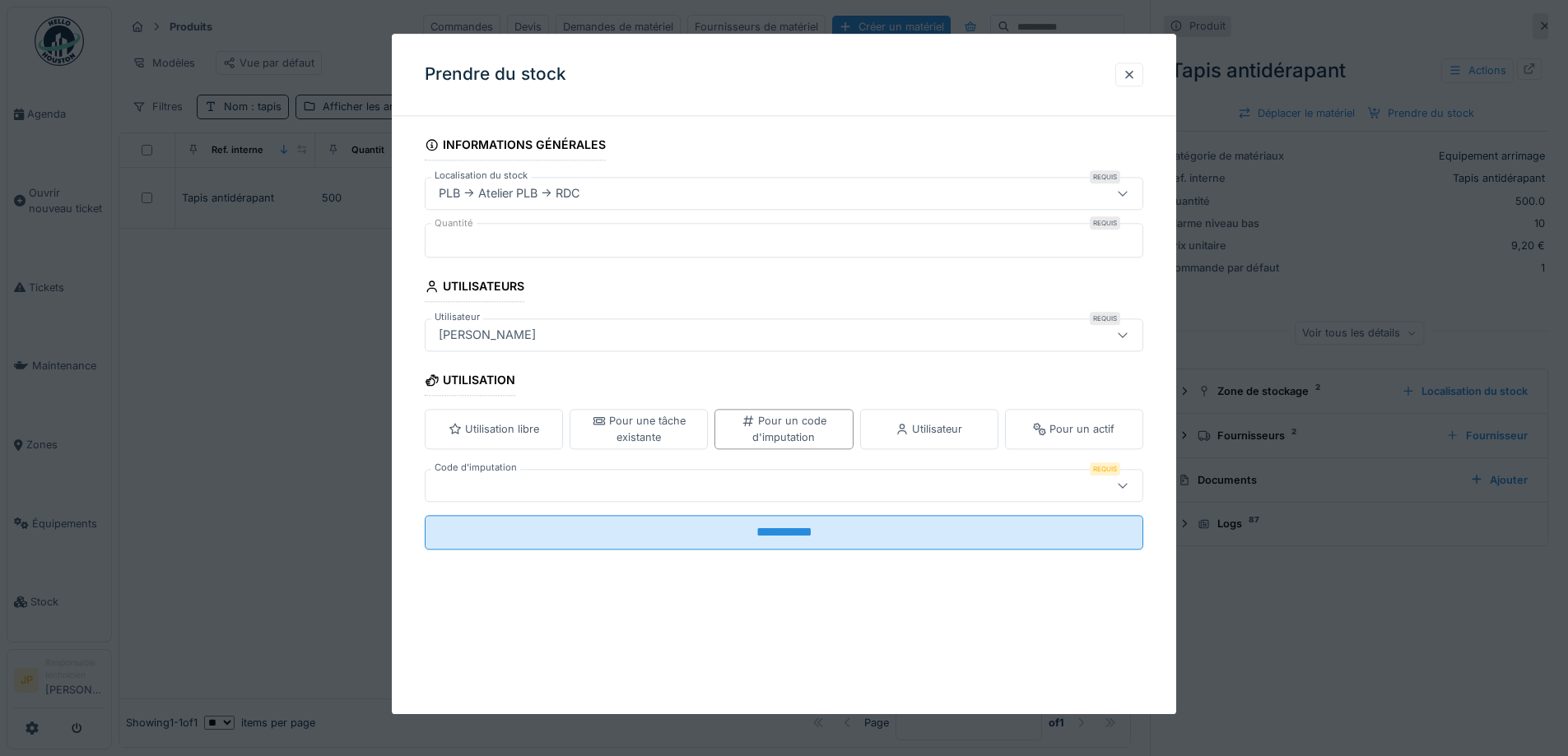
click at [644, 482] on div at bounding box center [742, 485] width 620 height 18
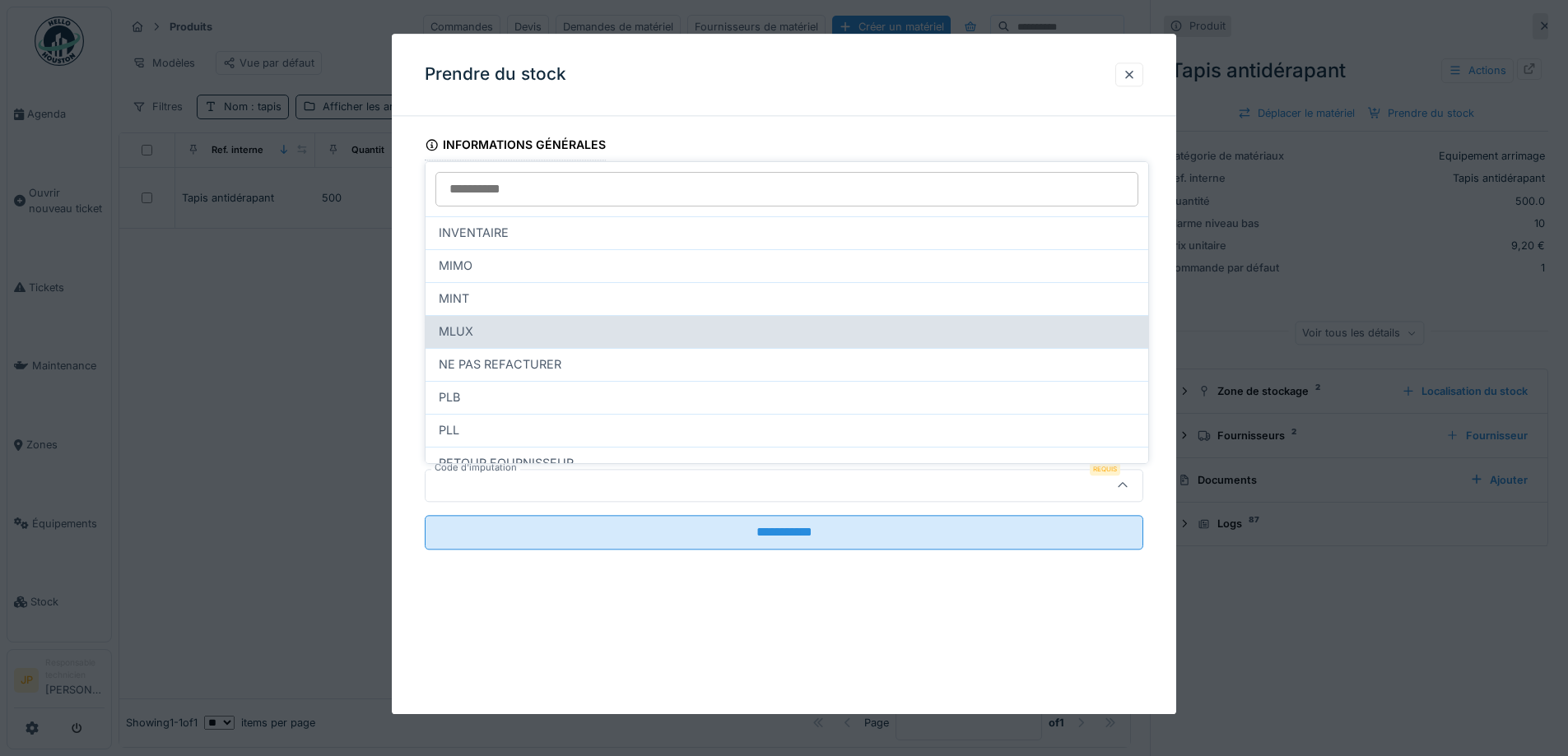
scroll to position [46, 0]
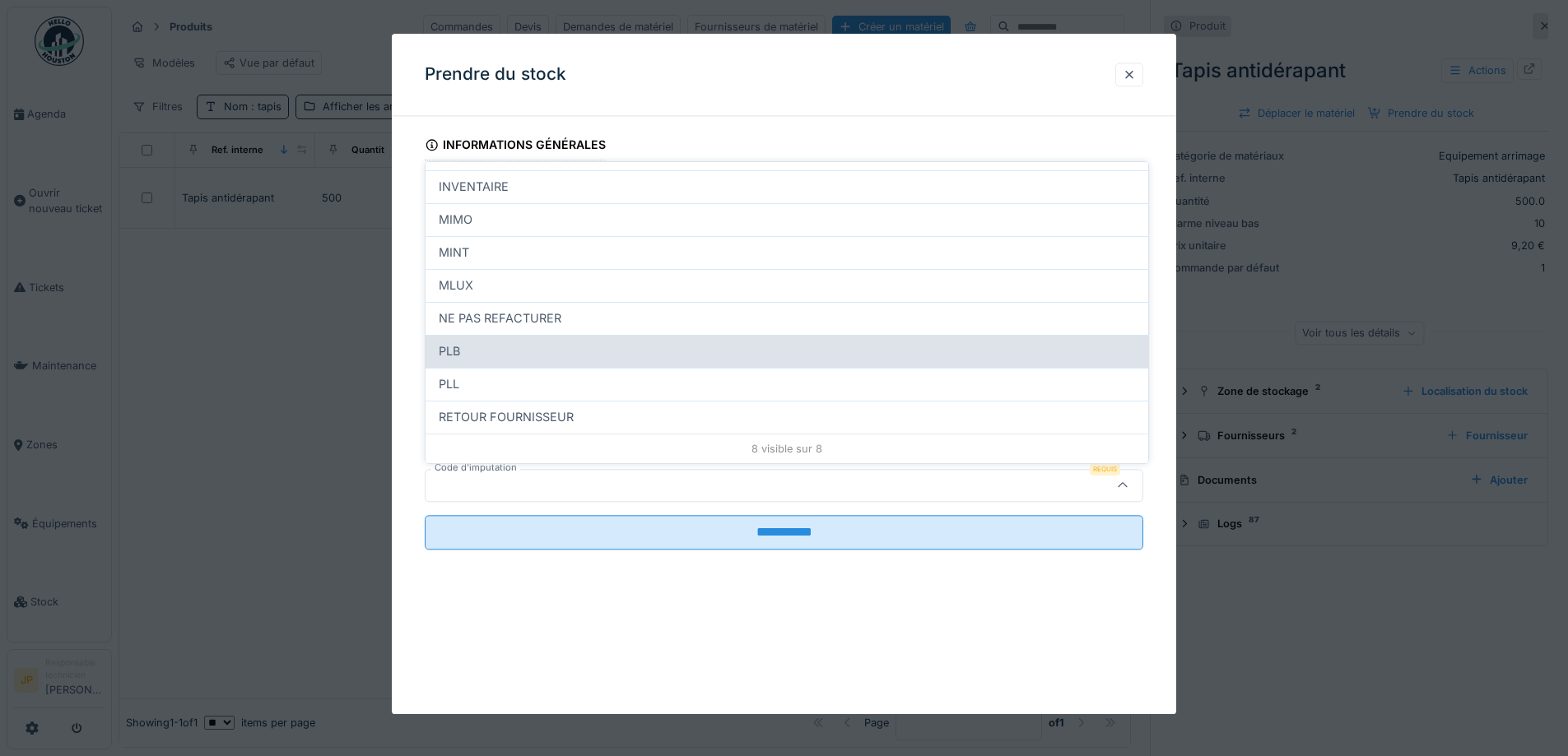
click at [554, 354] on div "PLB" at bounding box center [787, 351] width 697 height 18
type input "***"
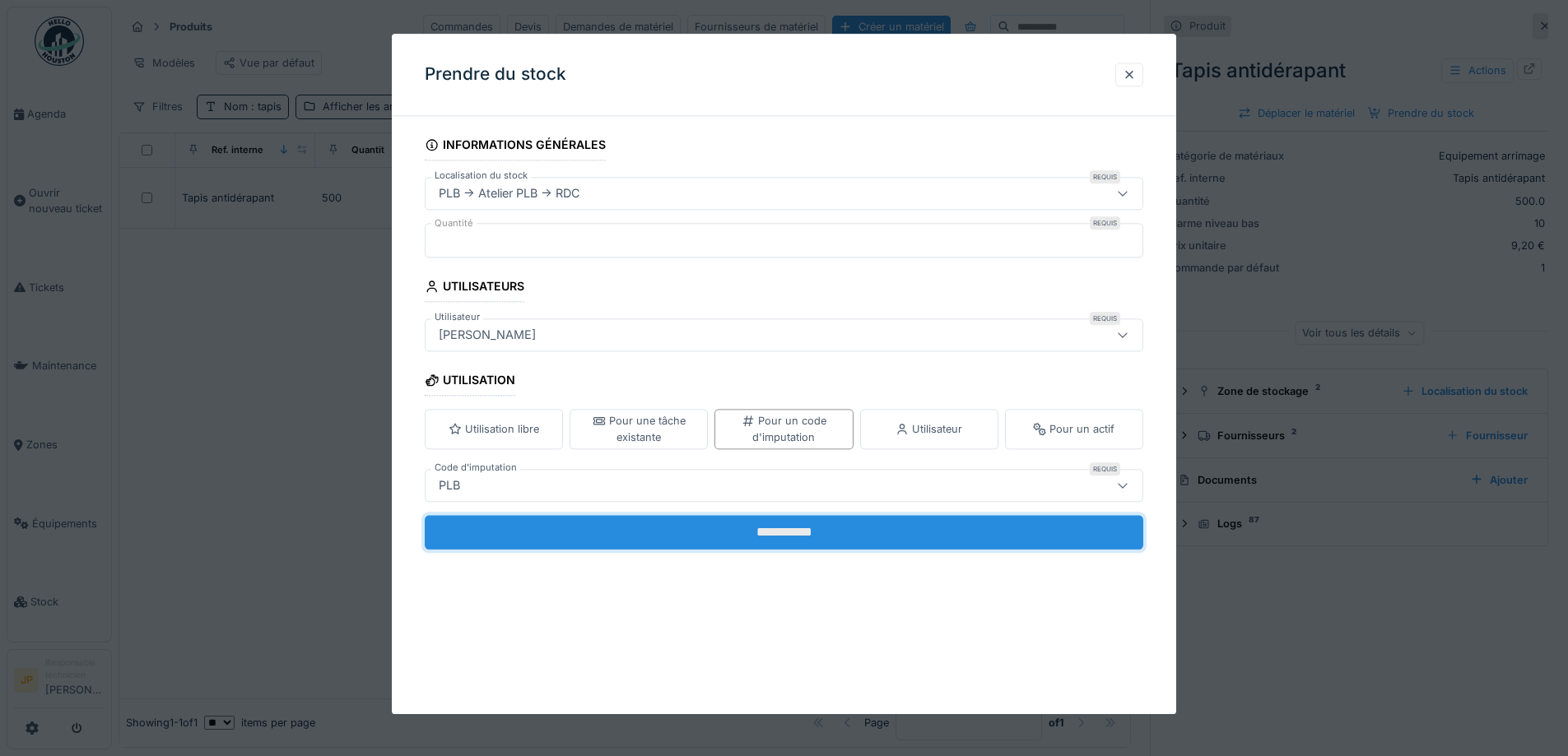
click at [800, 545] on input "**********" at bounding box center [784, 532] width 719 height 35
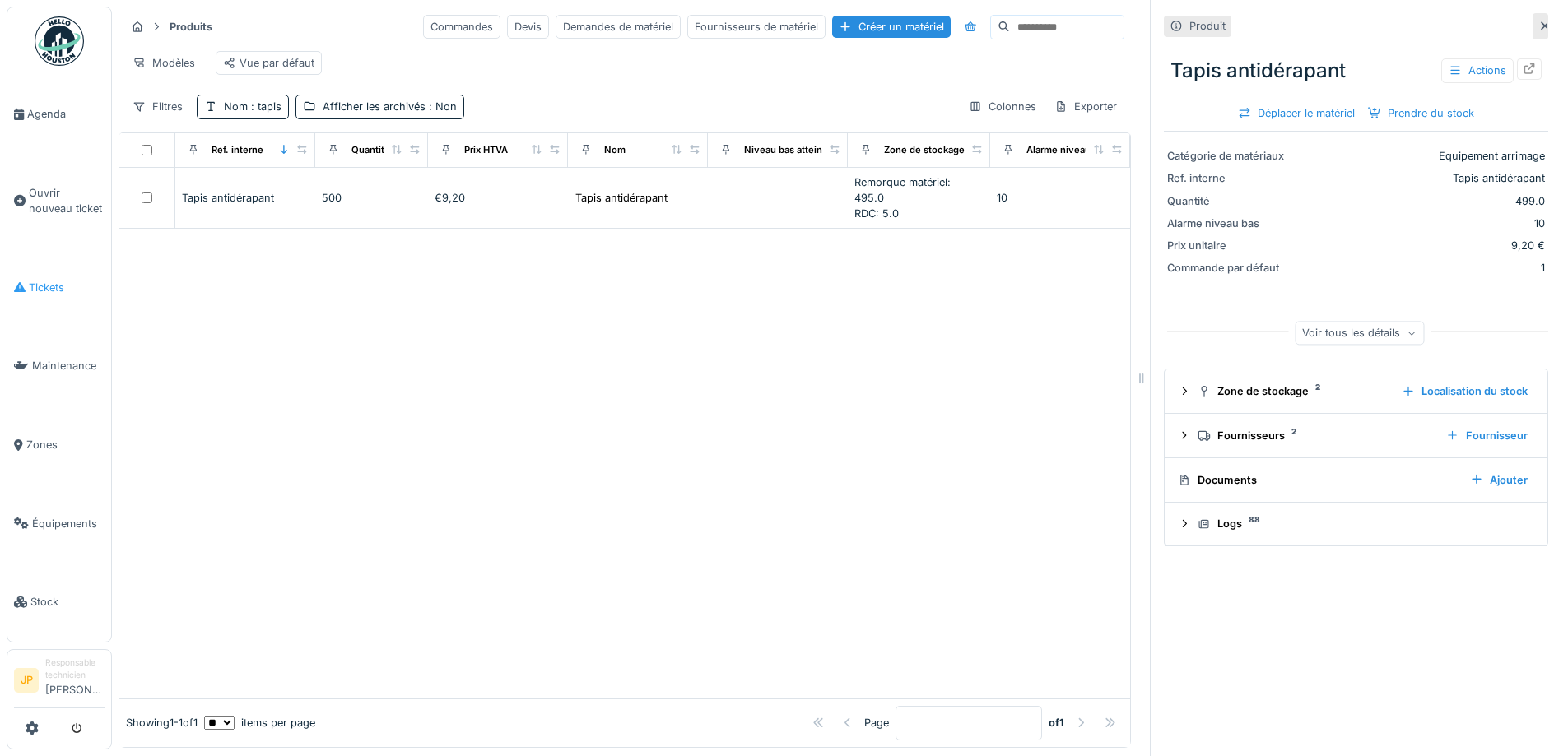
click at [59, 285] on span "Tickets" at bounding box center [66, 288] width 76 height 15
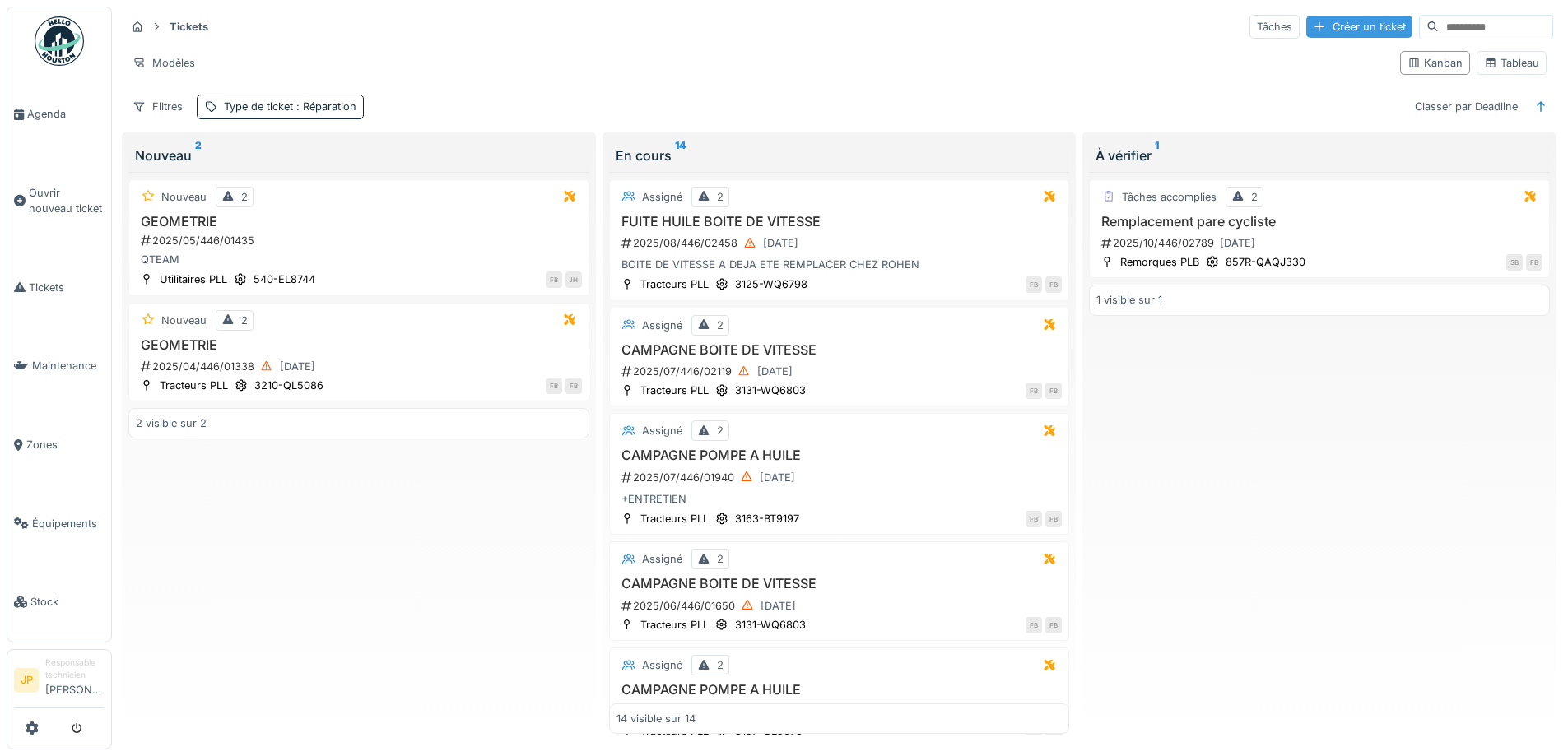
click at [1306, 23] on div "Créer un ticket" at bounding box center [1359, 26] width 107 height 22
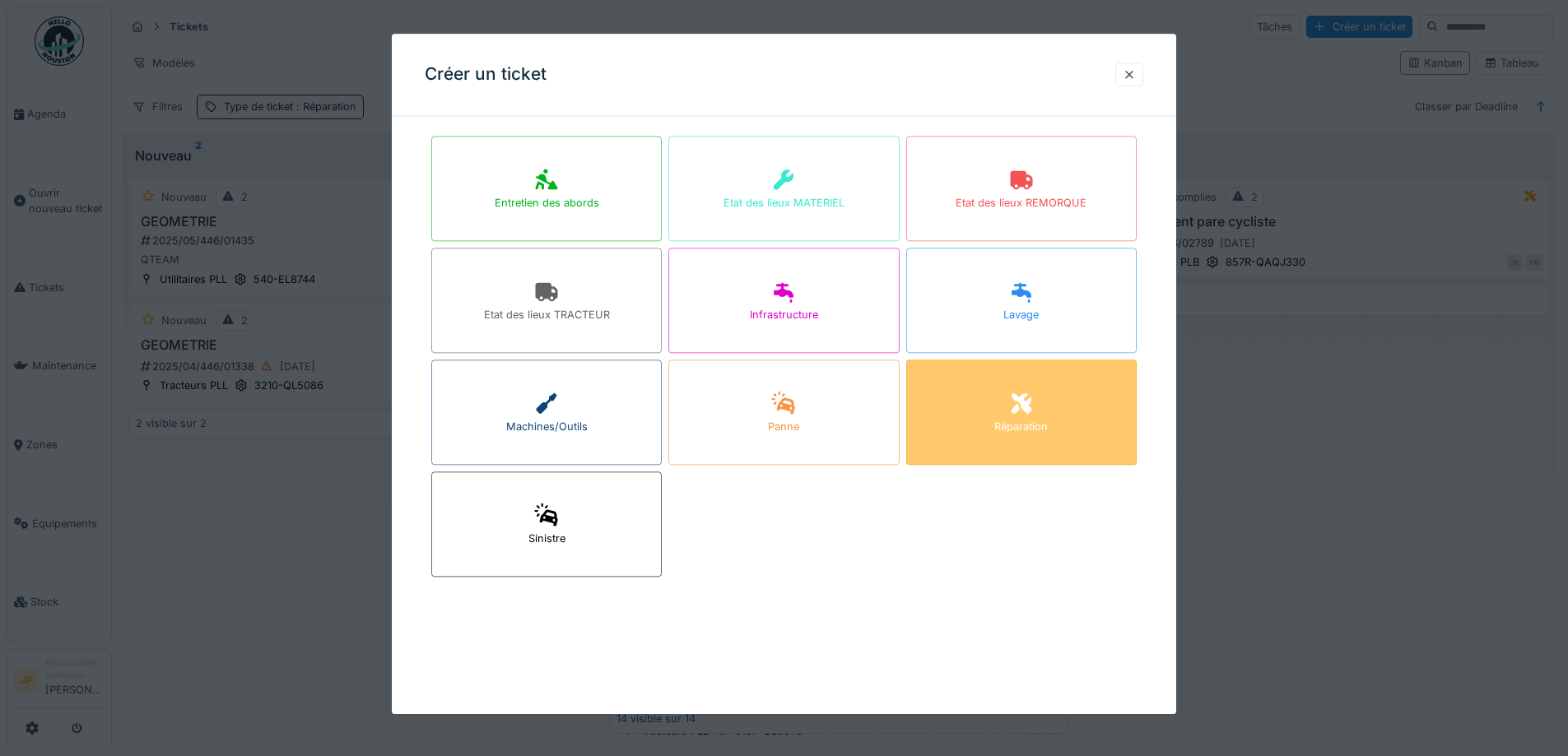
click at [1024, 436] on div "Réparation" at bounding box center [1021, 413] width 230 height 106
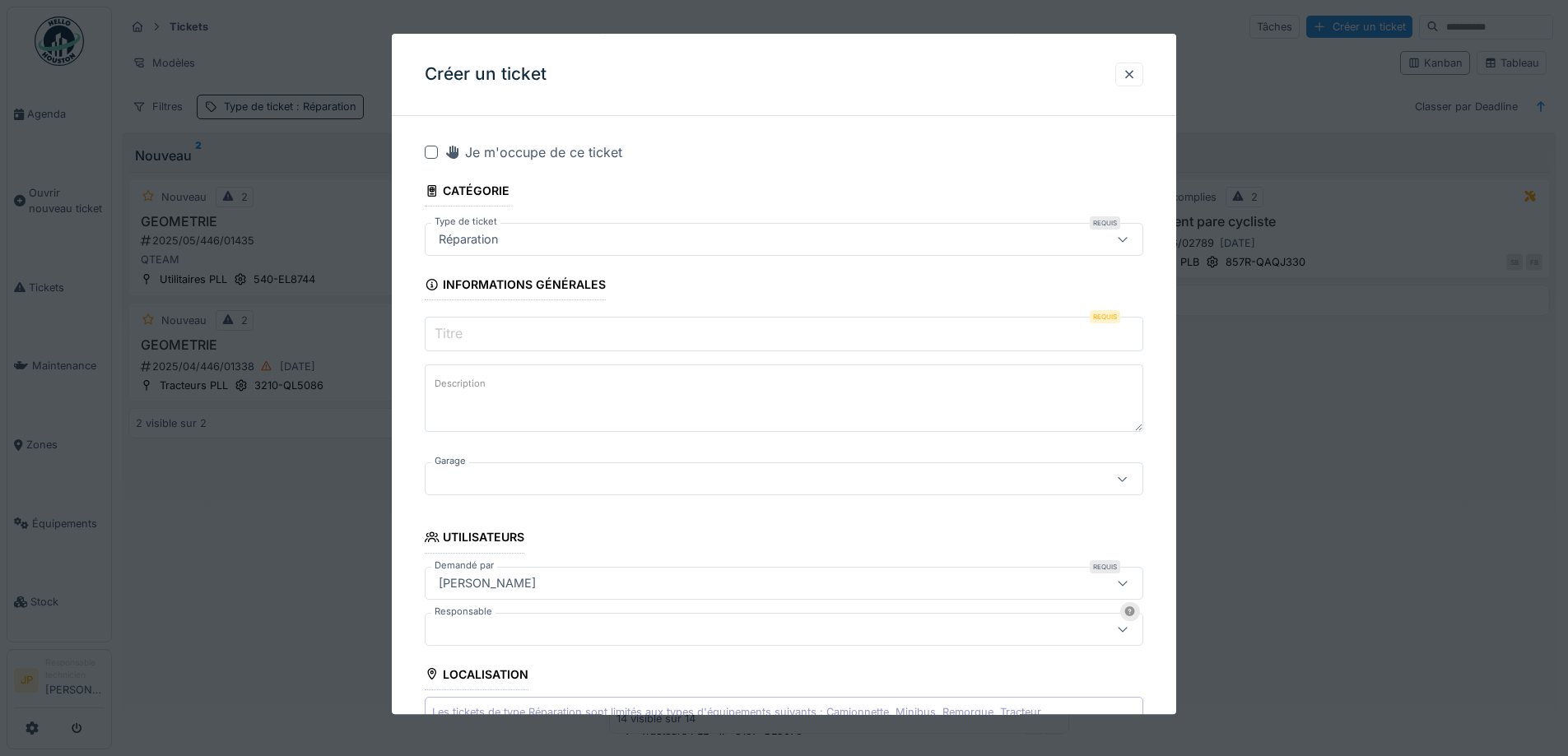
drag, startPoint x: 494, startPoint y: 333, endPoint x: 616, endPoint y: 342, distance: 122.3
click at [496, 333] on input "Titre" at bounding box center [784, 335] width 719 height 35
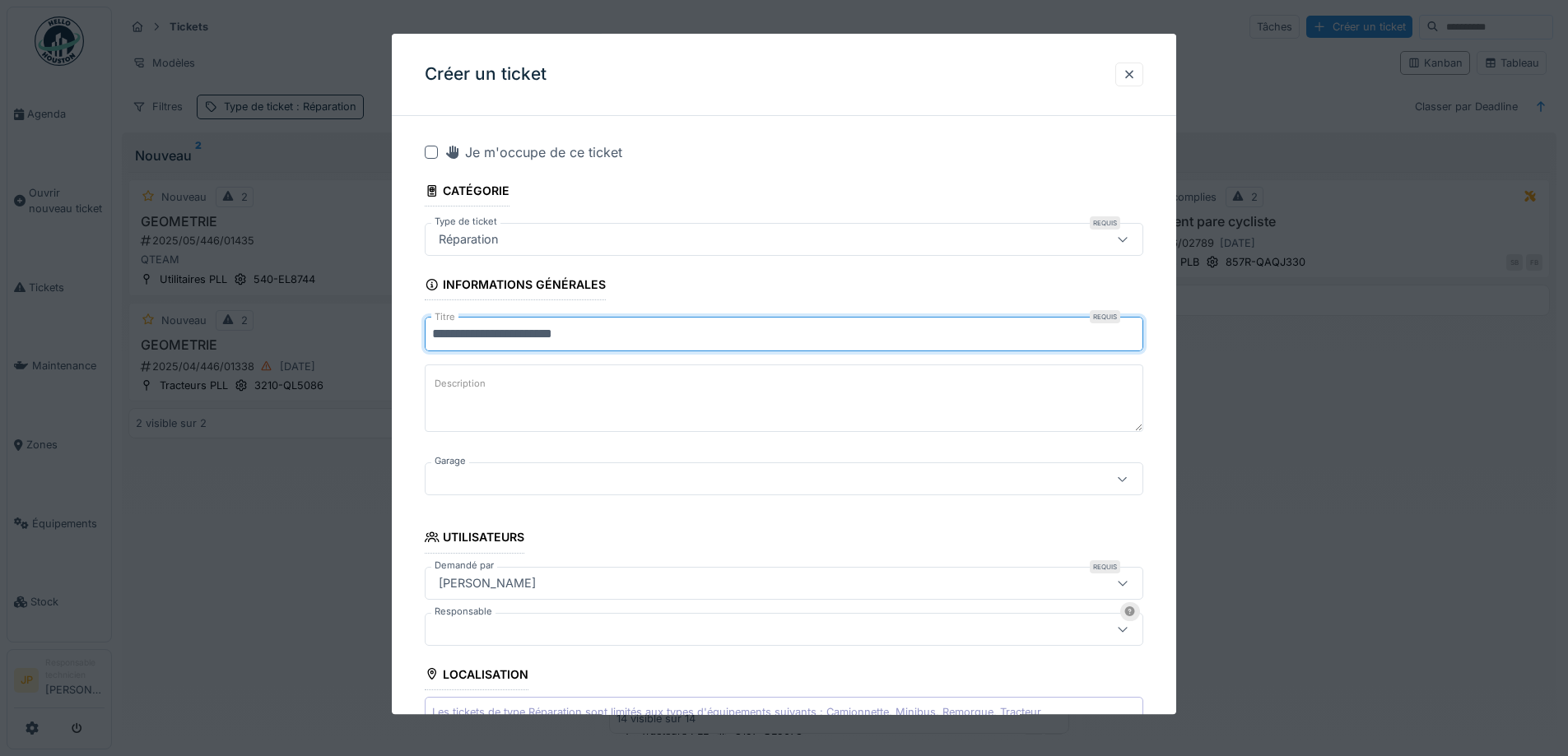
type input "**********"
click at [472, 492] on div at bounding box center [784, 480] width 719 height 33
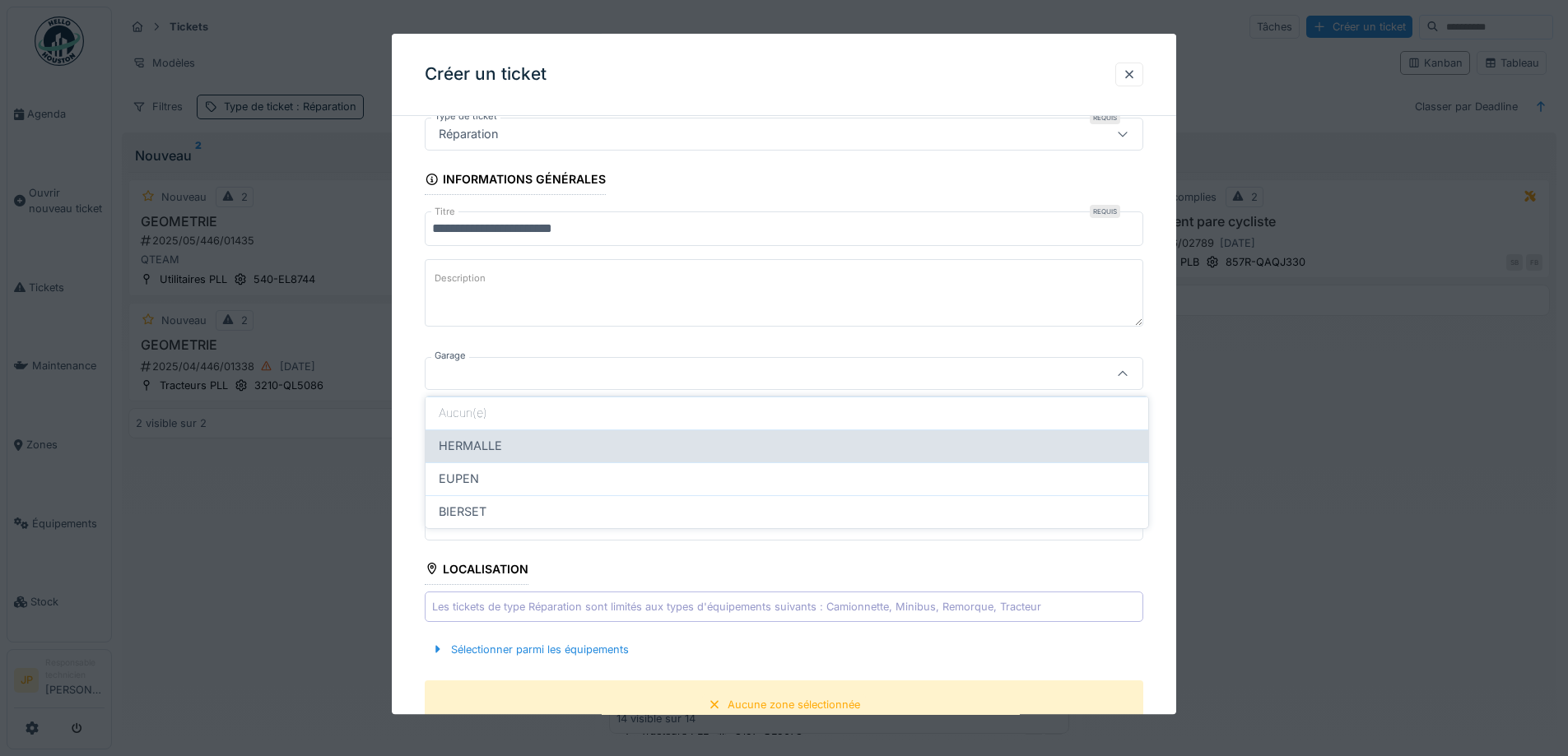
click at [485, 445] on span "HERMALLE" at bounding box center [470, 445] width 63 height 18
type input "********"
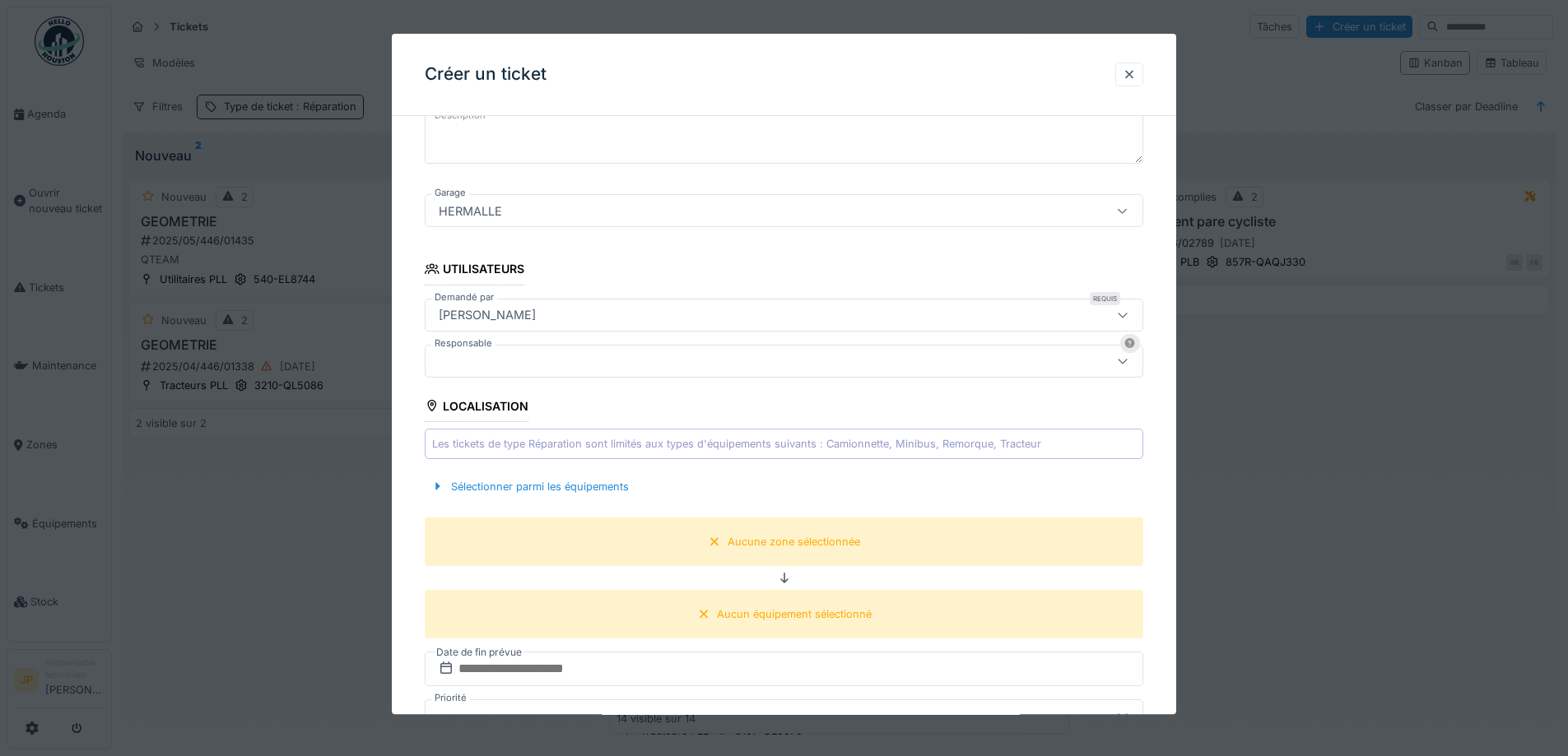
scroll to position [270, 0]
click at [528, 484] on div "Sélectionner parmi les équipements" at bounding box center [531, 484] width 211 height 22
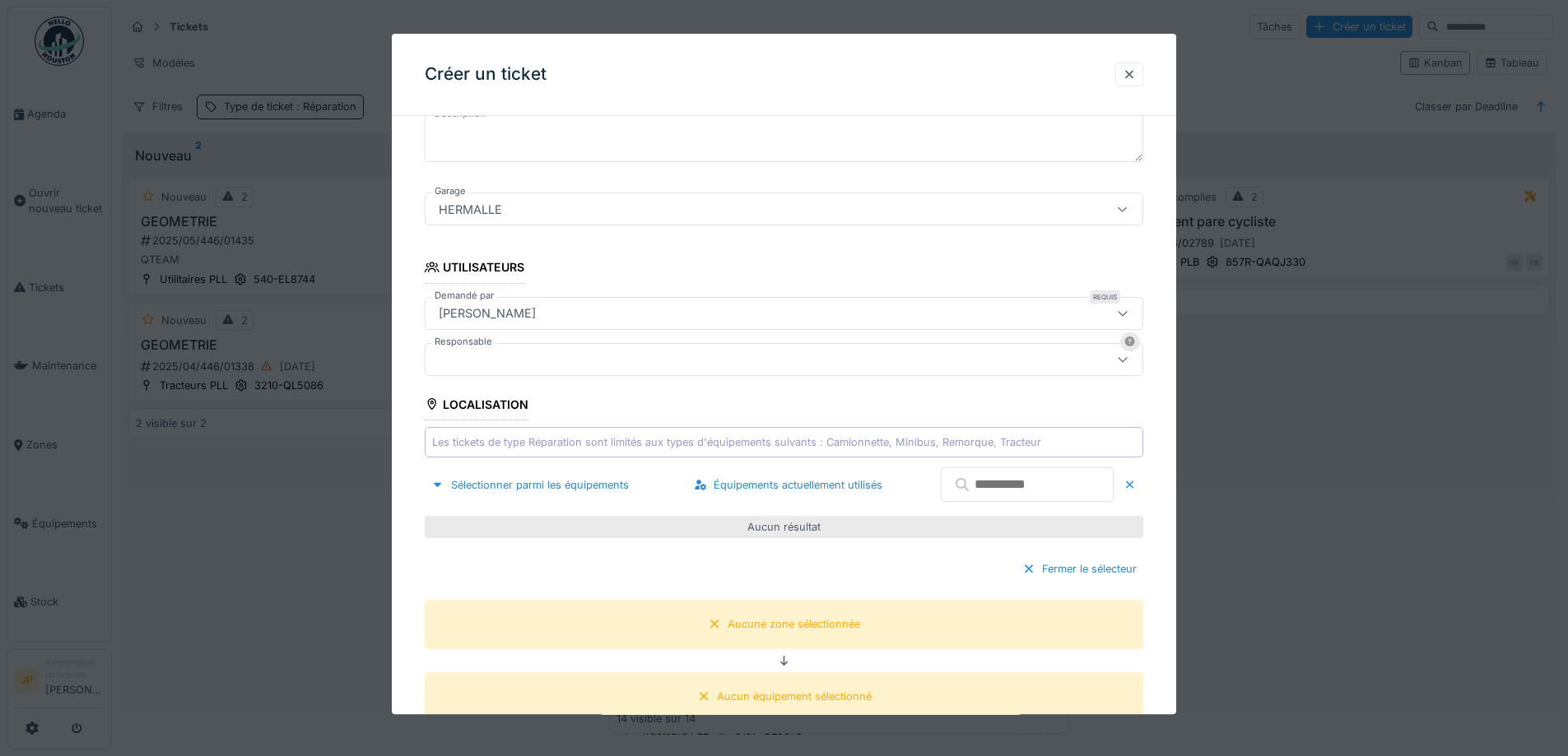
click at [990, 483] on input "text" at bounding box center [1027, 485] width 173 height 35
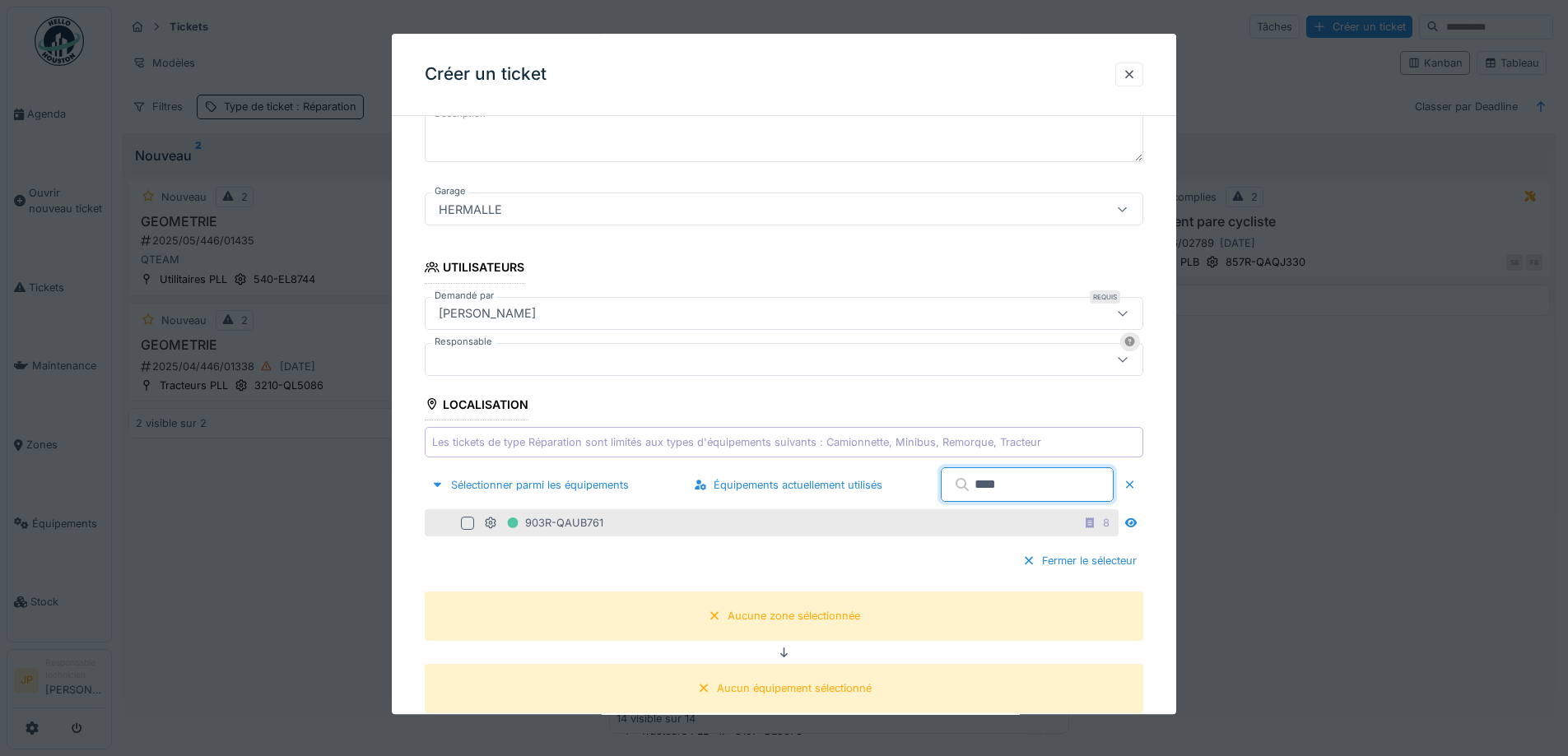
type input "****"
click at [470, 517] on div at bounding box center [470, 524] width 20 height 13
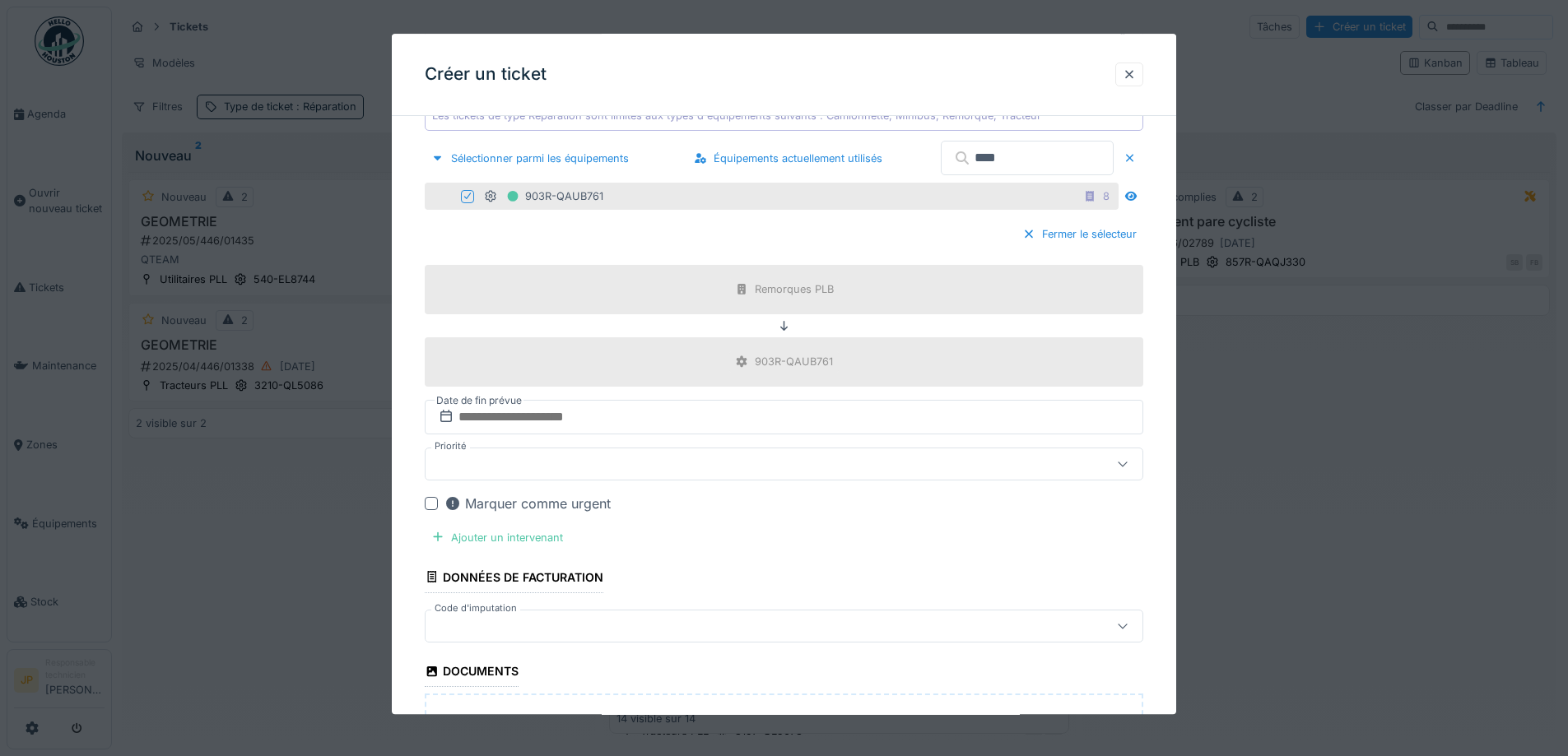
scroll to position [599, 0]
click at [553, 404] on input "text" at bounding box center [784, 414] width 719 height 35
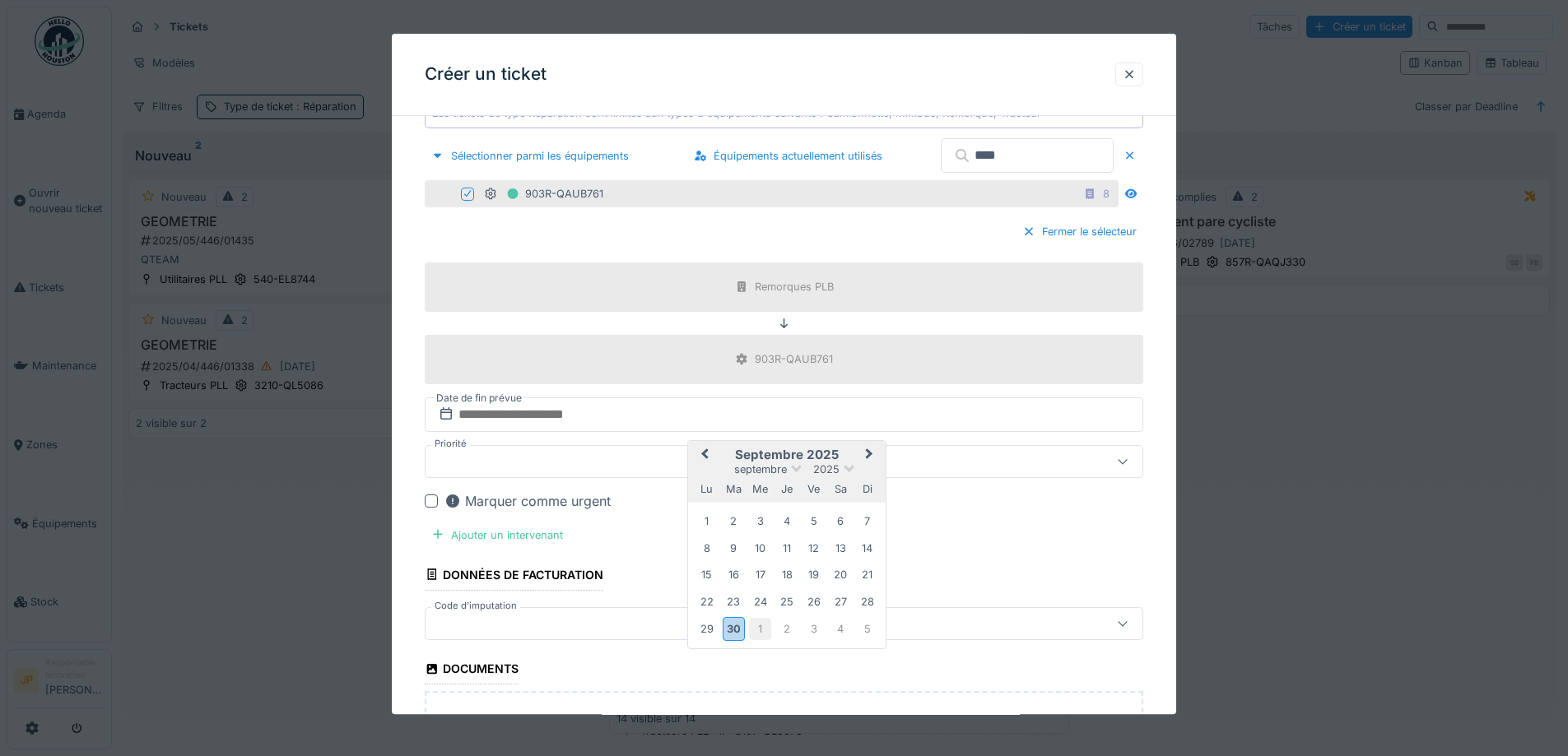
click at [764, 627] on div "1" at bounding box center [759, 628] width 22 height 22
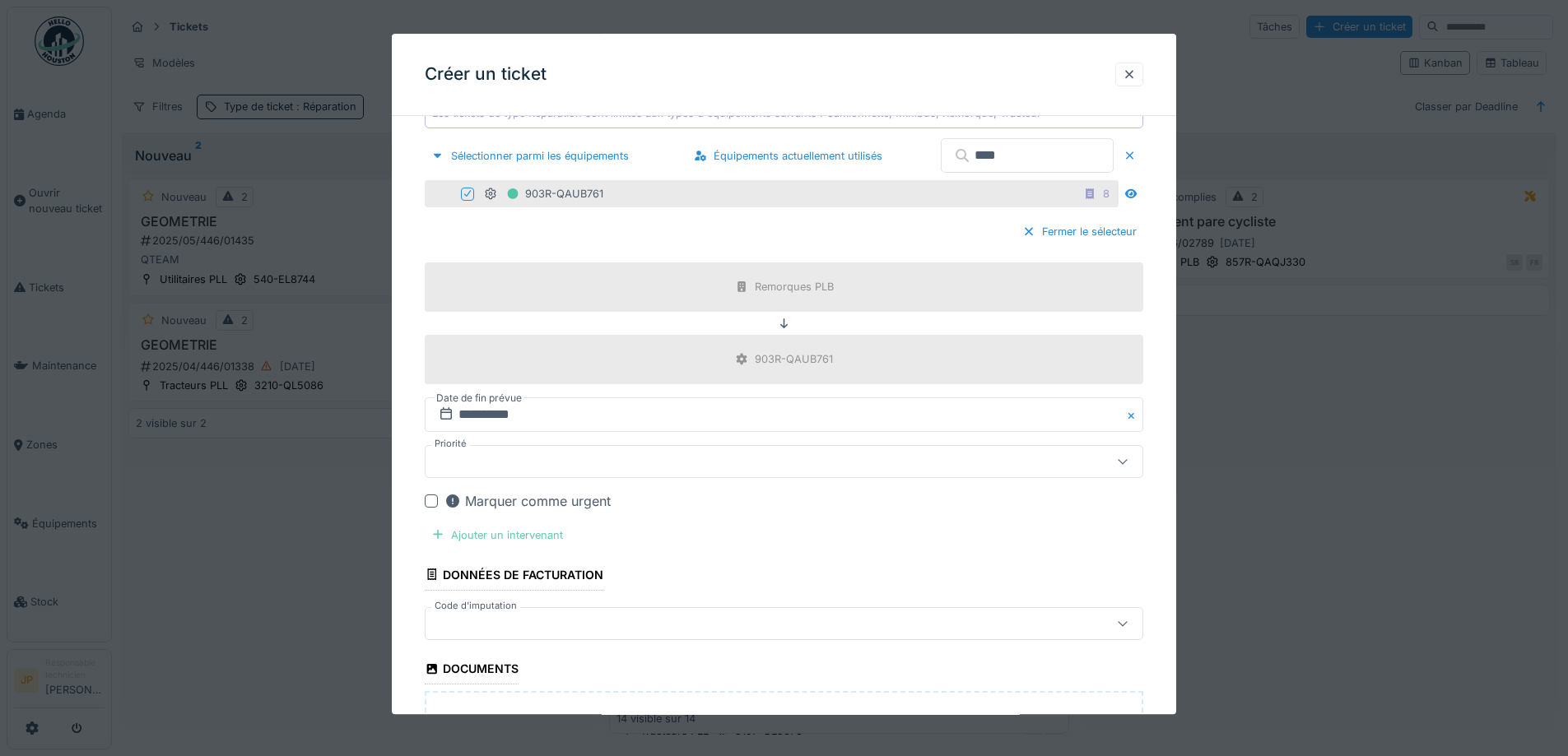
click at [518, 539] on div "Ajouter un intervenant" at bounding box center [497, 534] width 145 height 22
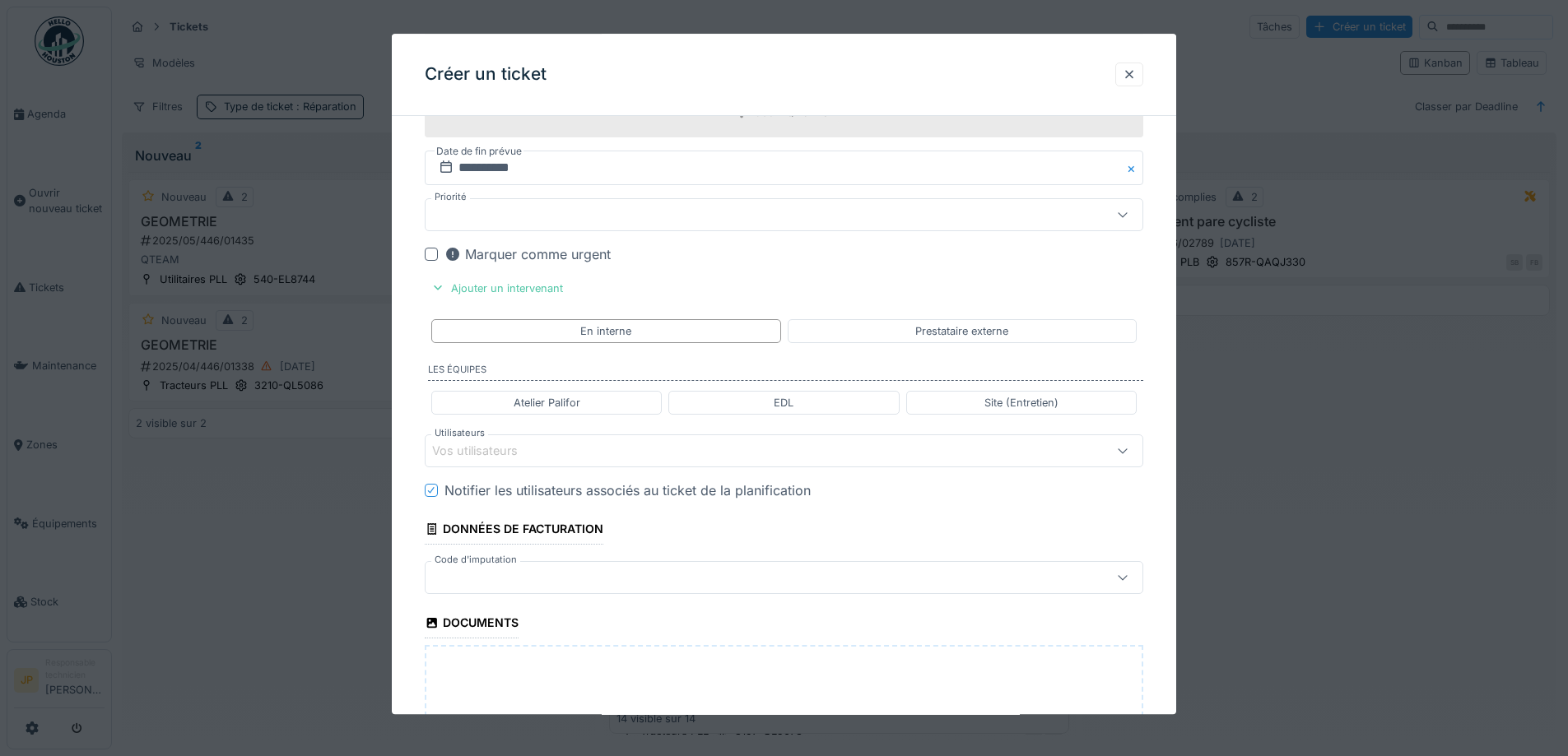
click at [536, 465] on div "Vos utilisateurs" at bounding box center [784, 451] width 719 height 33
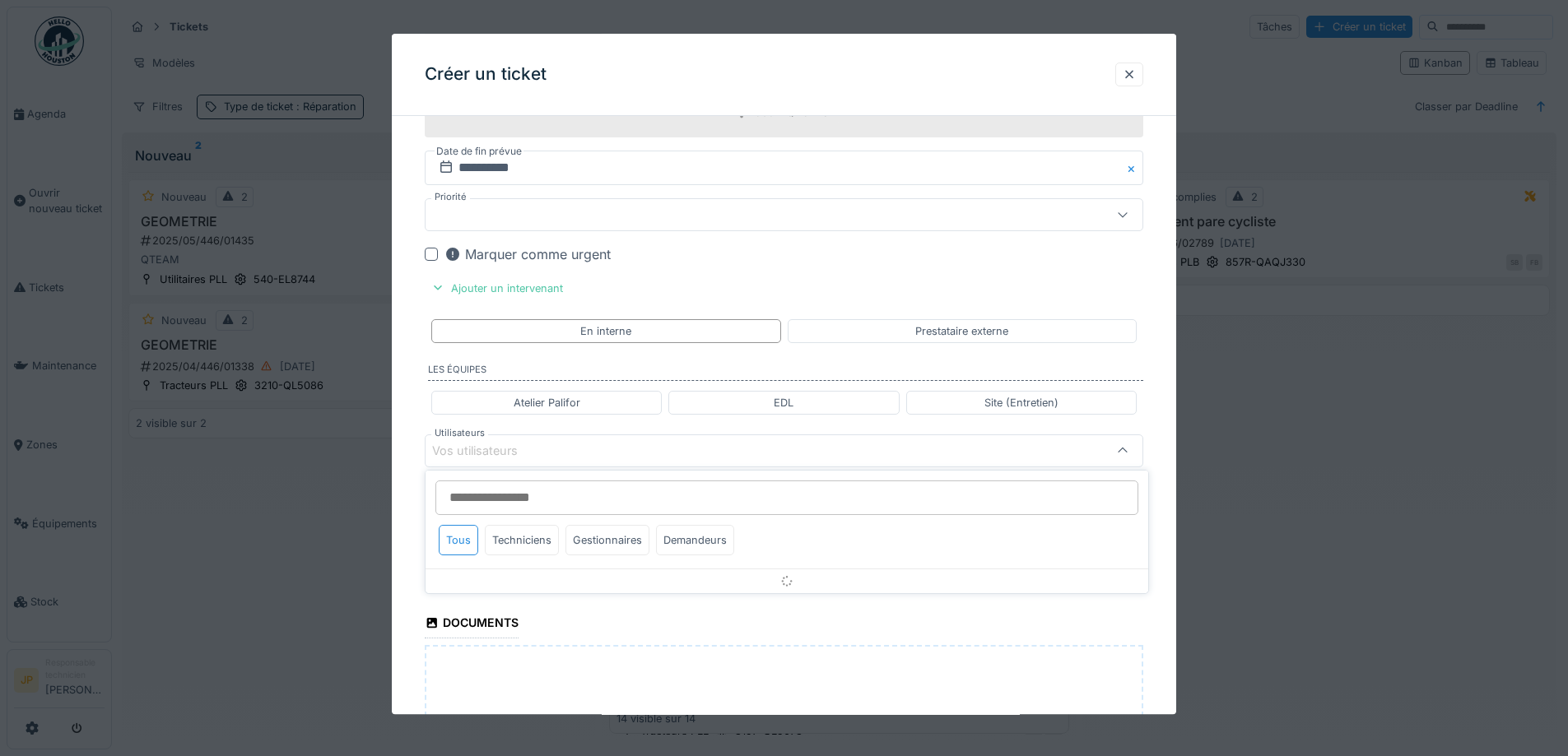
scroll to position [922, 0]
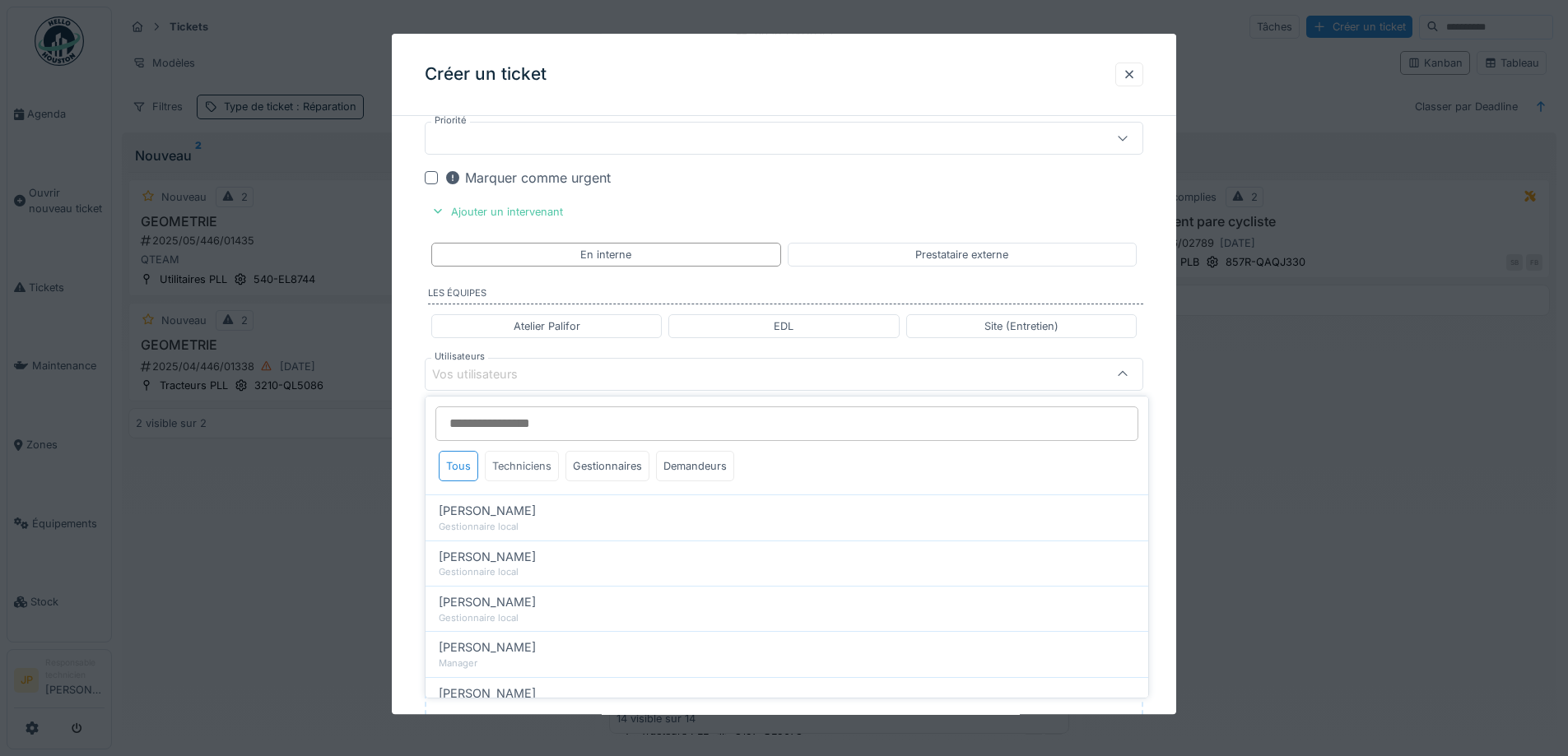
click at [535, 465] on div "Techniciens" at bounding box center [521, 466] width 74 height 31
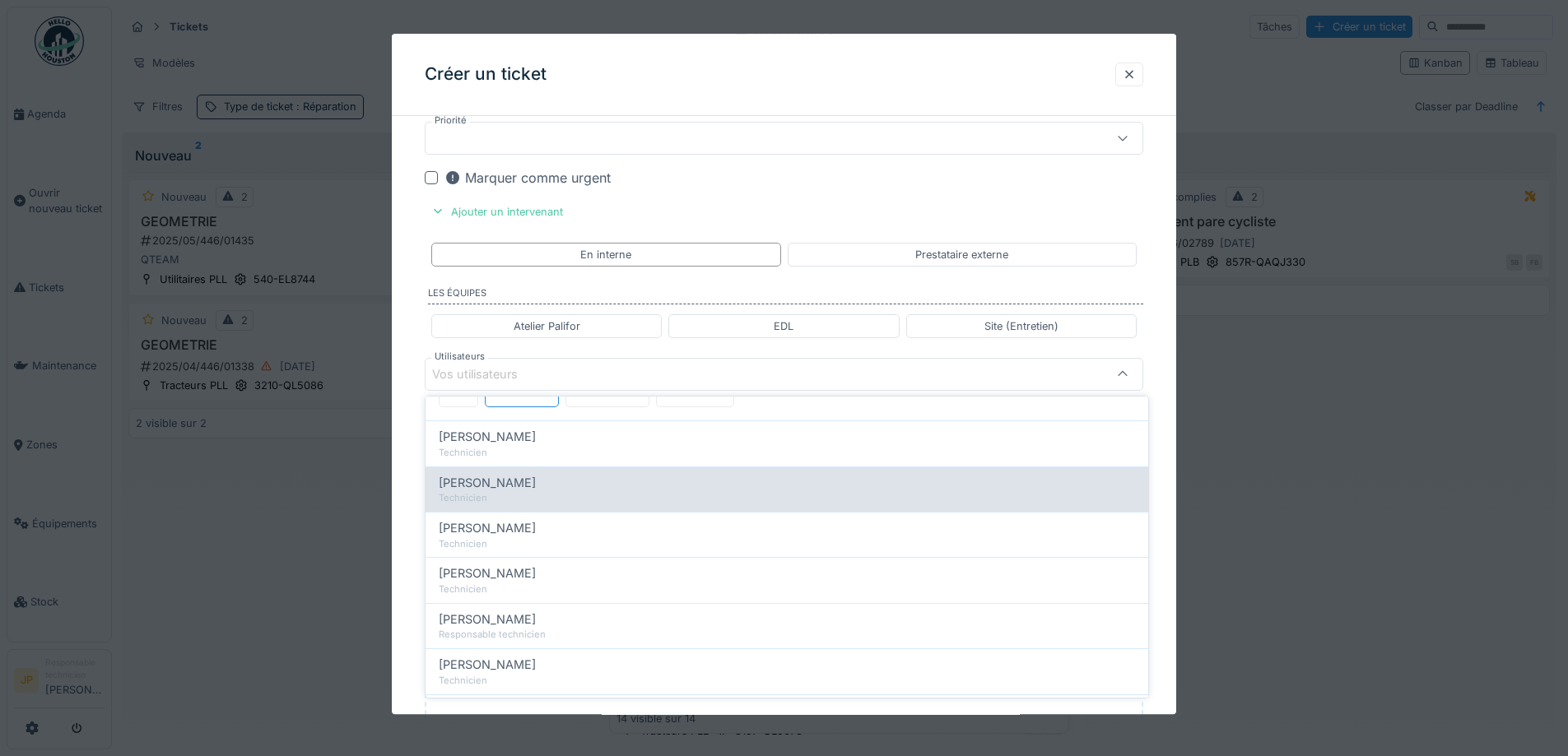
scroll to position [146, 0]
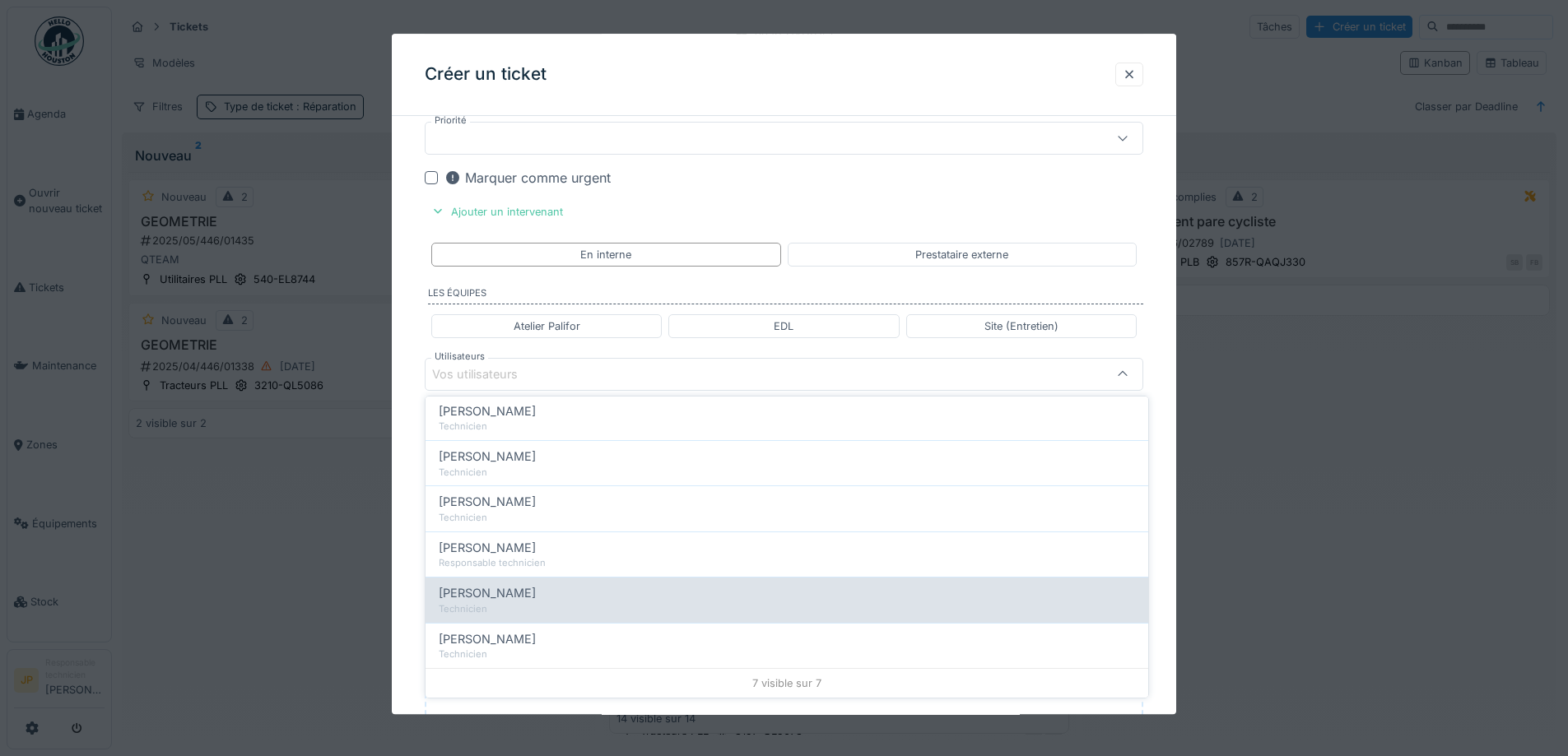
click at [529, 602] on div "Technicien" at bounding box center [787, 609] width 697 height 14
type input "*****"
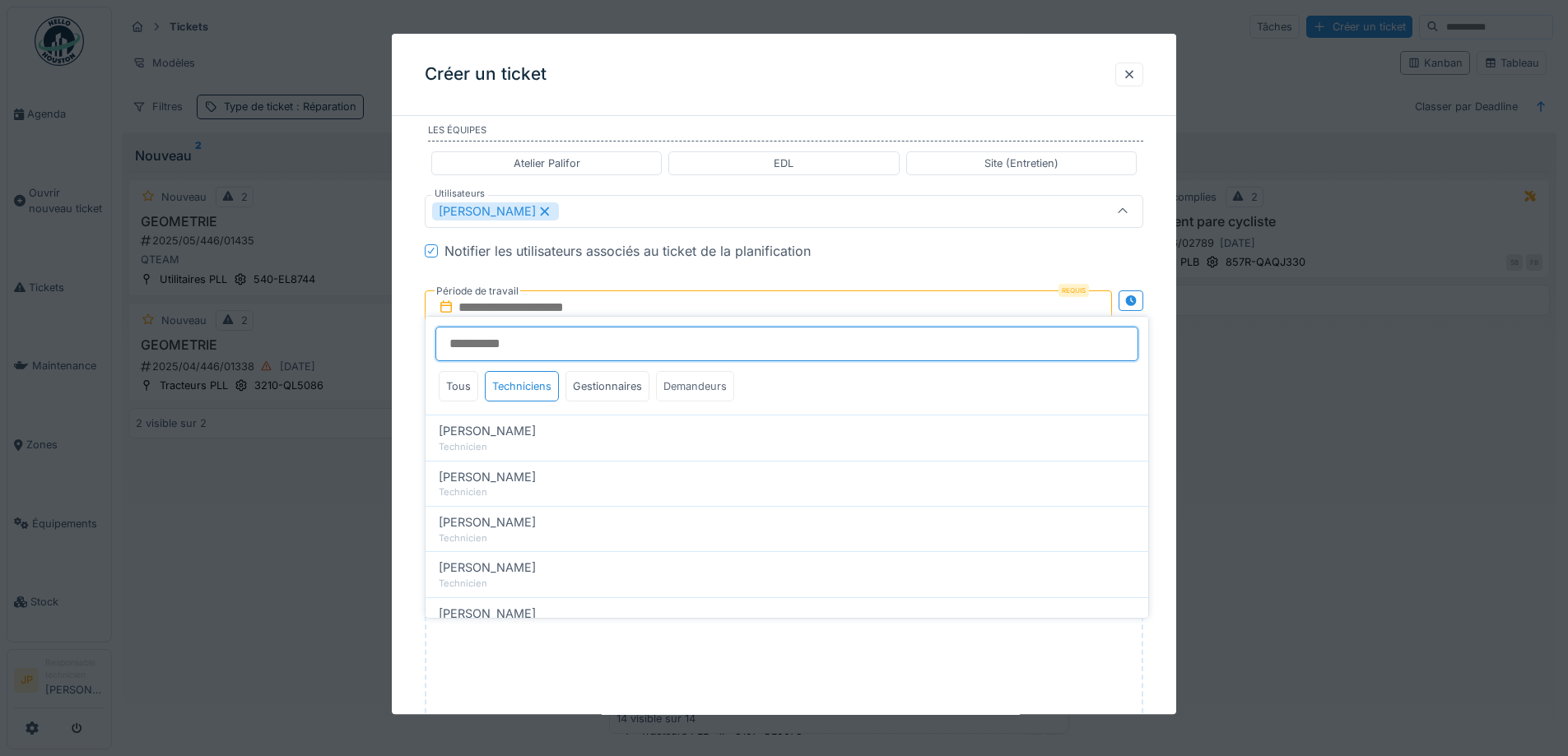
scroll to position [1087, 0]
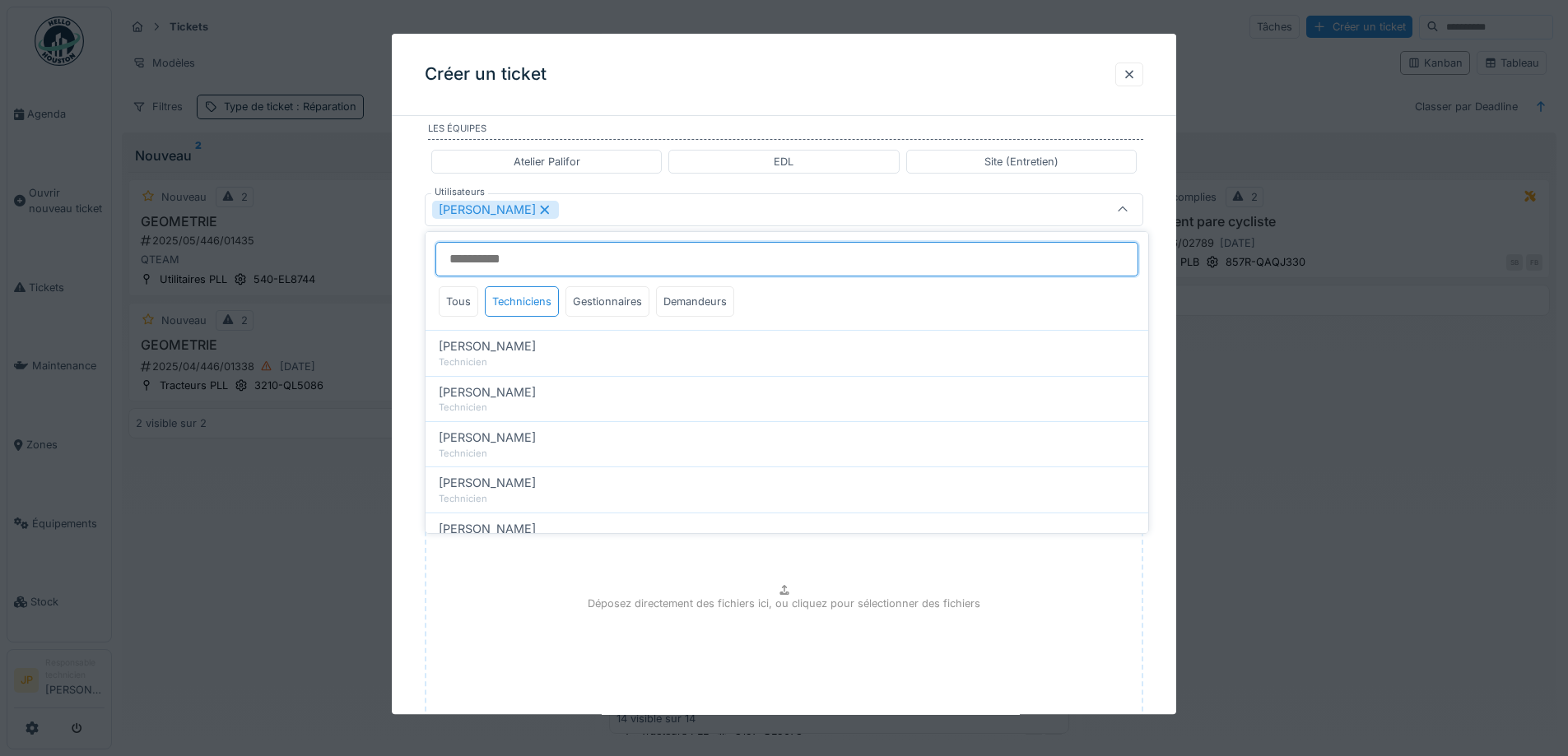
click at [663, 252] on input "Utilisateurs" at bounding box center [787, 259] width 702 height 35
click at [686, 207] on div "[PERSON_NAME]" at bounding box center [742, 209] width 620 height 18
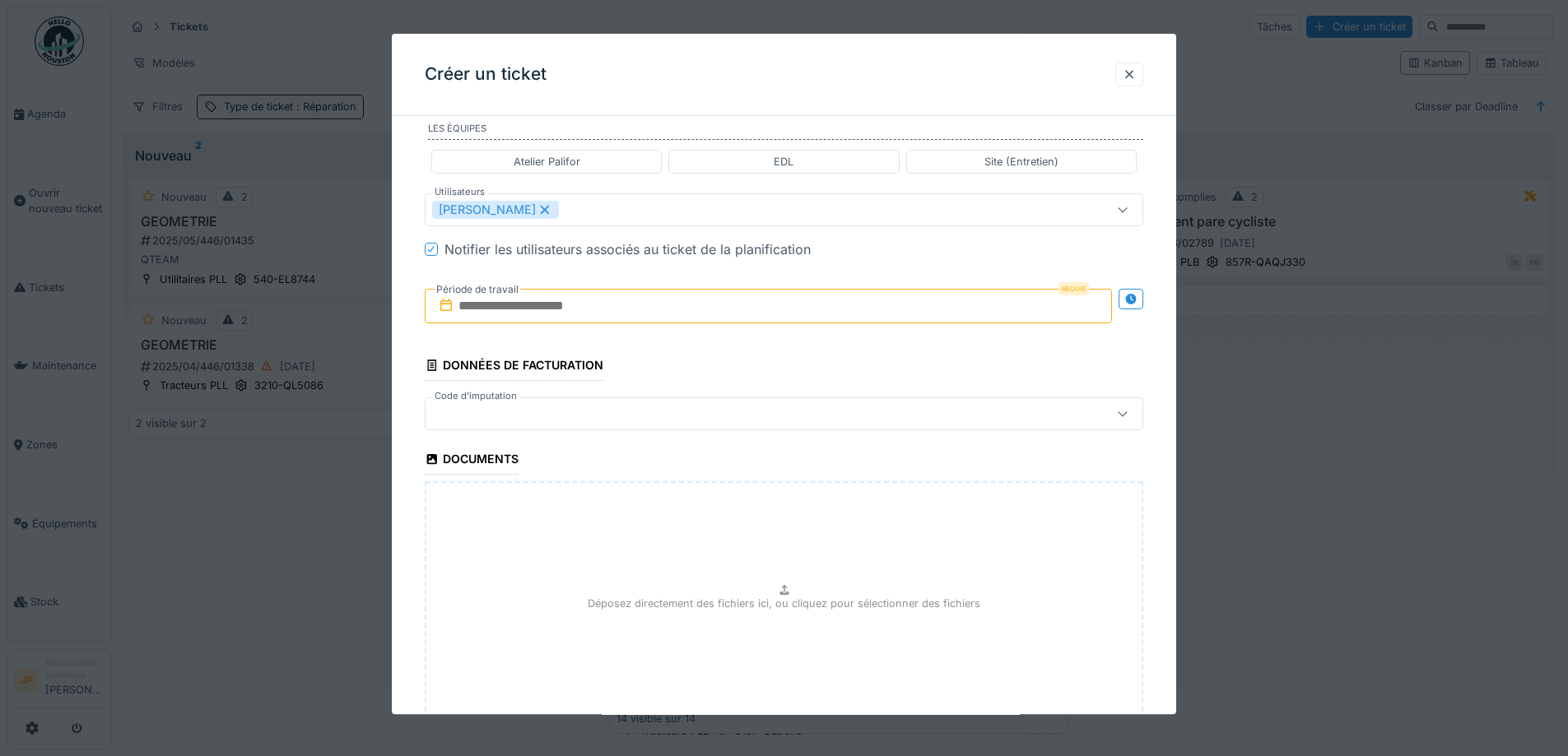
click at [596, 307] on input "text" at bounding box center [769, 306] width 687 height 35
drag, startPoint x: 712, startPoint y: 518, endPoint x: 737, endPoint y: 523, distance: 25.5
click at [712, 518] on div "30" at bounding box center [718, 521] width 22 height 24
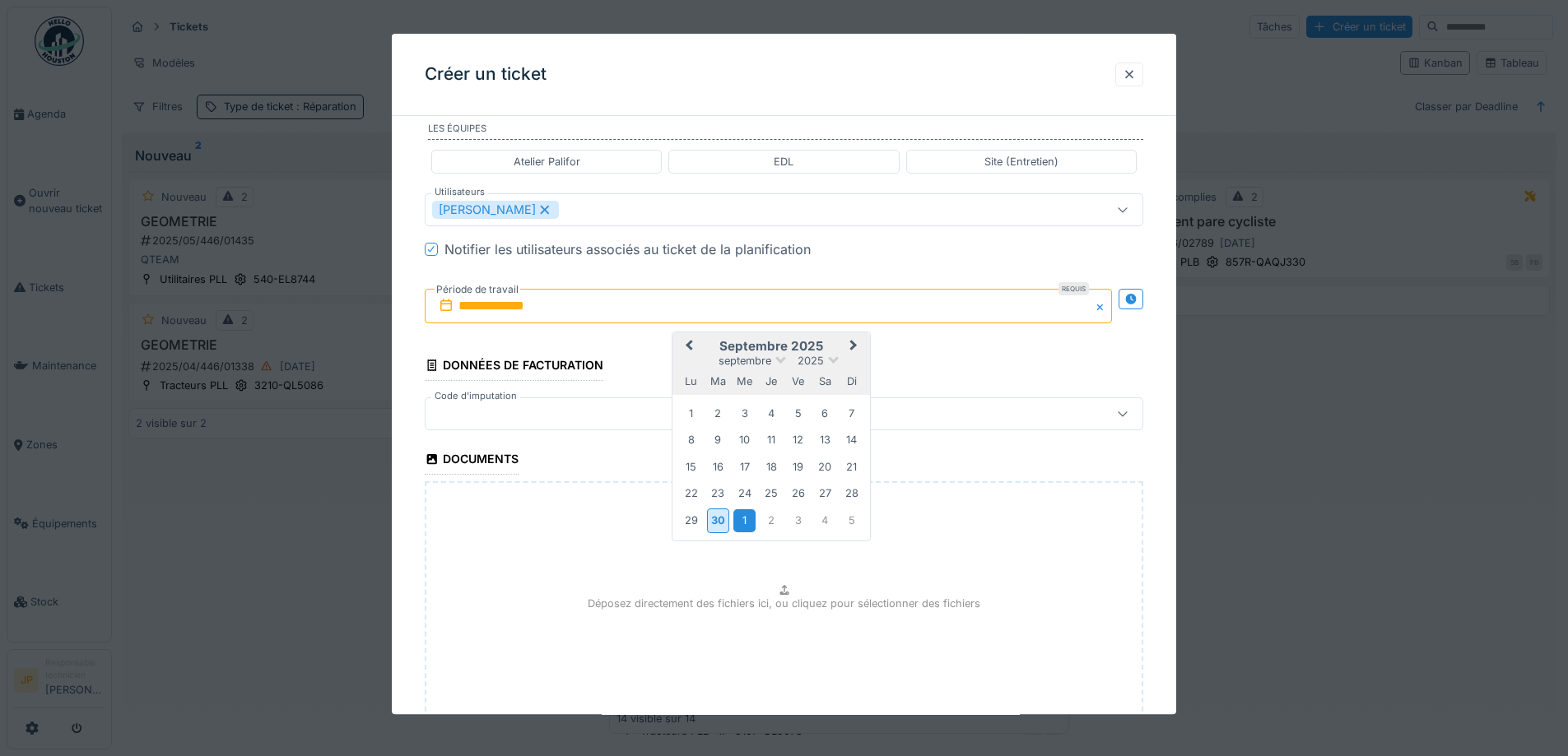
click at [737, 523] on div "1" at bounding box center [744, 521] width 22 height 22
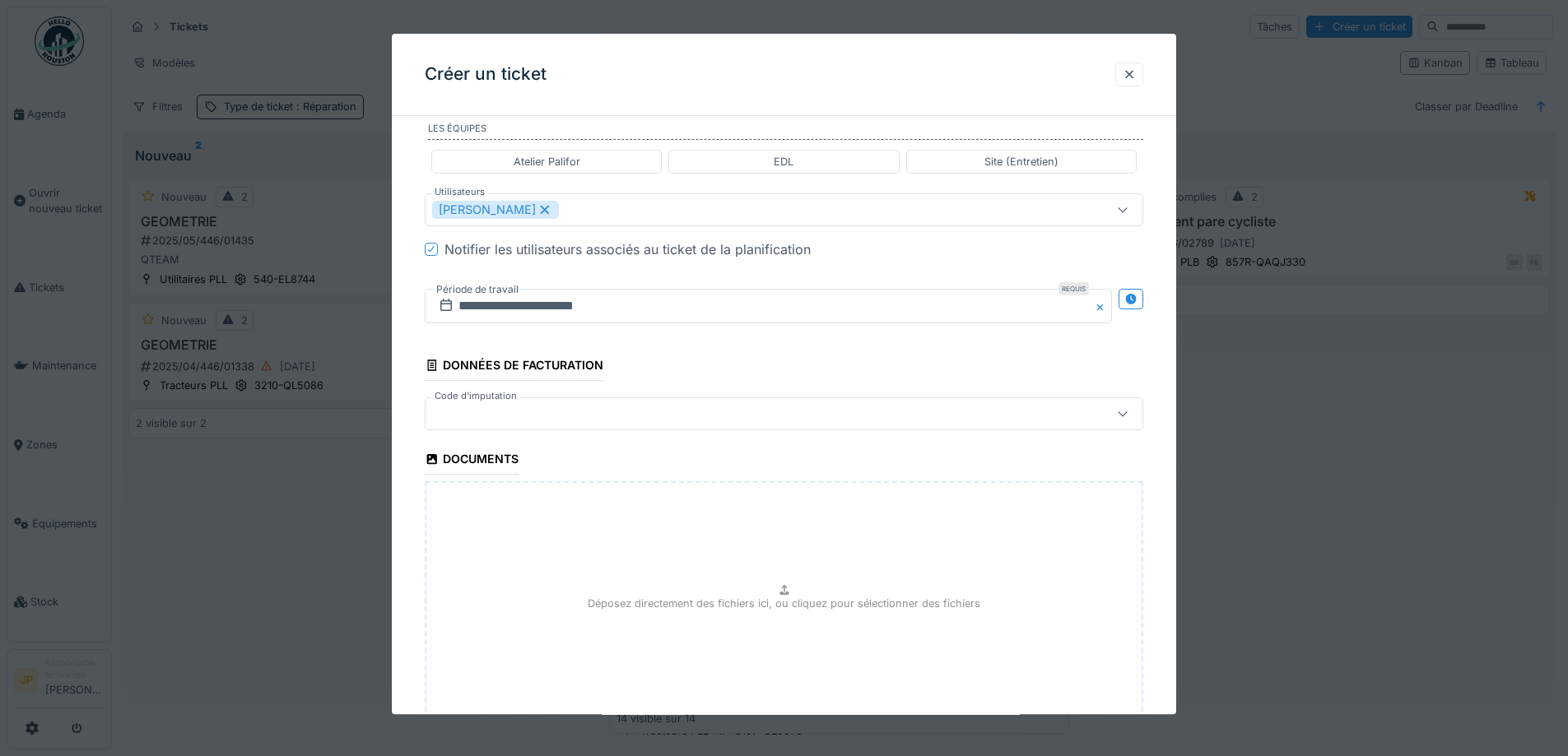
click at [552, 422] on div at bounding box center [742, 413] width 620 height 18
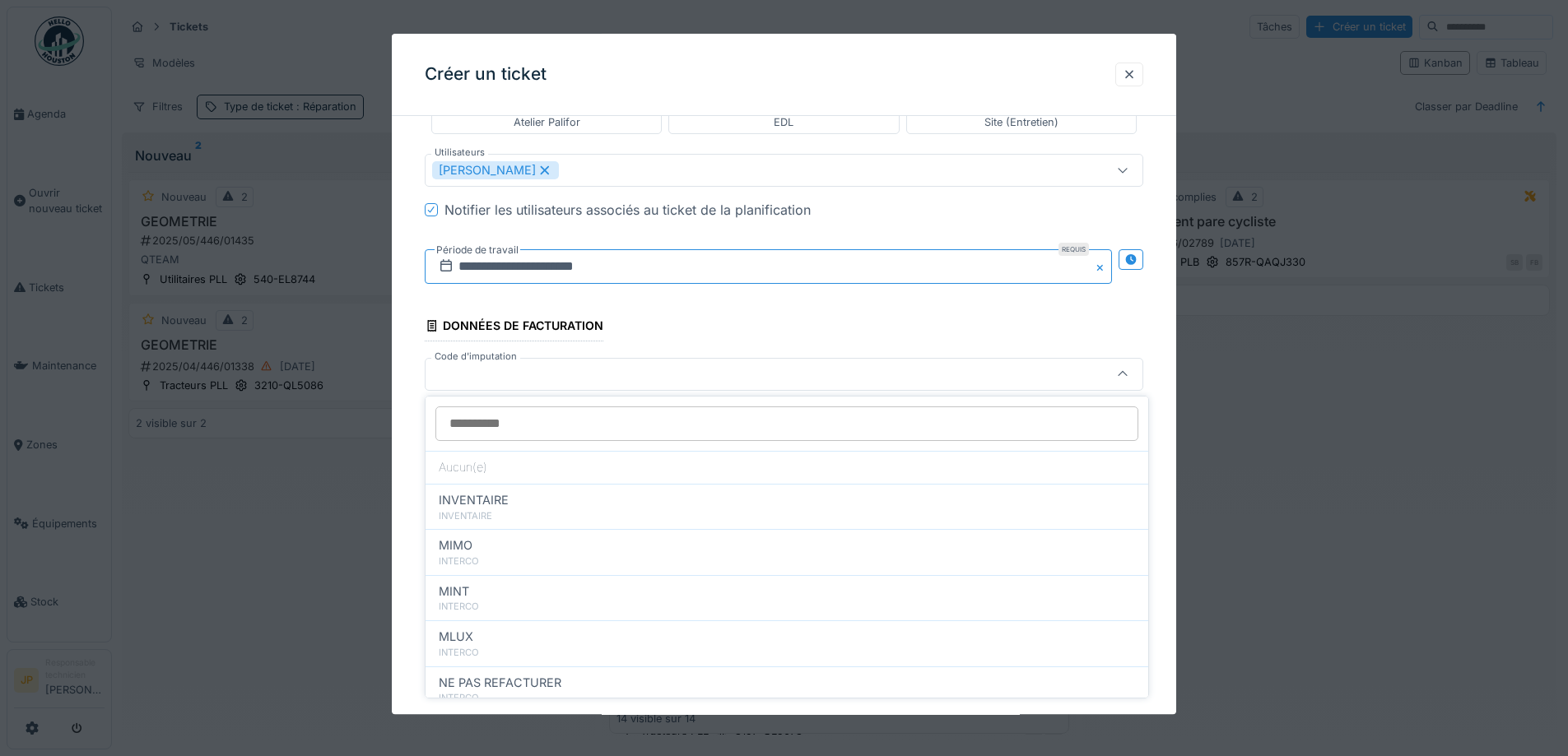
scroll to position [1208, 0]
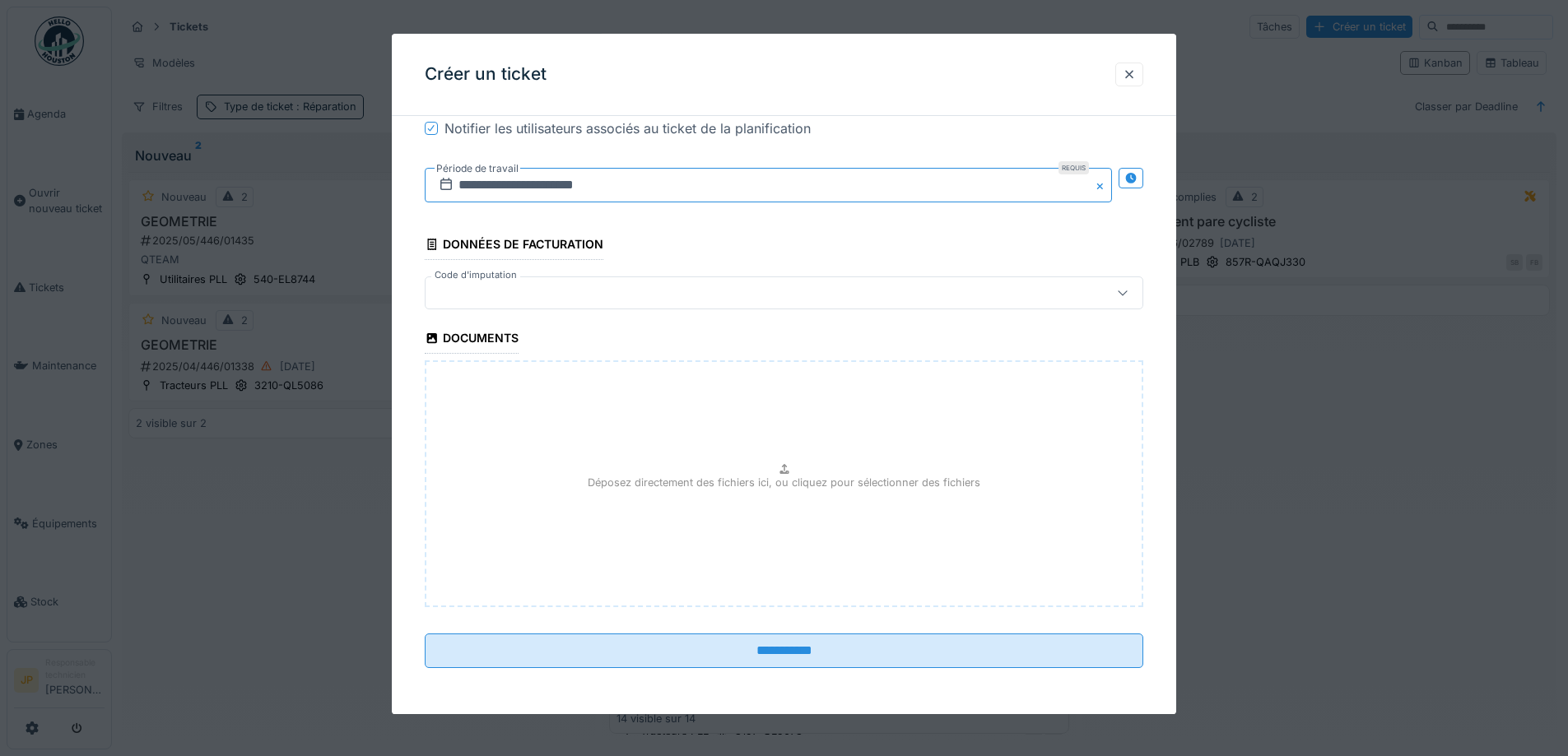
click at [616, 182] on input "**********" at bounding box center [769, 185] width 687 height 35
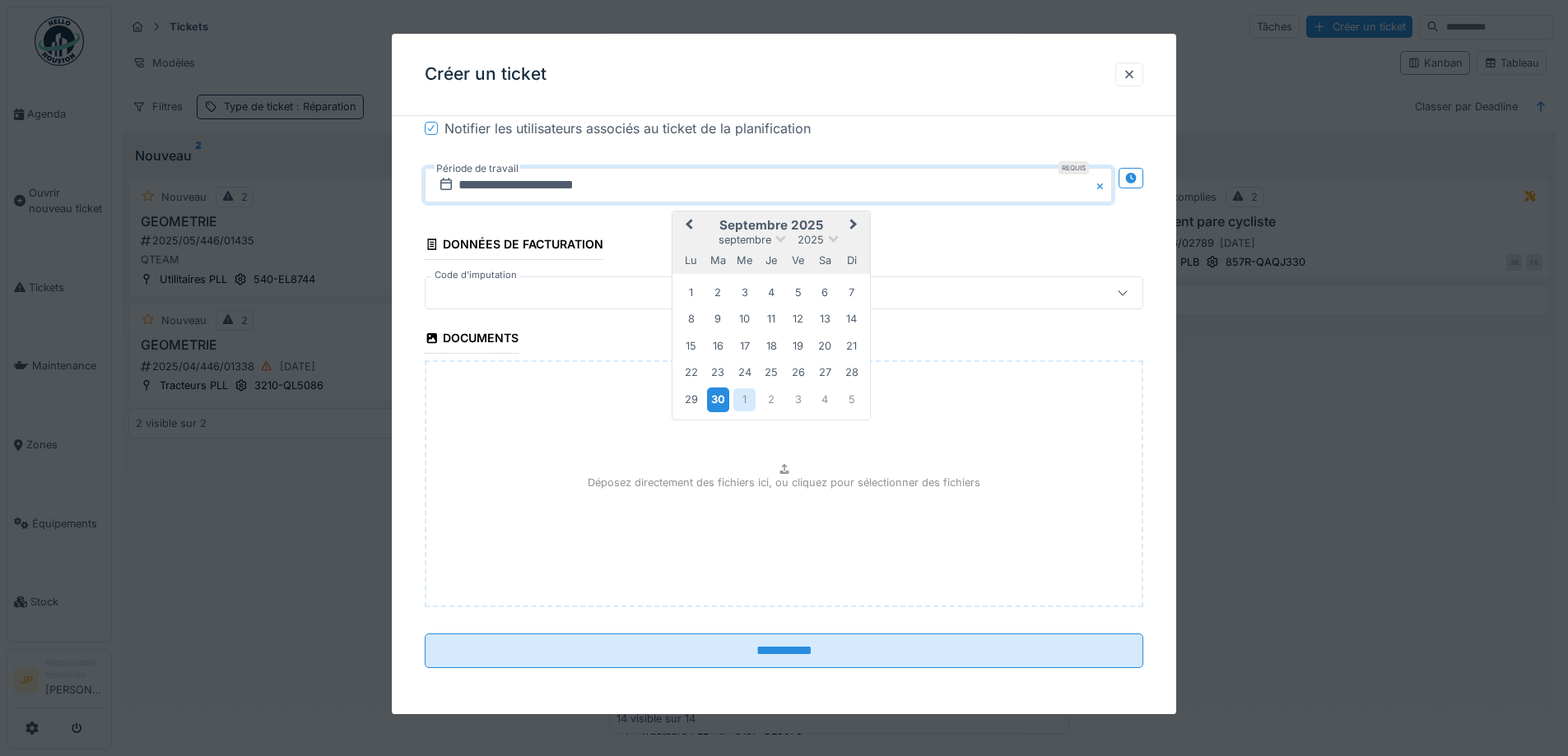
click at [722, 403] on div "30" at bounding box center [718, 400] width 22 height 24
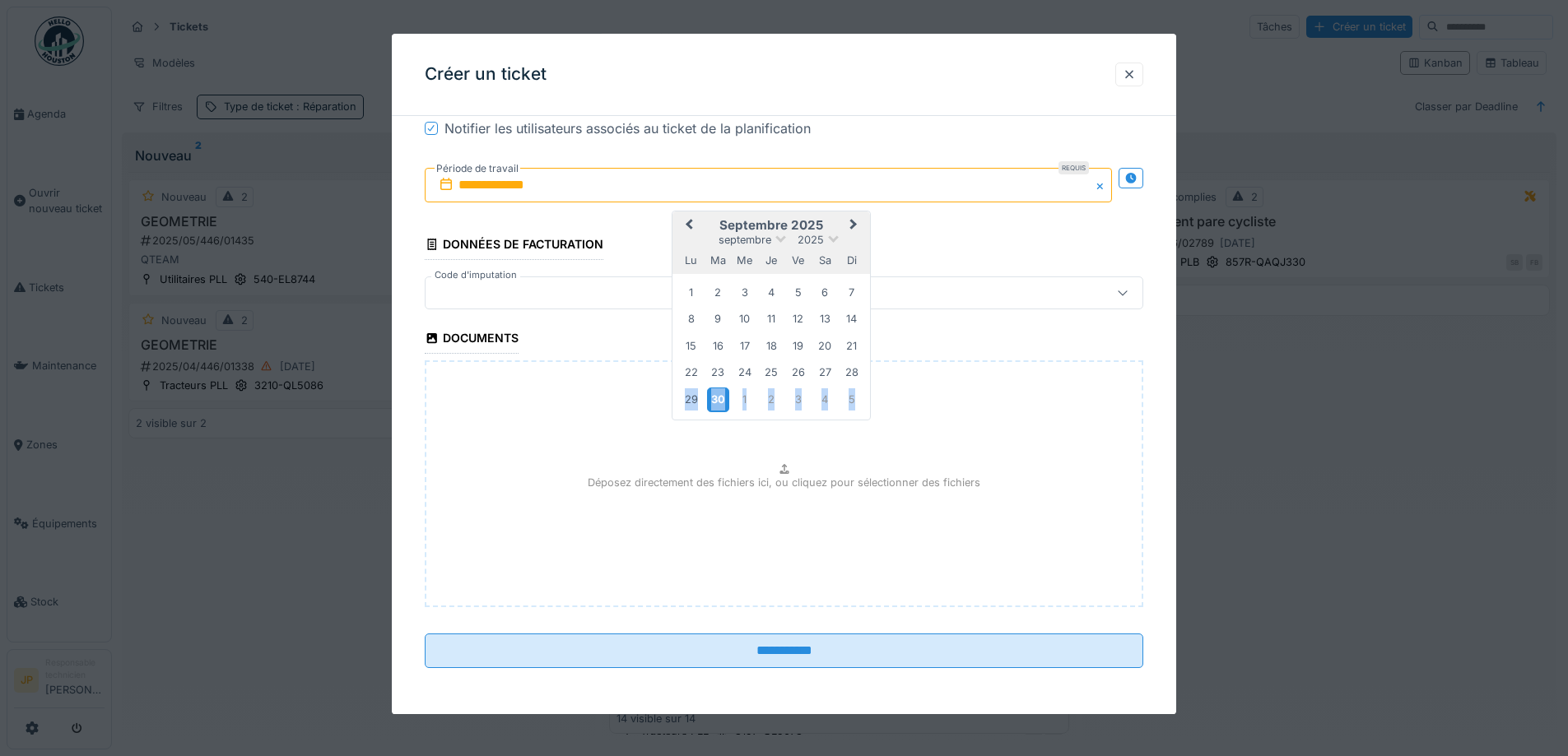
click at [722, 403] on div "30" at bounding box center [718, 400] width 22 height 24
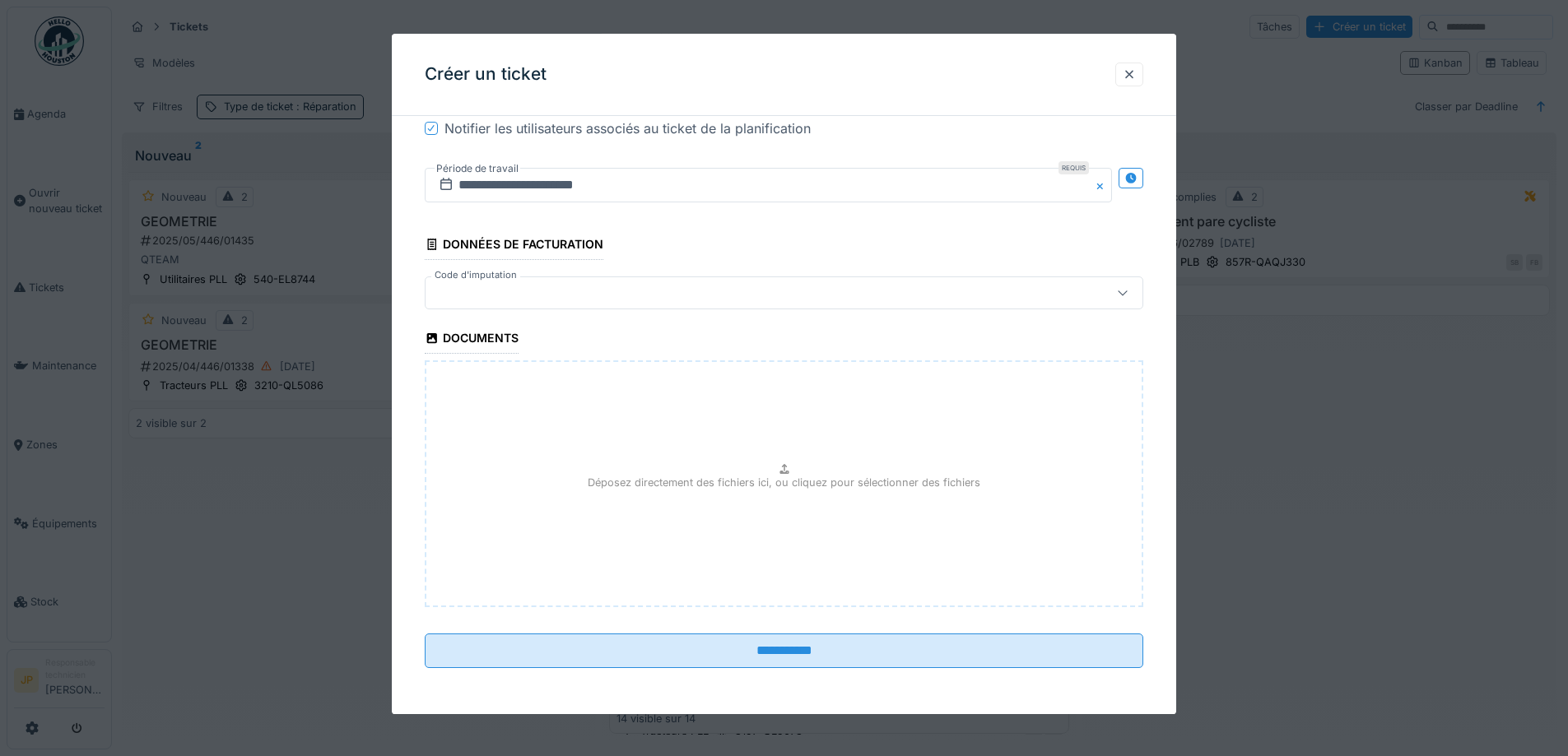
click at [593, 296] on div at bounding box center [742, 293] width 620 height 18
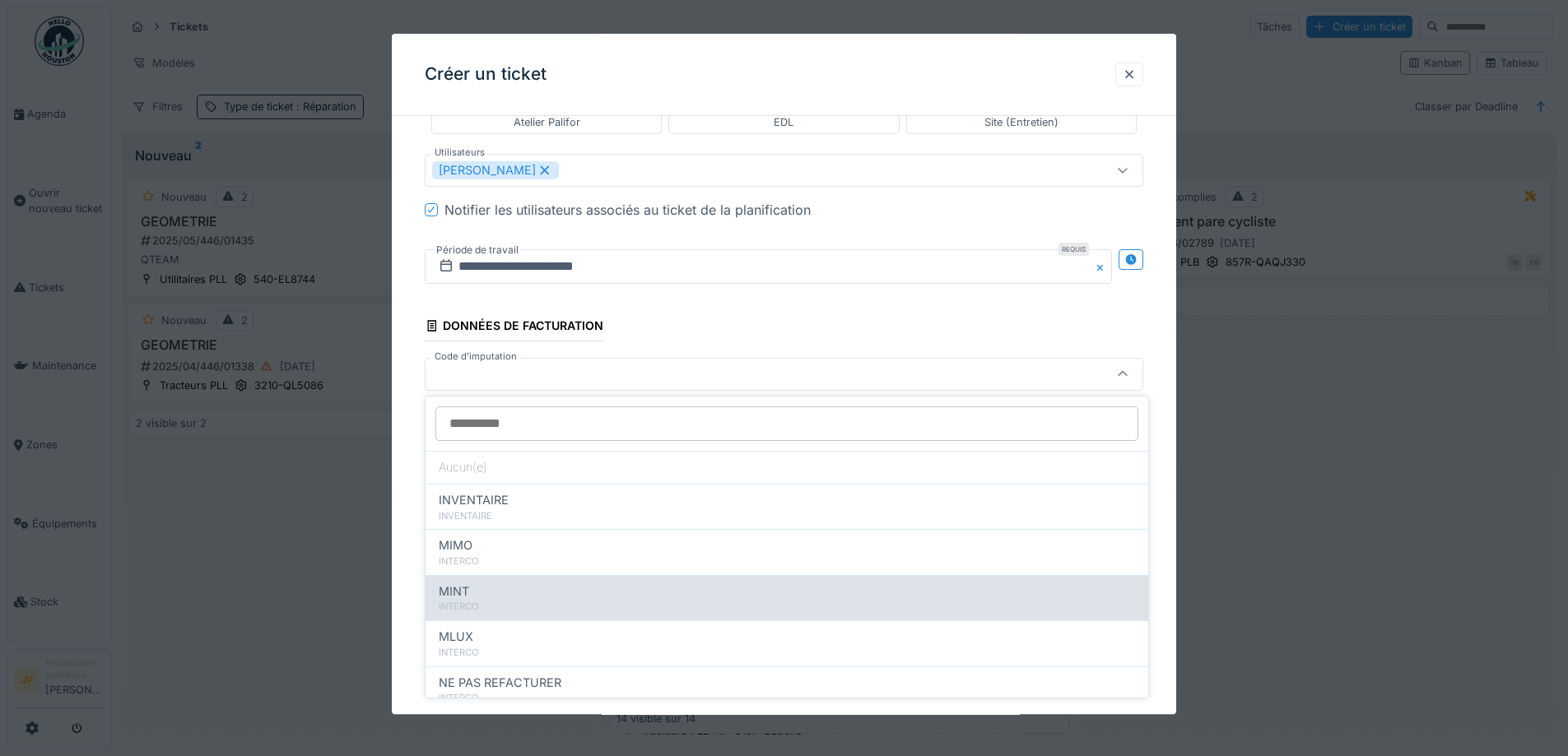
scroll to position [165, 0]
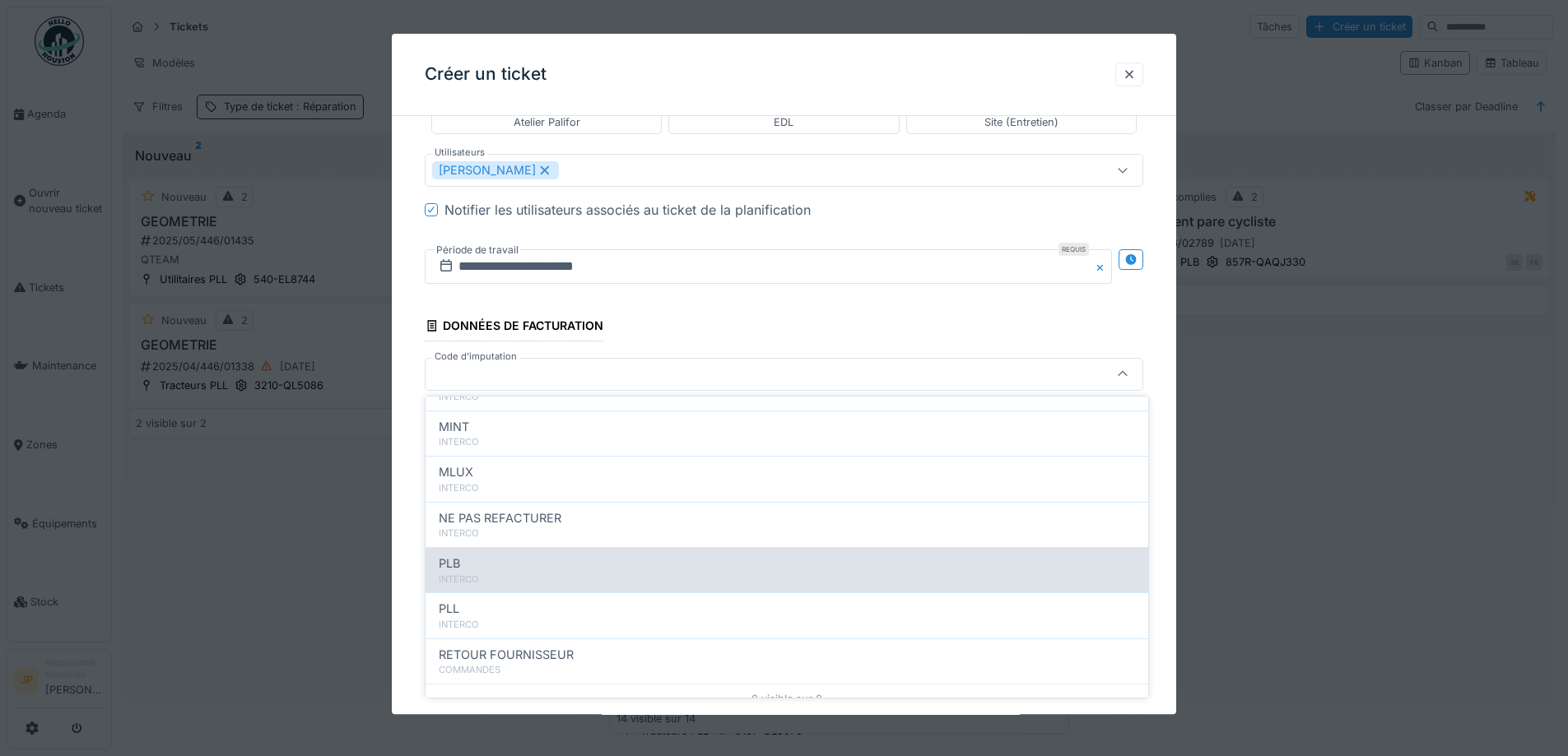
click at [517, 578] on div "INTERCO" at bounding box center [787, 579] width 697 height 14
type input "***"
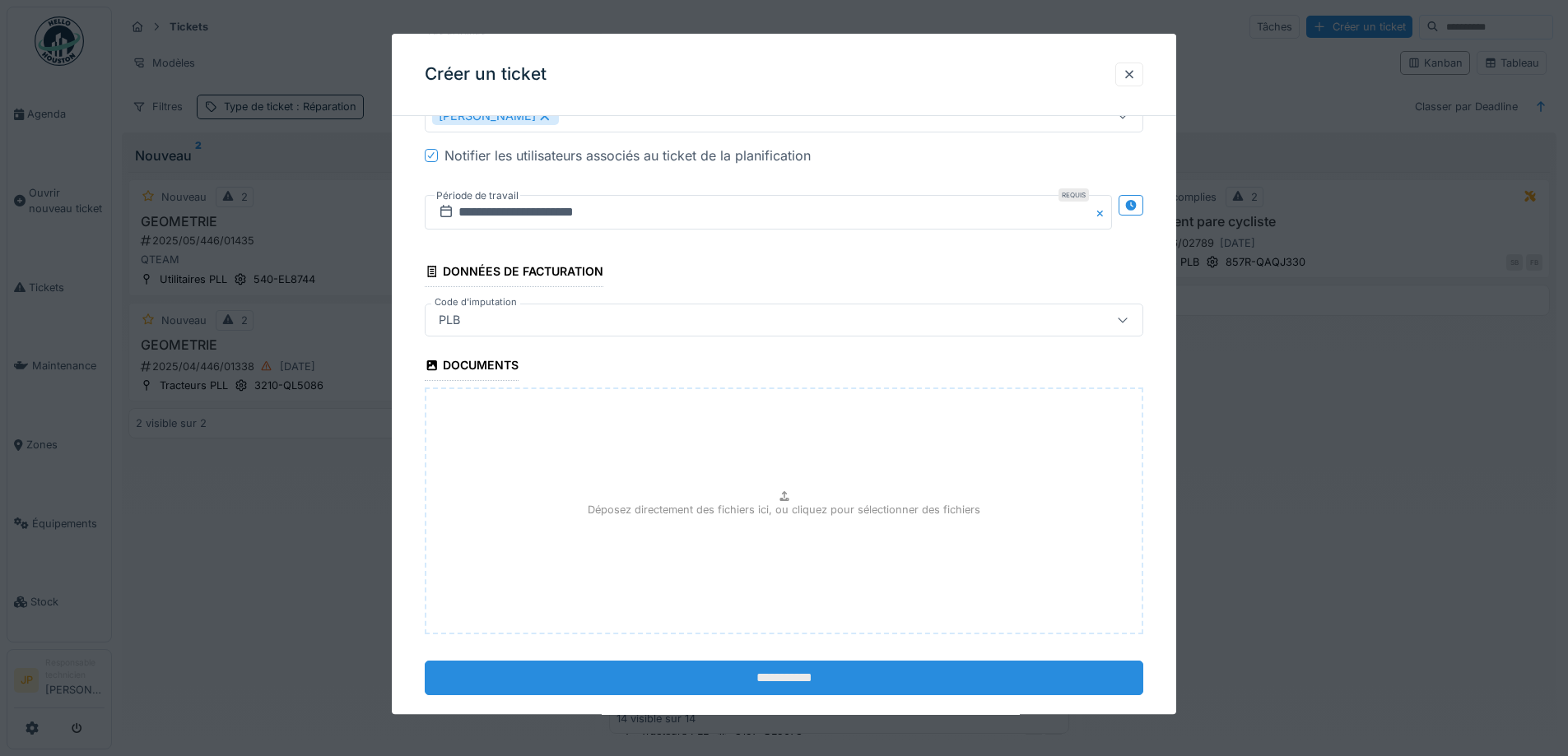
scroll to position [1208, 0]
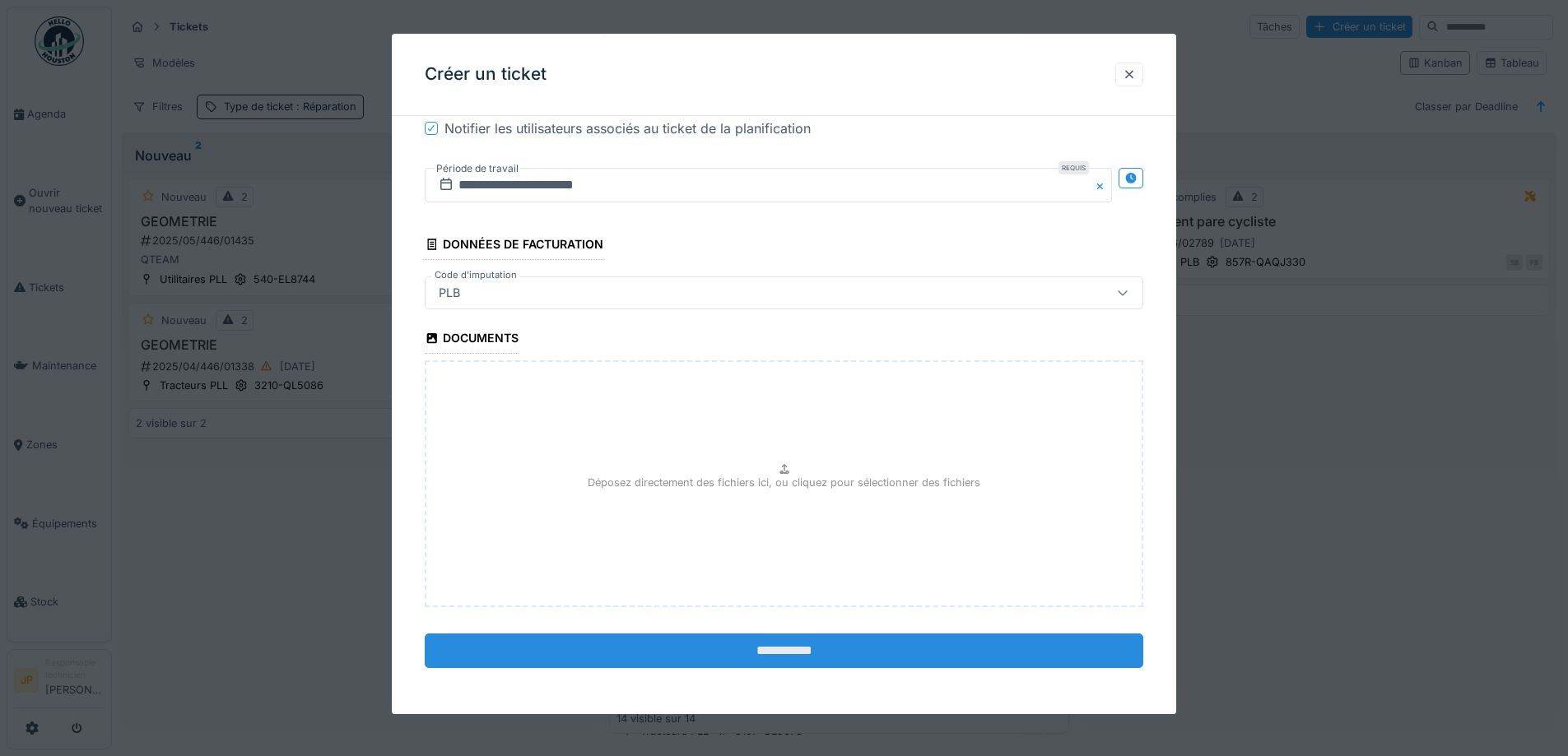
click at [791, 654] on input "**********" at bounding box center [784, 650] width 719 height 35
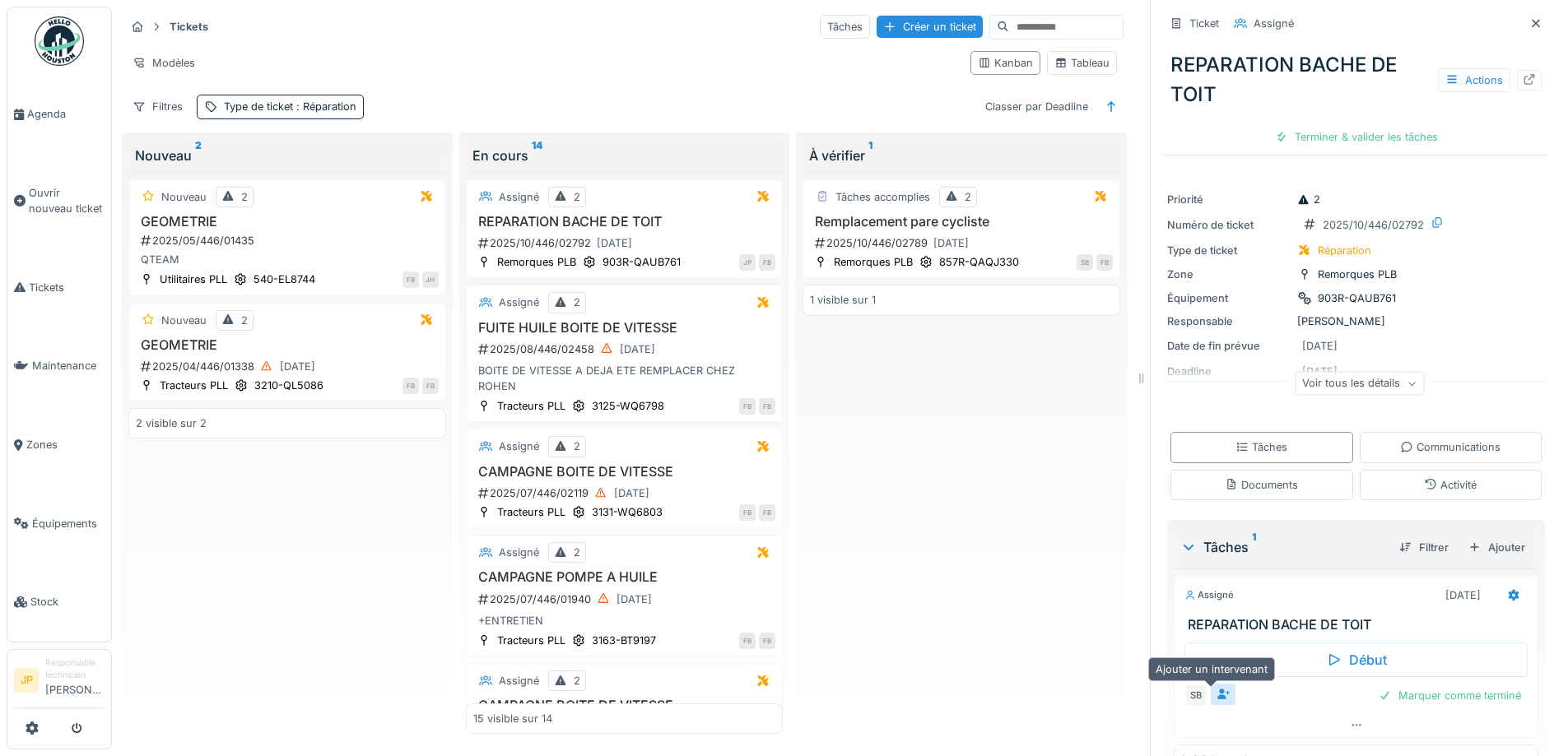
click at [1217, 699] on icon at bounding box center [1223, 694] width 12 height 11
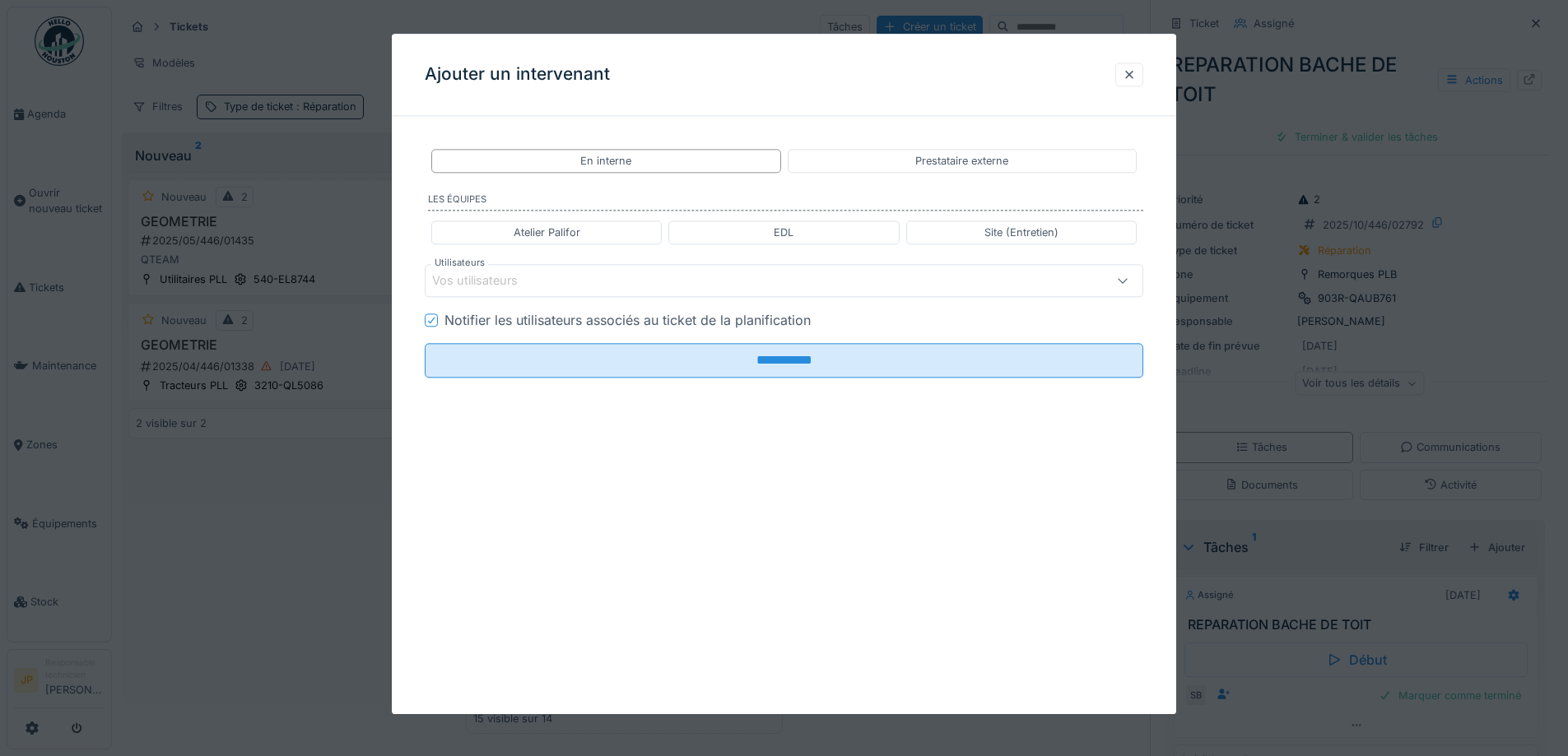
click at [523, 283] on div "Vos utilisateurs" at bounding box center [486, 281] width 108 height 18
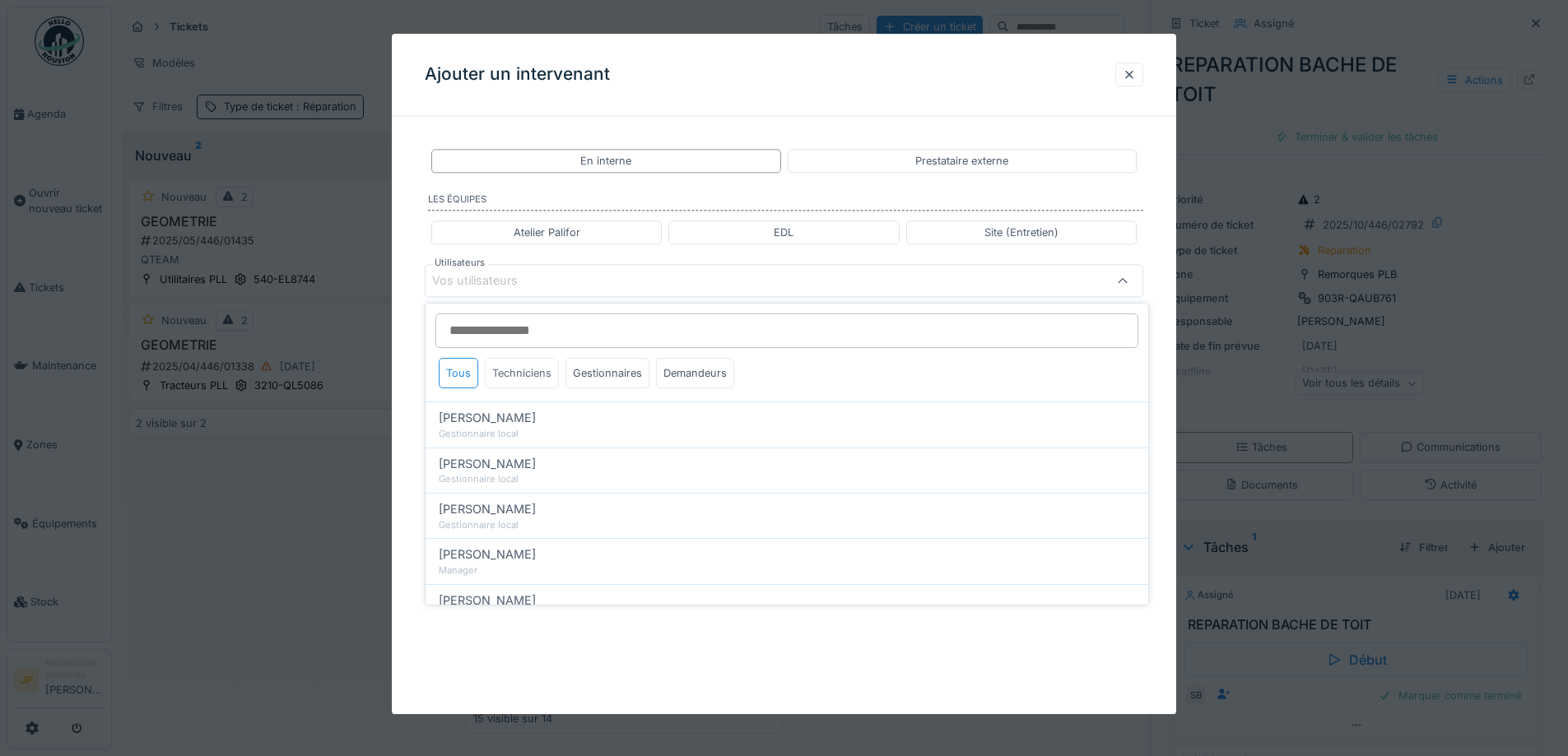
click at [531, 371] on div "Techniciens" at bounding box center [521, 373] width 74 height 31
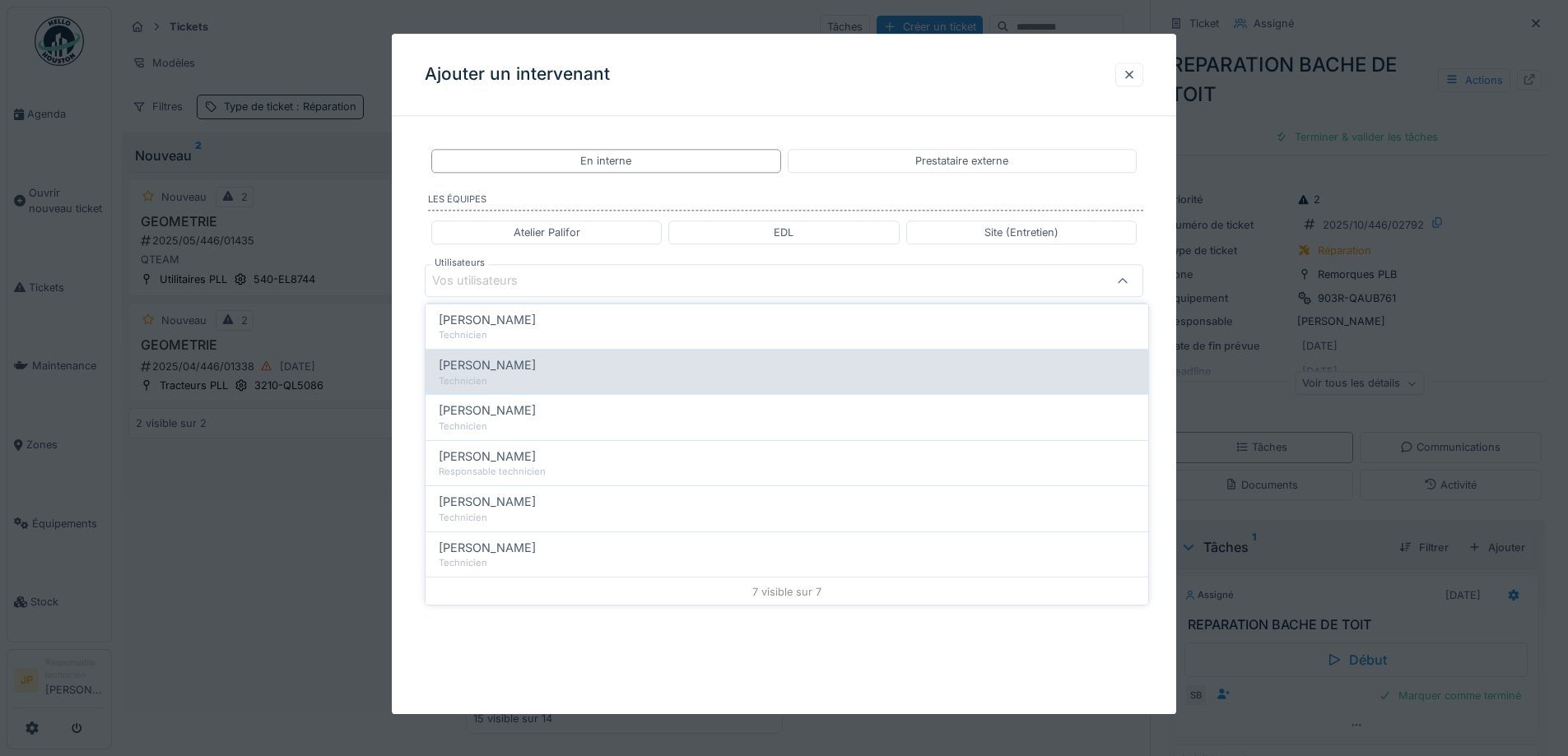
scroll to position [146, 0]
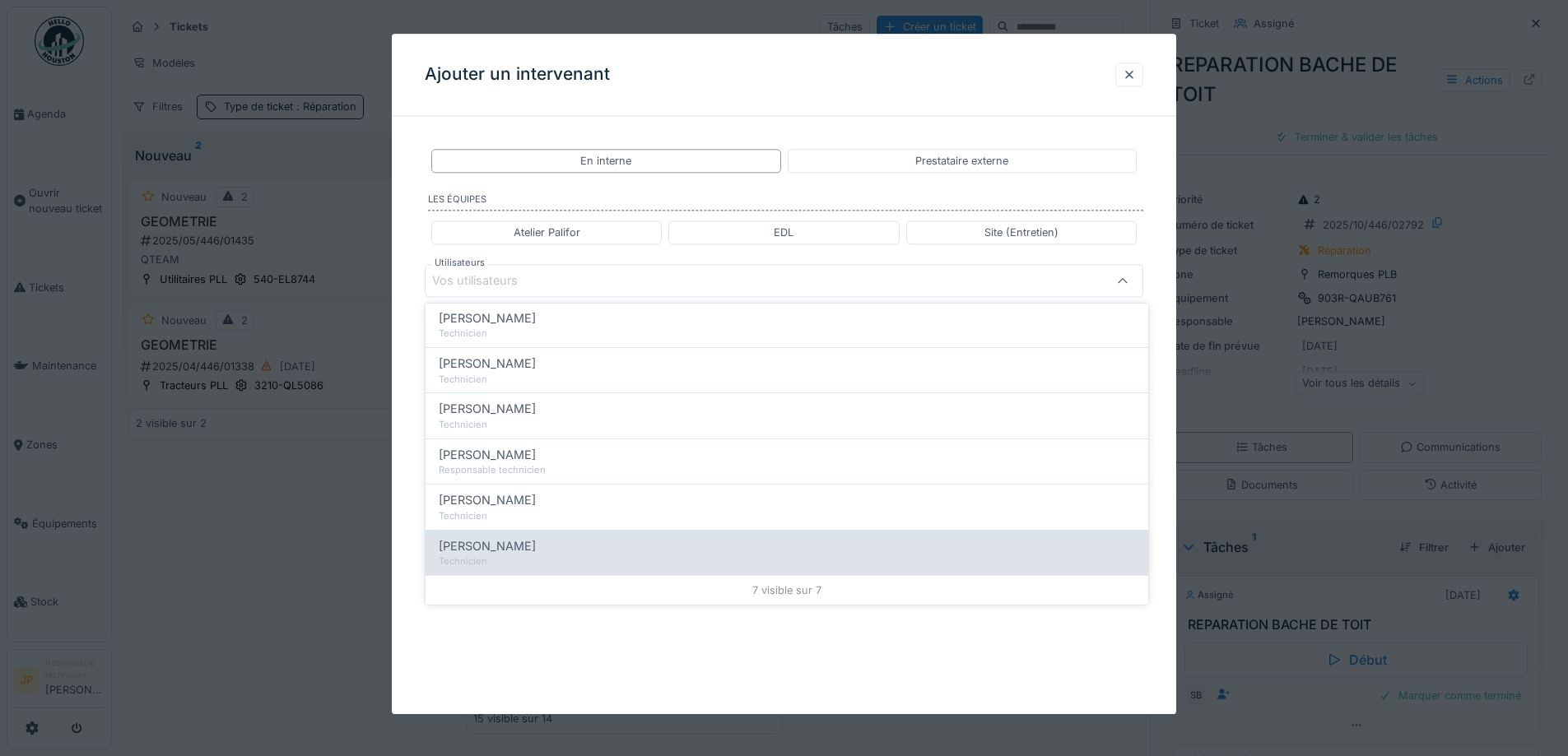
click at [589, 549] on div "[PERSON_NAME]" at bounding box center [787, 546] width 697 height 18
type input "*****"
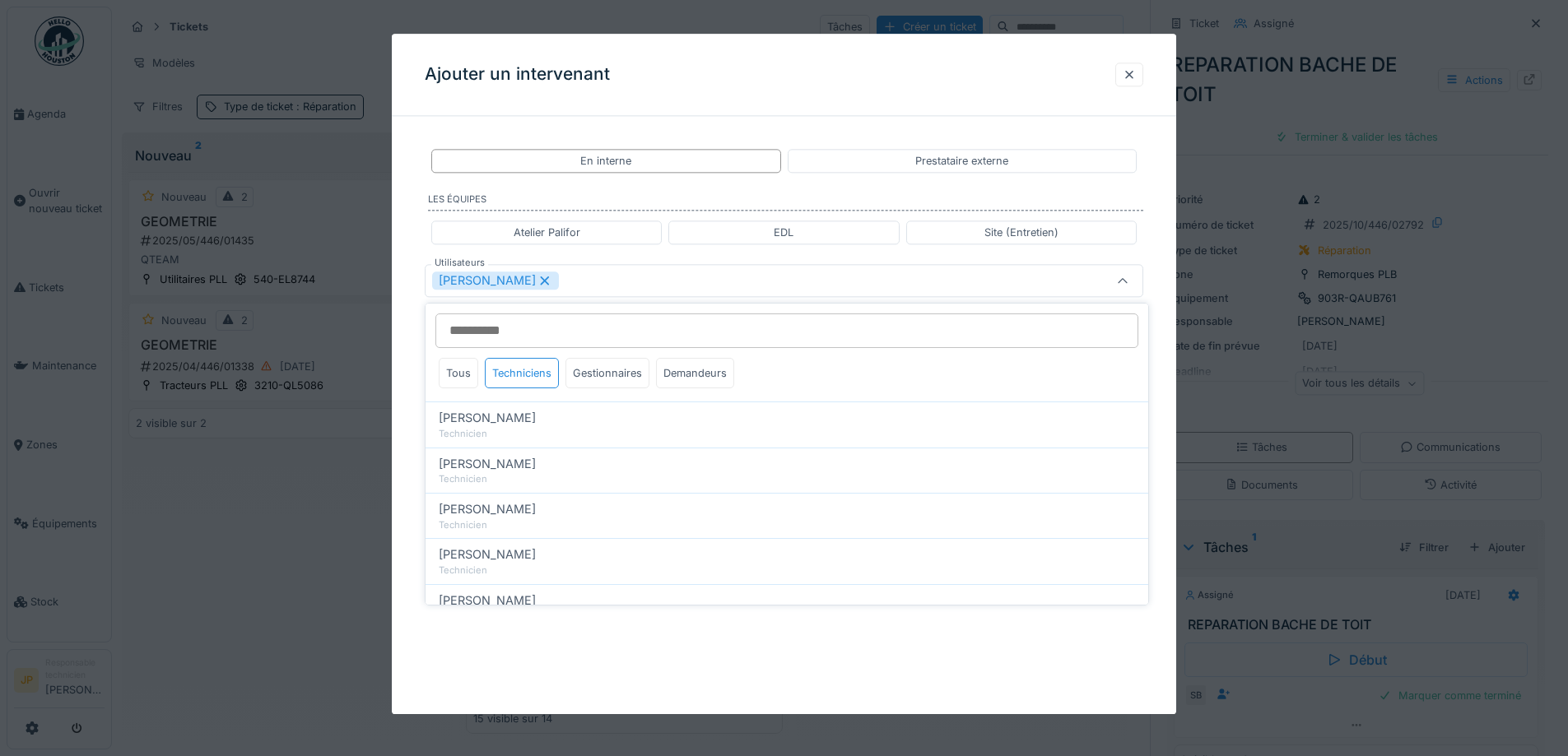
click at [763, 79] on div "Ajouter un intervenant" at bounding box center [783, 75] width 784 height 83
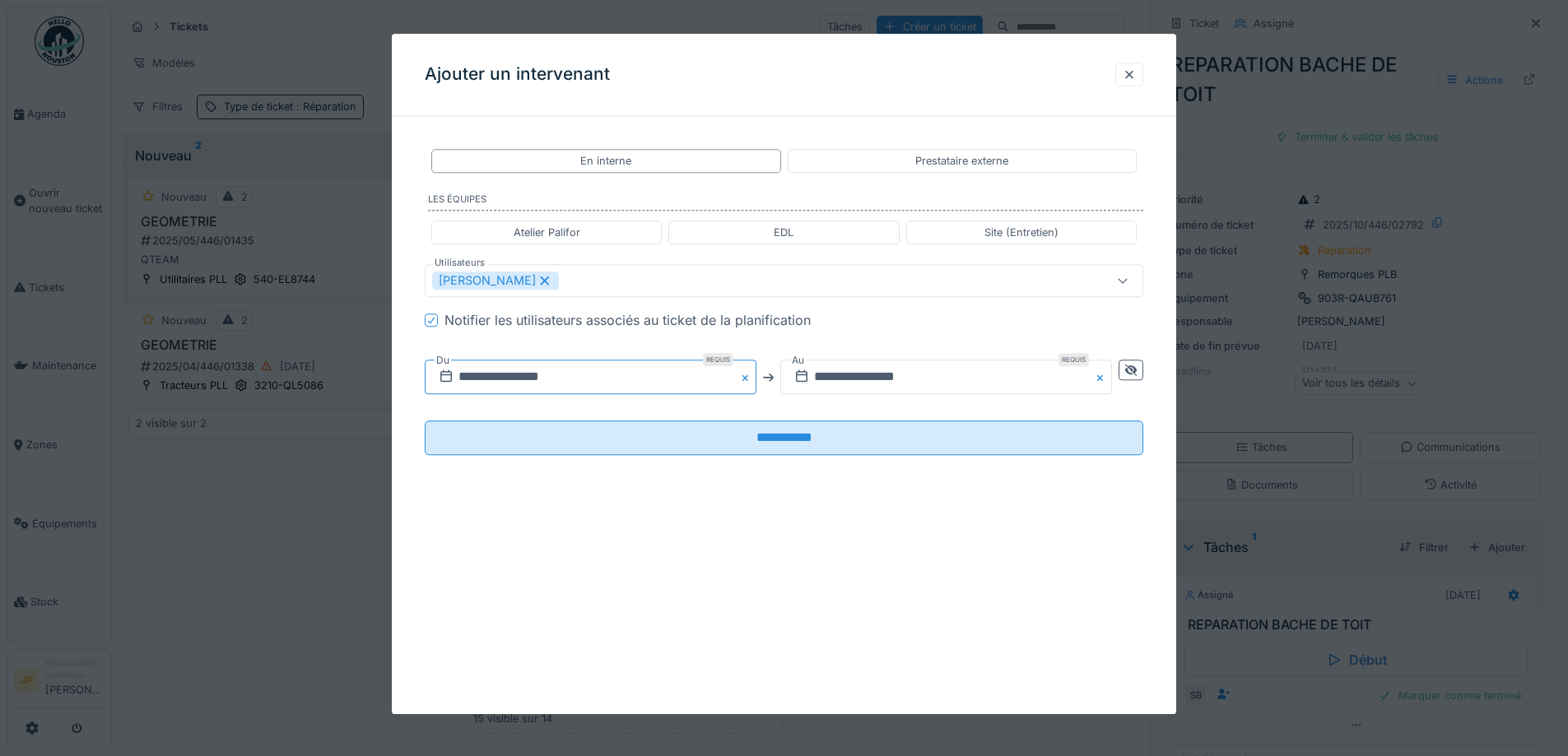
click at [645, 377] on input "**********" at bounding box center [591, 378] width 332 height 35
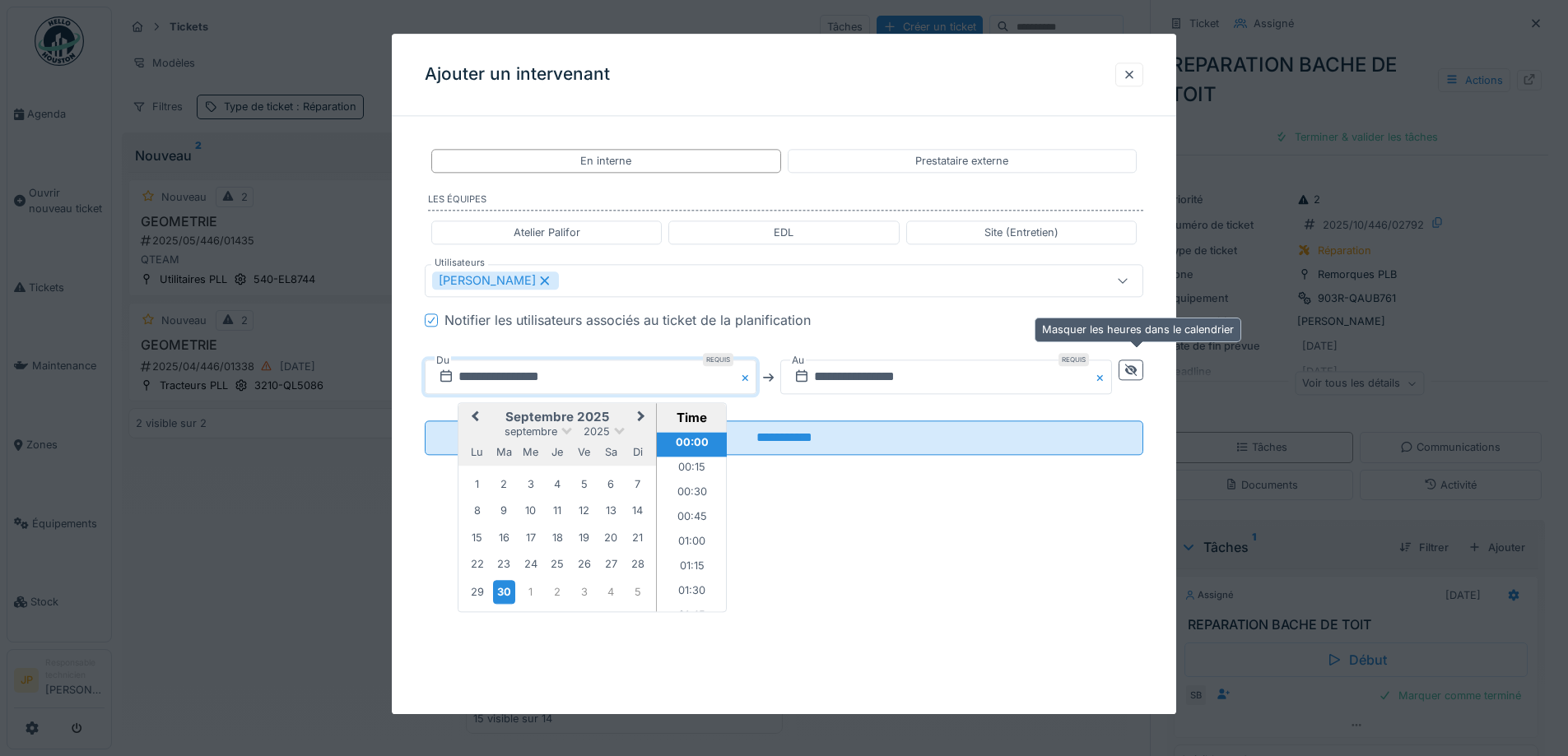
click at [1130, 373] on icon at bounding box center [1131, 369] width 13 height 11
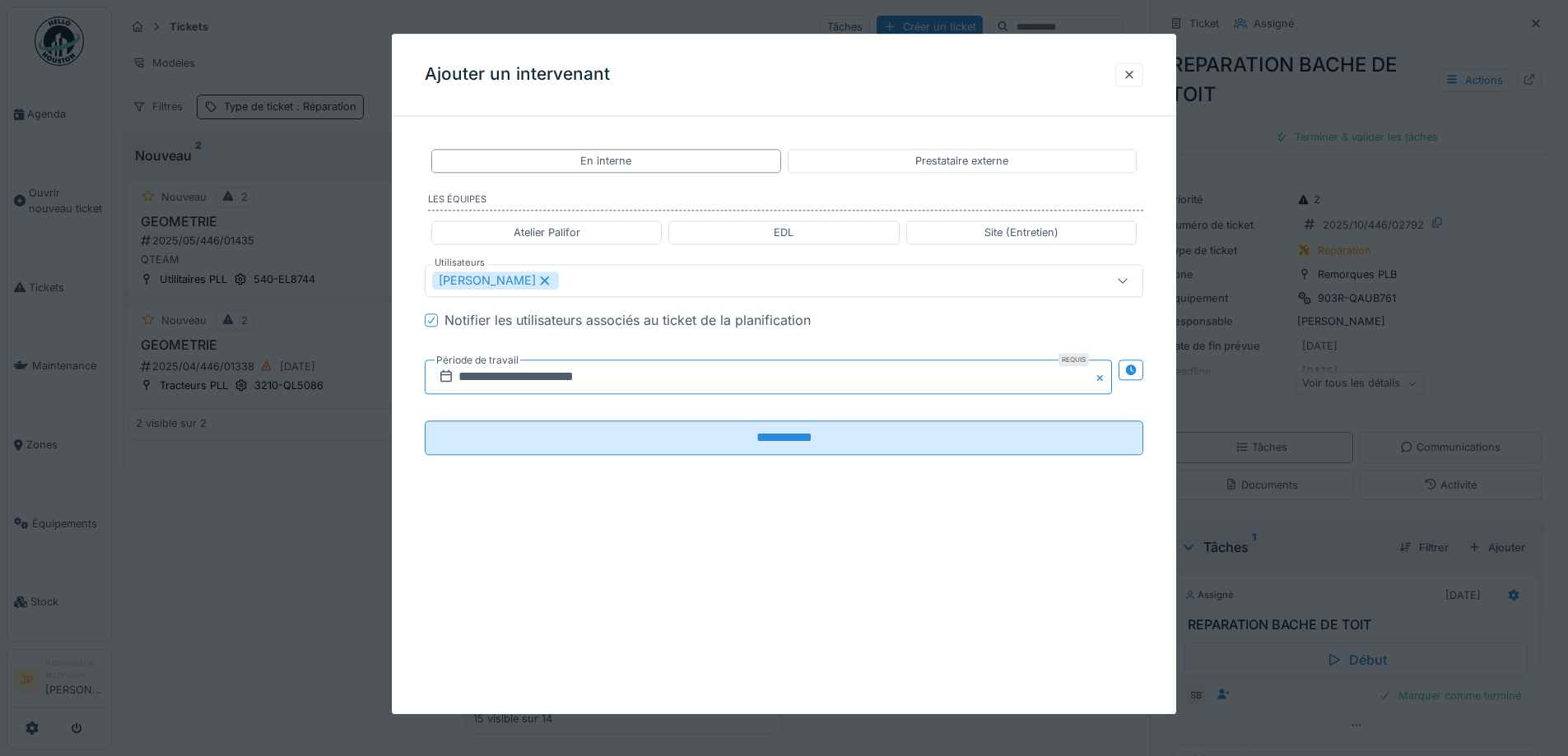
click at [699, 382] on input "**********" at bounding box center [769, 378] width 687 height 35
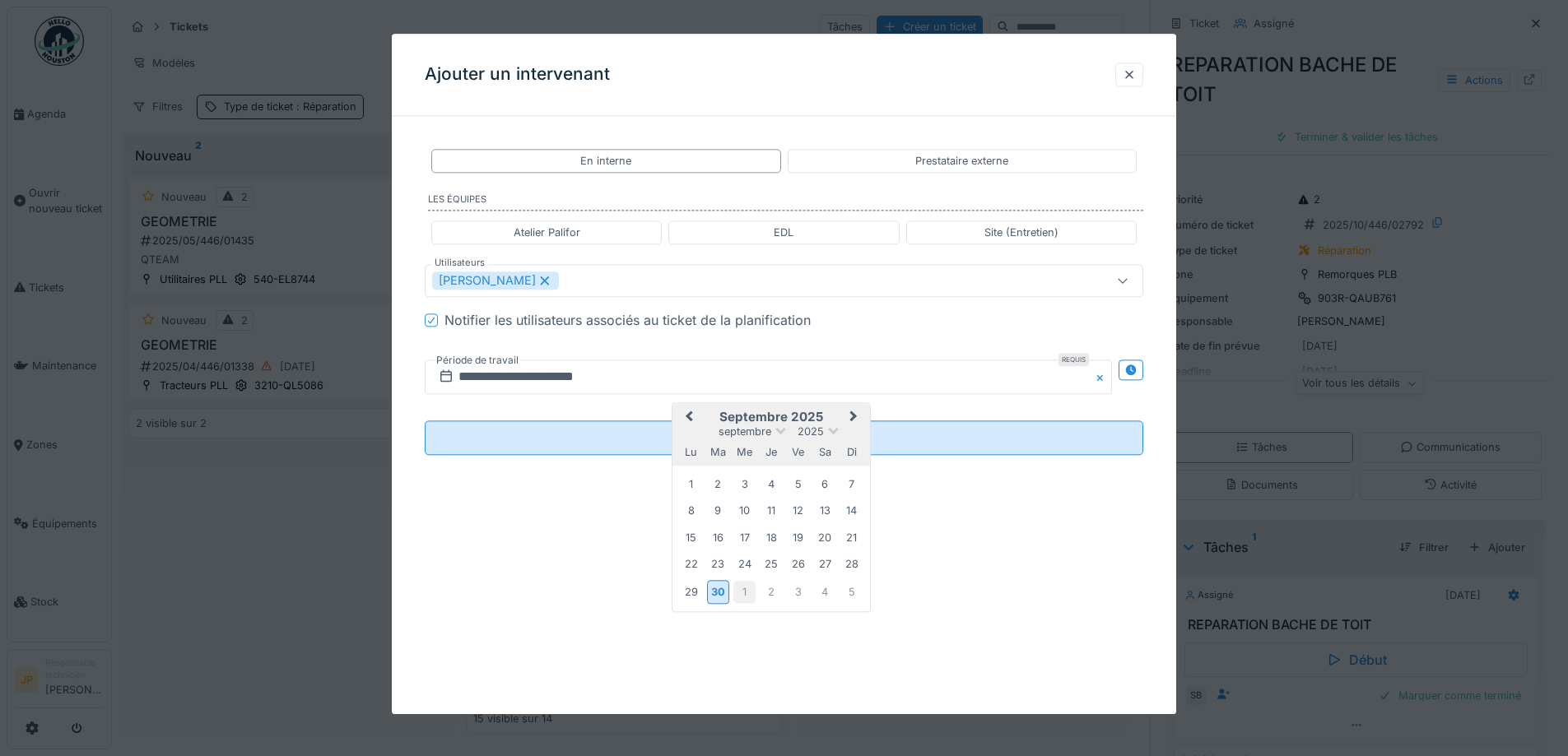
drag, startPoint x: 754, startPoint y: 603, endPoint x: 748, endPoint y: 593, distance: 11.7
click at [748, 597] on div "29 30 1 2 3 4 5" at bounding box center [772, 591] width 187 height 28
click at [748, 593] on div "1" at bounding box center [744, 591] width 22 height 22
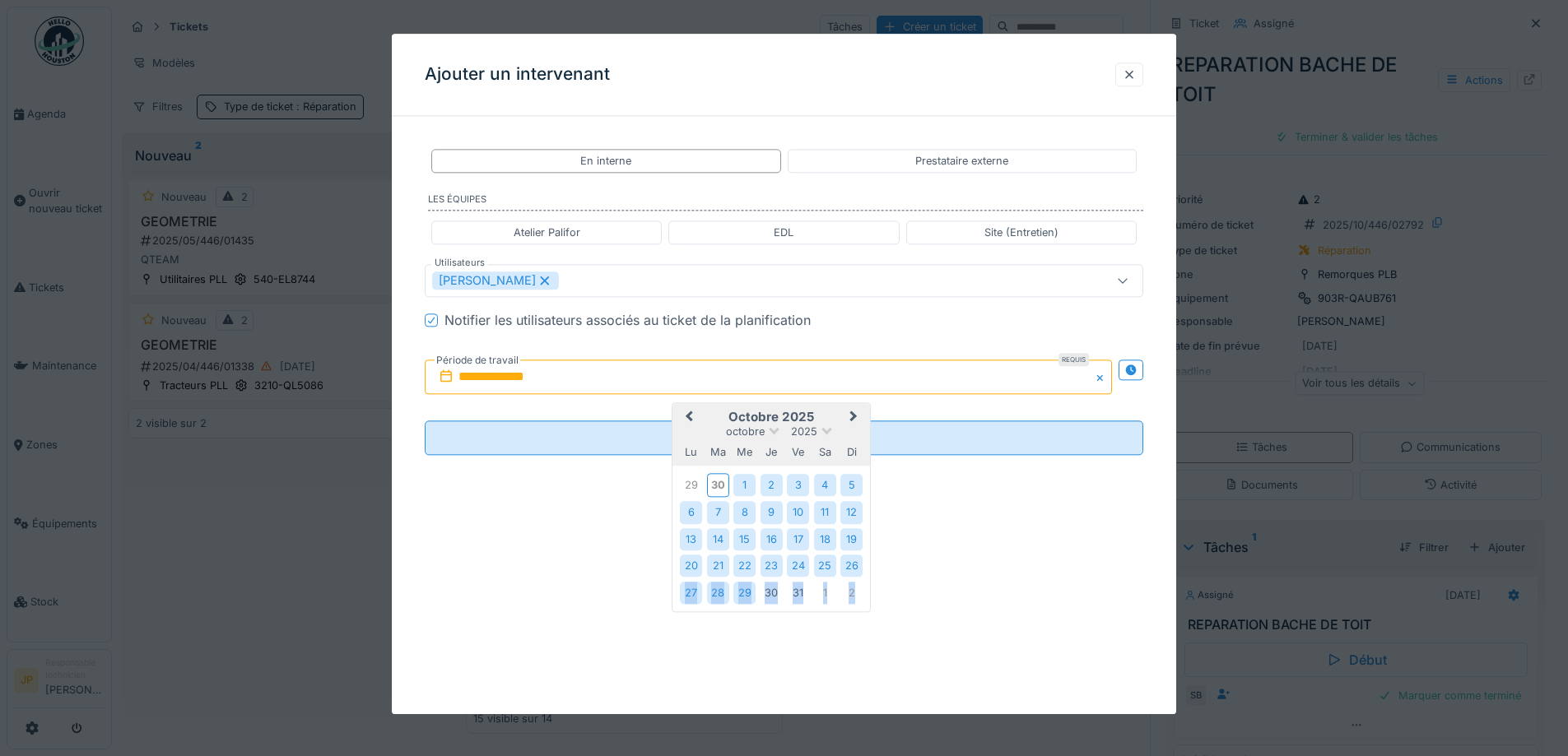
click at [748, 593] on div "29" at bounding box center [744, 592] width 22 height 22
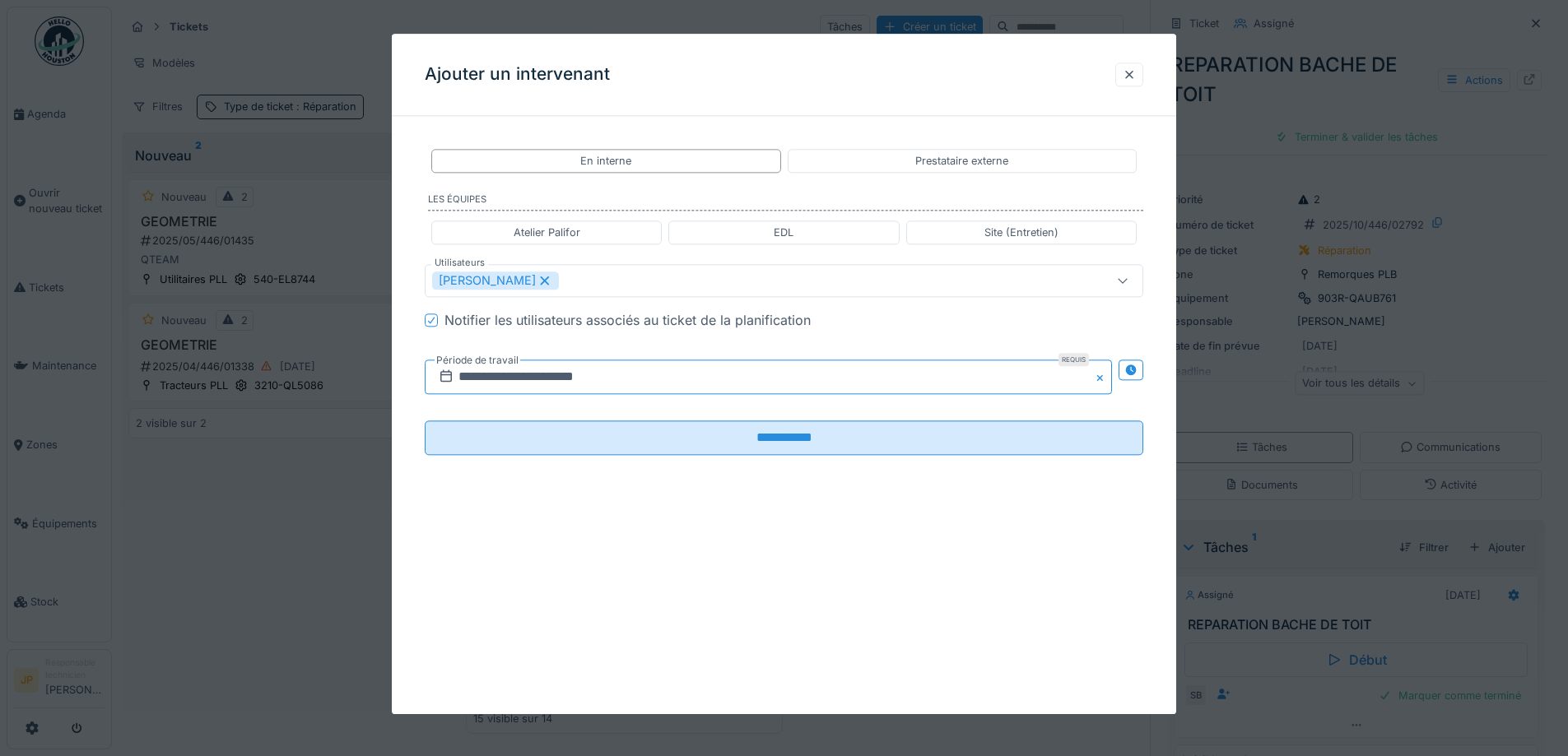
click at [645, 377] on input "**********" at bounding box center [769, 378] width 687 height 35
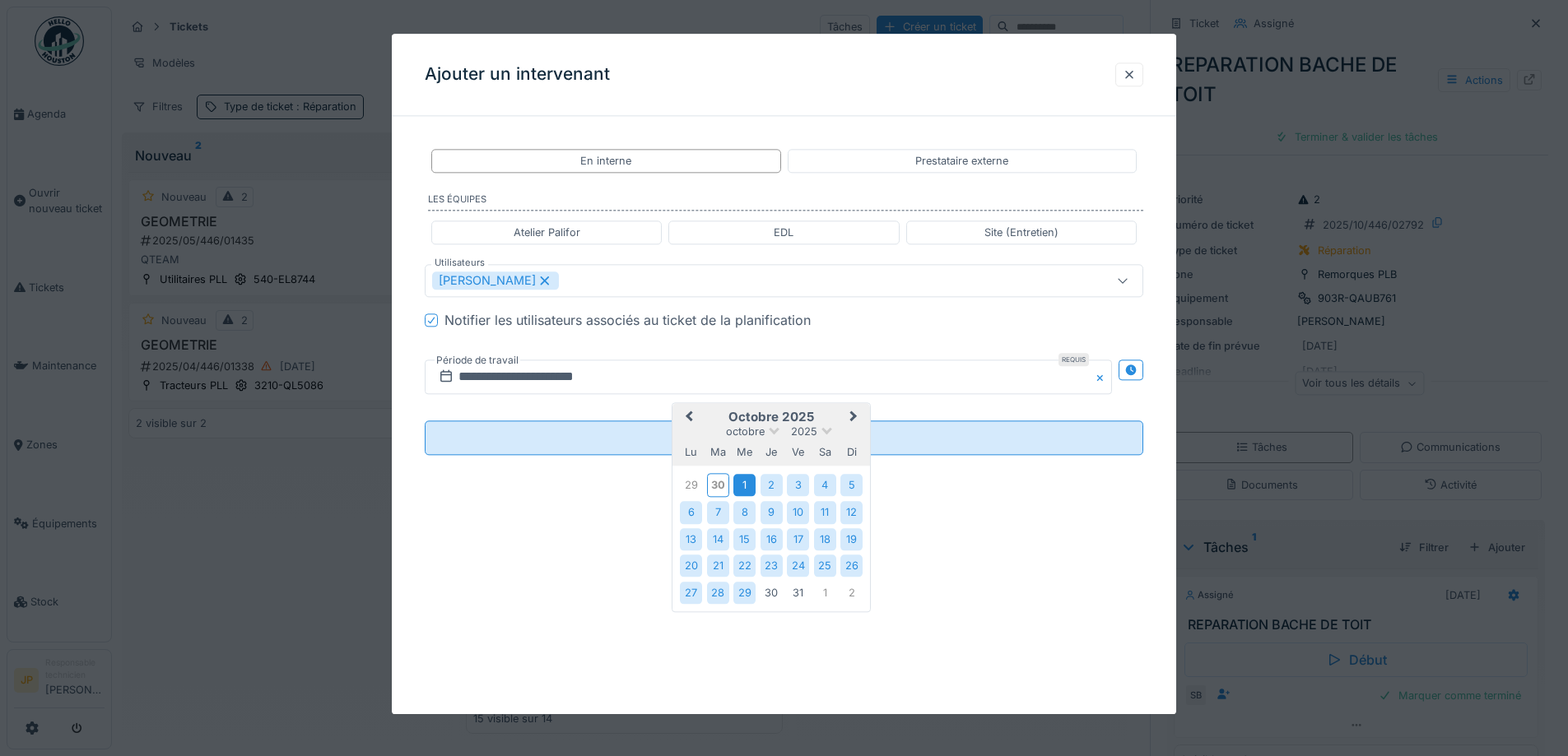
click at [743, 485] on div "1" at bounding box center [744, 484] width 22 height 22
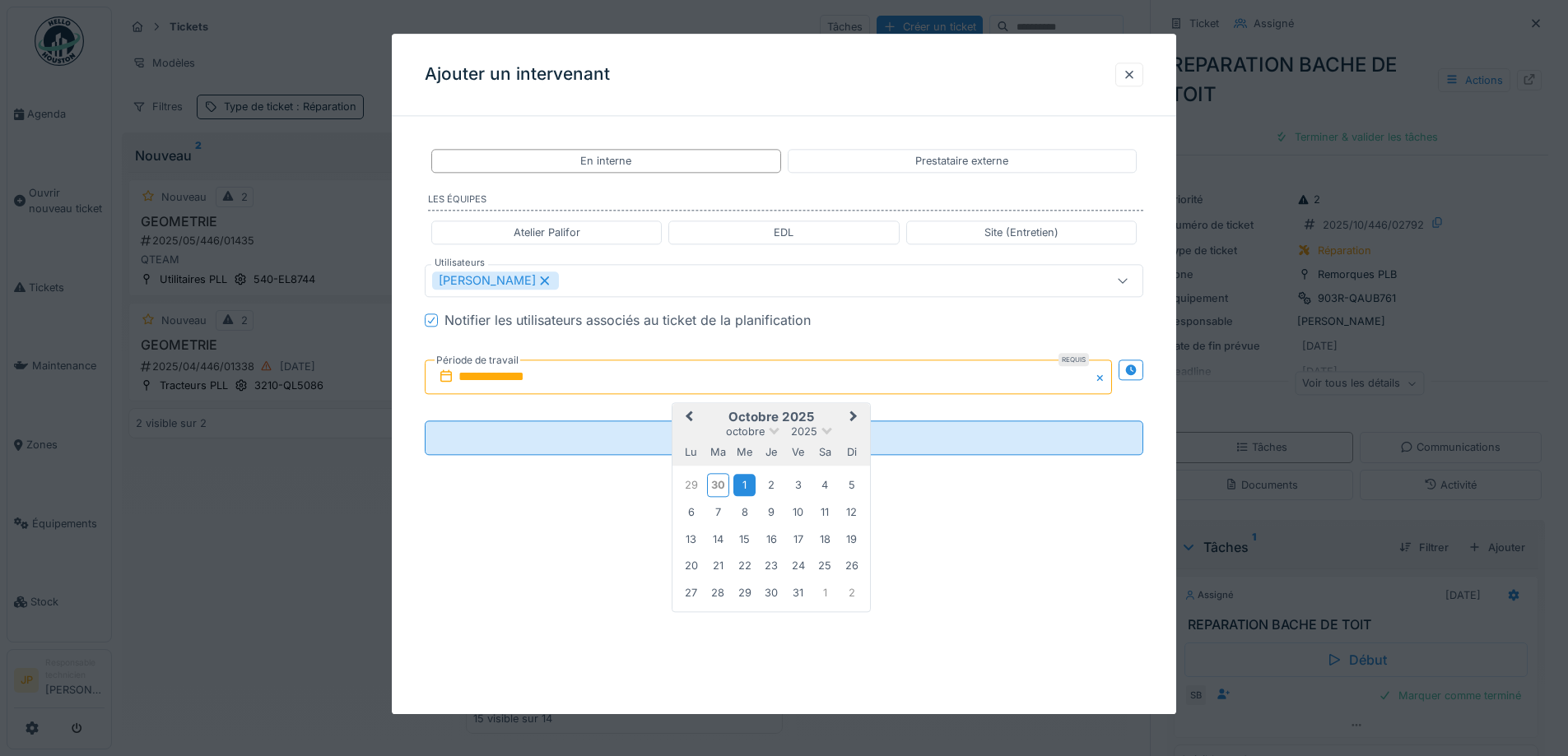
click at [748, 490] on div "1" at bounding box center [744, 484] width 22 height 22
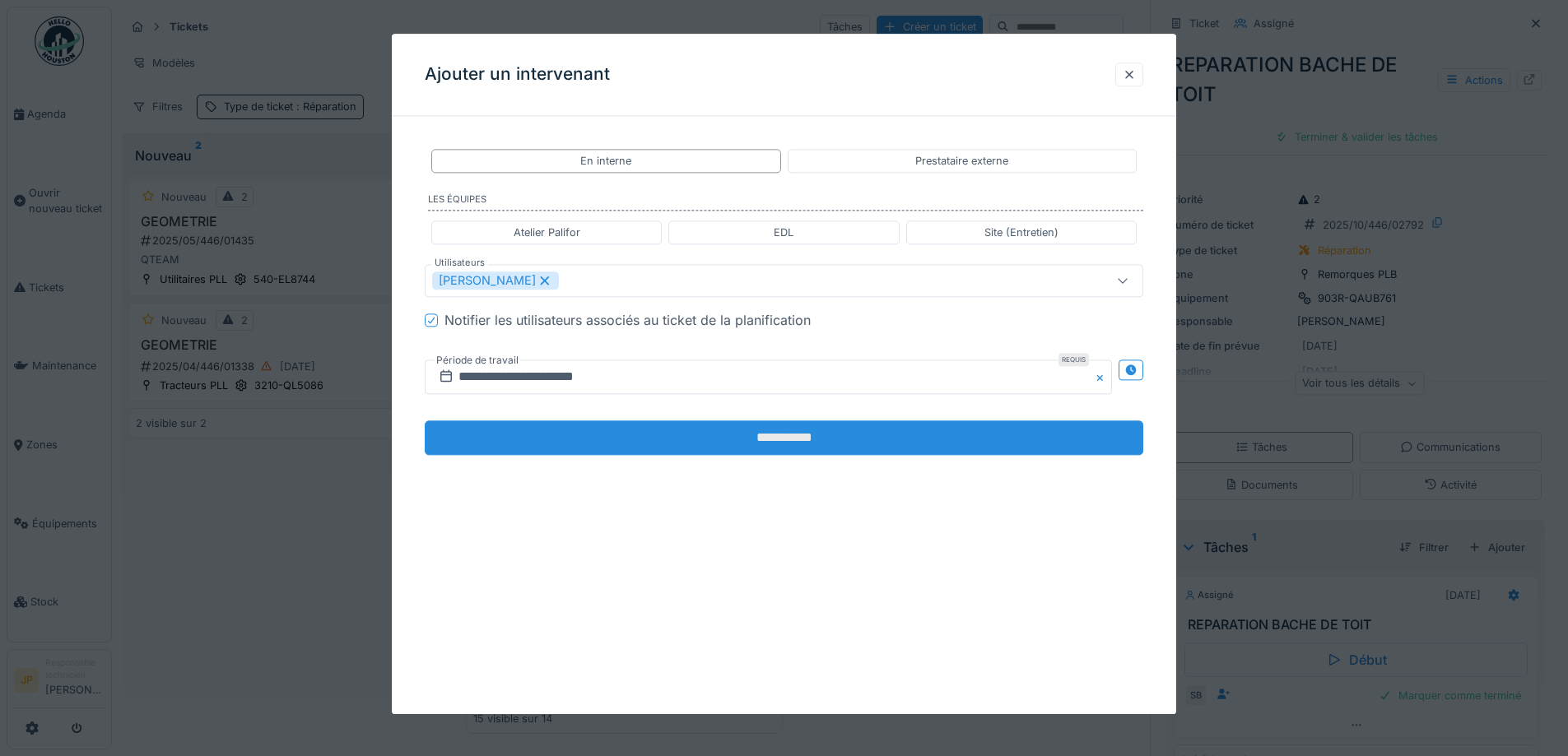
click at [753, 433] on input "**********" at bounding box center [784, 438] width 719 height 35
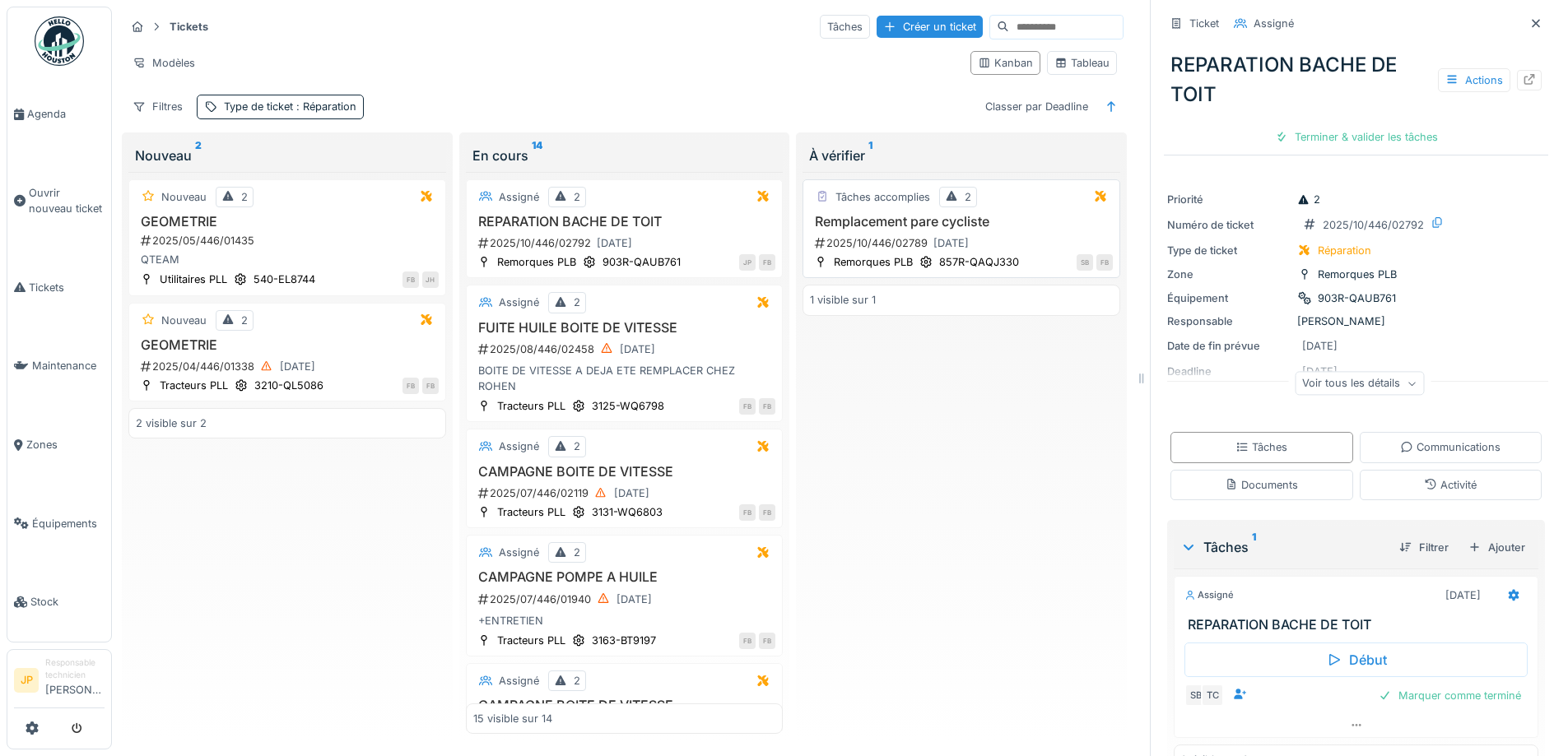
click at [937, 225] on h3 "Remplacement pare cycliste" at bounding box center [962, 222] width 303 height 15
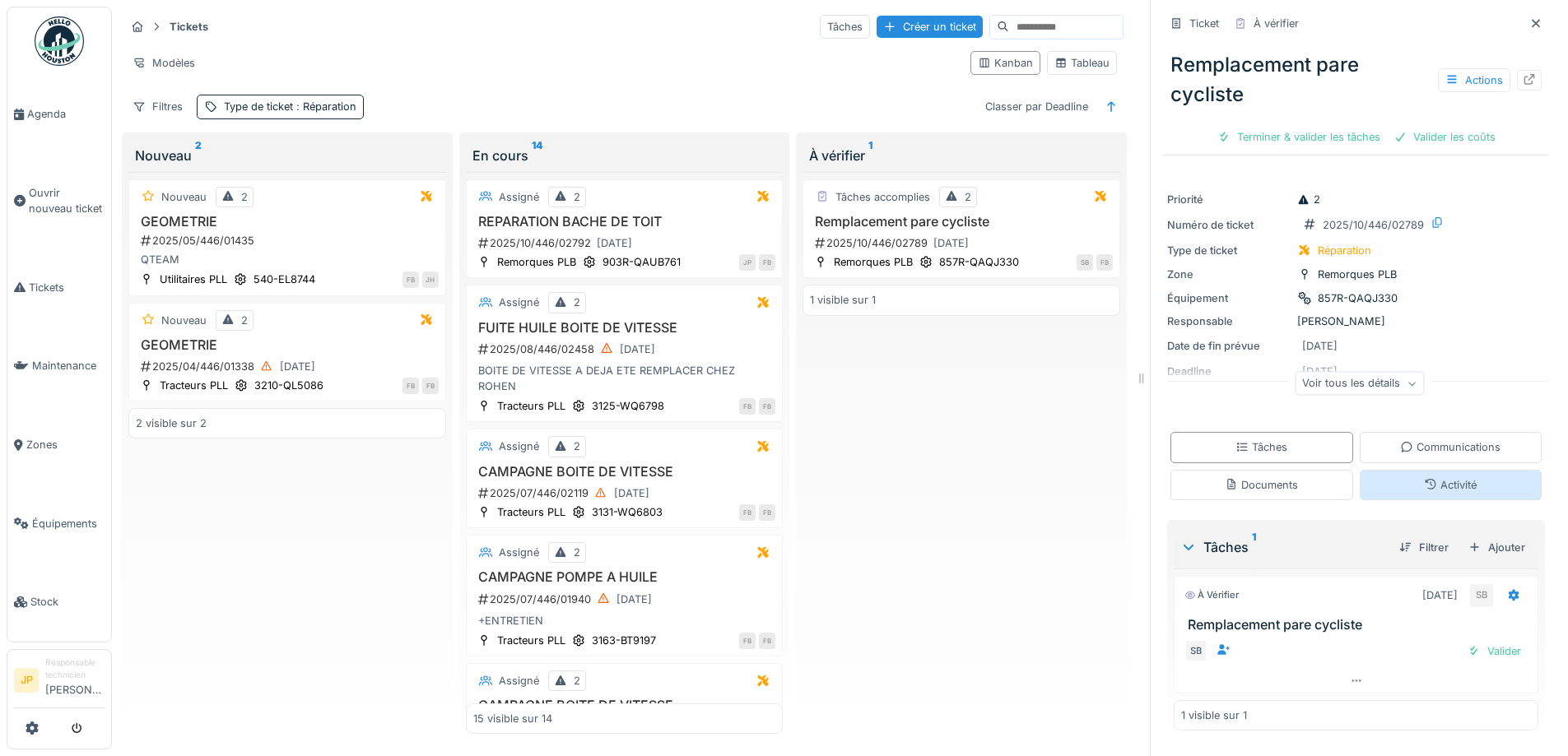
click at [1447, 490] on div "Activité" at bounding box center [1450, 484] width 53 height 15
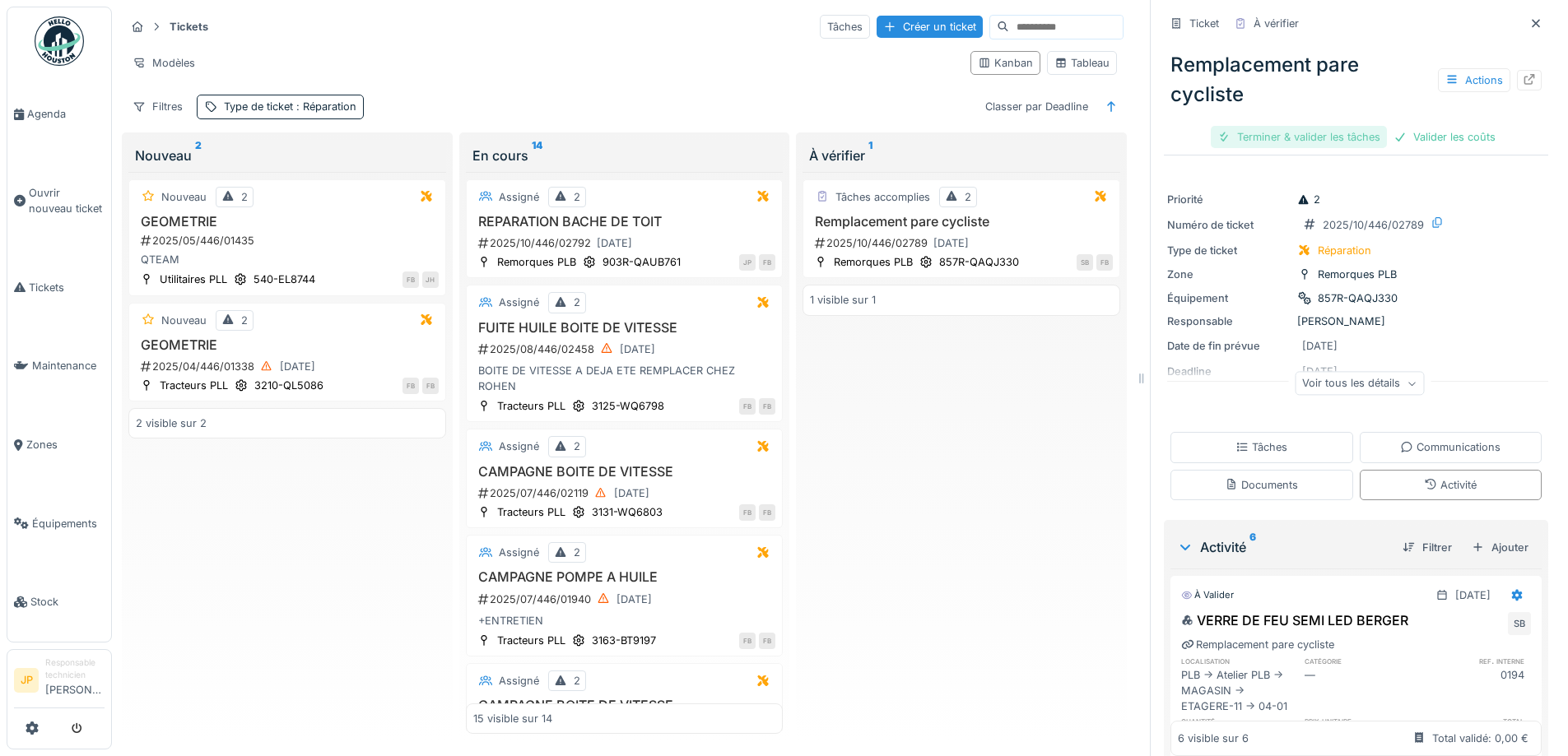
click at [1272, 126] on div "Terminer & valider les tâches" at bounding box center [1299, 136] width 177 height 22
click at [1305, 130] on div at bounding box center [1312, 137] width 13 height 15
click at [1333, 126] on div "Envoyer pour approbation" at bounding box center [1356, 136] width 165 height 22
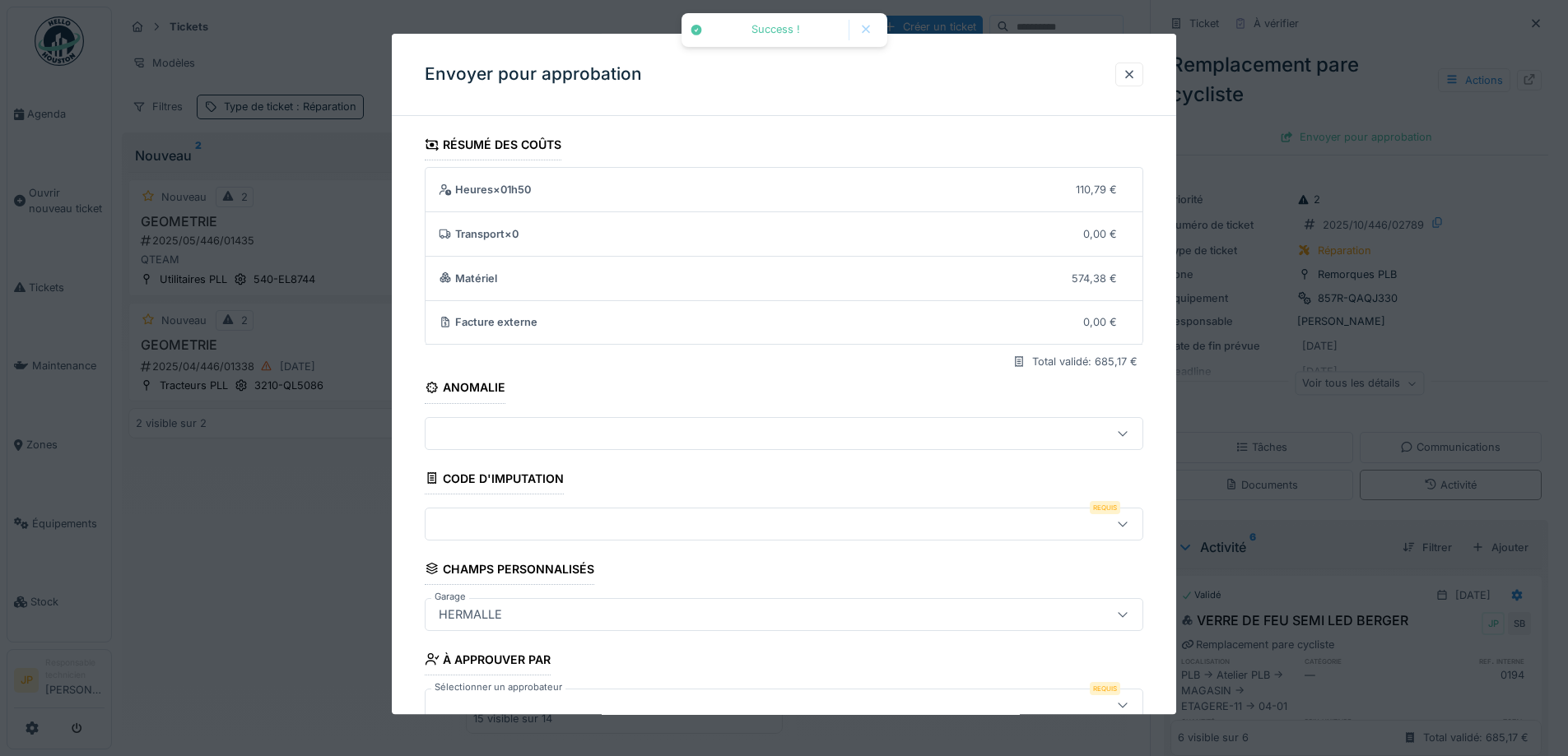
click at [572, 520] on div at bounding box center [742, 524] width 620 height 18
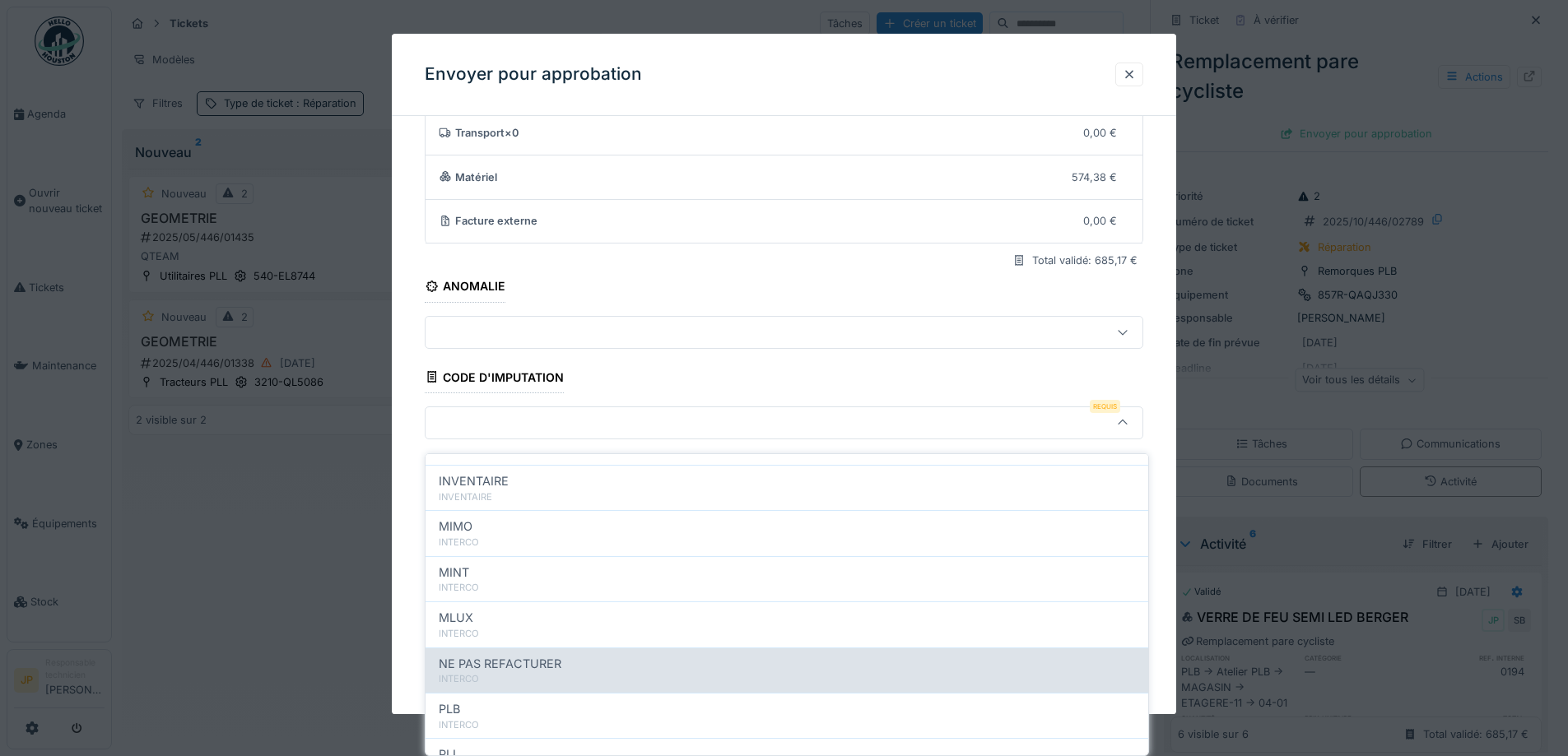
scroll to position [180, 0]
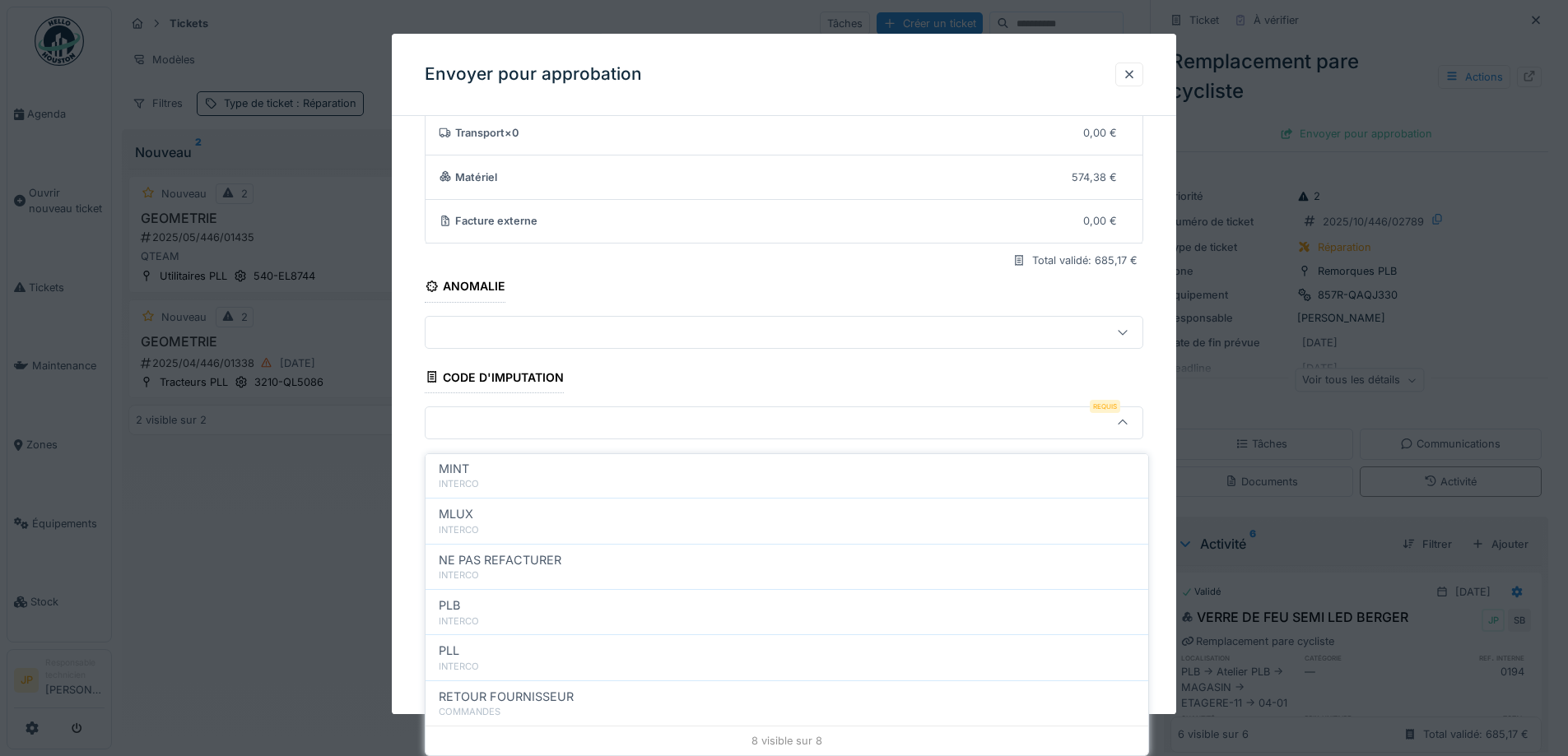
click at [523, 615] on div "INTERCO" at bounding box center [787, 622] width 697 height 14
type input "***"
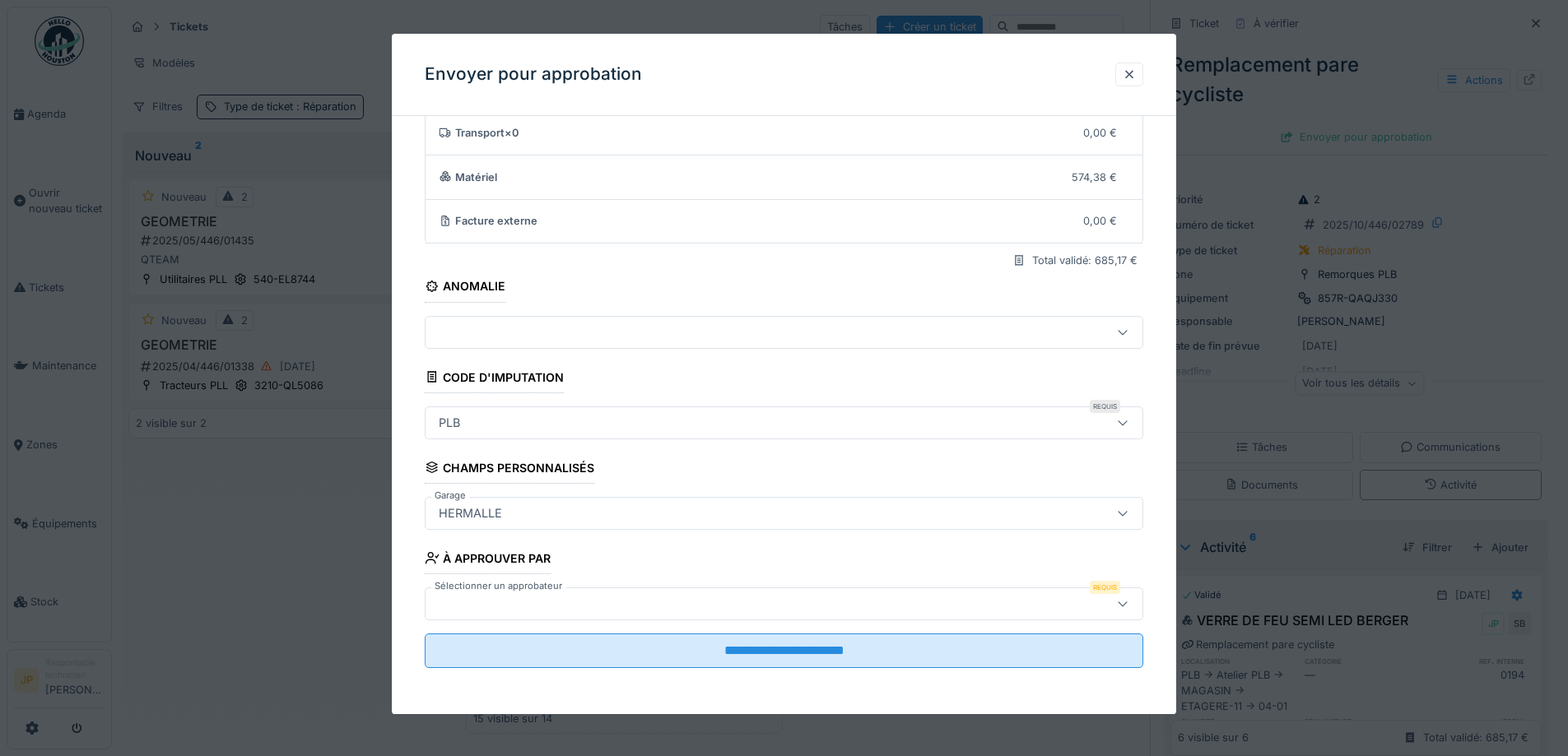
click at [522, 621] on div at bounding box center [784, 603] width 719 height 33
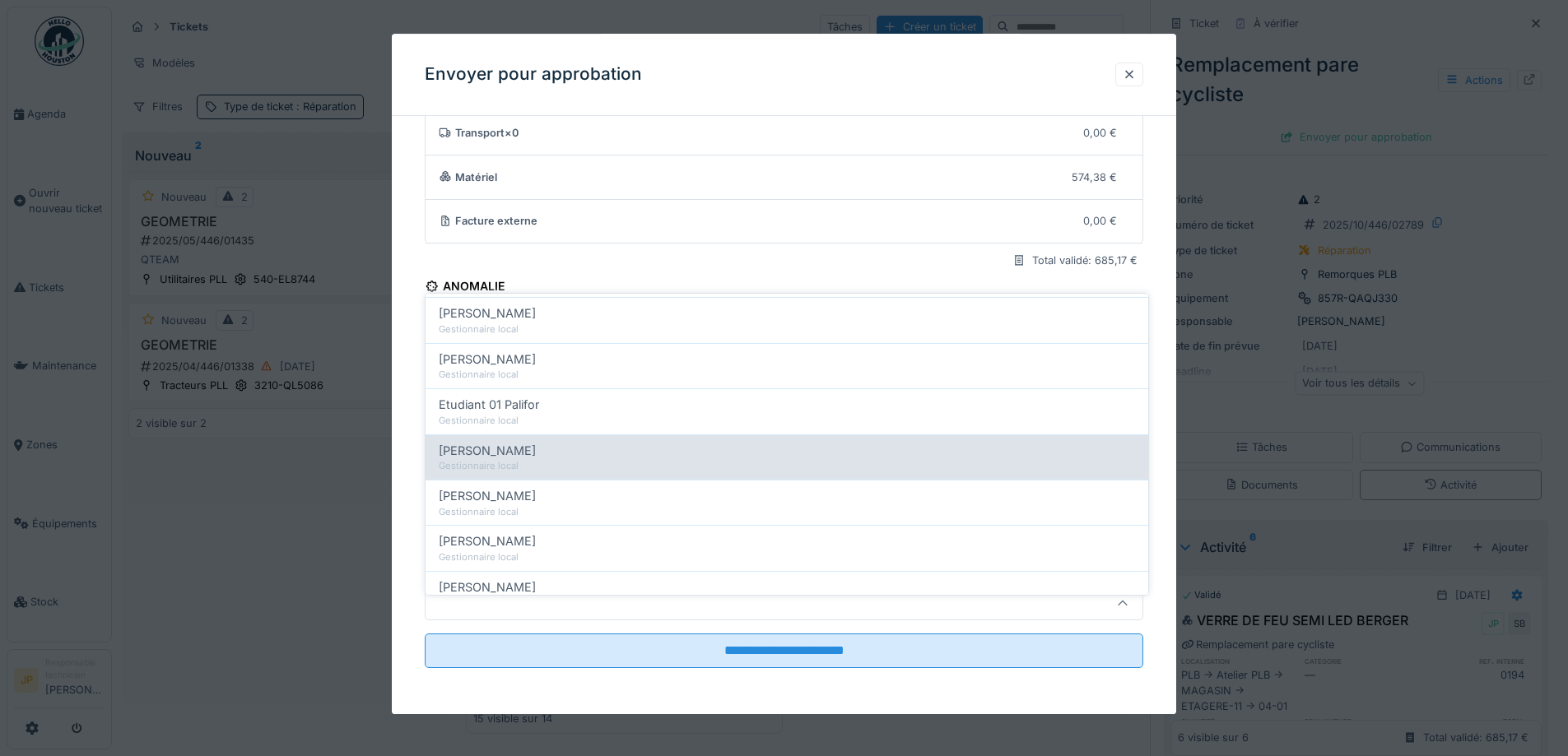
scroll to position [329, 0]
click at [558, 454] on div "Gestionnaire local" at bounding box center [787, 461] width 697 height 14
type input "*****"
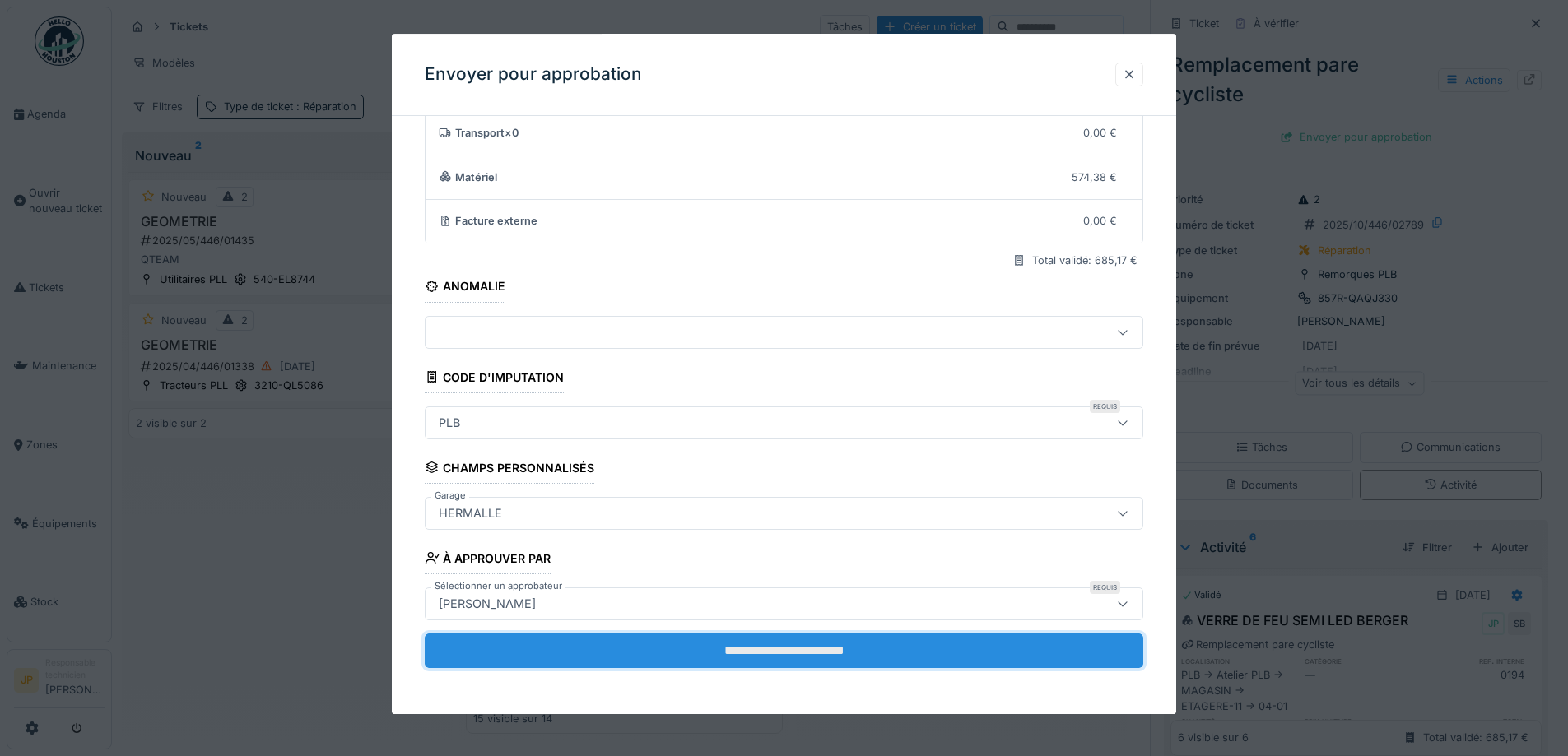
click at [759, 643] on input "**********" at bounding box center [784, 650] width 719 height 35
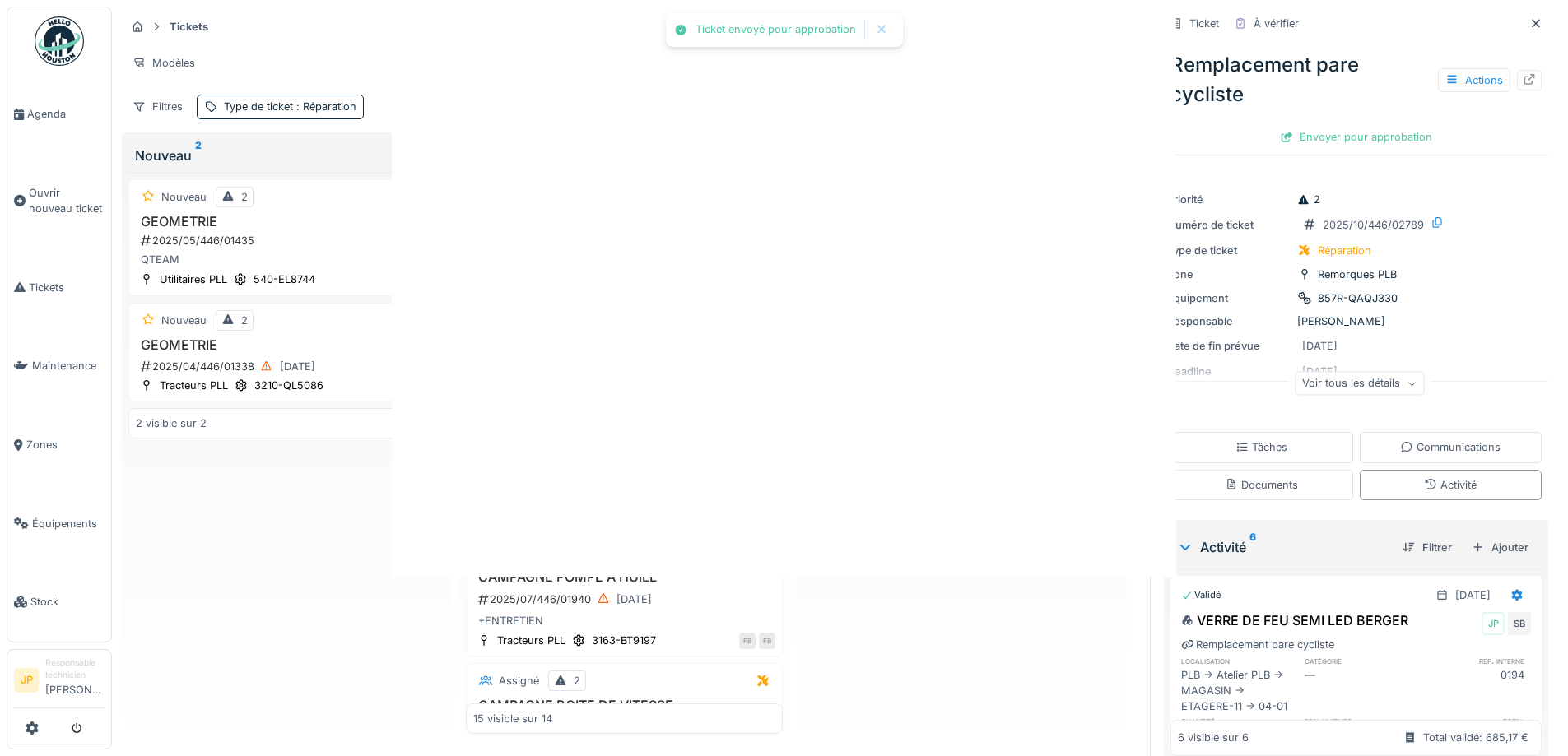
scroll to position [0, 0]
